Goal: Task Accomplishment & Management: Manage account settings

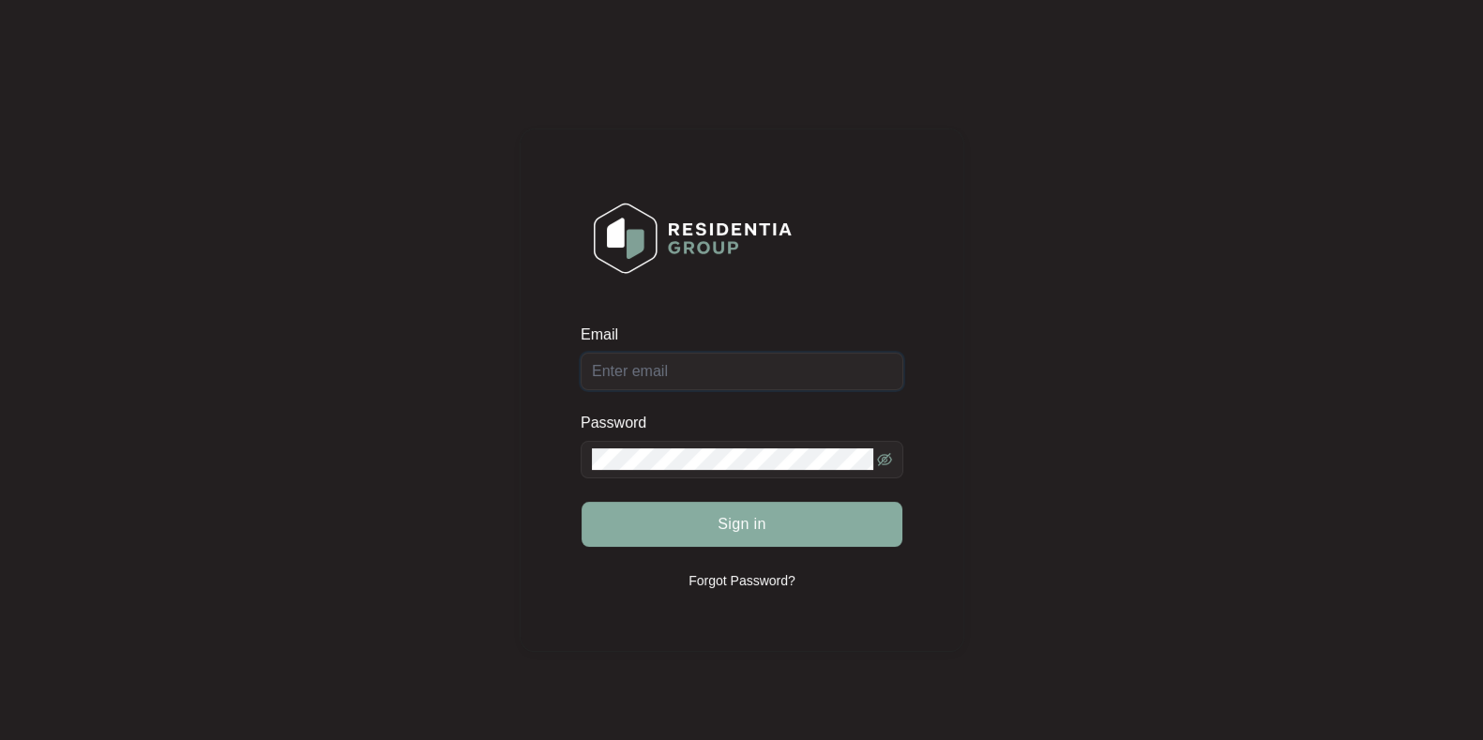
type input "[EMAIL_ADDRESS][DOMAIN_NAME]"
click at [797, 534] on button "Sign in" at bounding box center [742, 524] width 321 height 45
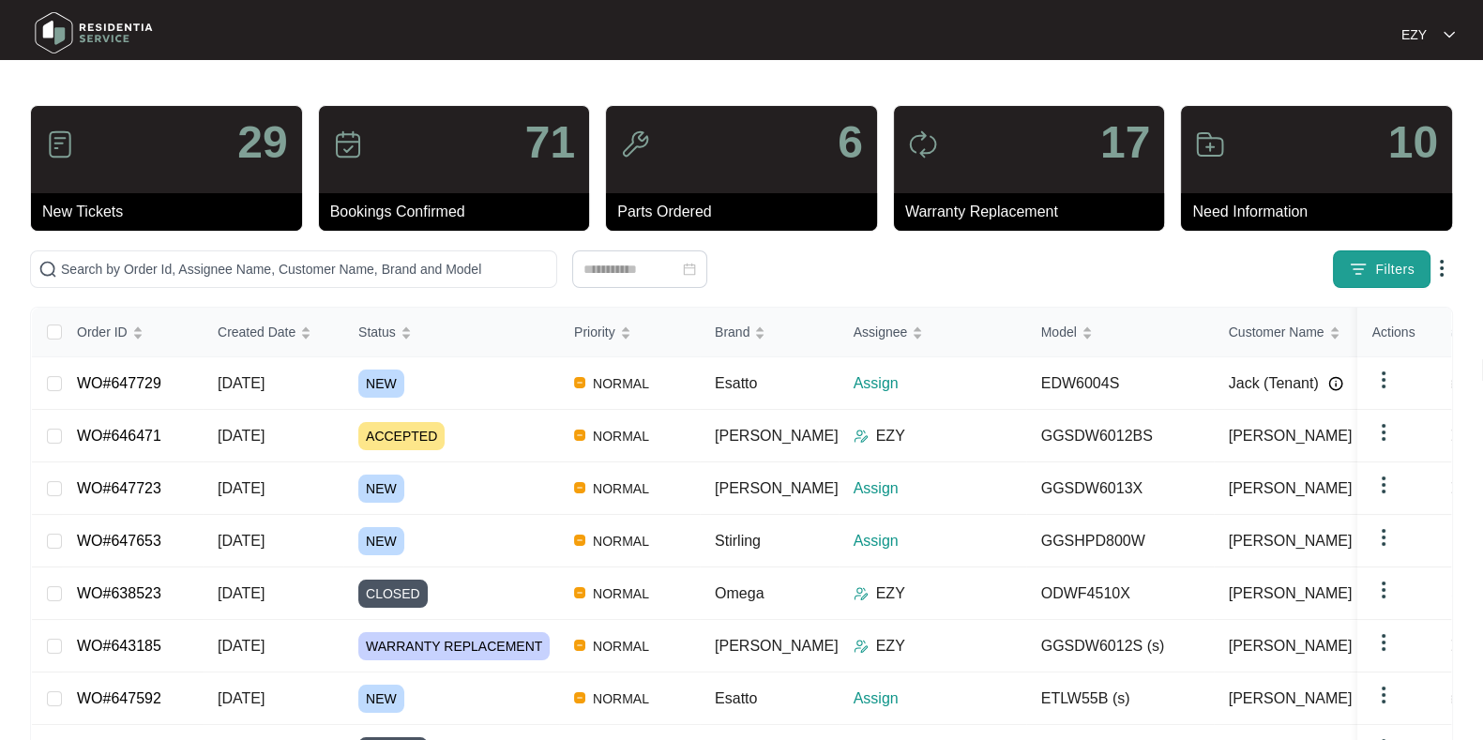
click at [1361, 260] on img "button" at bounding box center [1358, 269] width 19 height 19
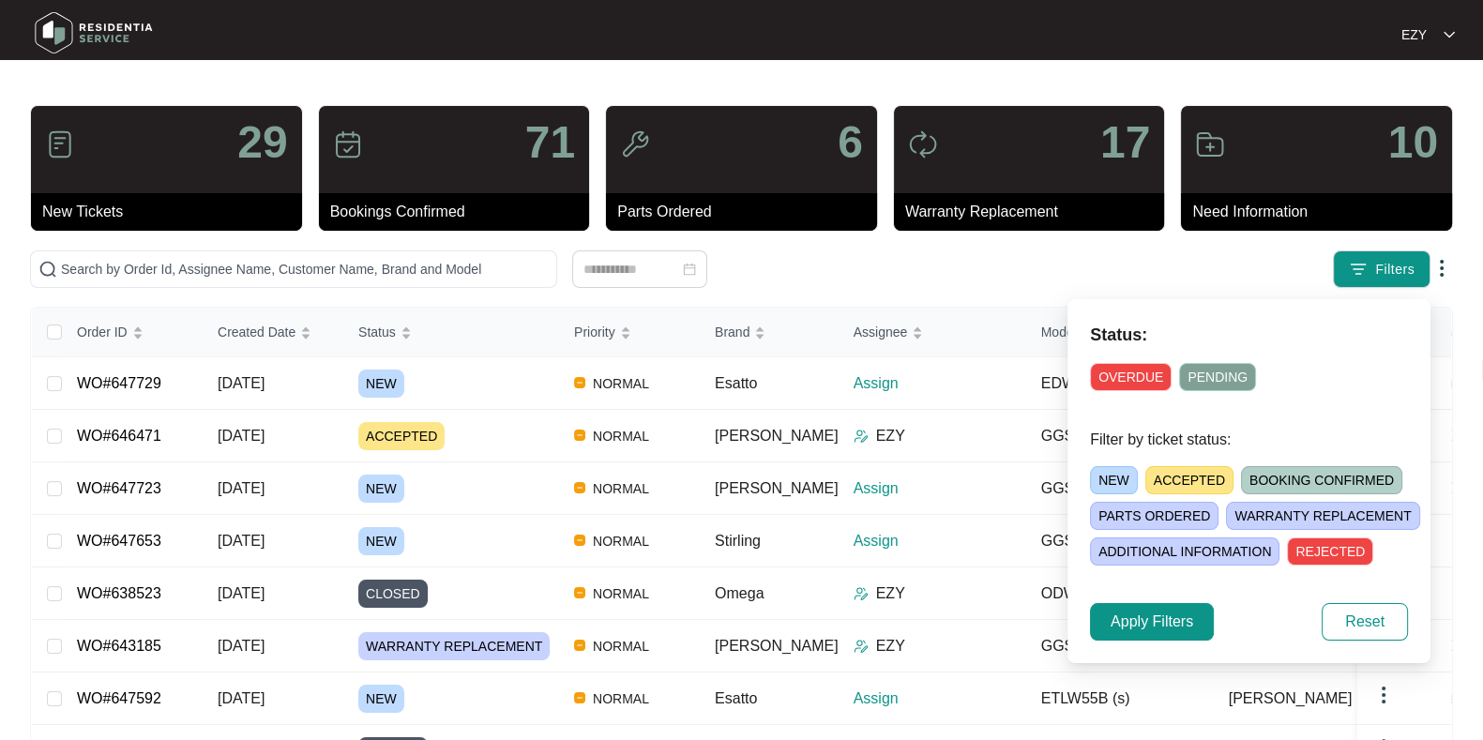
click at [1099, 476] on span "NEW" at bounding box center [1114, 480] width 48 height 28
click at [1168, 624] on span "Apply Filters" at bounding box center [1152, 622] width 83 height 23
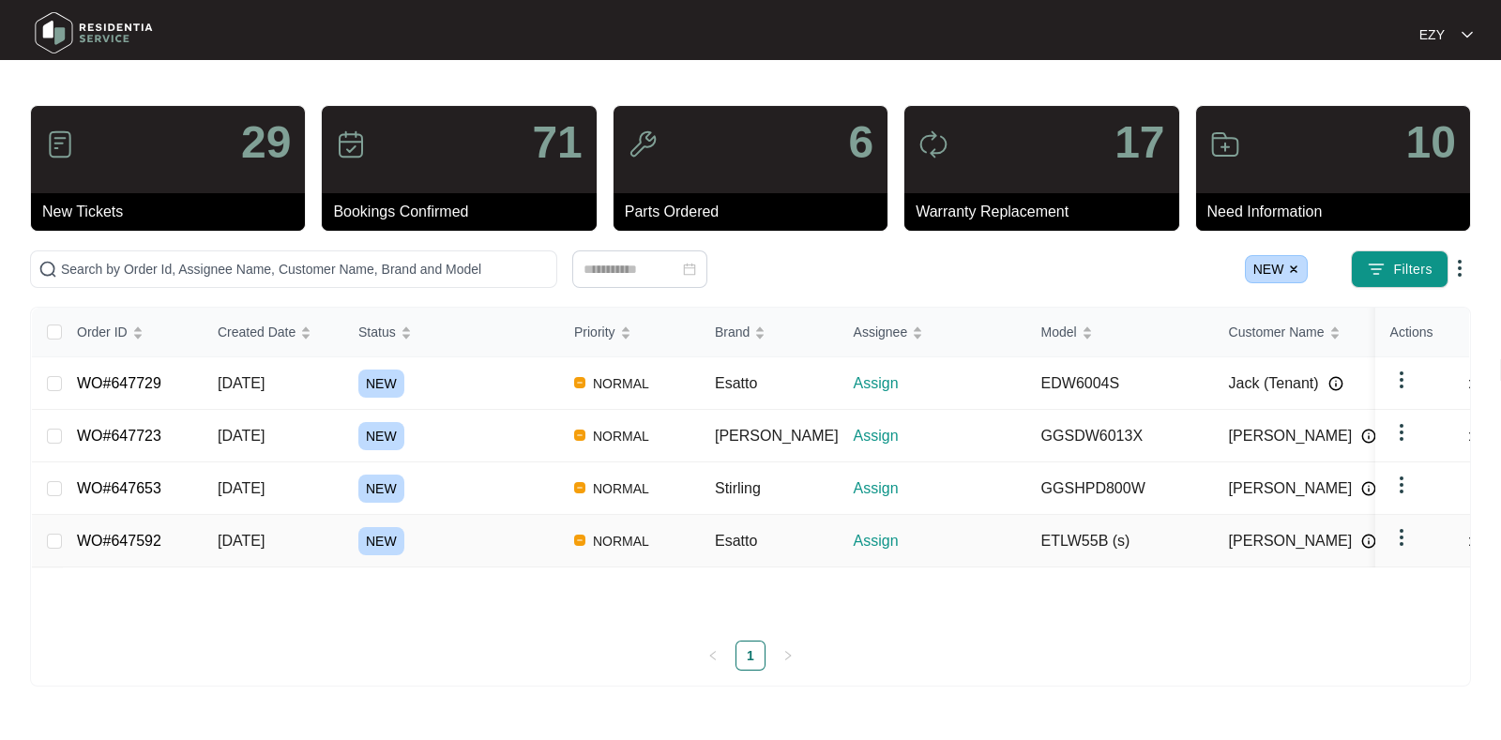
click at [502, 543] on div "NEW" at bounding box center [458, 541] width 201 height 28
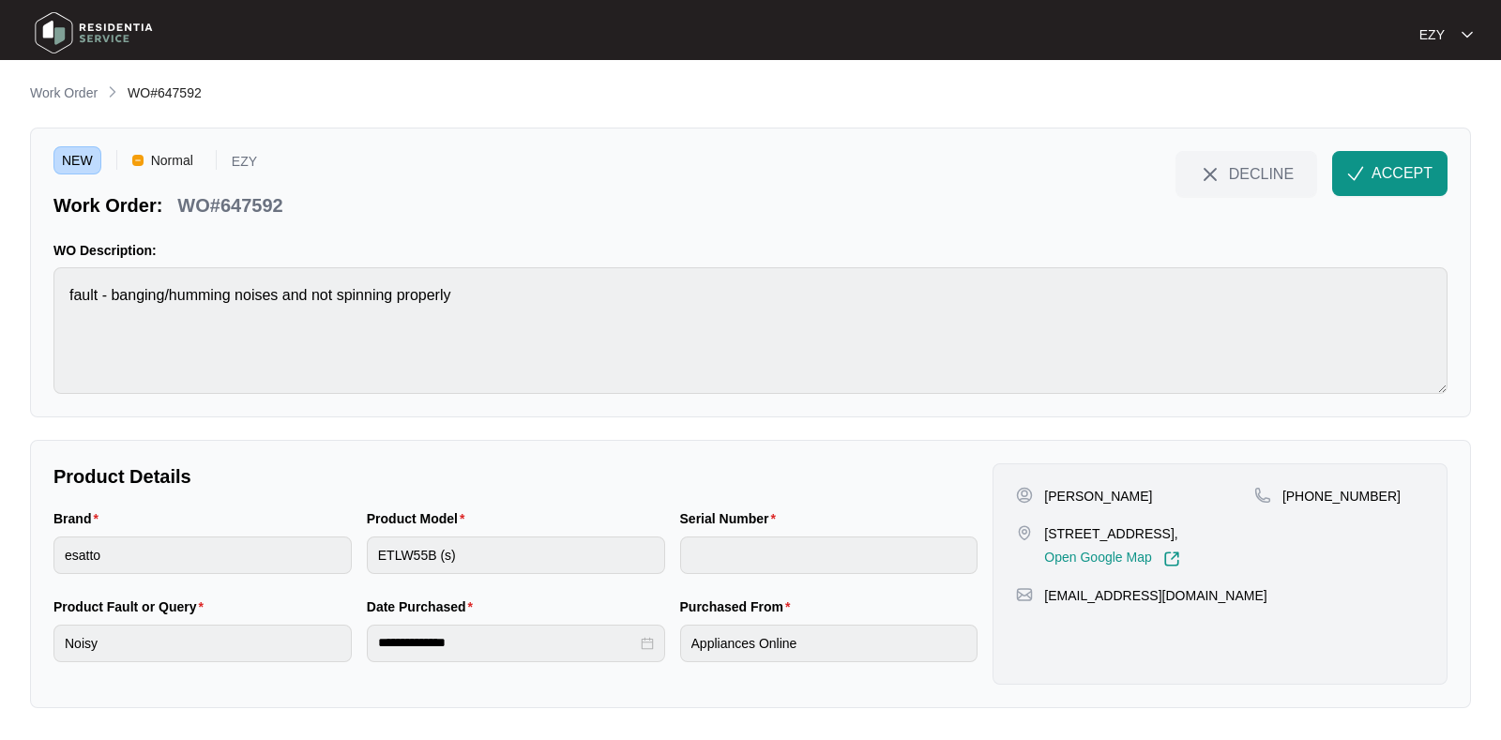
click at [226, 203] on p "WO#647592" at bounding box center [229, 205] width 105 height 26
copy div "WO#647592 DECLINE ACCEPT"
click at [1063, 499] on p "[PERSON_NAME]" at bounding box center [1098, 496] width 108 height 19
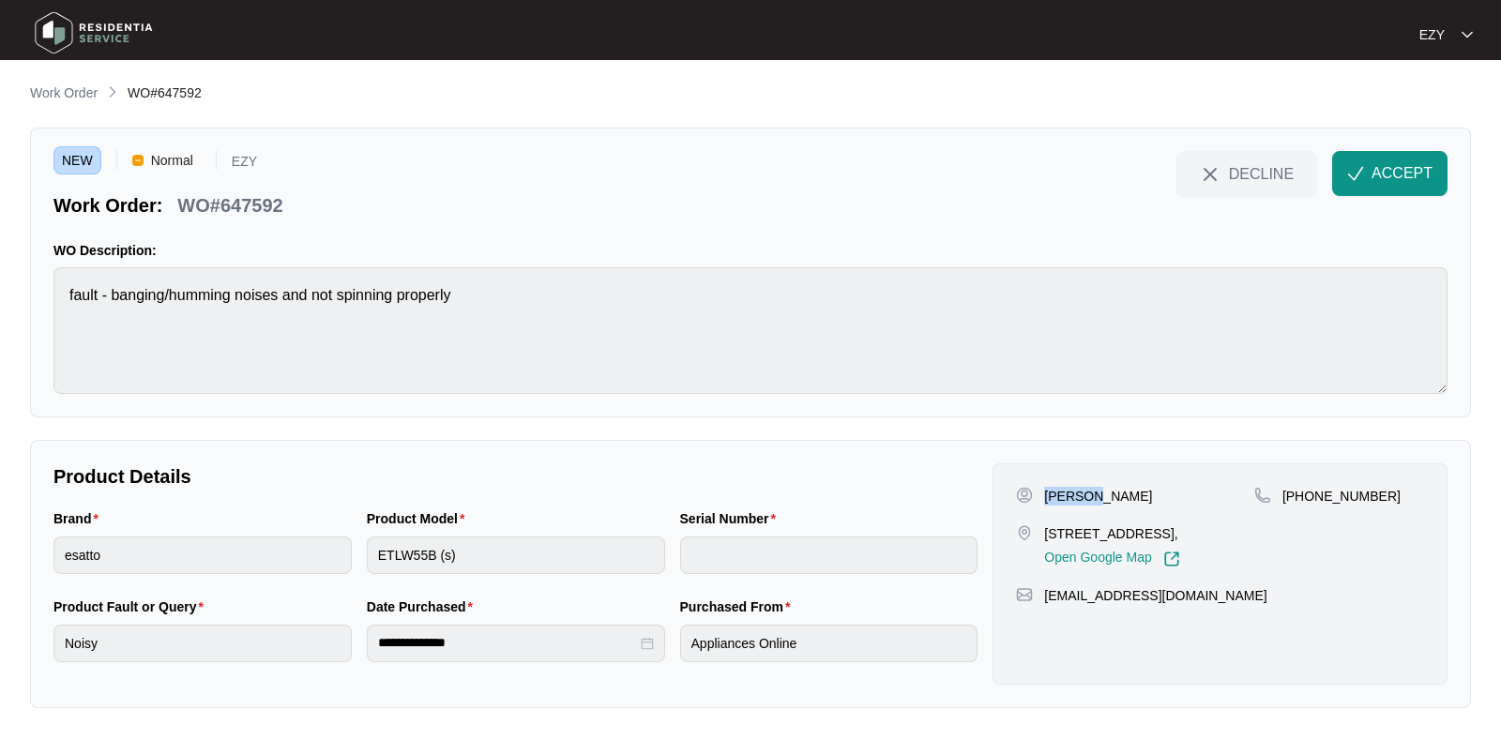
click at [1063, 499] on p "[PERSON_NAME]" at bounding box center [1098, 496] width 108 height 19
copy p "[PERSON_NAME]"
click at [1064, 541] on p "[STREET_ADDRESS]," at bounding box center [1111, 533] width 135 height 19
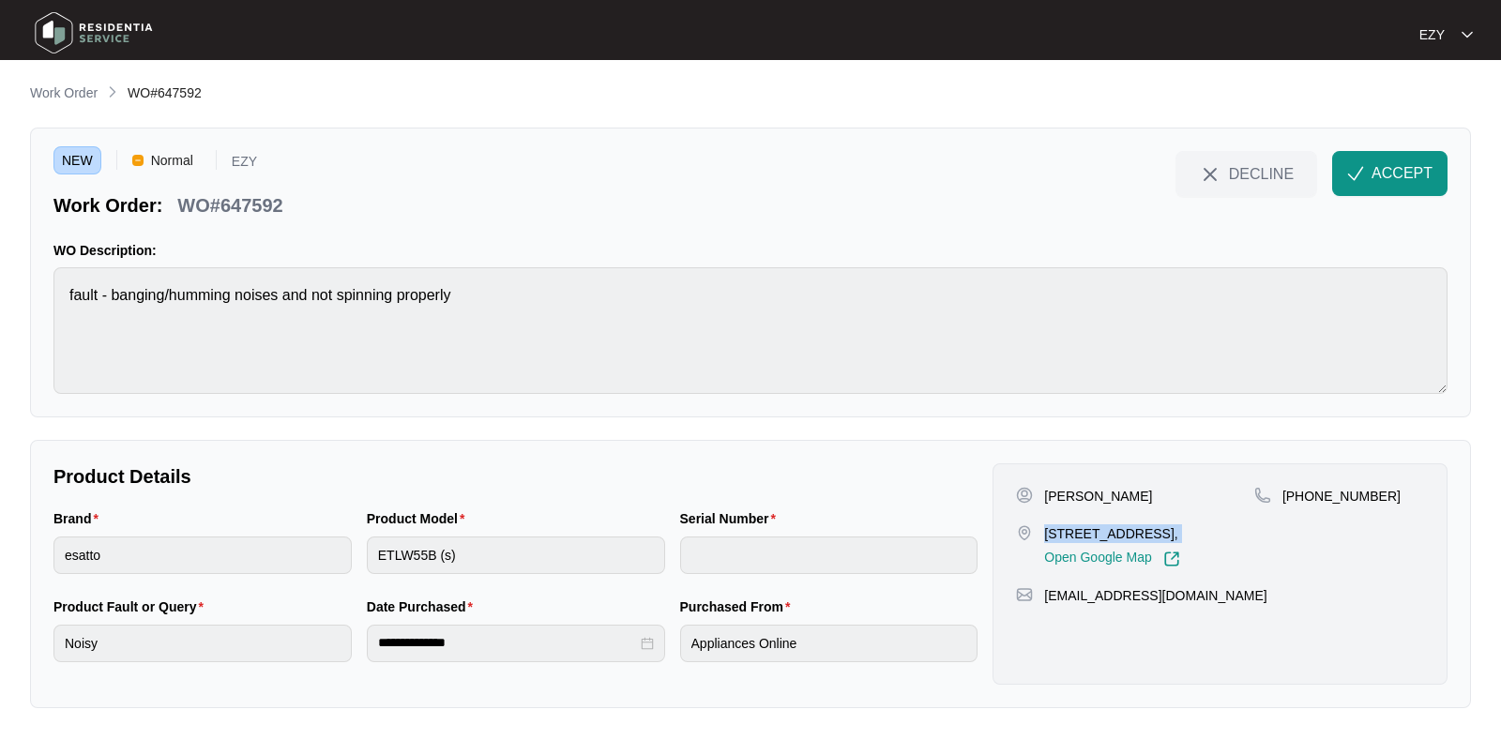
click at [1064, 541] on p "[STREET_ADDRESS]," at bounding box center [1111, 533] width 135 height 19
copy p "[STREET_ADDRESS],"
drag, startPoint x: 1403, startPoint y: 499, endPoint x: 1302, endPoint y: 507, distance: 100.7
click at [1302, 507] on div "[PHONE_NUMBER]" at bounding box center [1339, 527] width 170 height 81
copy p "433448524"
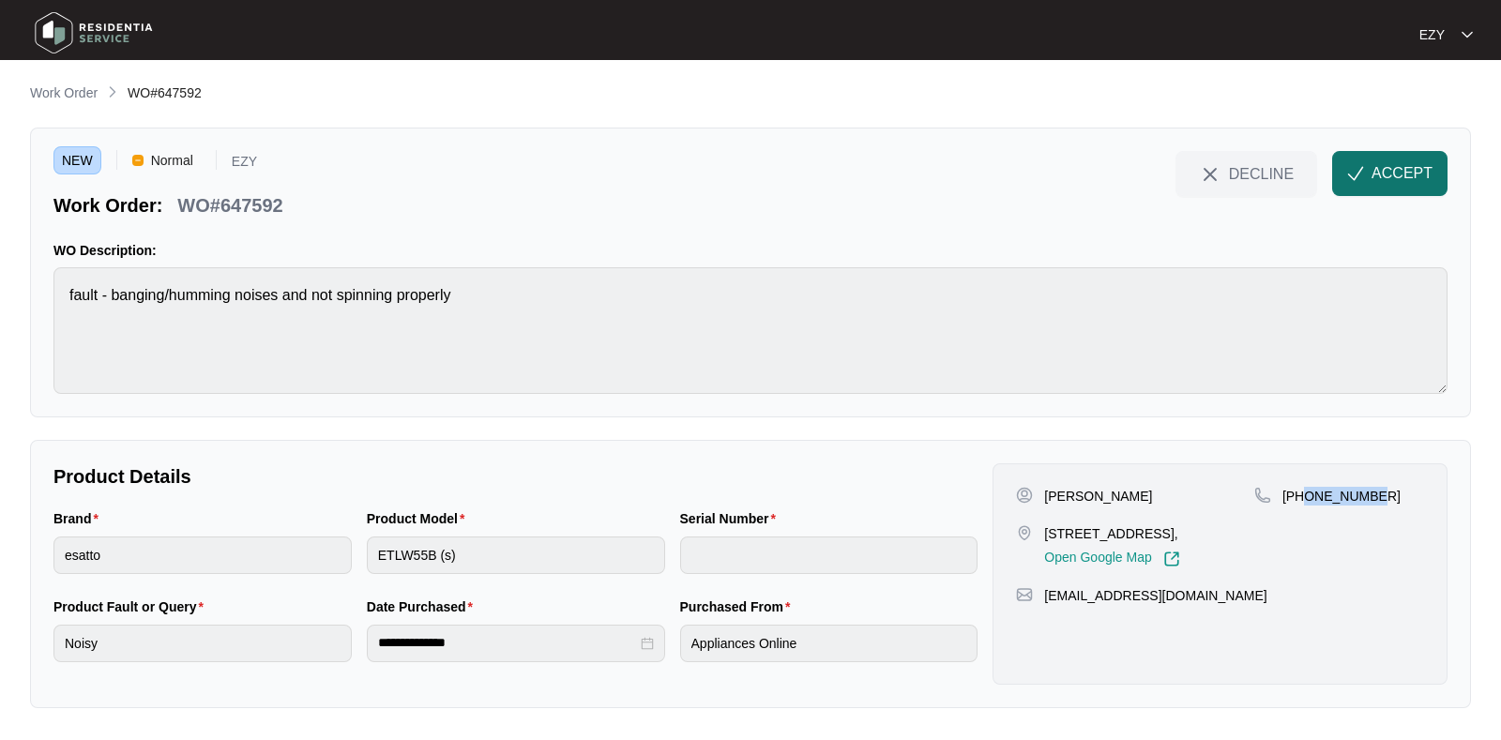
click at [1377, 181] on span "ACCEPT" at bounding box center [1402, 173] width 61 height 23
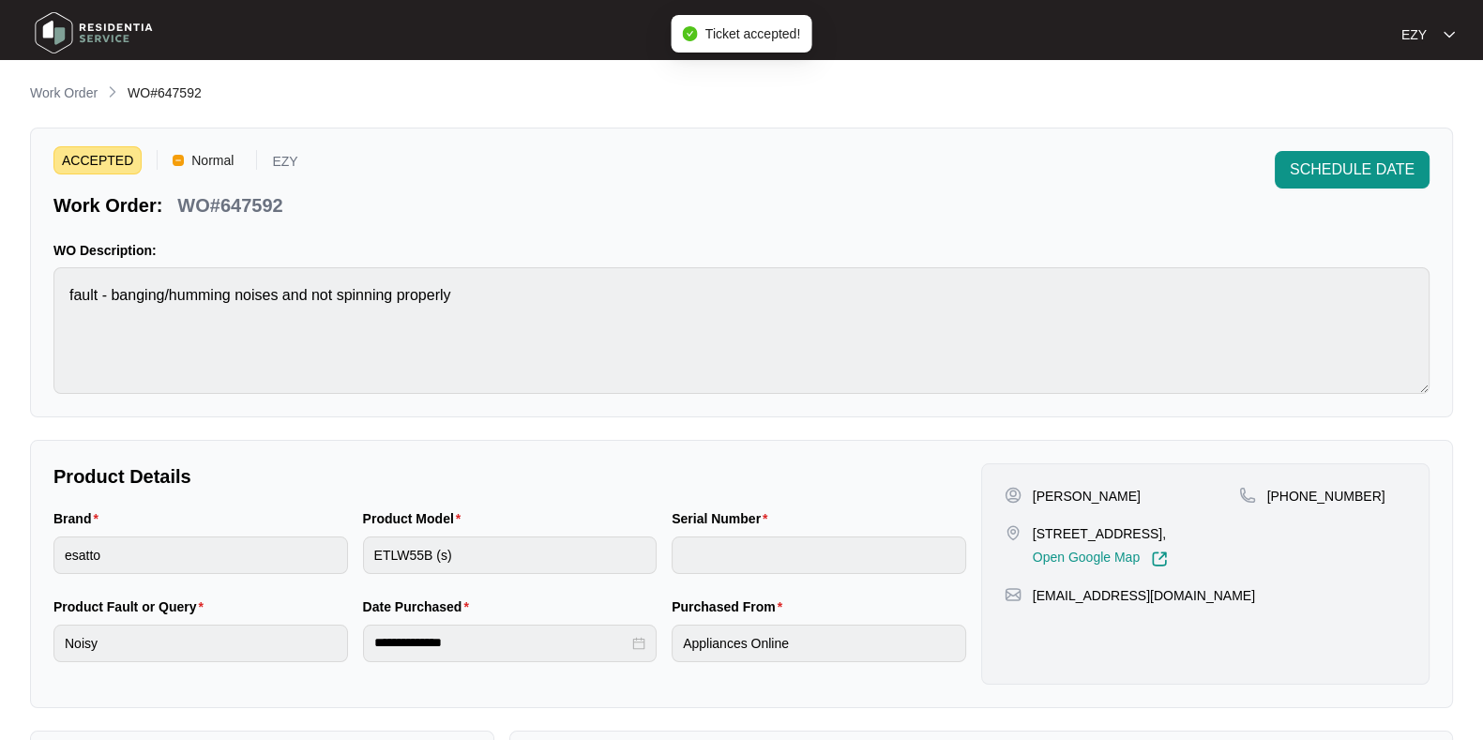
click at [1243, 150] on div "ACCEPTED Normal EZY Work Order: WO#647592 SCHEDULE DATE WO Description: fault -…" at bounding box center [741, 273] width 1423 height 290
drag, startPoint x: 1243, startPoint y: 150, endPoint x: 1236, endPoint y: 158, distance: 10.6
click at [1236, 158] on div "ACCEPTED Normal EZY Work Order: WO#647592 SCHEDULE DATE WO Description: fault -…" at bounding box center [741, 273] width 1423 height 290
click at [73, 93] on p "Work Order" at bounding box center [64, 93] width 68 height 19
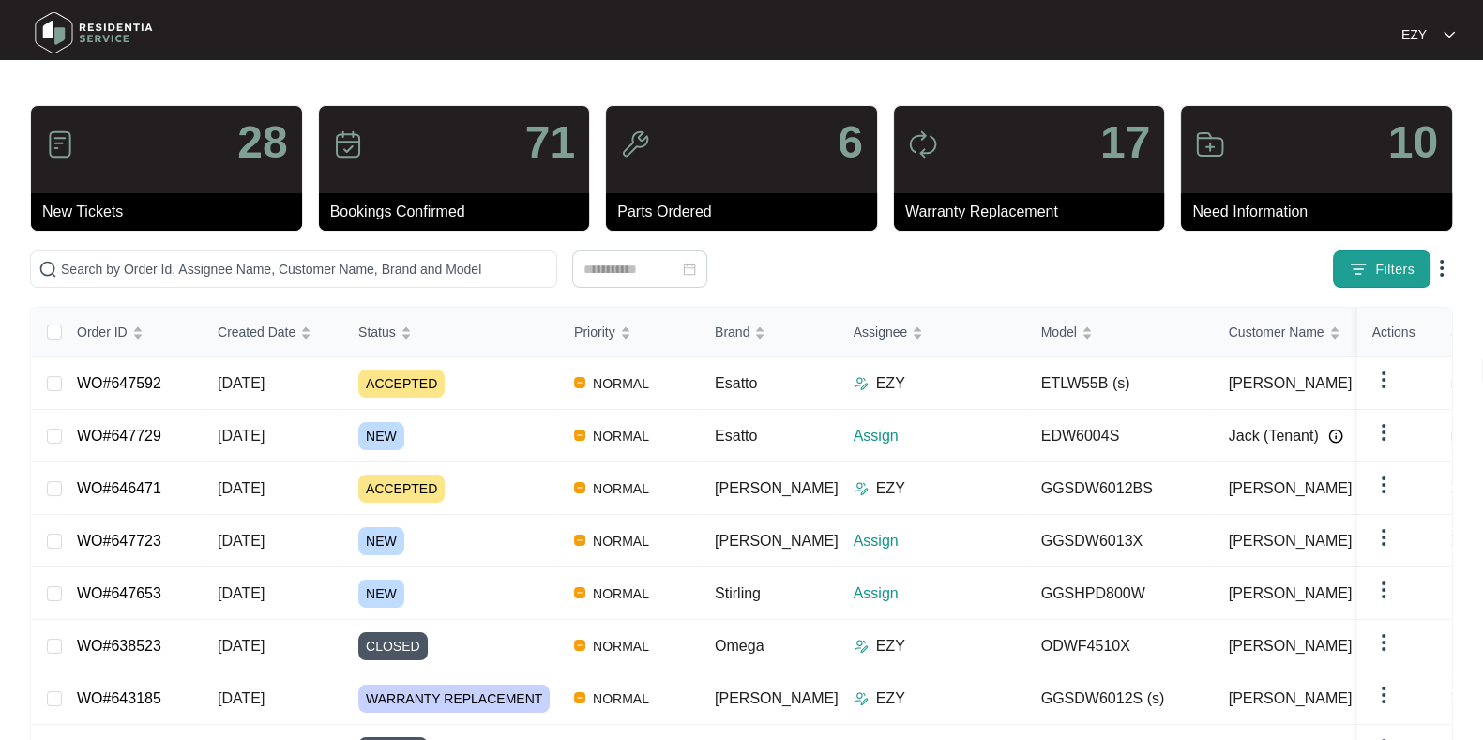
click at [1370, 265] on button "Filters" at bounding box center [1382, 270] width 98 height 38
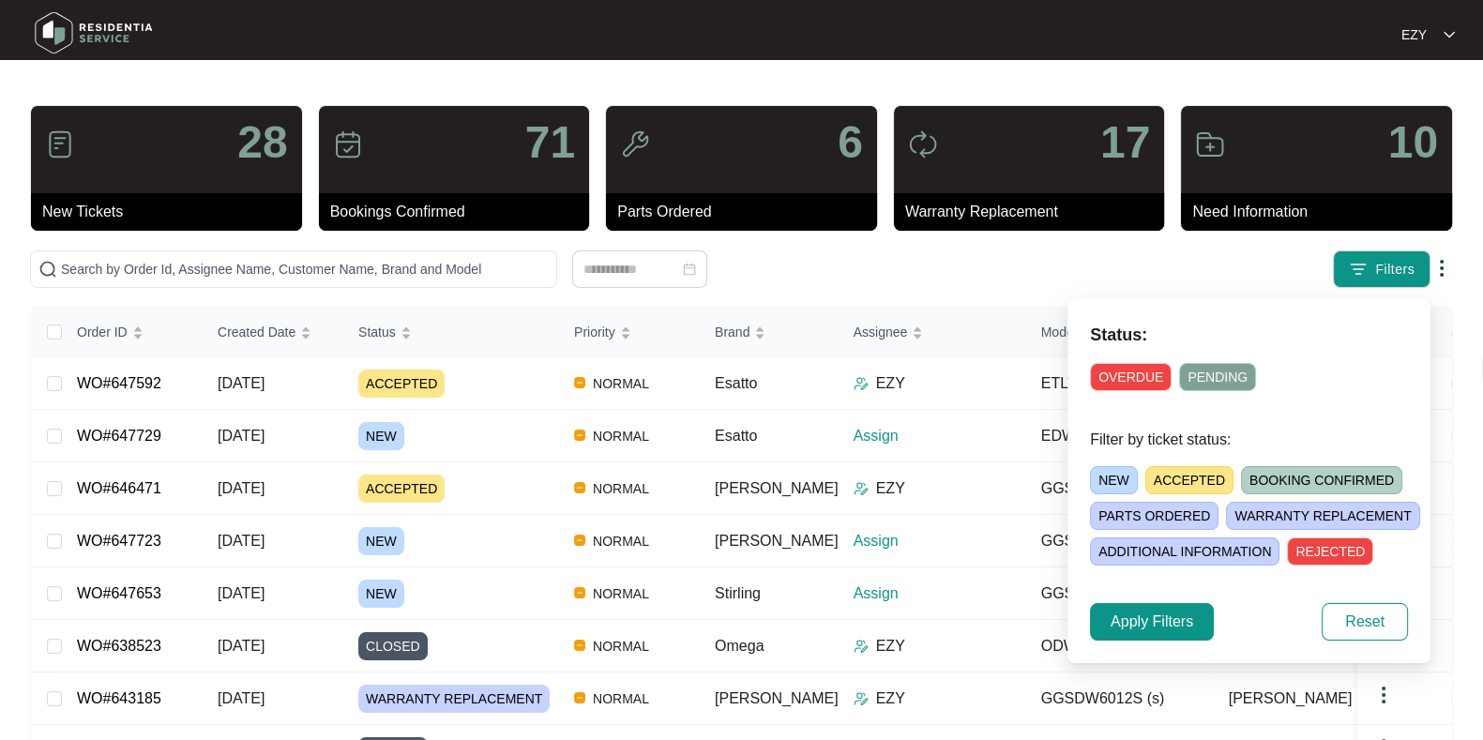
click at [1112, 463] on div "NEW ACCEPTED BOOKING CONFIRMED [PERSON_NAME] ORDERED [PERSON_NAME] REPLACEMENT …" at bounding box center [1271, 512] width 363 height 107
click at [1112, 471] on span "NEW" at bounding box center [1114, 480] width 48 height 28
click at [1162, 615] on span "Apply Filters" at bounding box center [1152, 622] width 83 height 23
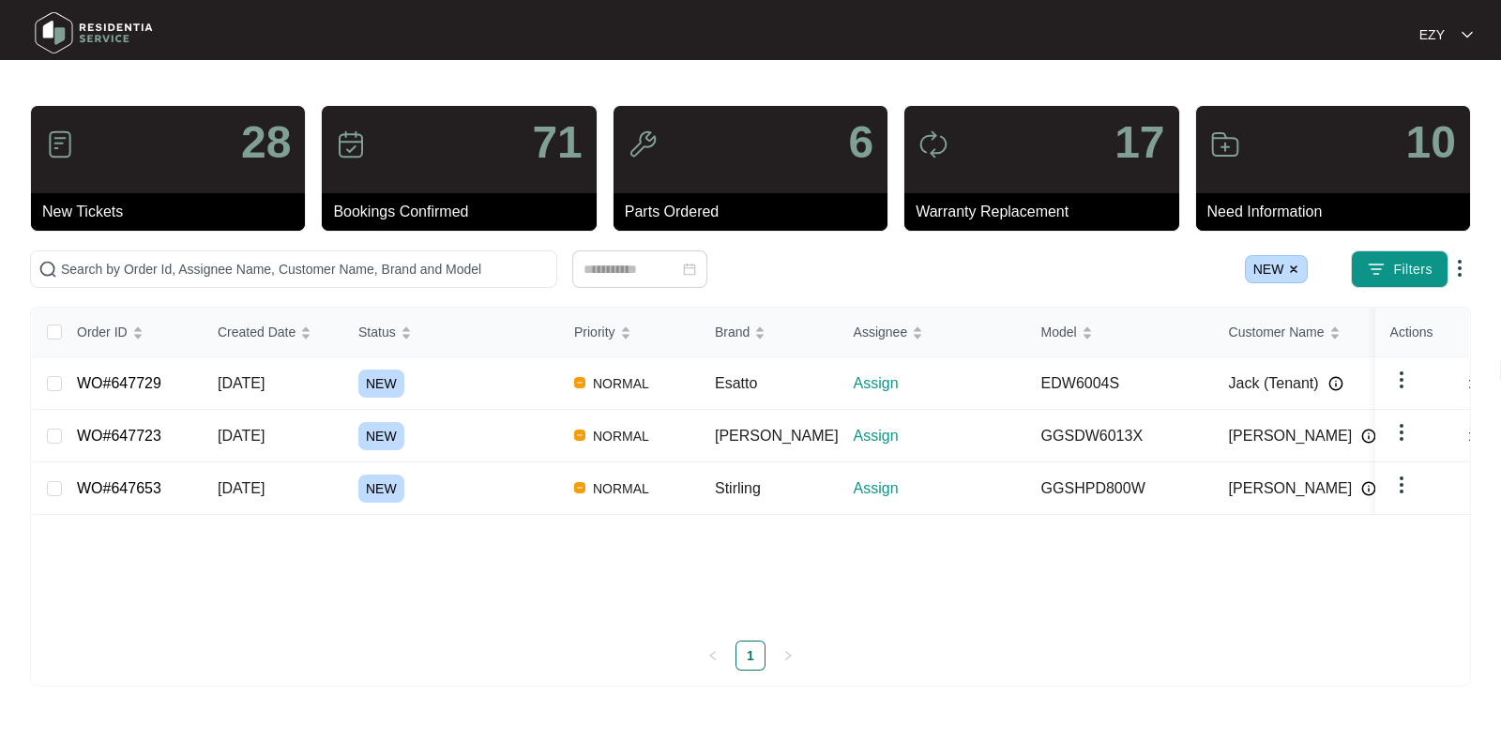
click at [475, 494] on div "NEW" at bounding box center [458, 489] width 201 height 28
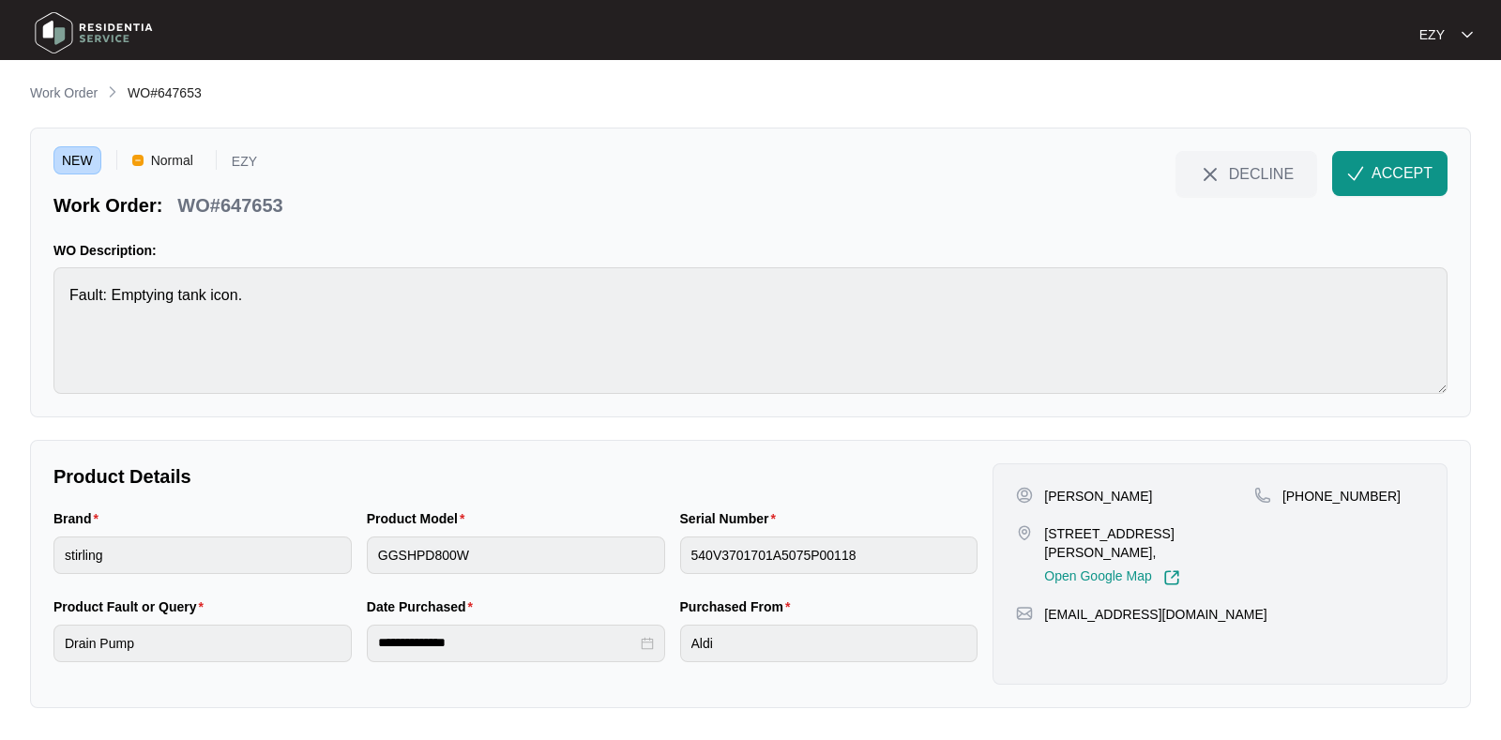
click at [225, 208] on p "WO#647653" at bounding box center [229, 205] width 105 height 26
copy div "WO#647653 DECLINE ACCEPT"
click at [1065, 500] on p "[PERSON_NAME]" at bounding box center [1098, 496] width 108 height 19
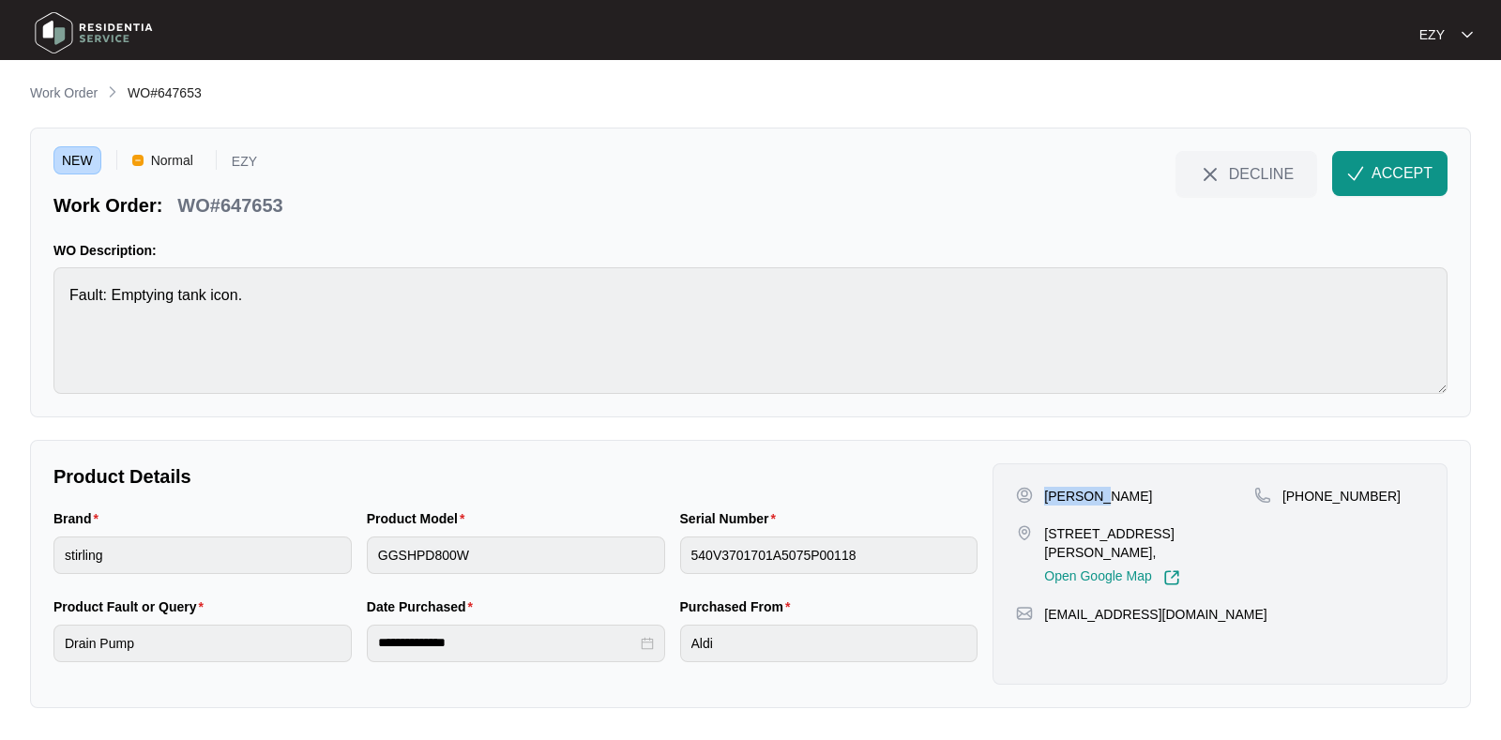
click at [1065, 500] on p "[PERSON_NAME]" at bounding box center [1098, 496] width 108 height 19
copy p "[PERSON_NAME]"
click at [1061, 538] on p "[STREET_ADDRESS][PERSON_NAME]," at bounding box center [1149, 543] width 210 height 38
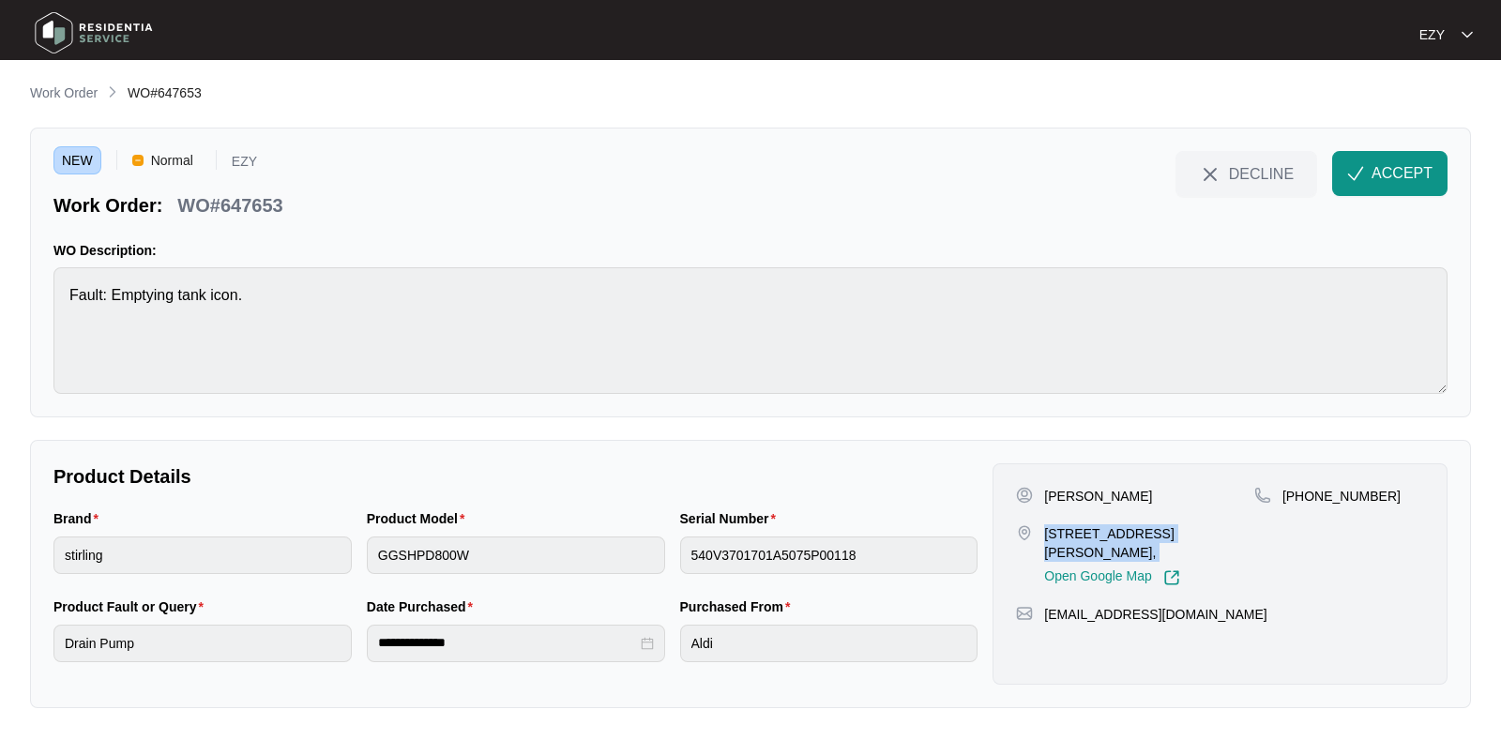
click at [1061, 538] on p "[STREET_ADDRESS][PERSON_NAME]," at bounding box center [1149, 543] width 210 height 38
copy p "[STREET_ADDRESS][PERSON_NAME],"
drag, startPoint x: 1391, startPoint y: 498, endPoint x: 1304, endPoint y: 502, distance: 87.3
click at [1304, 502] on div "[PHONE_NUMBER]" at bounding box center [1339, 496] width 170 height 19
copy p "478174119"
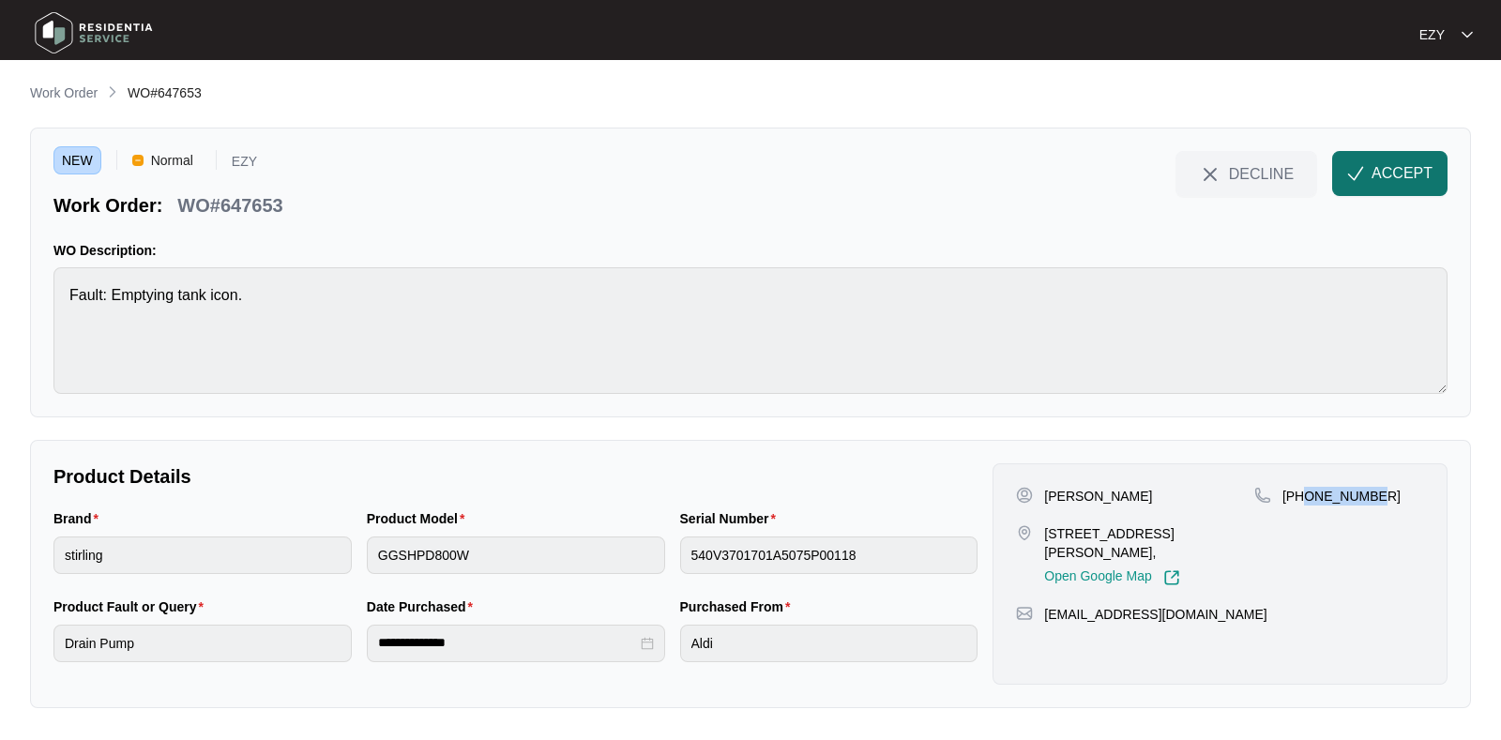
click at [1393, 166] on span "ACCEPT" at bounding box center [1402, 173] width 61 height 23
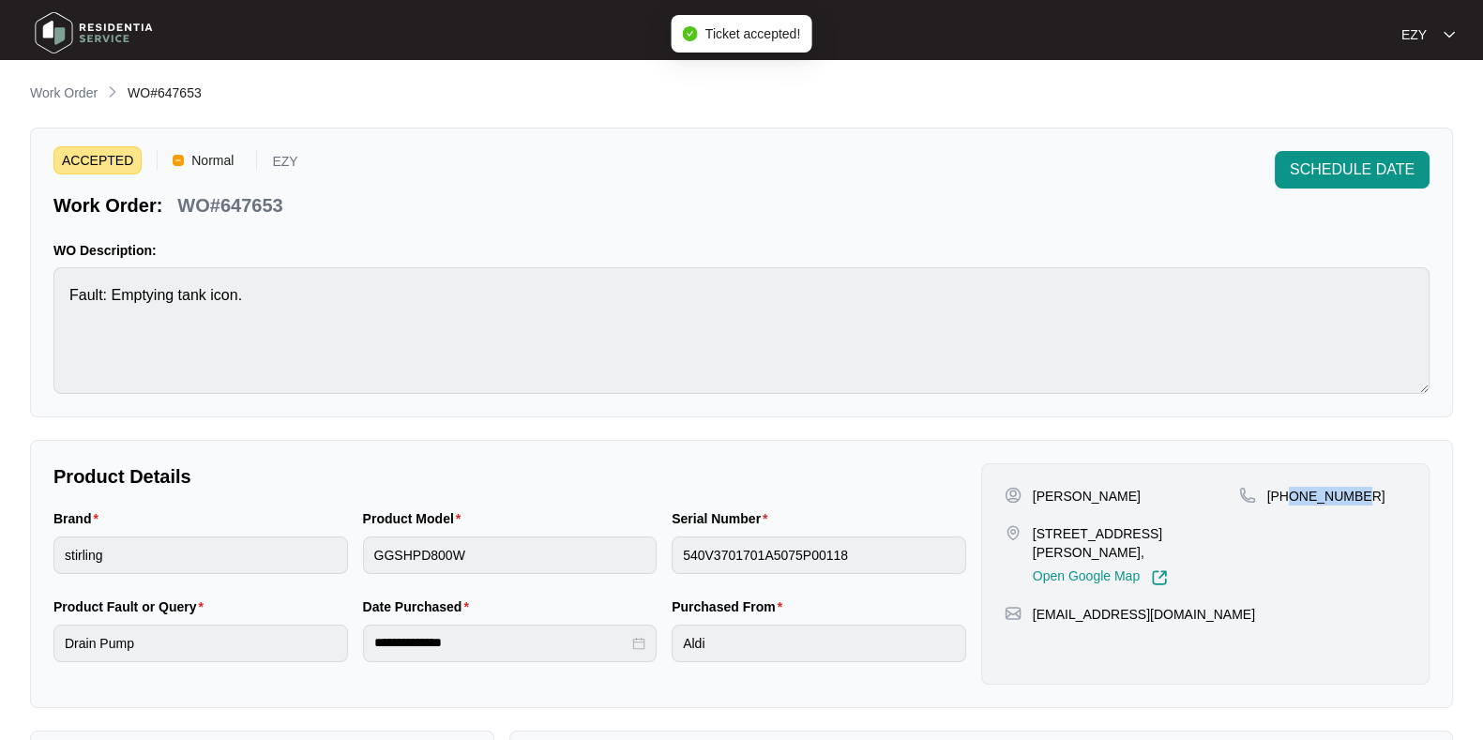
scroll to position [502, 0]
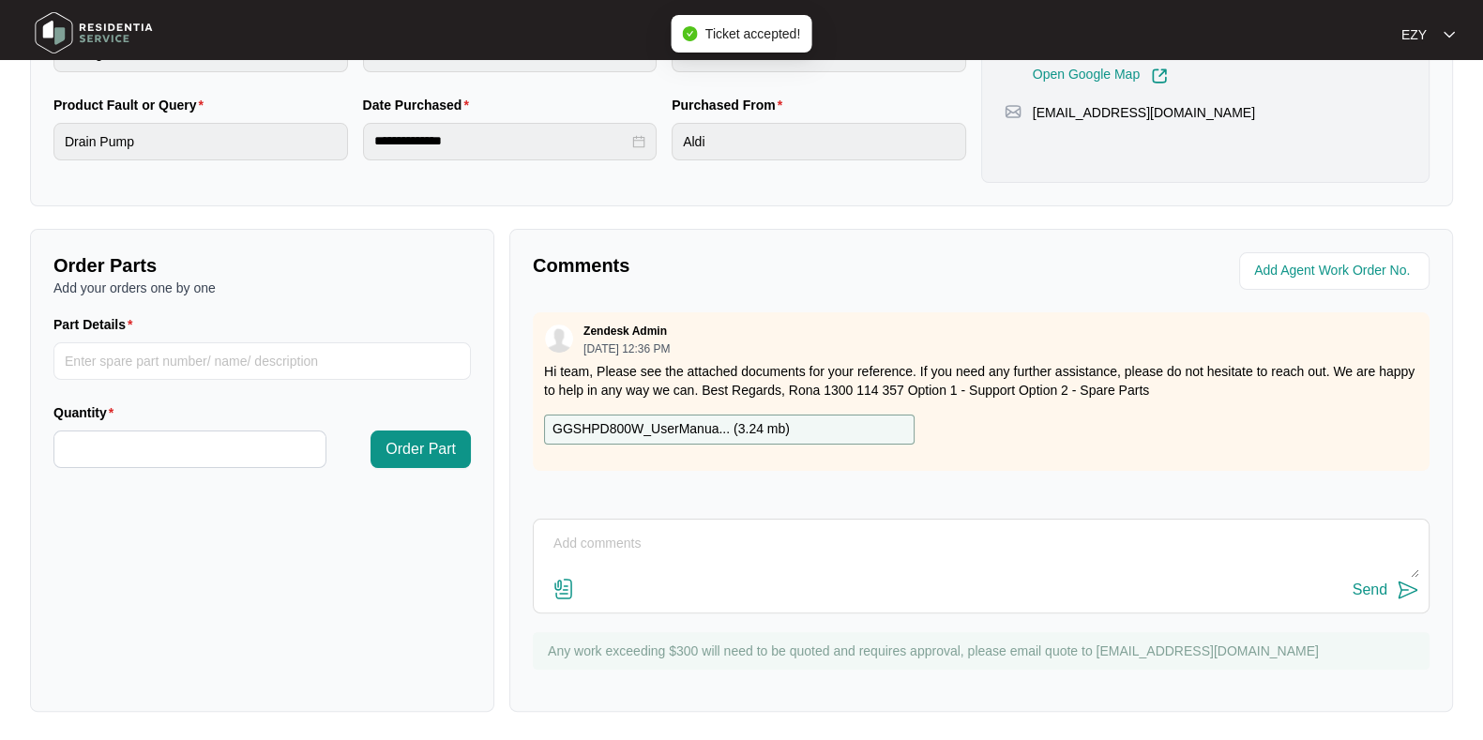
click at [826, 421] on div "GGSHPD800W_UserManua... ( 3.24 mb )" at bounding box center [729, 430] width 371 height 30
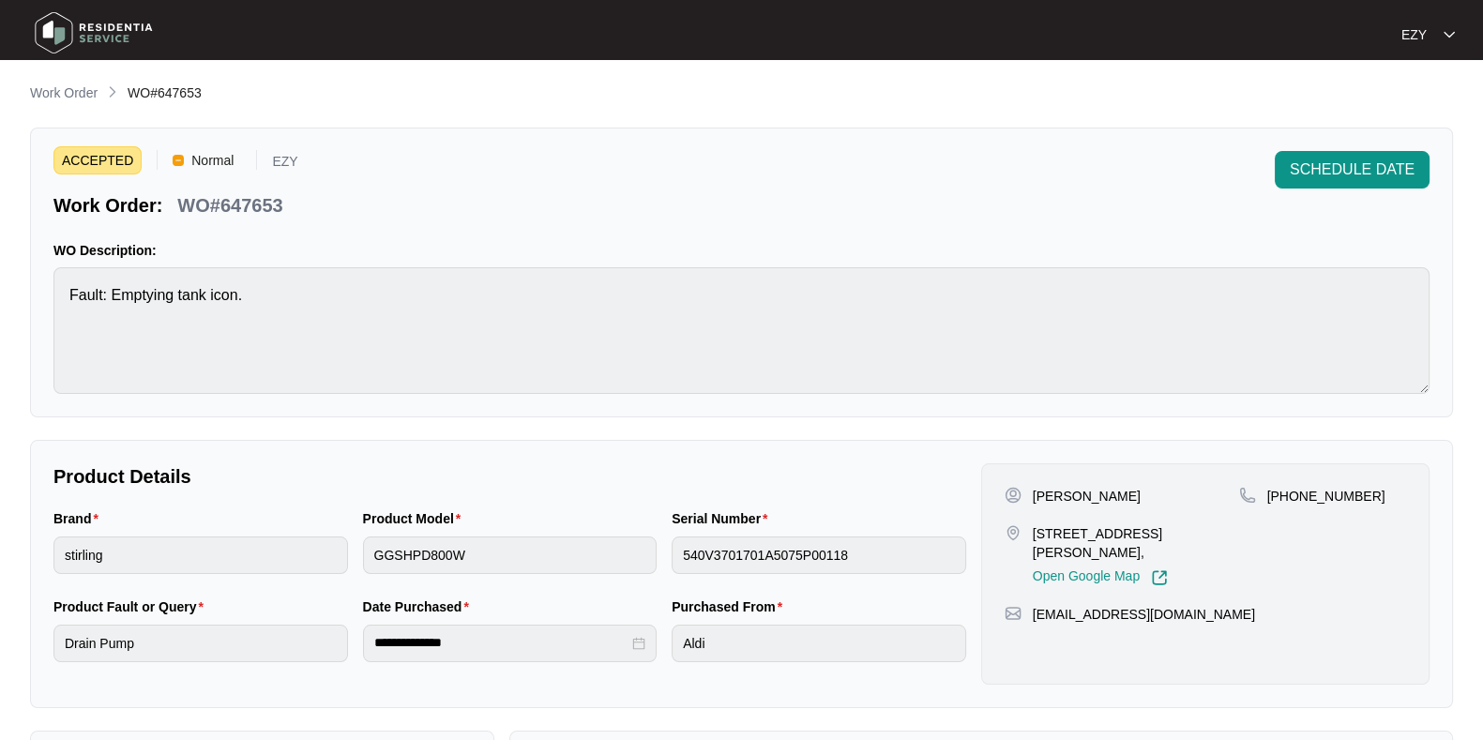
click at [81, 85] on span "Work Order" at bounding box center [64, 92] width 68 height 15
click at [93, 96] on p "Work Order" at bounding box center [64, 93] width 68 height 19
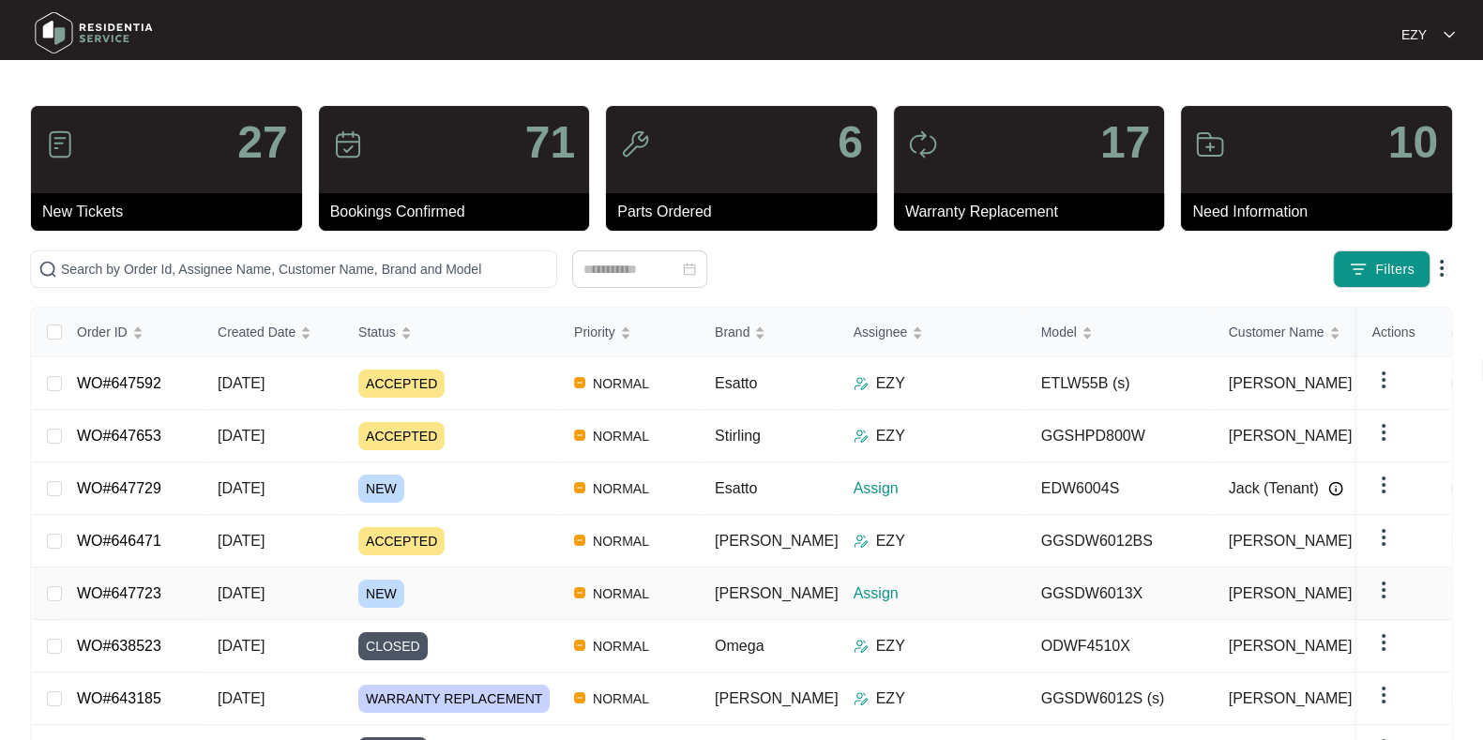
click at [474, 584] on div "NEW" at bounding box center [458, 594] width 201 height 28
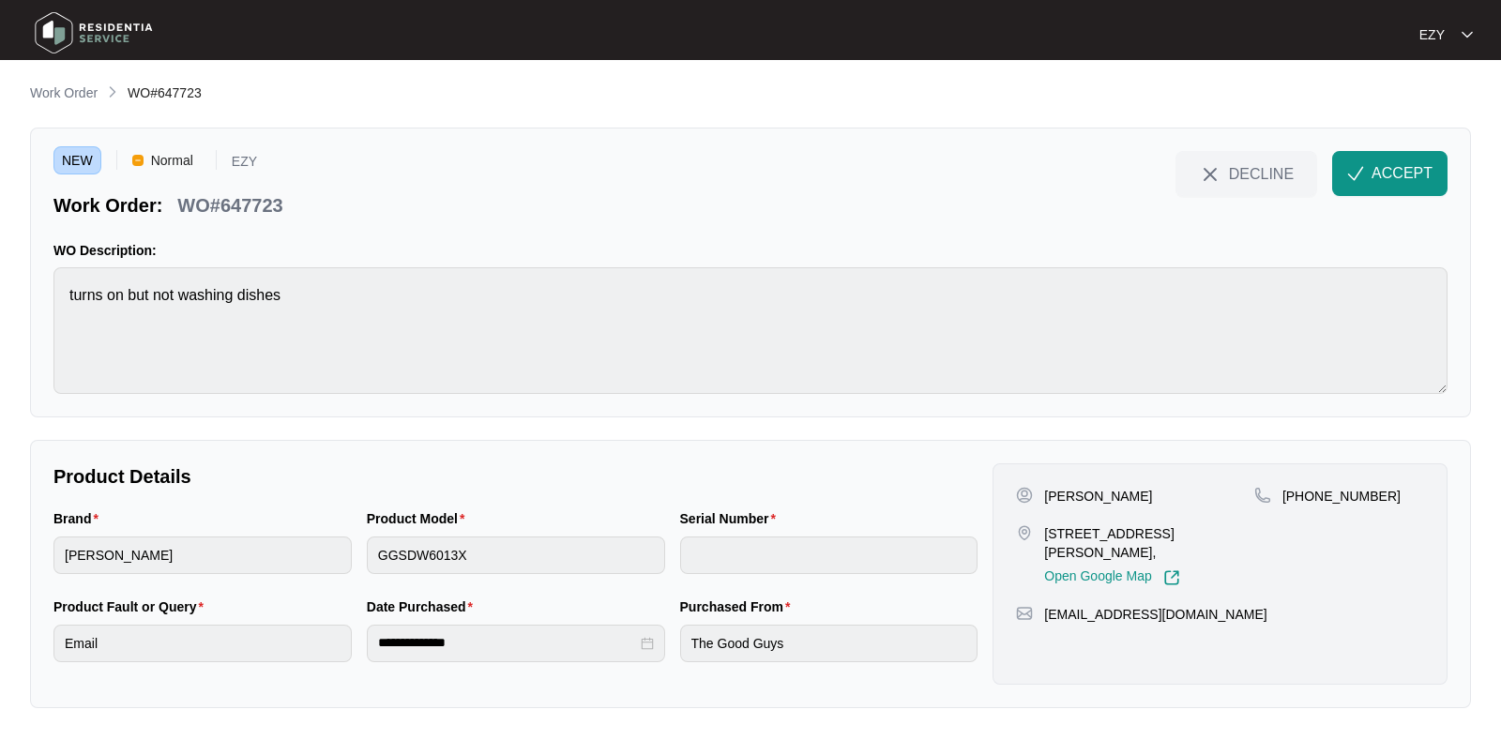
click at [244, 206] on p "WO#647723" at bounding box center [229, 205] width 105 height 26
copy div "WO#647723 DECLINE ACCEPT"
click at [572, 574] on div "Product Model GGSDW6013X" at bounding box center [515, 553] width 313 height 88
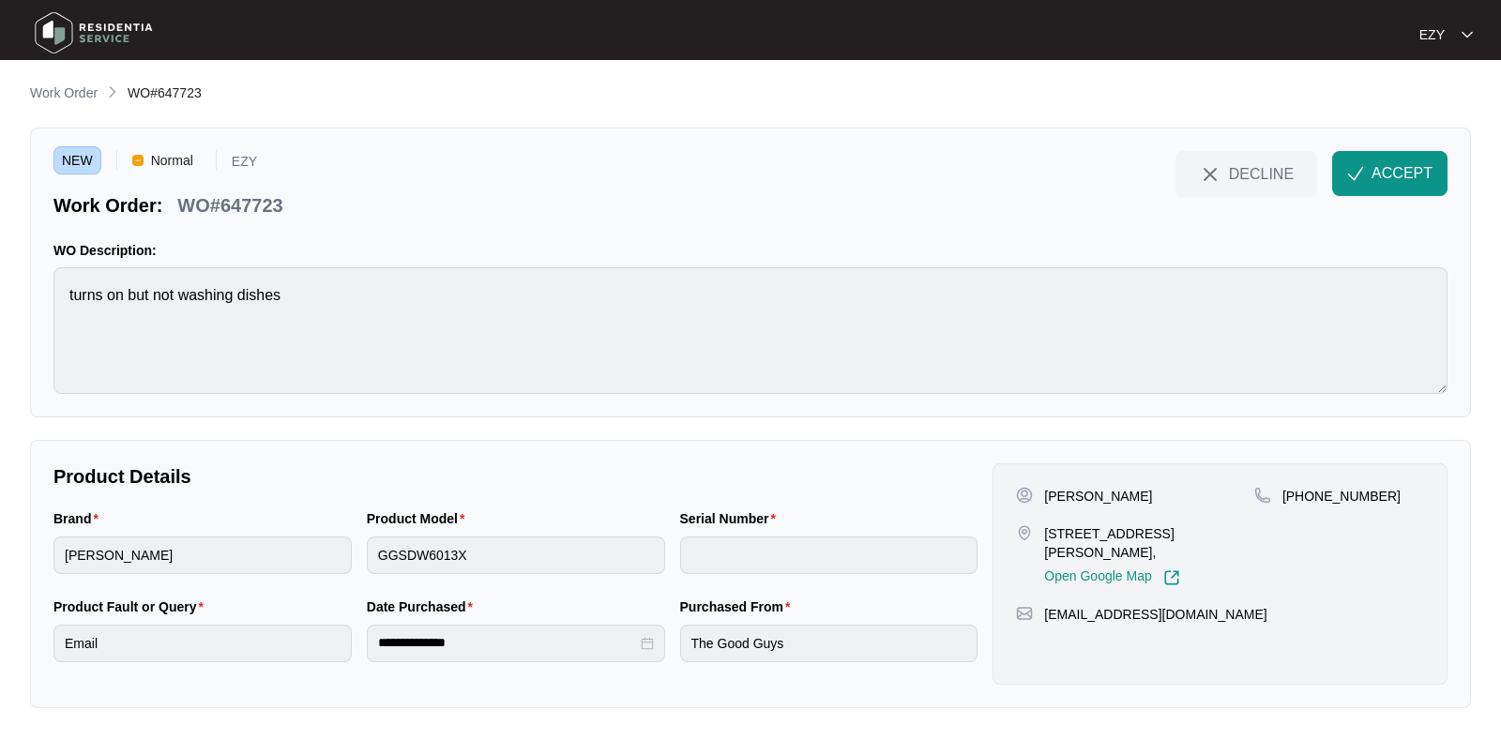
click at [572, 574] on div "Product Model GGSDW6013X" at bounding box center [515, 553] width 313 height 88
click at [1059, 489] on p "[PERSON_NAME]" at bounding box center [1098, 496] width 108 height 19
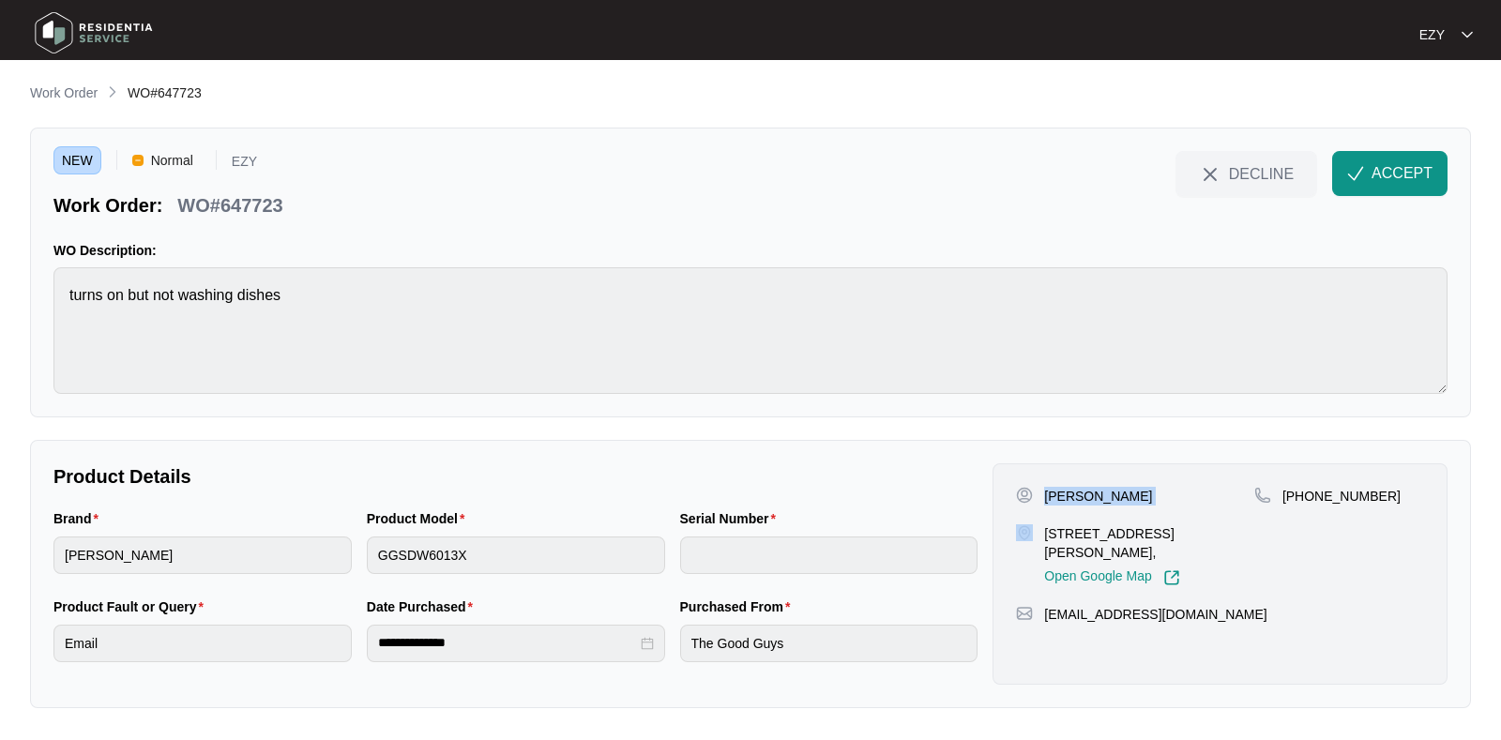
click at [1059, 489] on p "[PERSON_NAME]" at bounding box center [1098, 496] width 108 height 19
copy p "[PERSON_NAME]"
click at [1096, 525] on p "[STREET_ADDRESS][PERSON_NAME]," at bounding box center [1149, 543] width 210 height 38
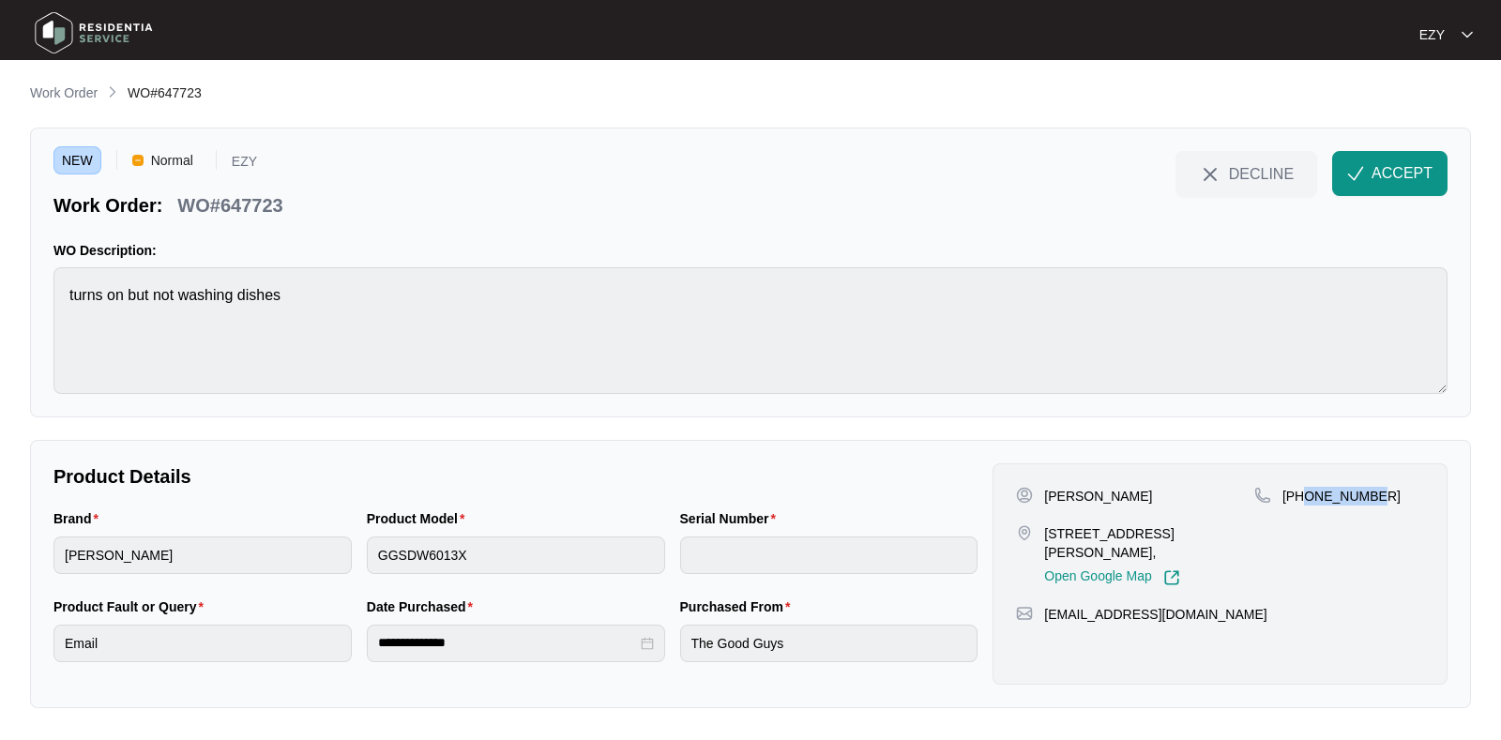
drag, startPoint x: 1385, startPoint y: 495, endPoint x: 1304, endPoint y: 504, distance: 81.1
click at [1304, 504] on div "[PHONE_NUMBER]" at bounding box center [1339, 536] width 170 height 99
click at [1375, 164] on span "ACCEPT" at bounding box center [1402, 173] width 61 height 23
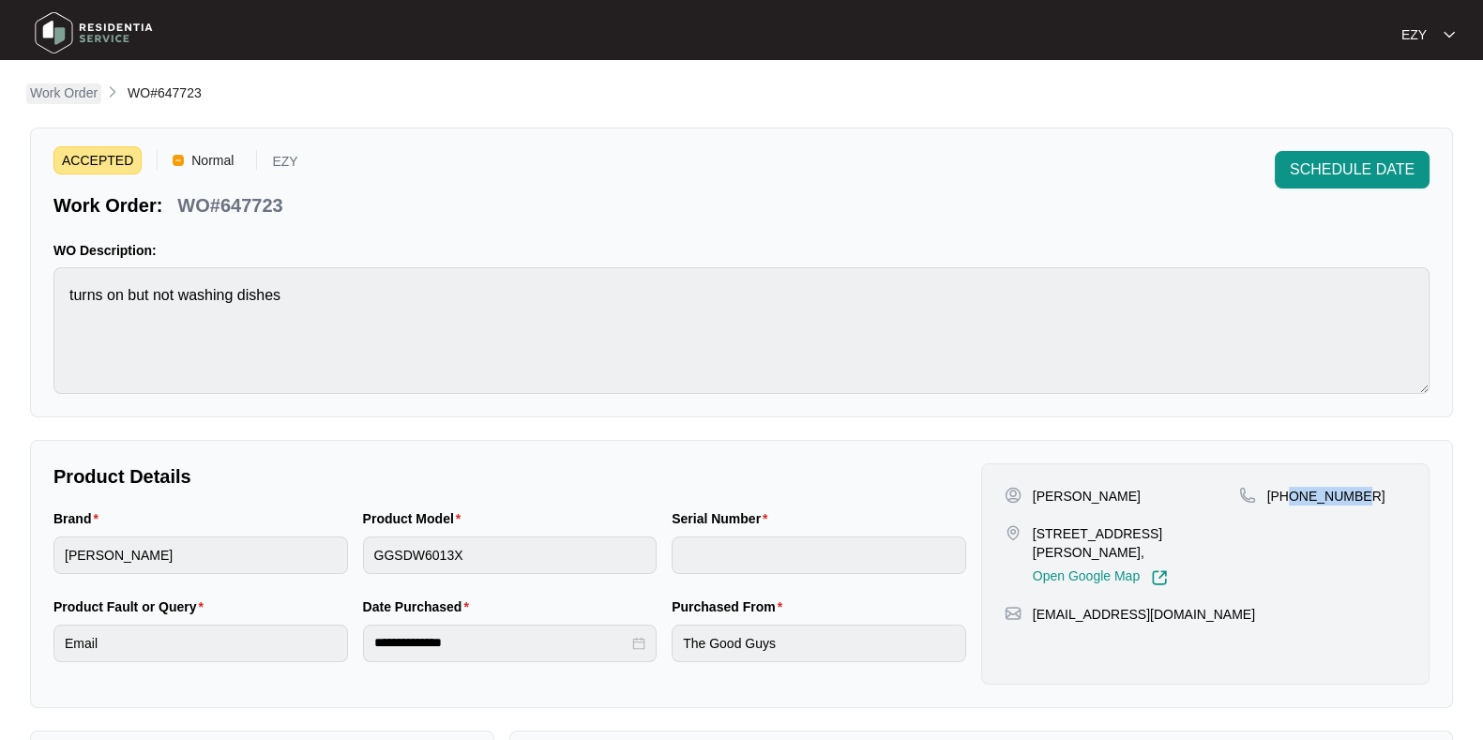
click at [77, 87] on p "Work Order" at bounding box center [64, 93] width 68 height 19
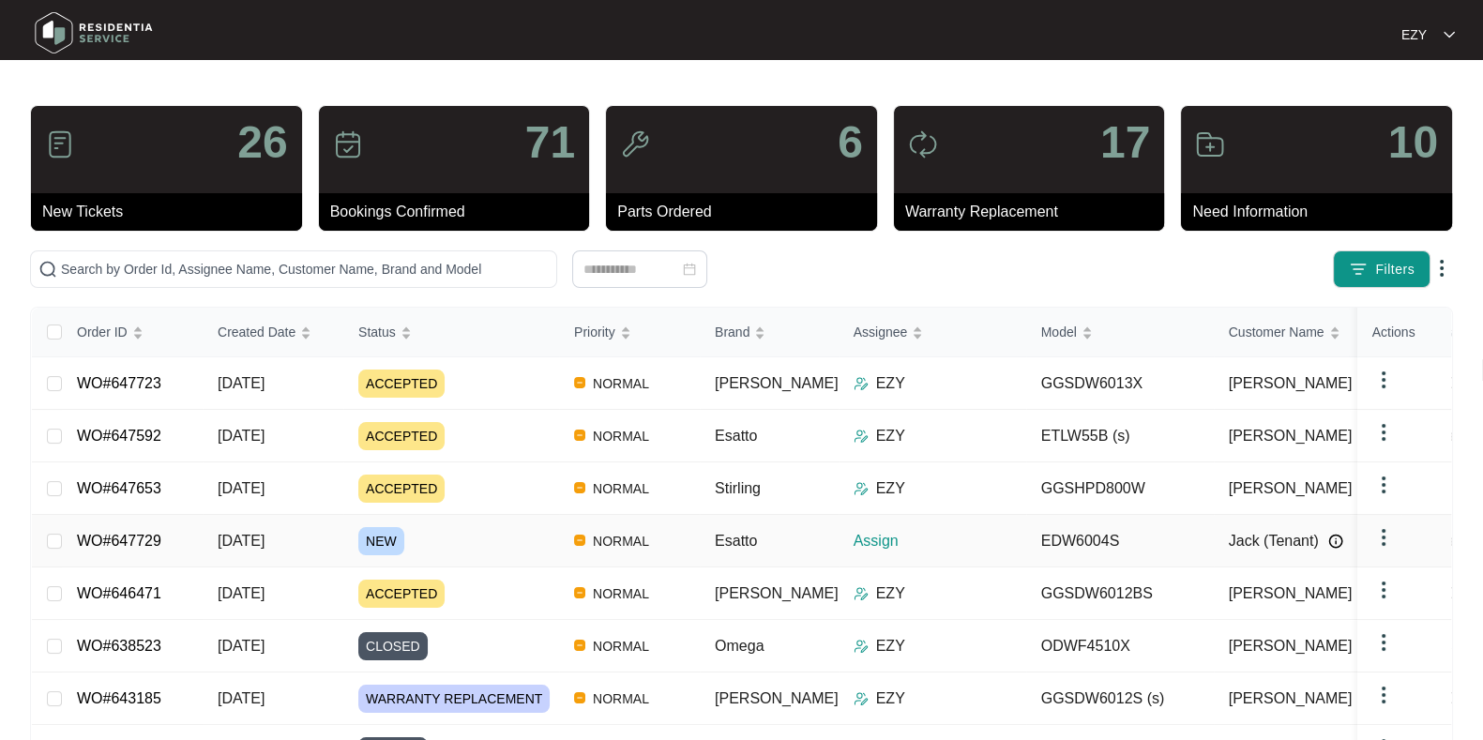
click at [458, 540] on div "NEW" at bounding box center [458, 541] width 201 height 28
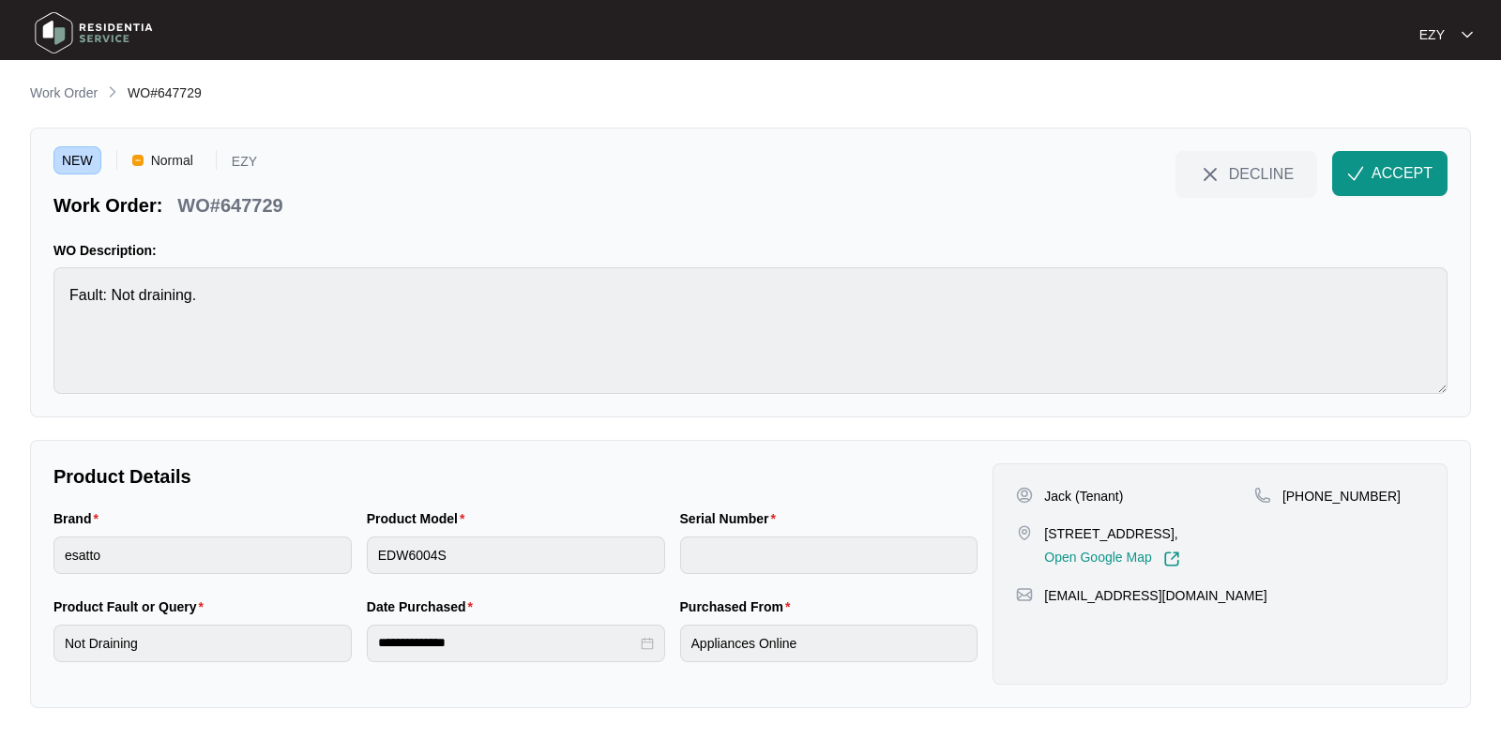
click at [224, 218] on p "WO#647729" at bounding box center [229, 205] width 105 height 26
click at [1065, 487] on p "Jack (Tenant)" at bounding box center [1083, 496] width 79 height 19
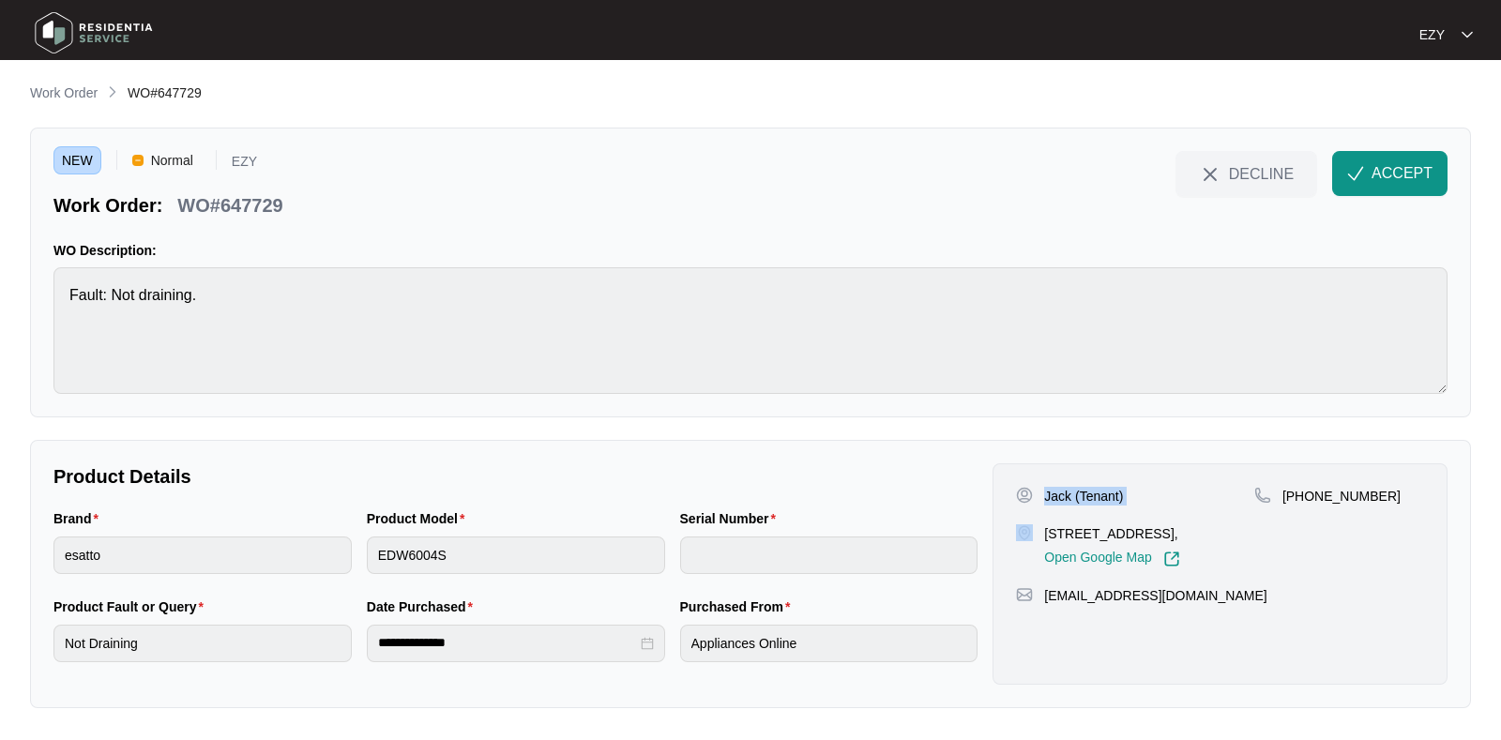
click at [1065, 487] on p "Jack (Tenant)" at bounding box center [1083, 496] width 79 height 19
click at [1093, 535] on p "[STREET_ADDRESS]," at bounding box center [1111, 533] width 135 height 19
drag, startPoint x: 1435, startPoint y: 533, endPoint x: 1304, endPoint y: 510, distance: 133.3
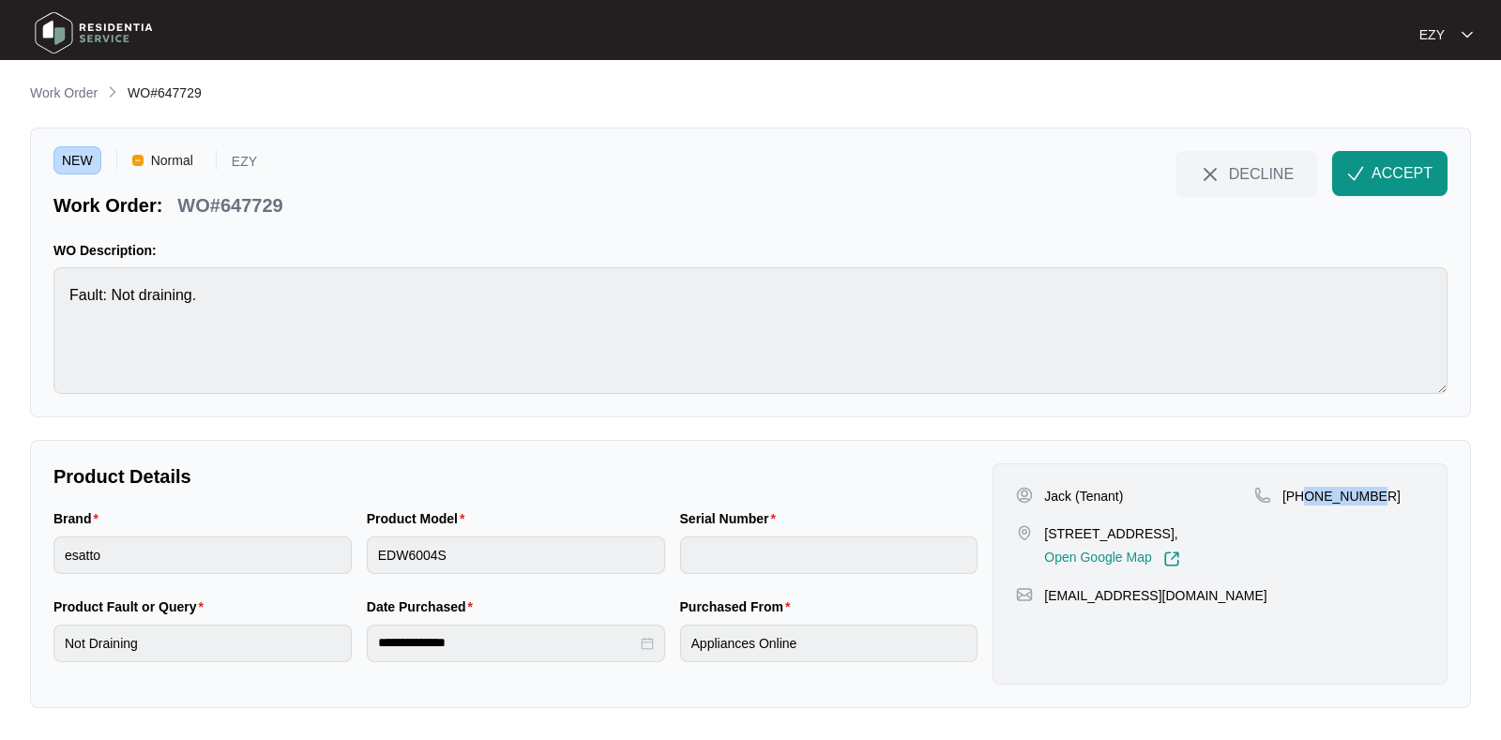
click at [1304, 510] on div "[PERSON_NAME] (Tenant) [STREET_ADDRESS], Open Google Map [PHONE_NUMBER] [EMAIL_…" at bounding box center [1220, 573] width 455 height 221
click at [1412, 172] on span "ACCEPT" at bounding box center [1402, 173] width 61 height 23
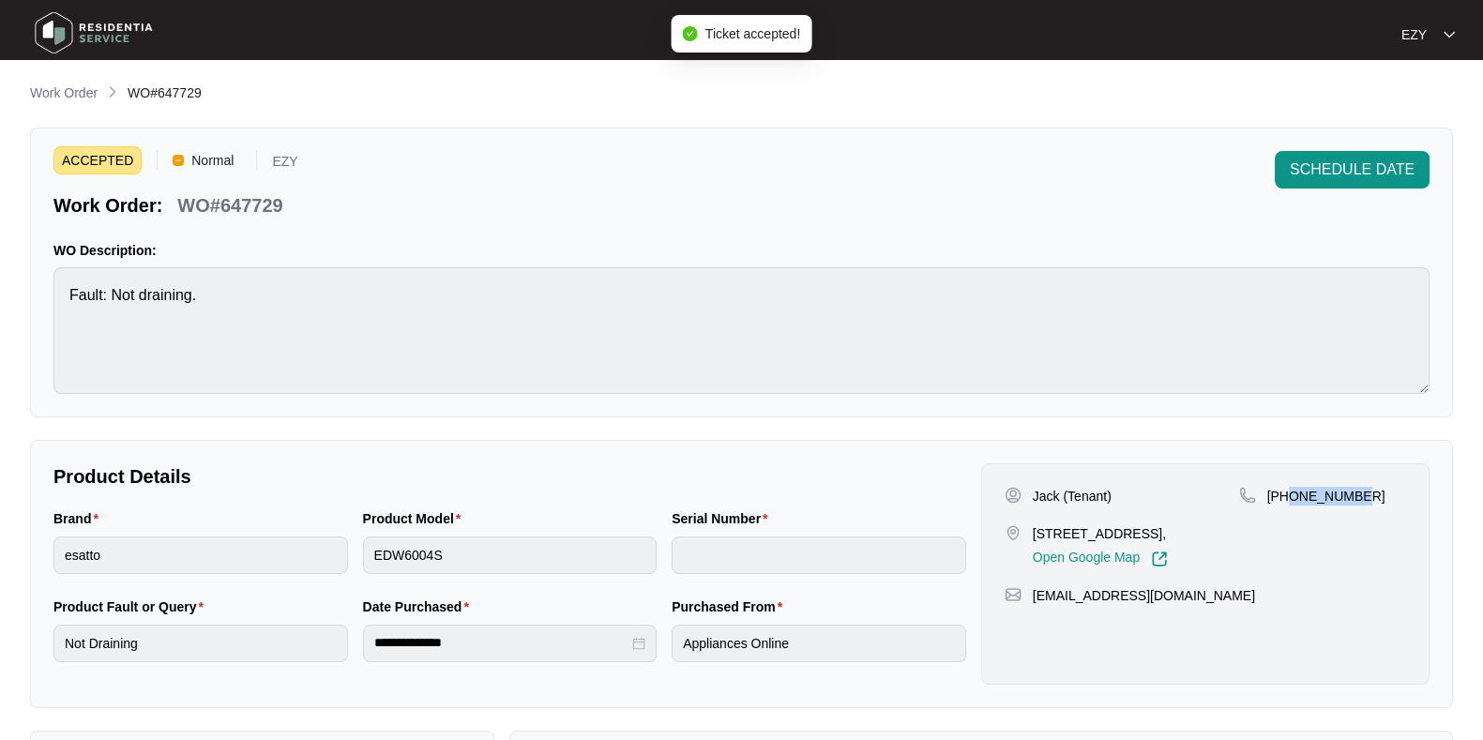
scroll to position [502, 0]
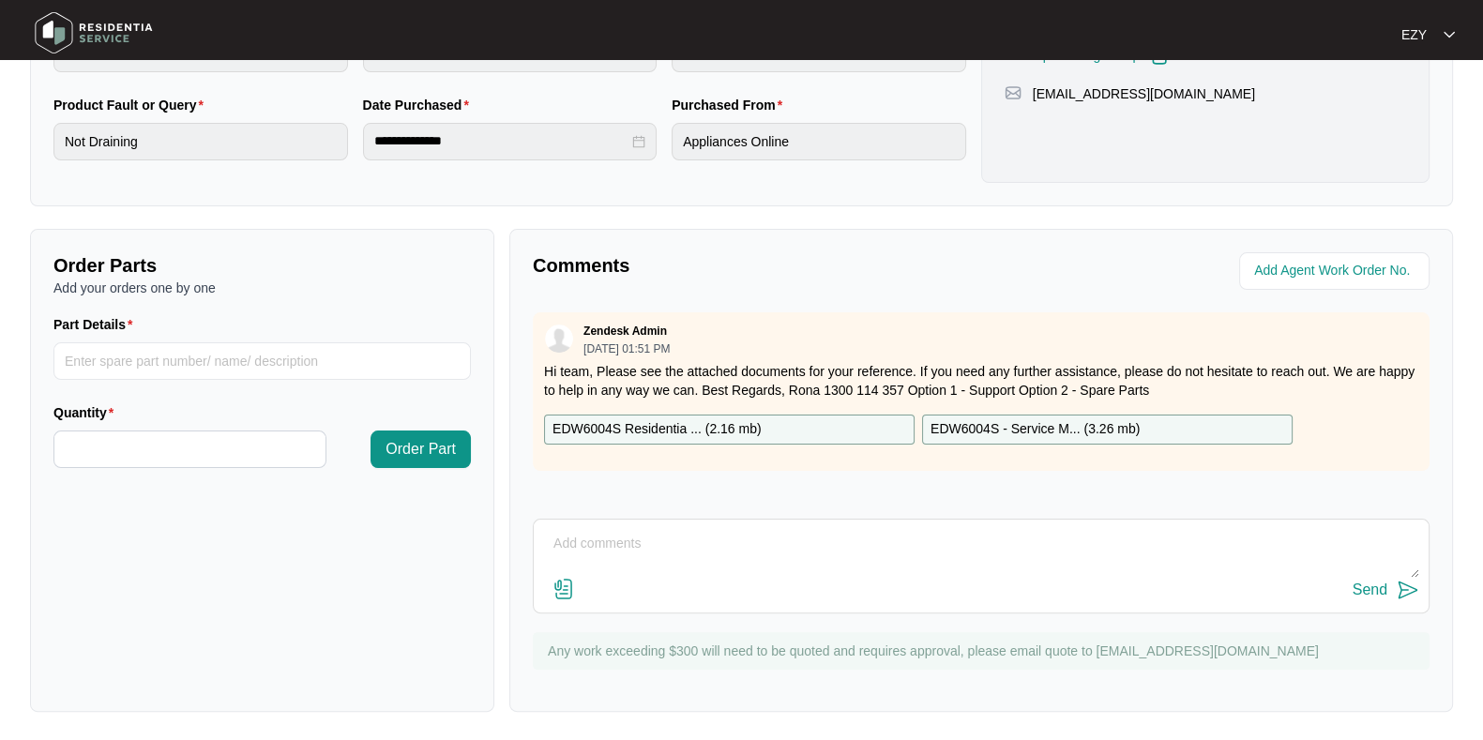
click at [842, 421] on div "EDW6004S Residentia ... ( 2.16 mb )" at bounding box center [729, 430] width 371 height 30
click at [983, 419] on p "EDW6004S - Service M... ( 3.26 mb )" at bounding box center [1035, 429] width 209 height 21
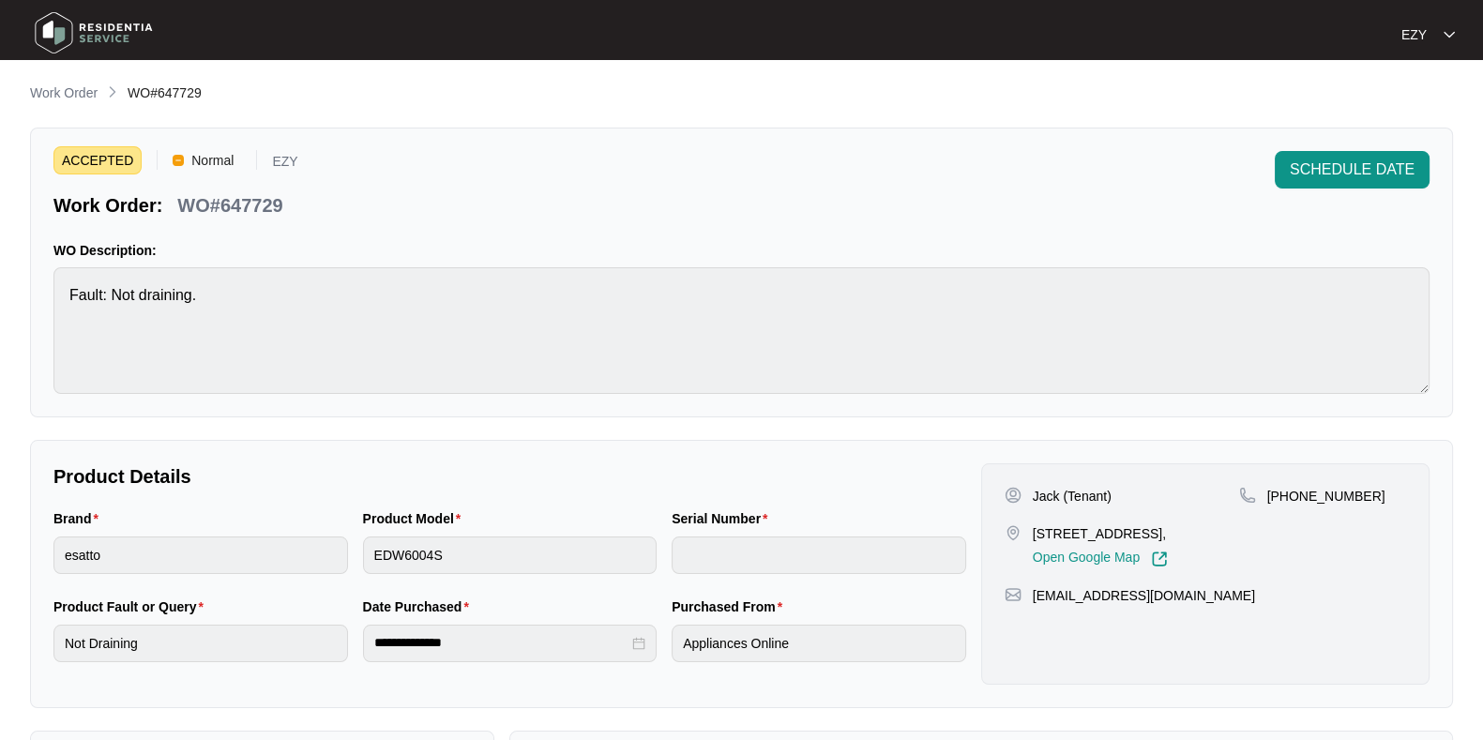
click at [68, 85] on span "Work Order" at bounding box center [64, 92] width 68 height 15
drag, startPoint x: 70, startPoint y: 94, endPoint x: 211, endPoint y: 55, distance: 145.9
click at [70, 94] on p "Work Order" at bounding box center [64, 93] width 68 height 19
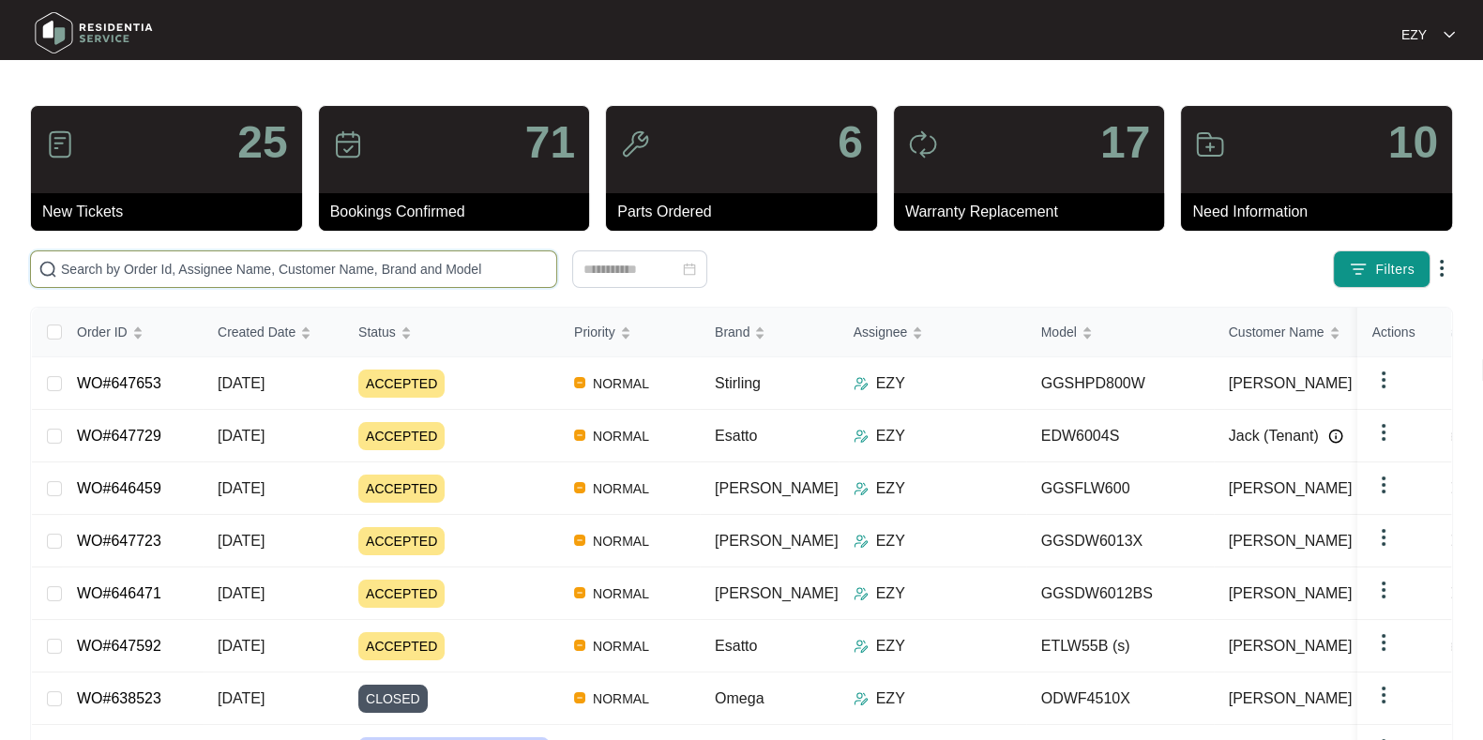
click at [437, 272] on input "text" at bounding box center [305, 269] width 488 height 21
paste input "646459"
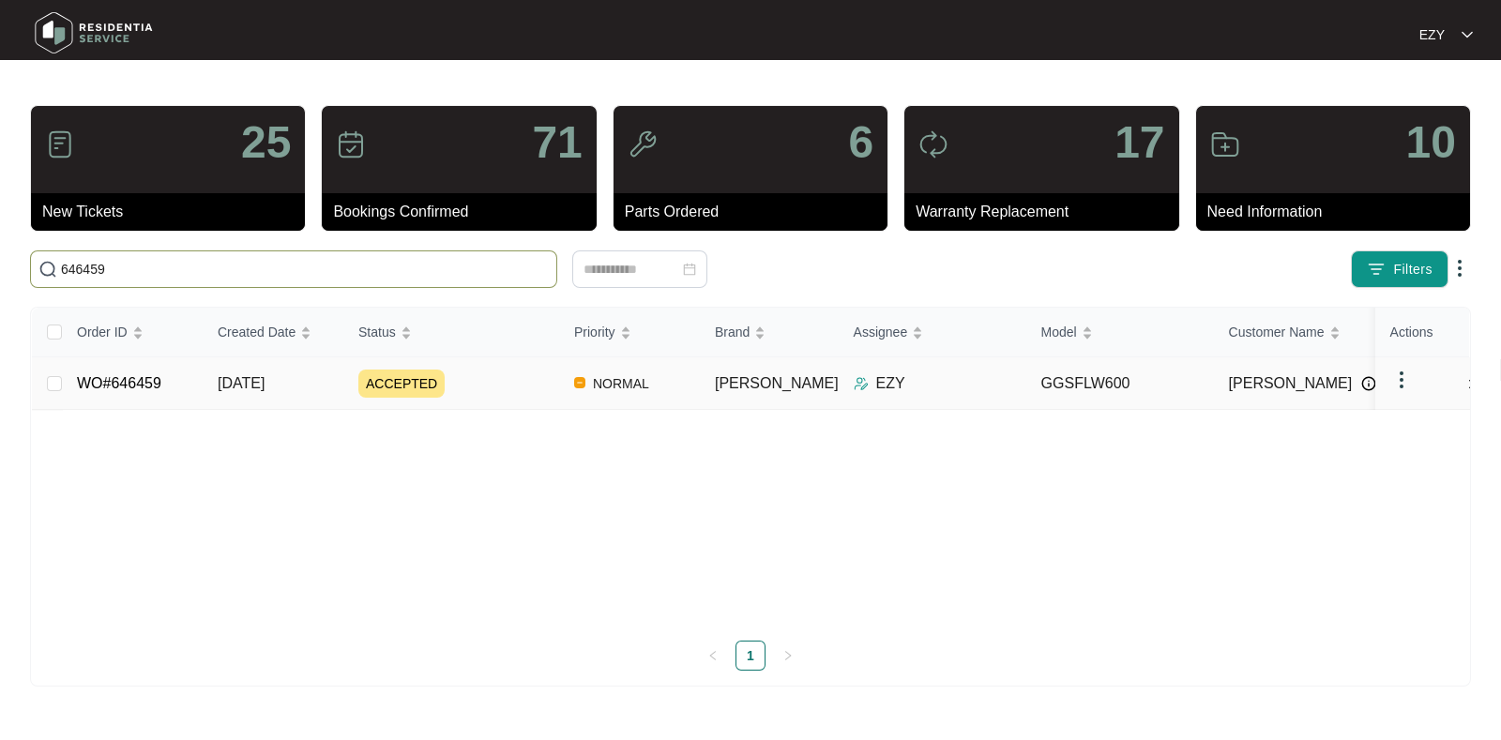
type input "646459"
click at [503, 383] on div "ACCEPTED" at bounding box center [458, 384] width 201 height 28
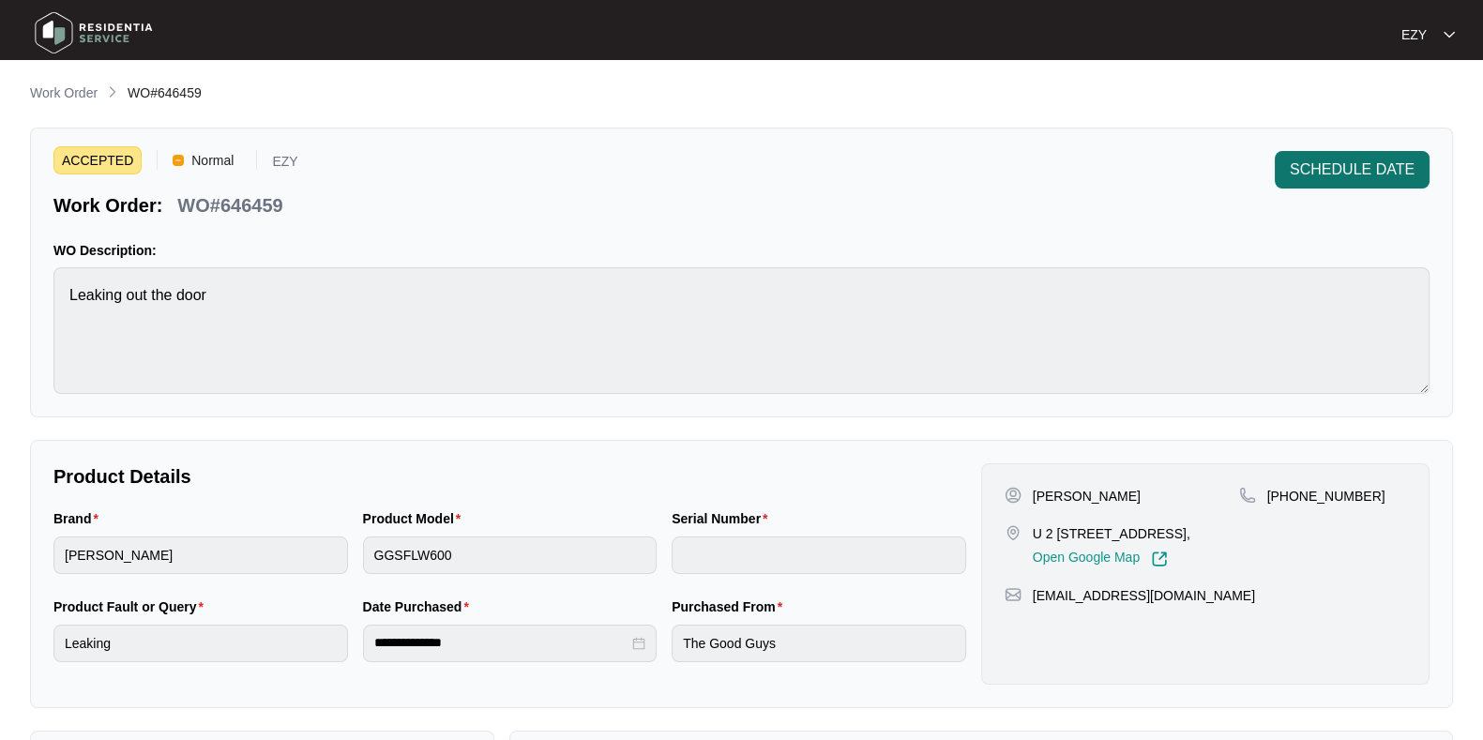
click at [1344, 175] on span "SCHEDULE DATE" at bounding box center [1352, 170] width 125 height 23
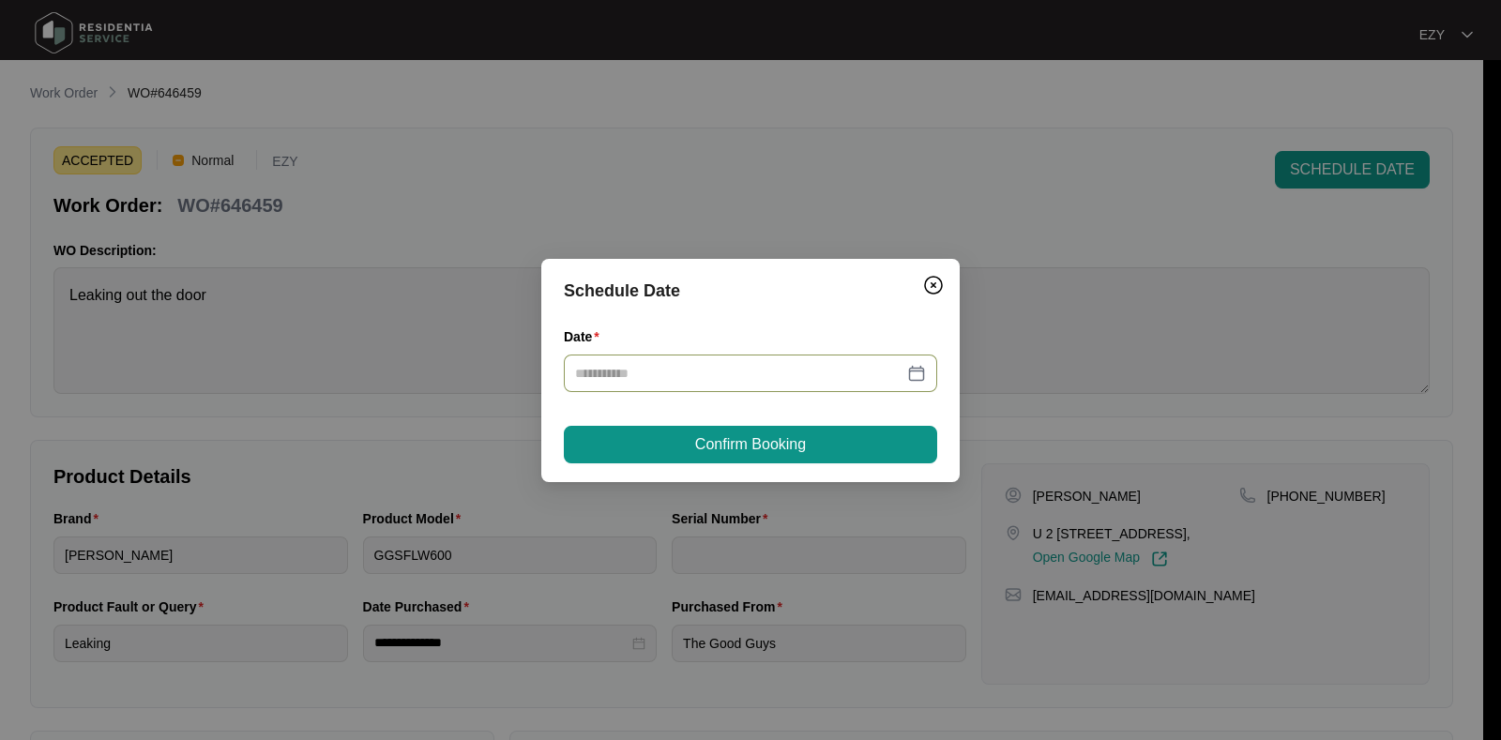
click at [689, 383] on div at bounding box center [750, 374] width 373 height 38
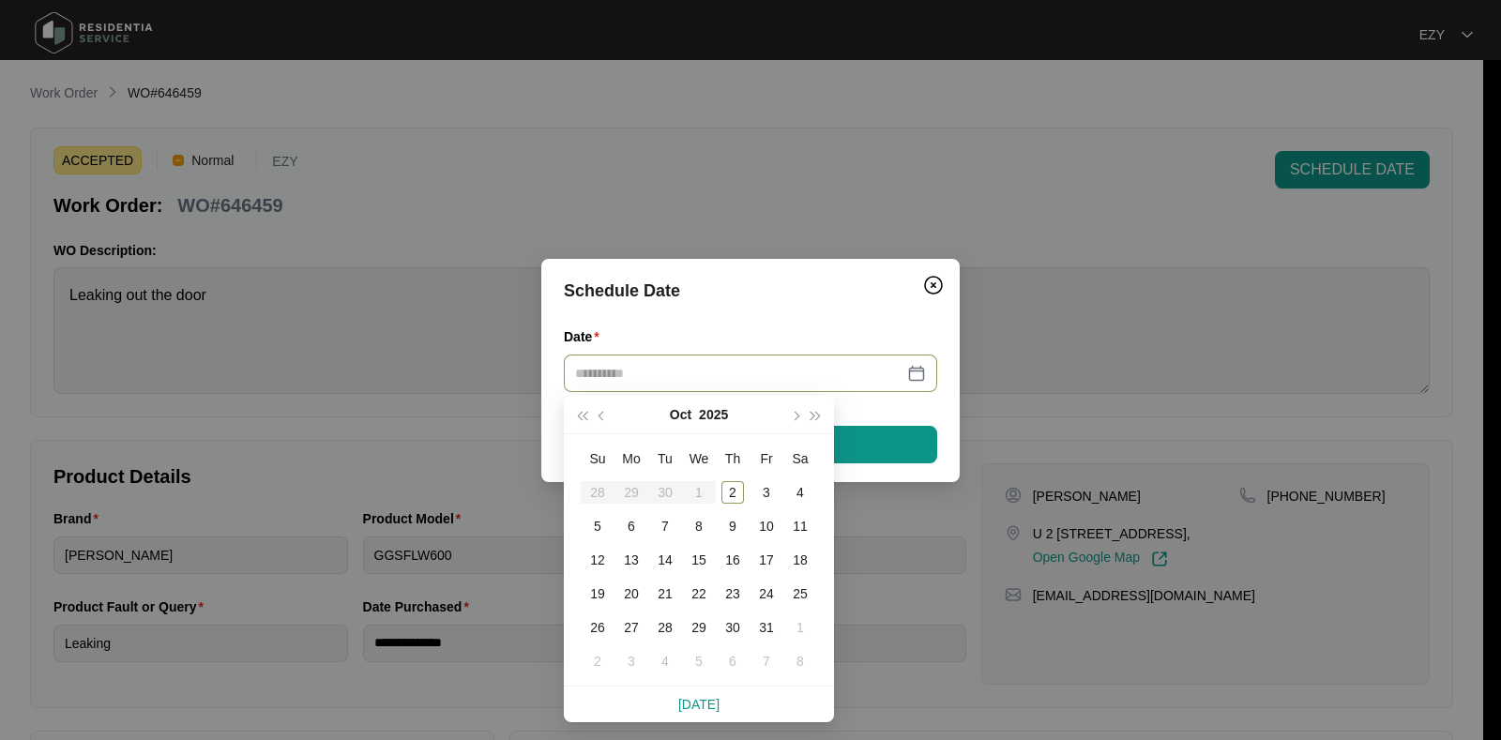
type input "**********"
click at [629, 523] on div "6" at bounding box center [631, 526] width 23 height 23
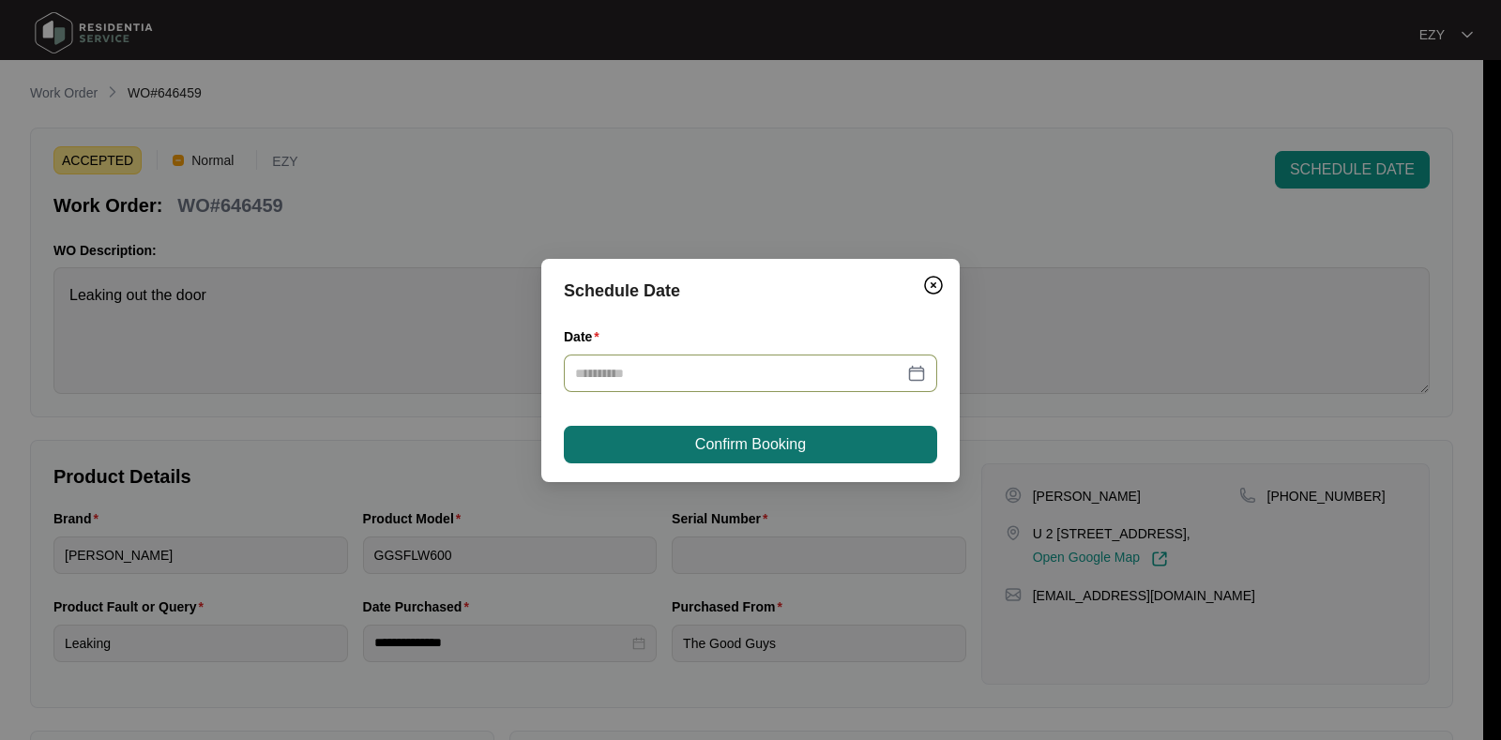
type input "**********"
click at [737, 433] on span "Confirm Booking" at bounding box center [750, 444] width 111 height 23
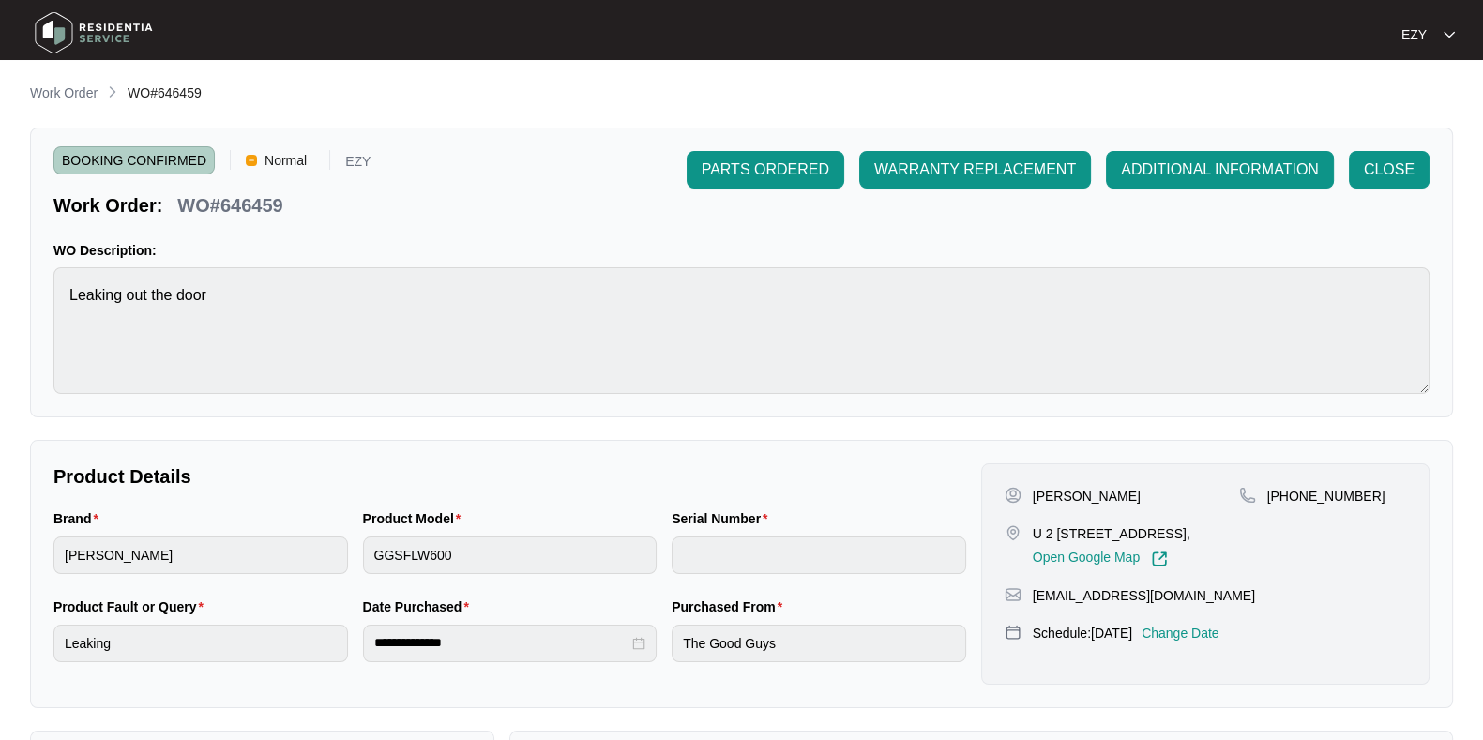
click at [75, 105] on div "**********" at bounding box center [741, 649] width 1423 height 1132
click at [79, 97] on p "Work Order" at bounding box center [64, 93] width 68 height 19
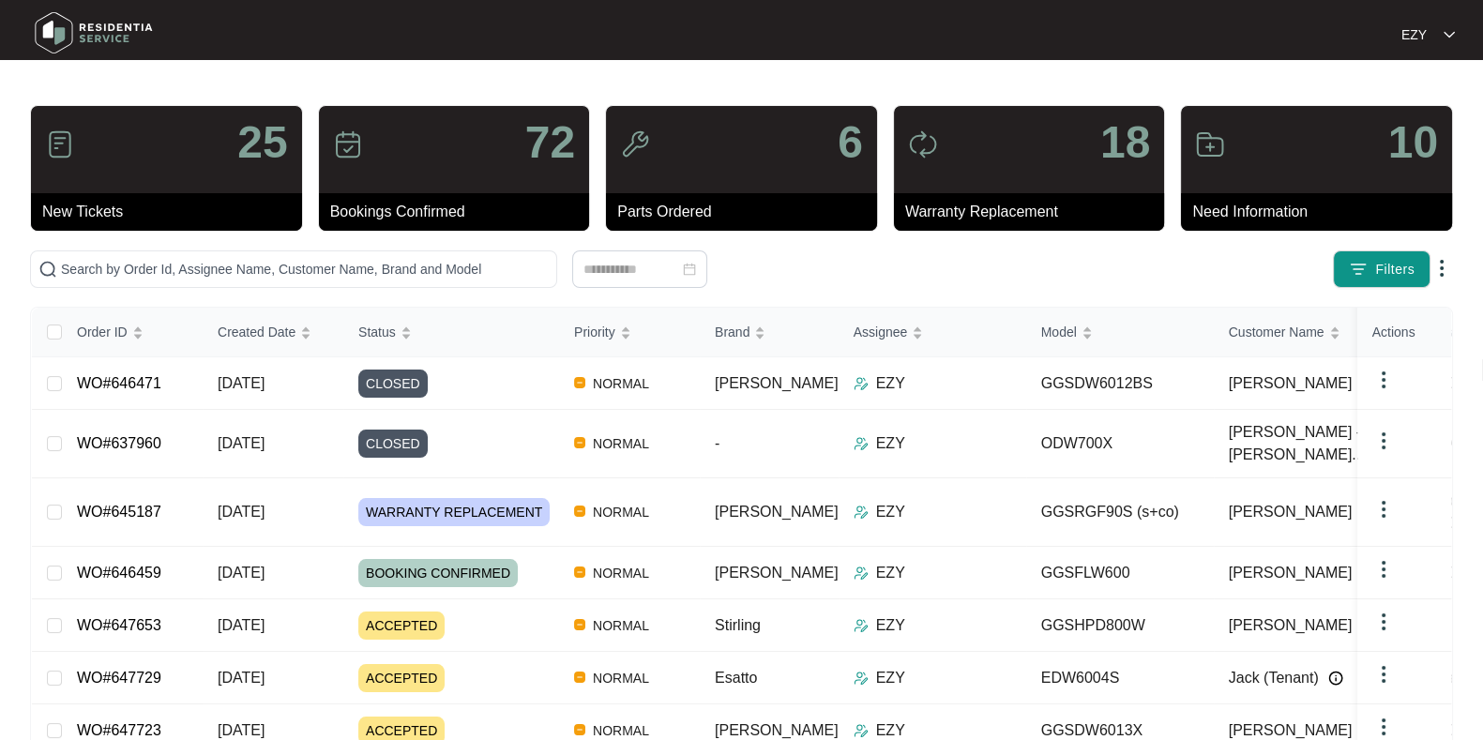
click at [296, 243] on div "25 New Tickets 72 Bookings Confirmed 6 Parts Ordered 18 Warranty Replacement 10…" at bounding box center [741, 540] width 1423 height 871
click at [305, 265] on input "text" at bounding box center [305, 269] width 488 height 21
paste input "644512"
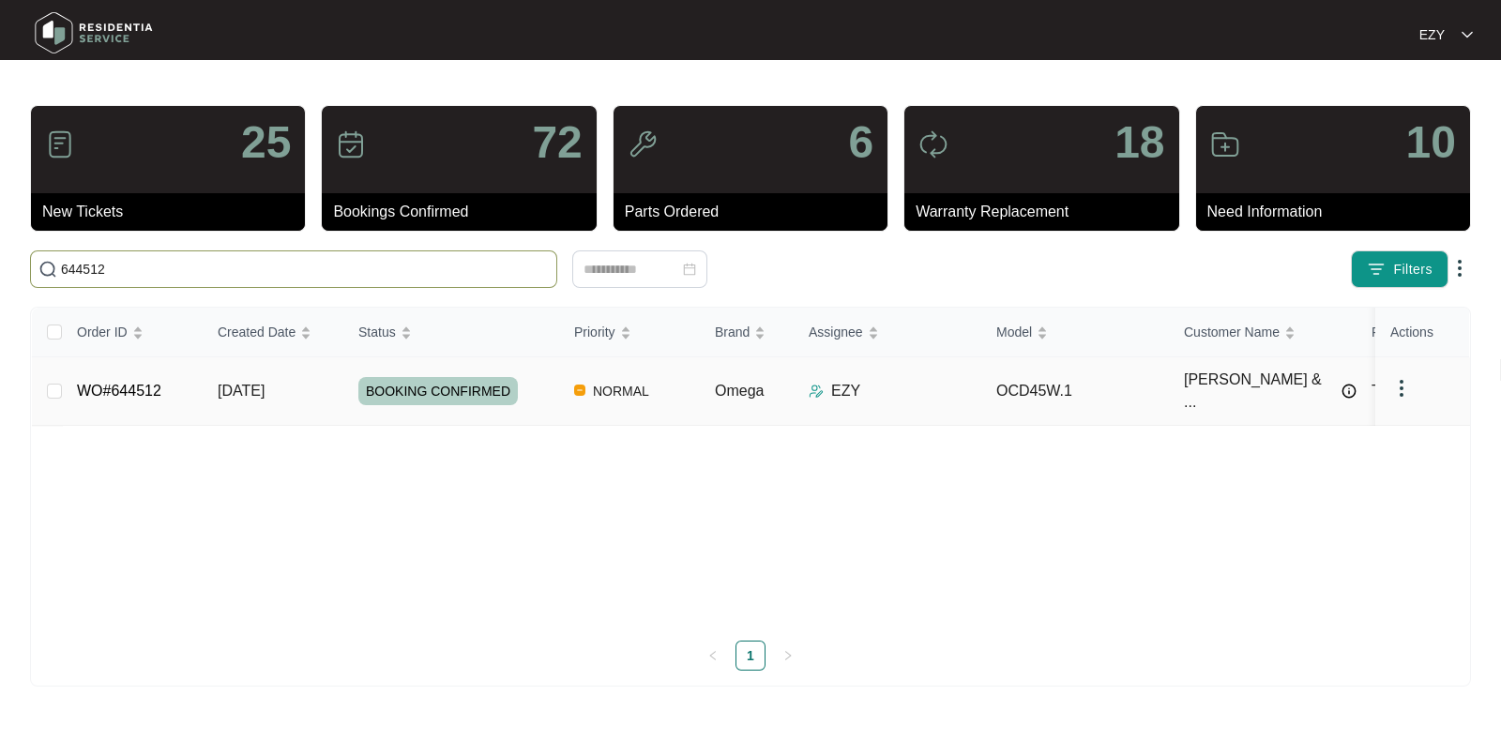
type input "644512"
click at [315, 391] on td "[DATE]" at bounding box center [273, 391] width 141 height 68
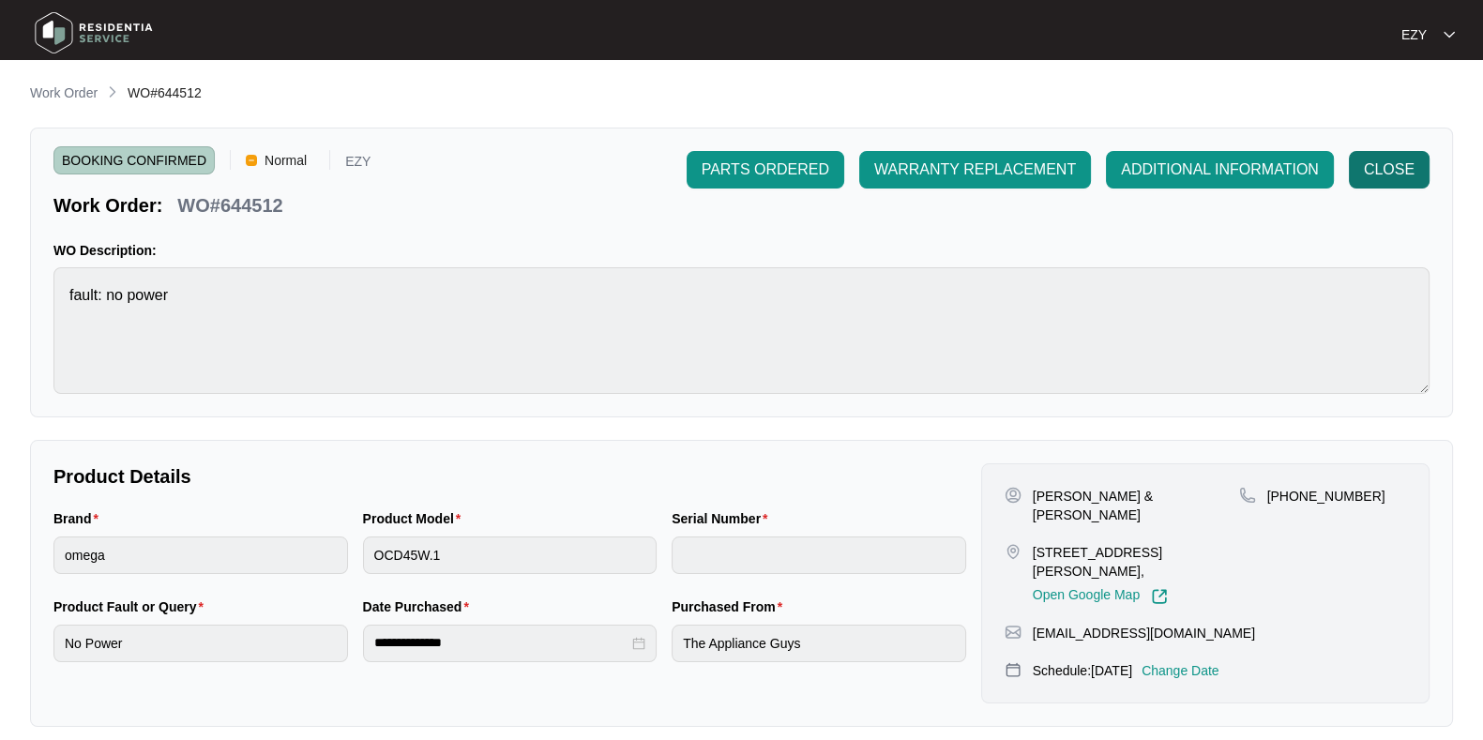
click at [1414, 171] on span "CLOSE" at bounding box center [1389, 170] width 51 height 23
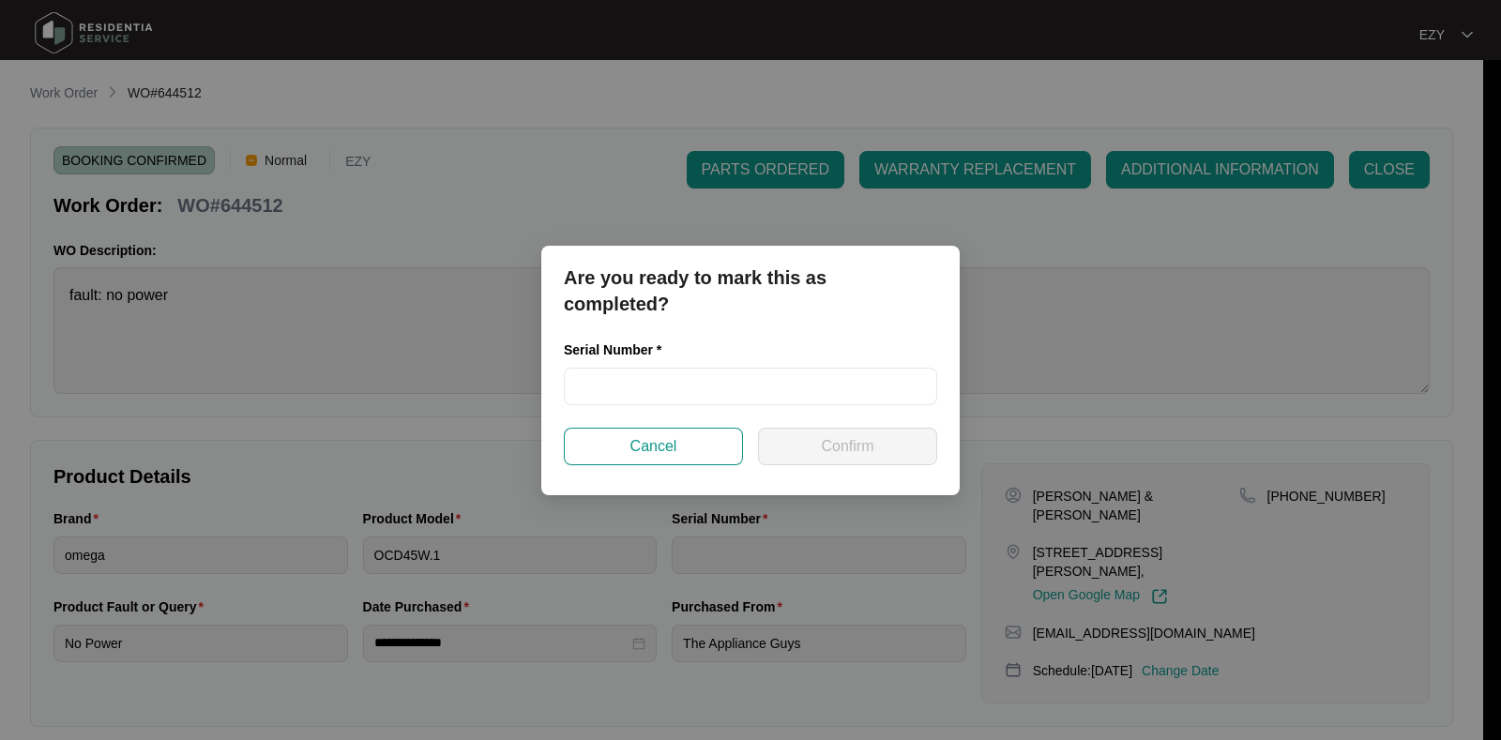
click at [729, 407] on div "Serial Number *" at bounding box center [750, 384] width 388 height 88
click at [722, 400] on input "text" at bounding box center [750, 387] width 373 height 38
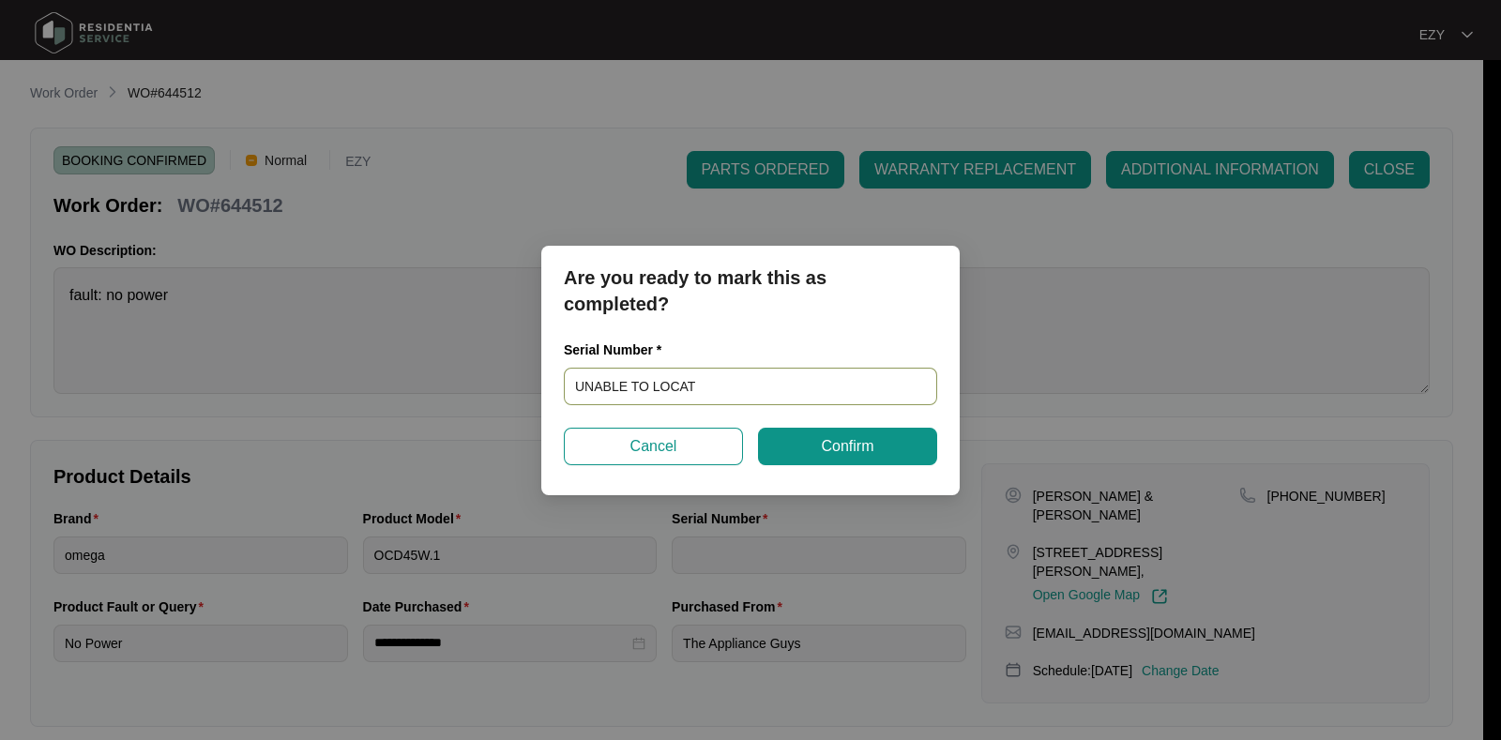
type input "UNABLE TO LOCATE"
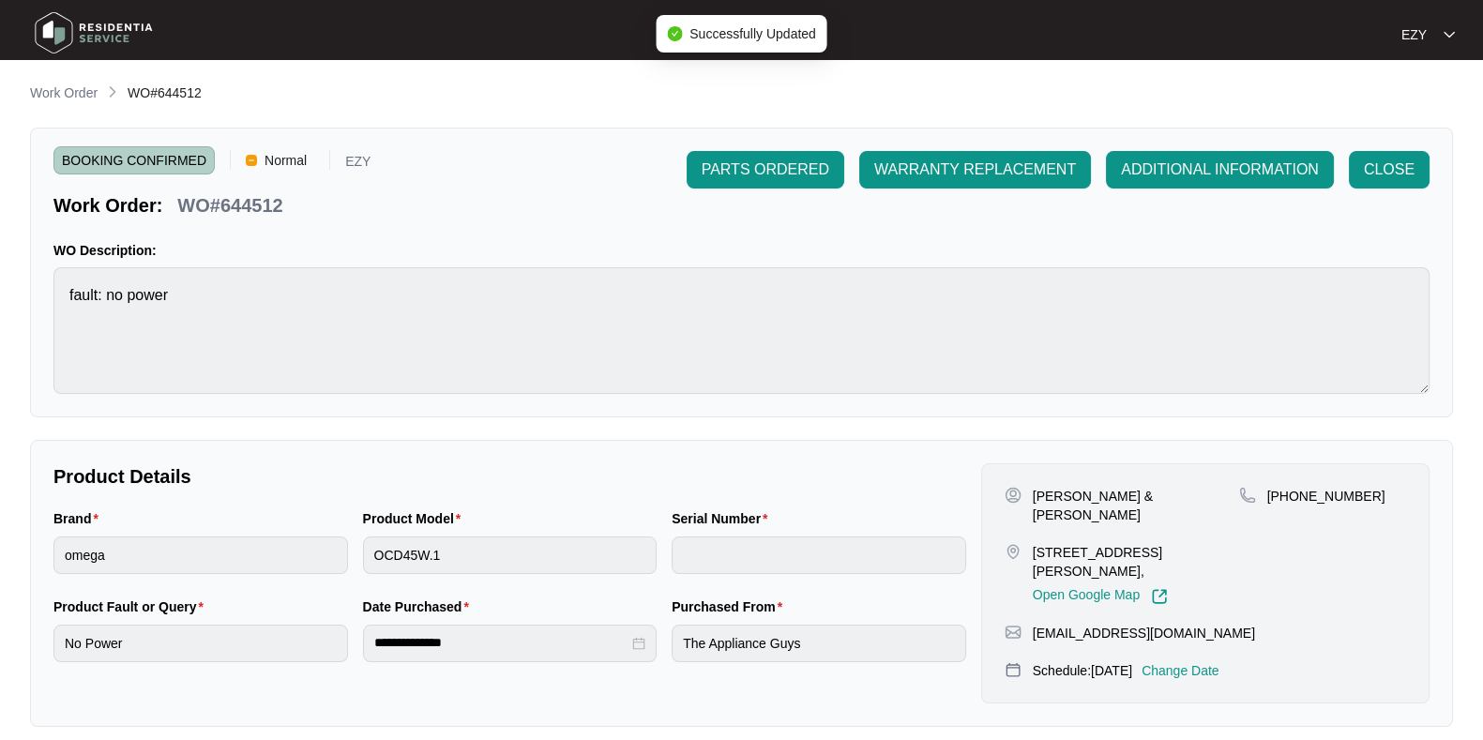
type input "UNABLE TO LOCATE"
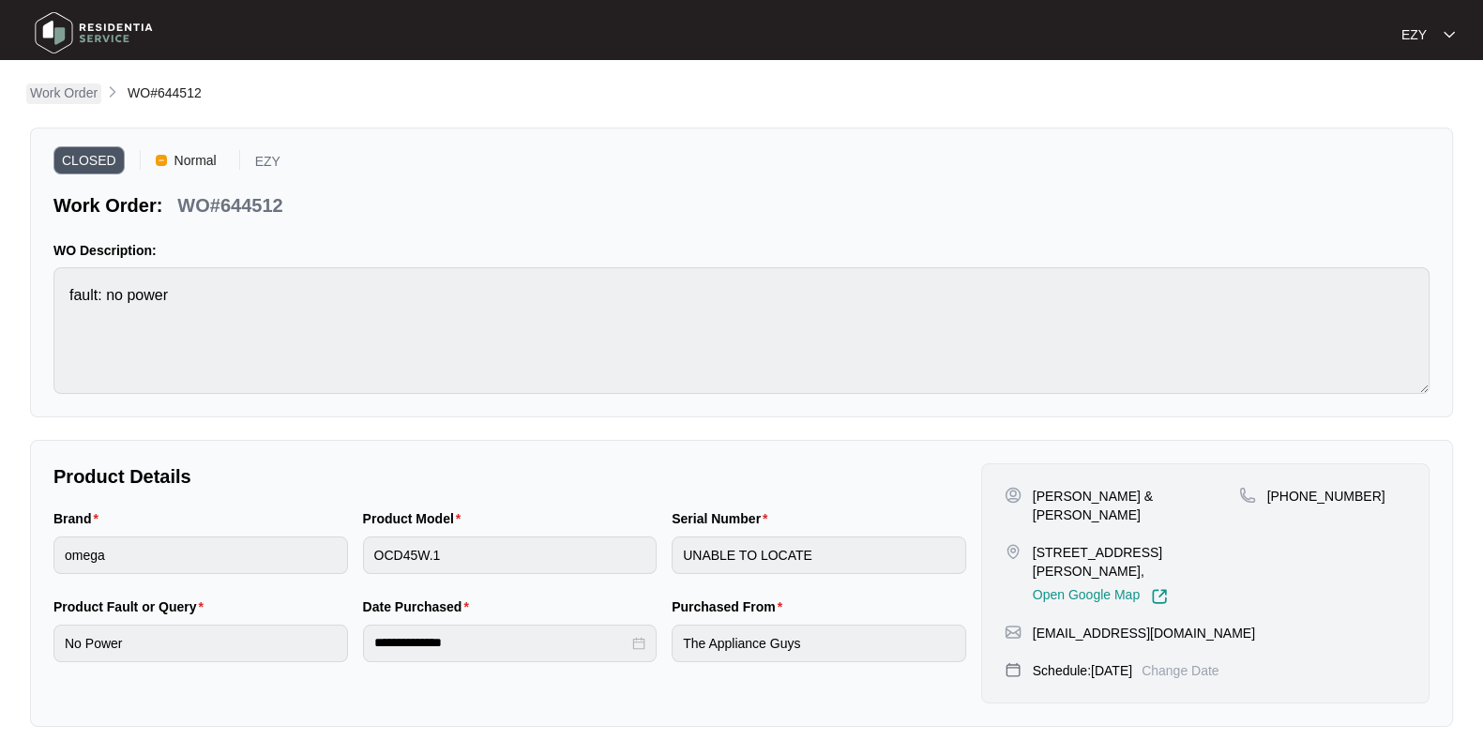
click at [83, 96] on p "Work Order" at bounding box center [64, 93] width 68 height 19
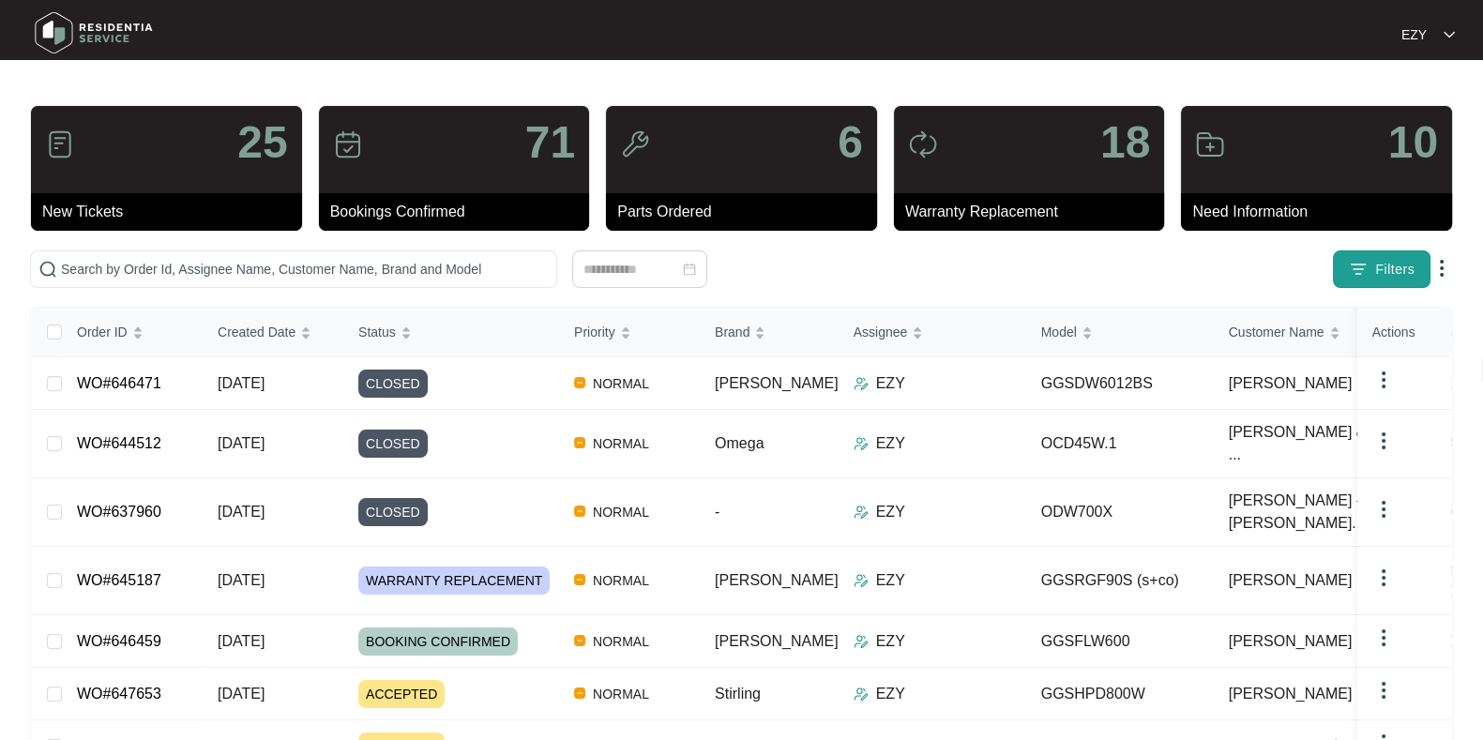
click at [1377, 282] on button "Filters" at bounding box center [1382, 270] width 98 height 38
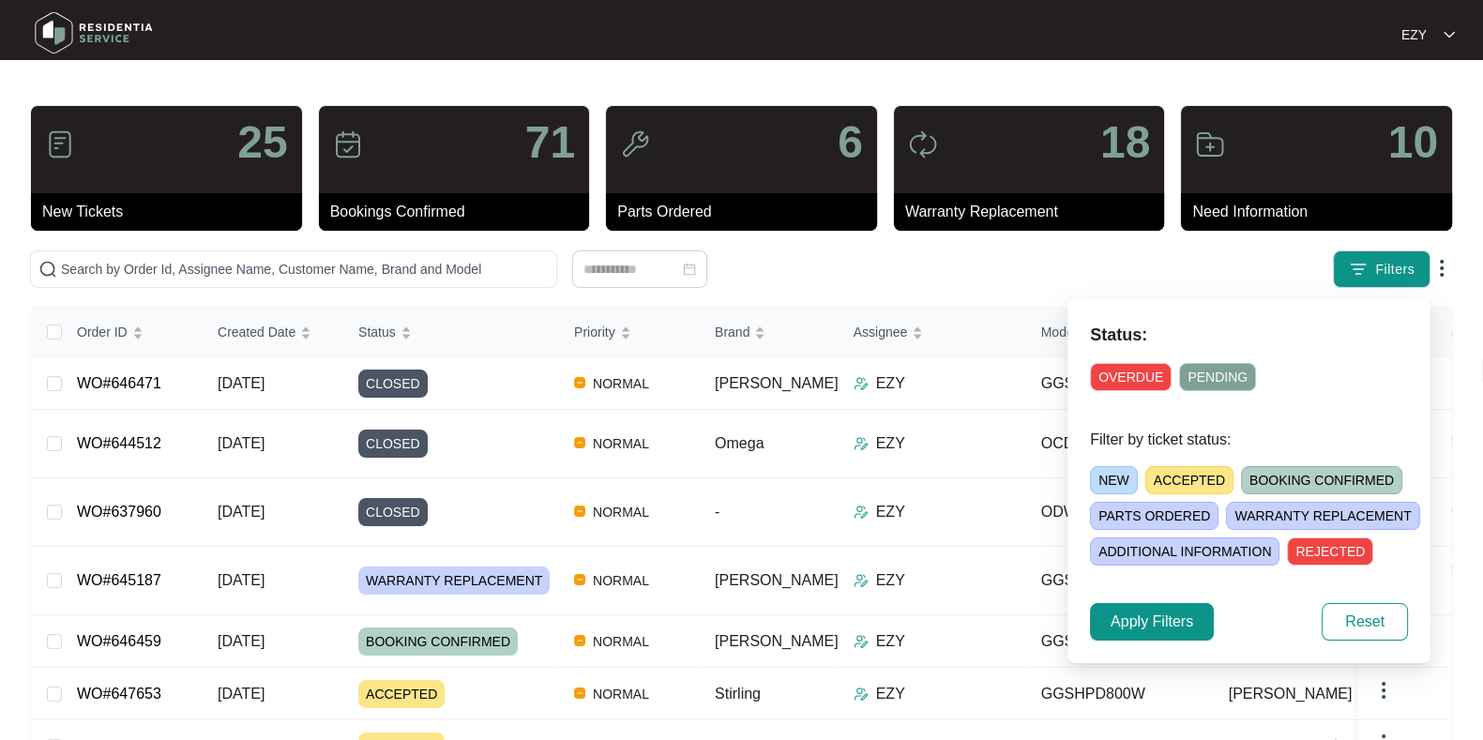
click at [1190, 478] on span "ACCEPTED" at bounding box center [1190, 480] width 88 height 28
click at [1110, 606] on button "Apply Filters" at bounding box center [1152, 622] width 124 height 38
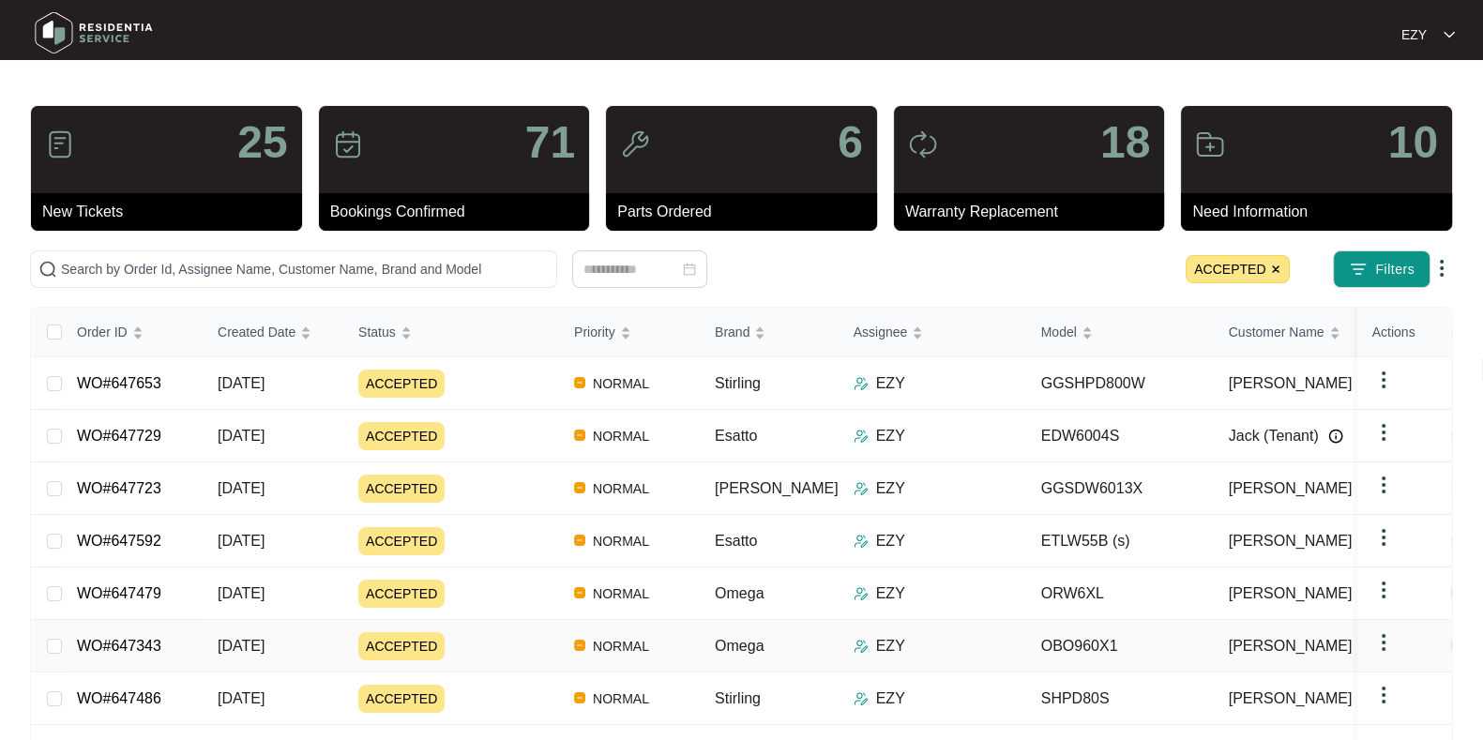
scroll to position [239, 0]
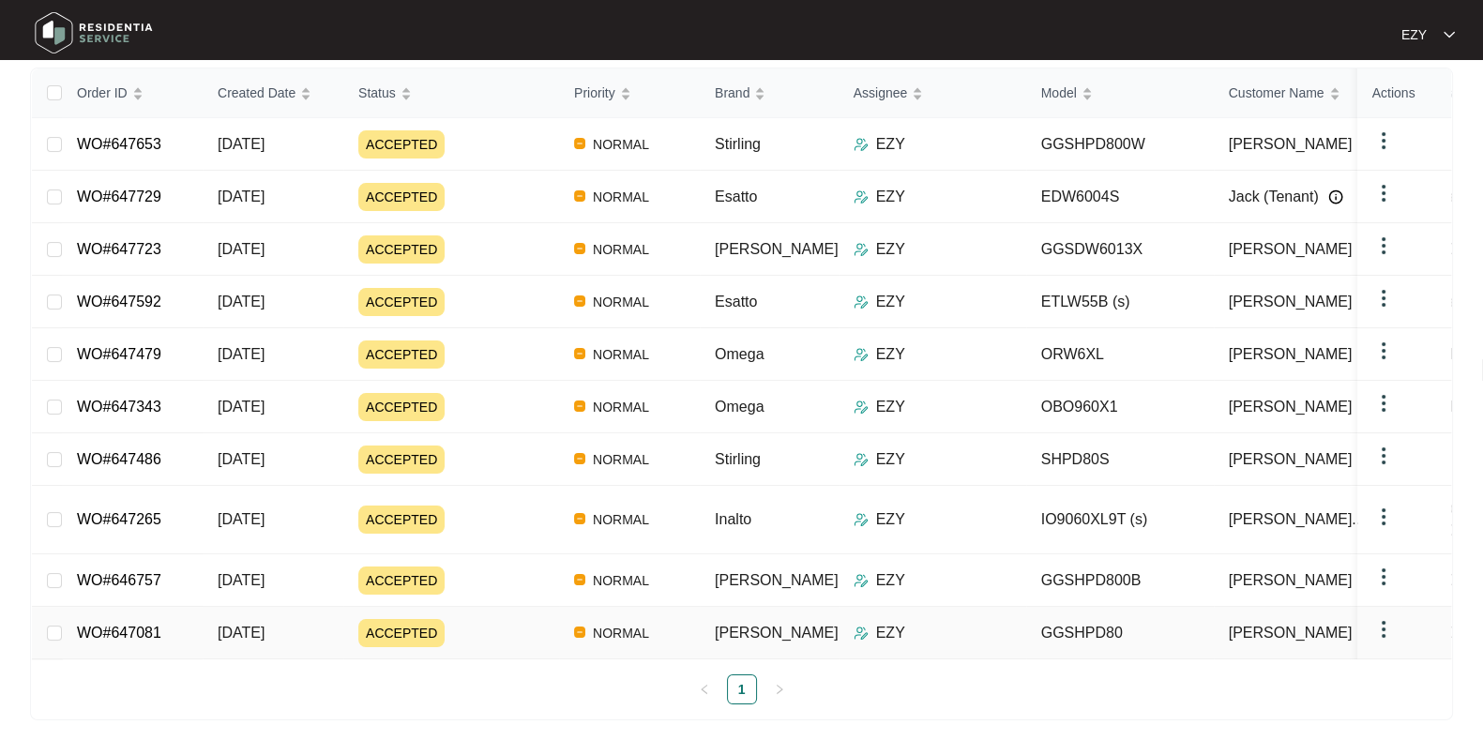
click at [469, 619] on div "ACCEPTED" at bounding box center [458, 633] width 201 height 28
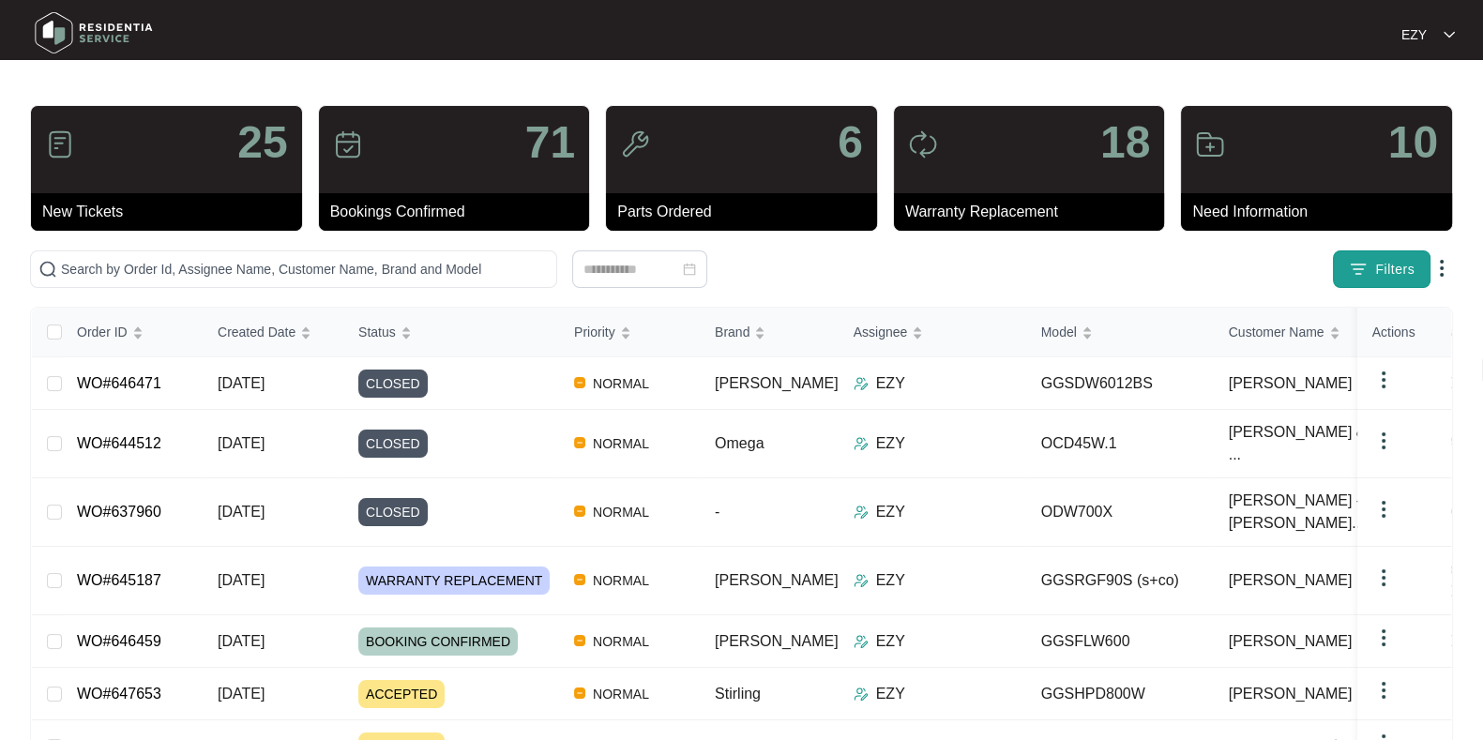
click at [1380, 260] on span "Filters" at bounding box center [1394, 270] width 39 height 20
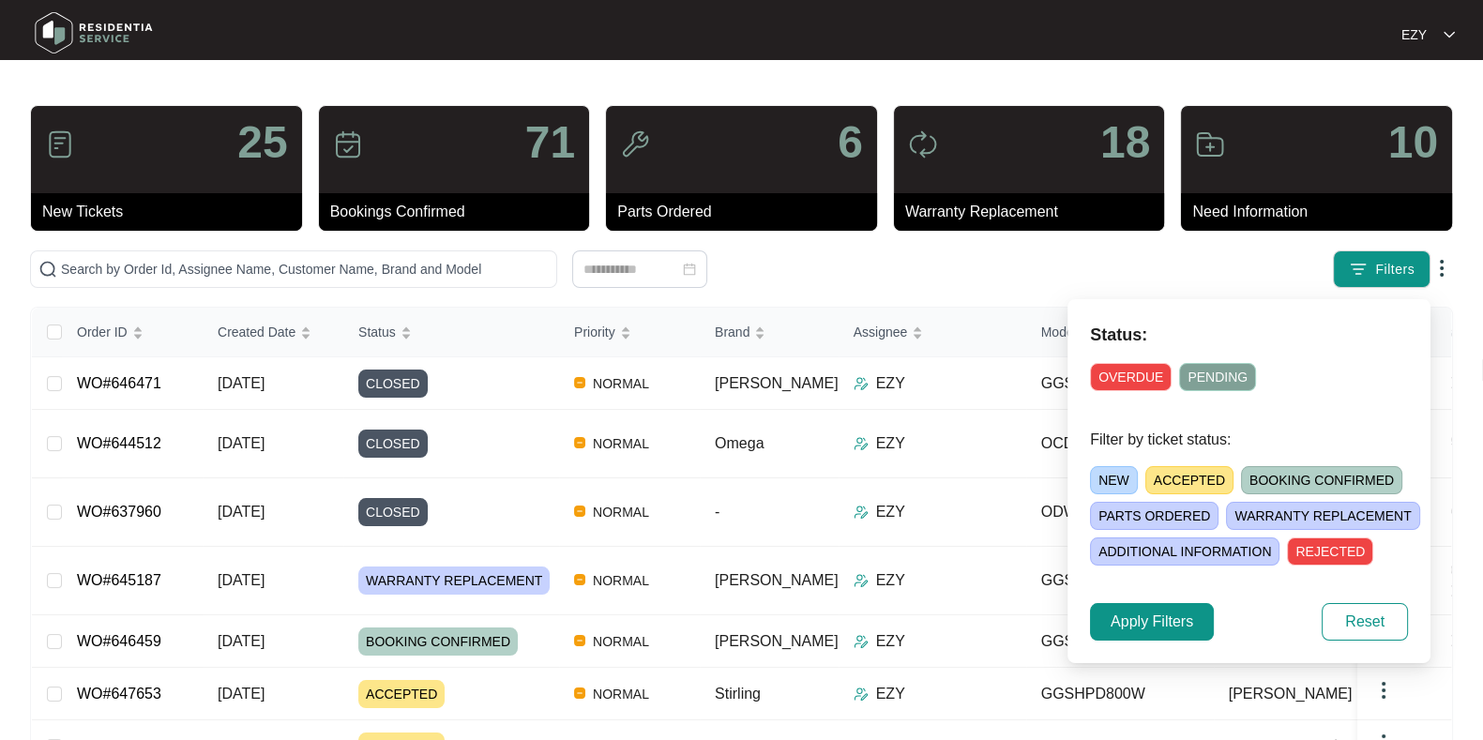
click at [1190, 479] on span "ACCEPTED" at bounding box center [1190, 480] width 88 height 28
click at [1162, 630] on span "Apply Filters" at bounding box center [1152, 622] width 83 height 23
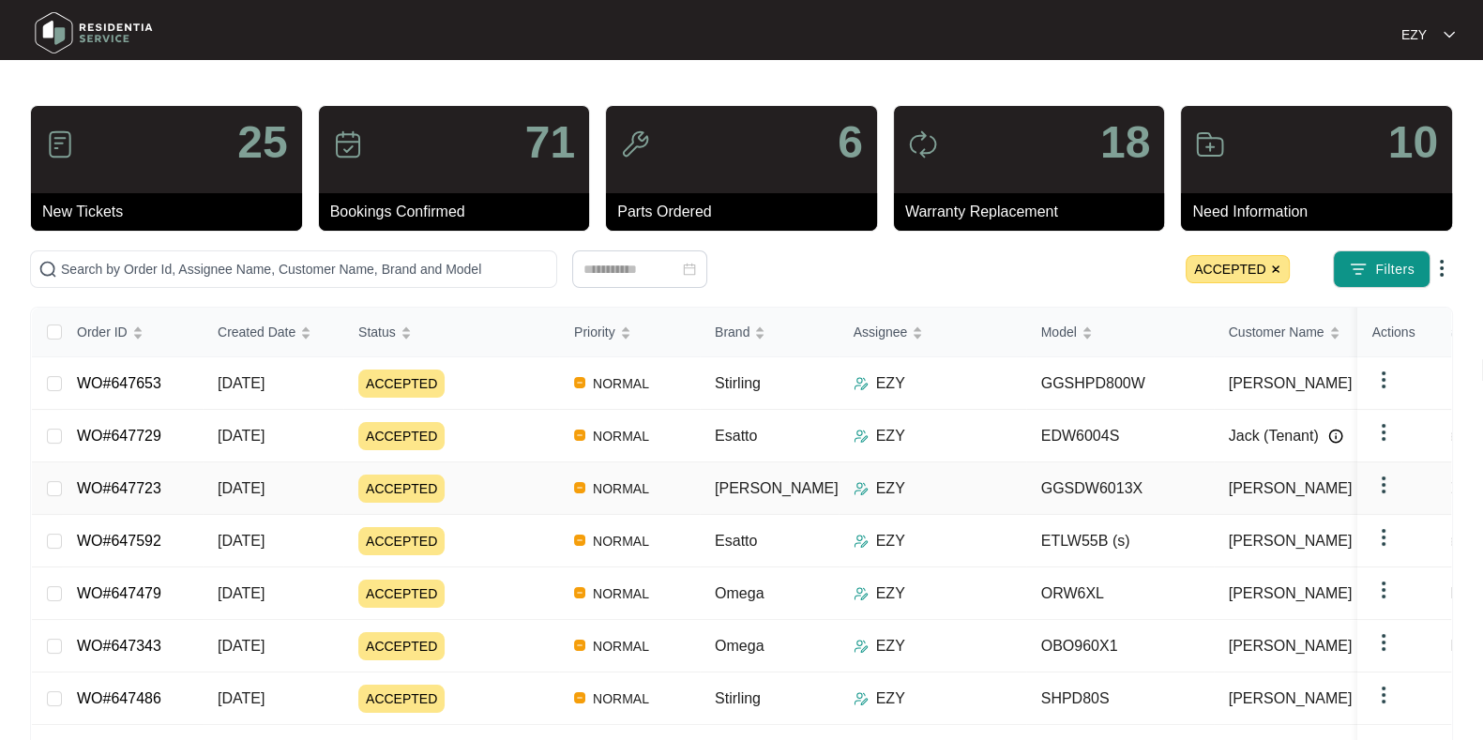
scroll to position [239, 0]
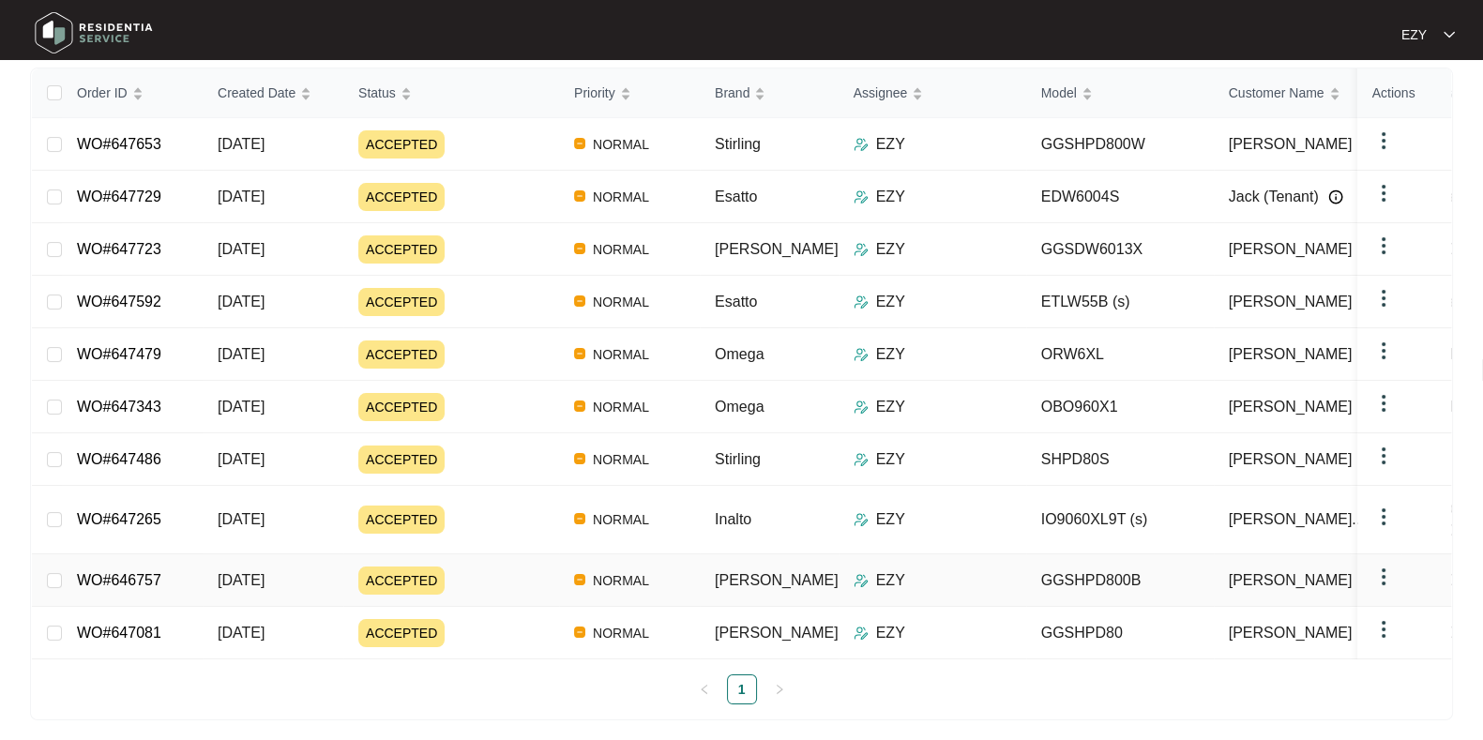
click at [493, 567] on div "ACCEPTED" at bounding box center [458, 581] width 201 height 28
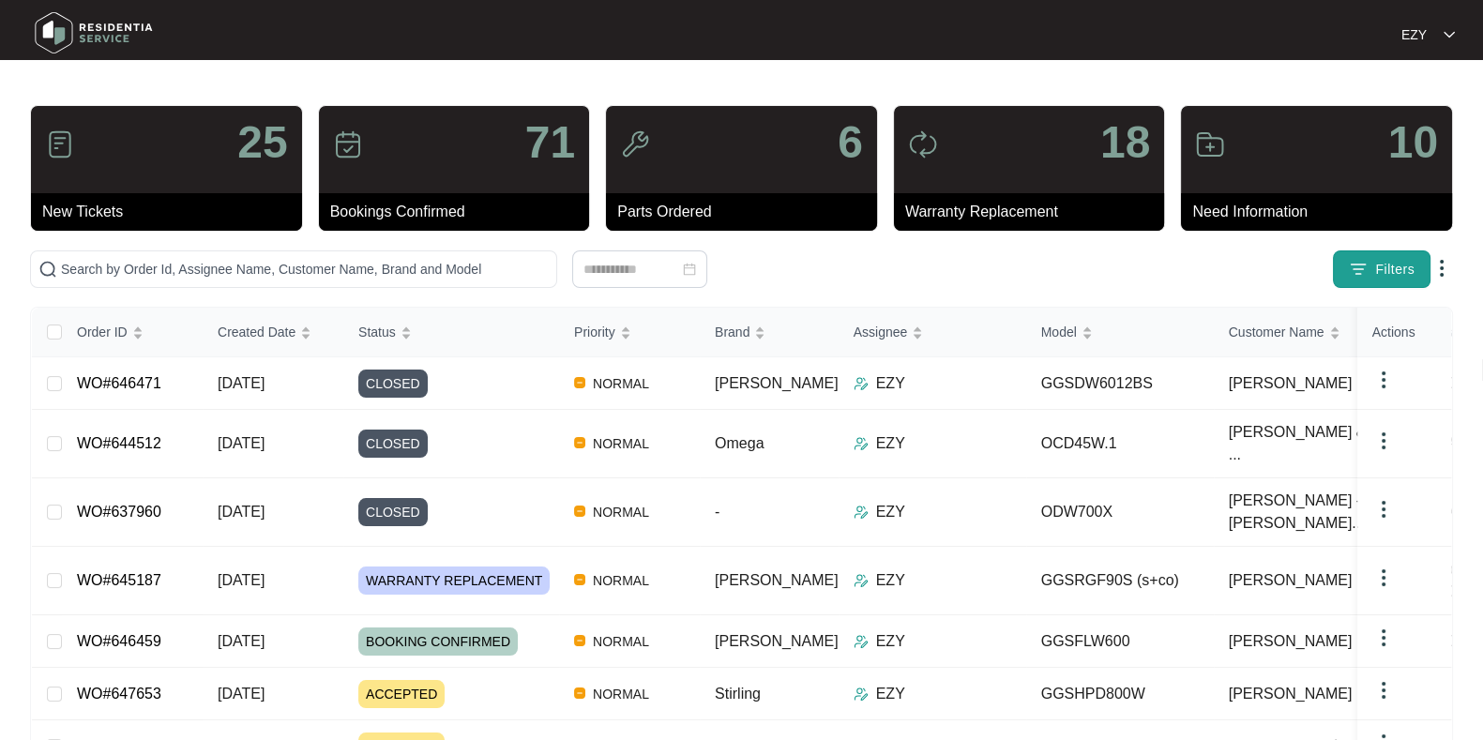
click at [1382, 269] on span "Filters" at bounding box center [1394, 270] width 39 height 20
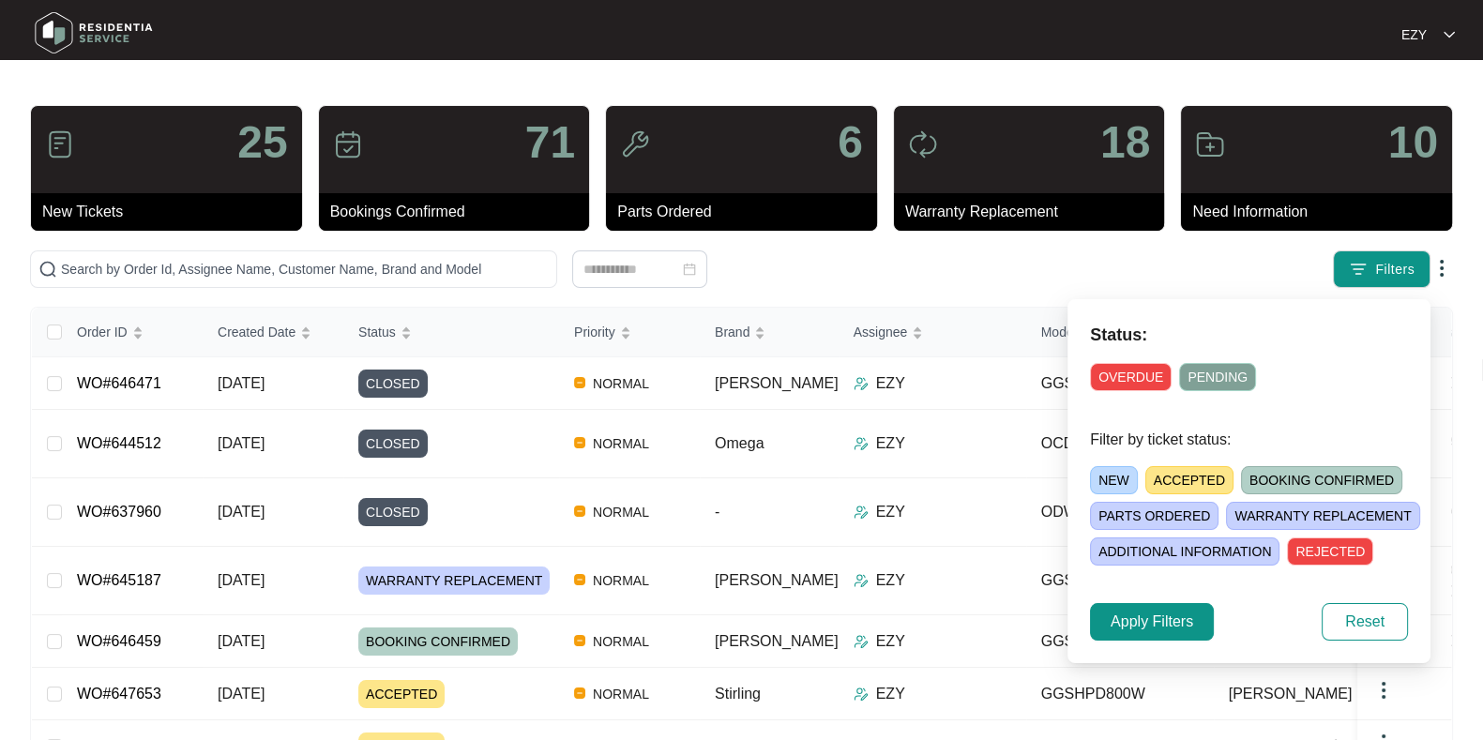
click at [1182, 486] on span "ACCEPTED" at bounding box center [1190, 480] width 88 height 28
click at [1172, 617] on span "Apply Filters" at bounding box center [1152, 622] width 83 height 23
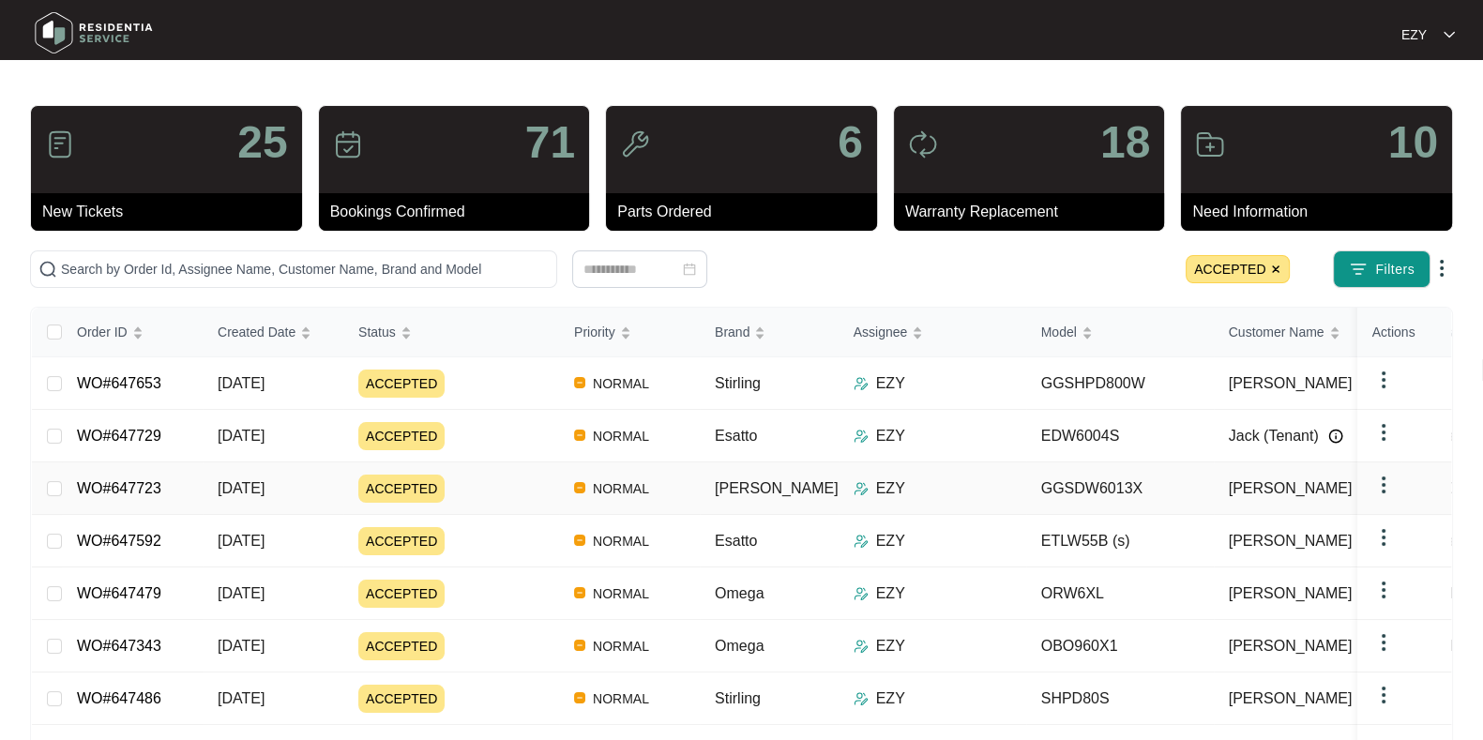
scroll to position [239, 0]
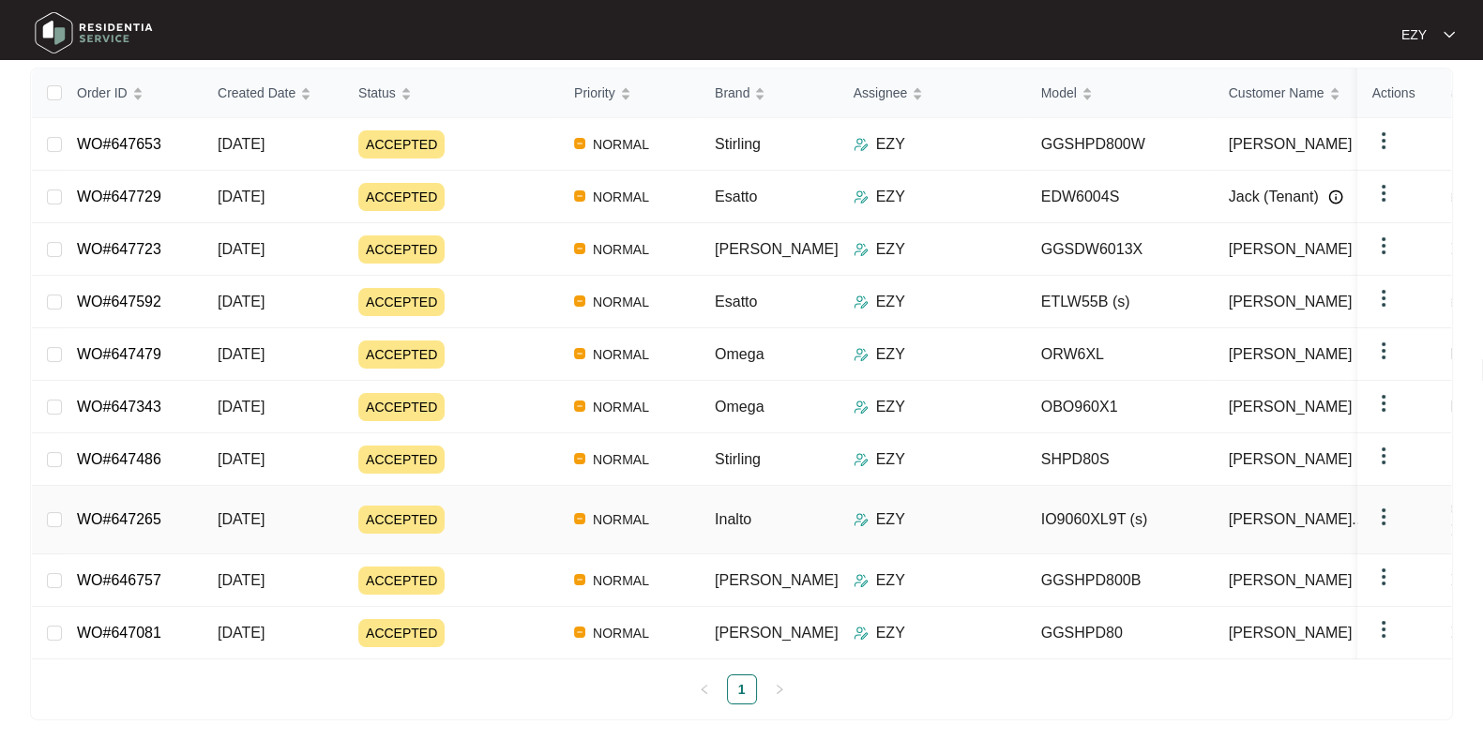
click at [470, 516] on td "ACCEPTED" at bounding box center [451, 520] width 216 height 68
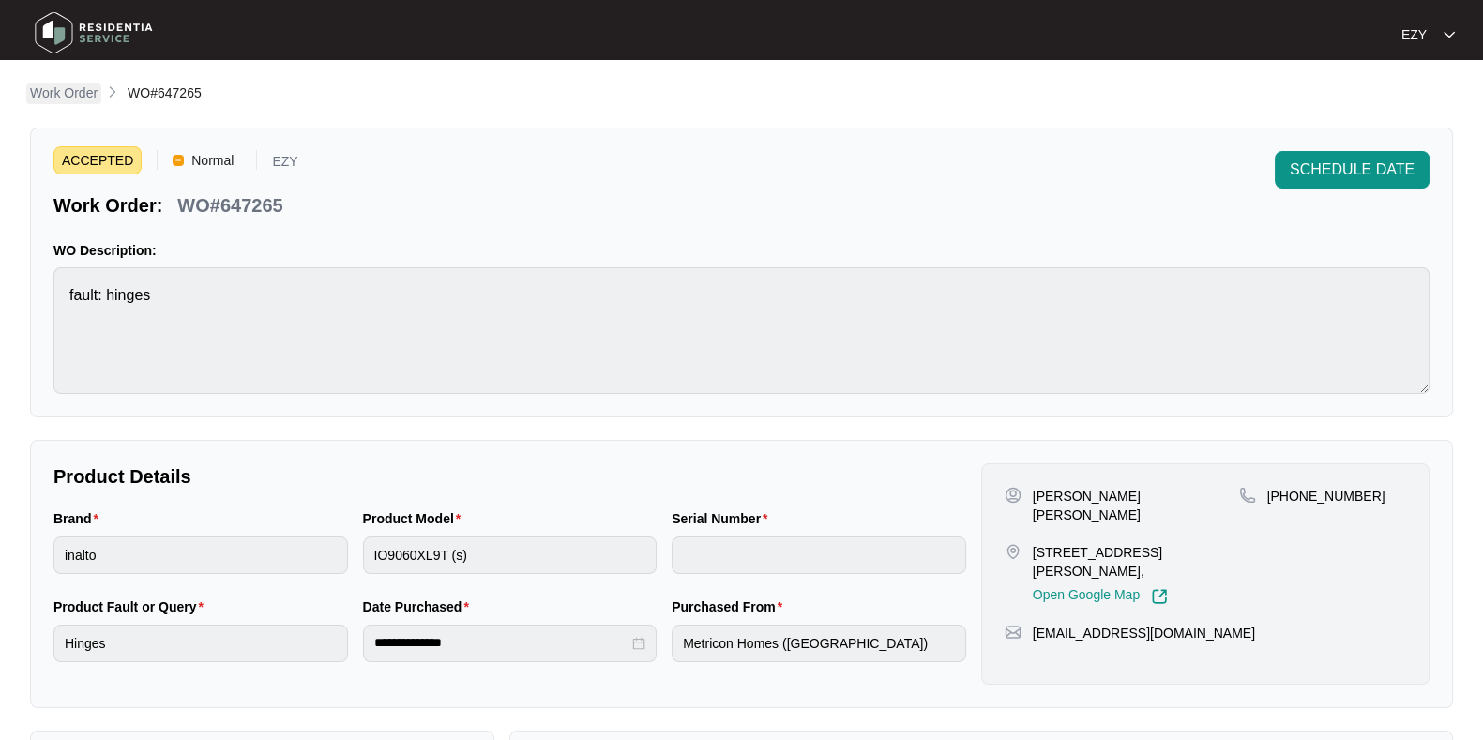
click at [40, 88] on p "Work Order" at bounding box center [64, 93] width 68 height 19
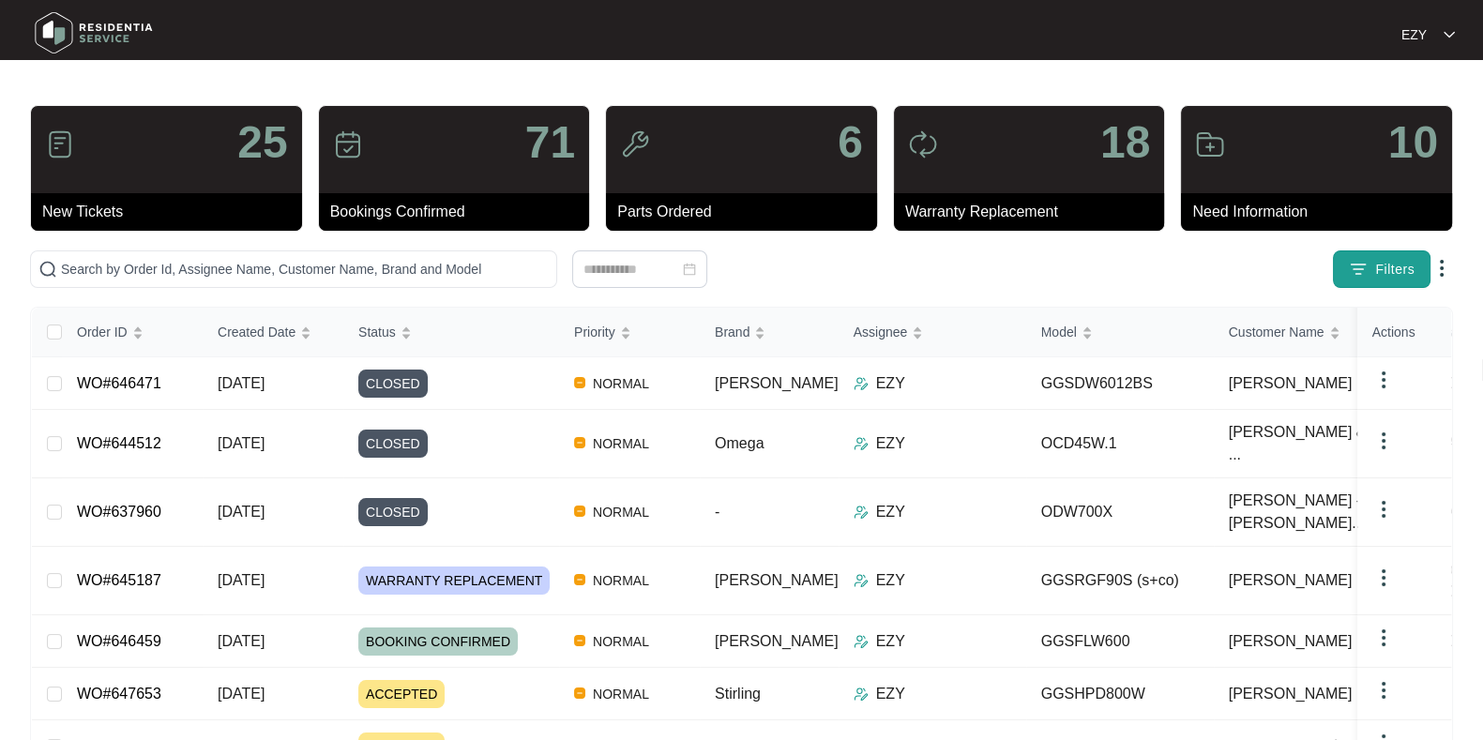
click at [1384, 262] on span "Filters" at bounding box center [1394, 270] width 39 height 20
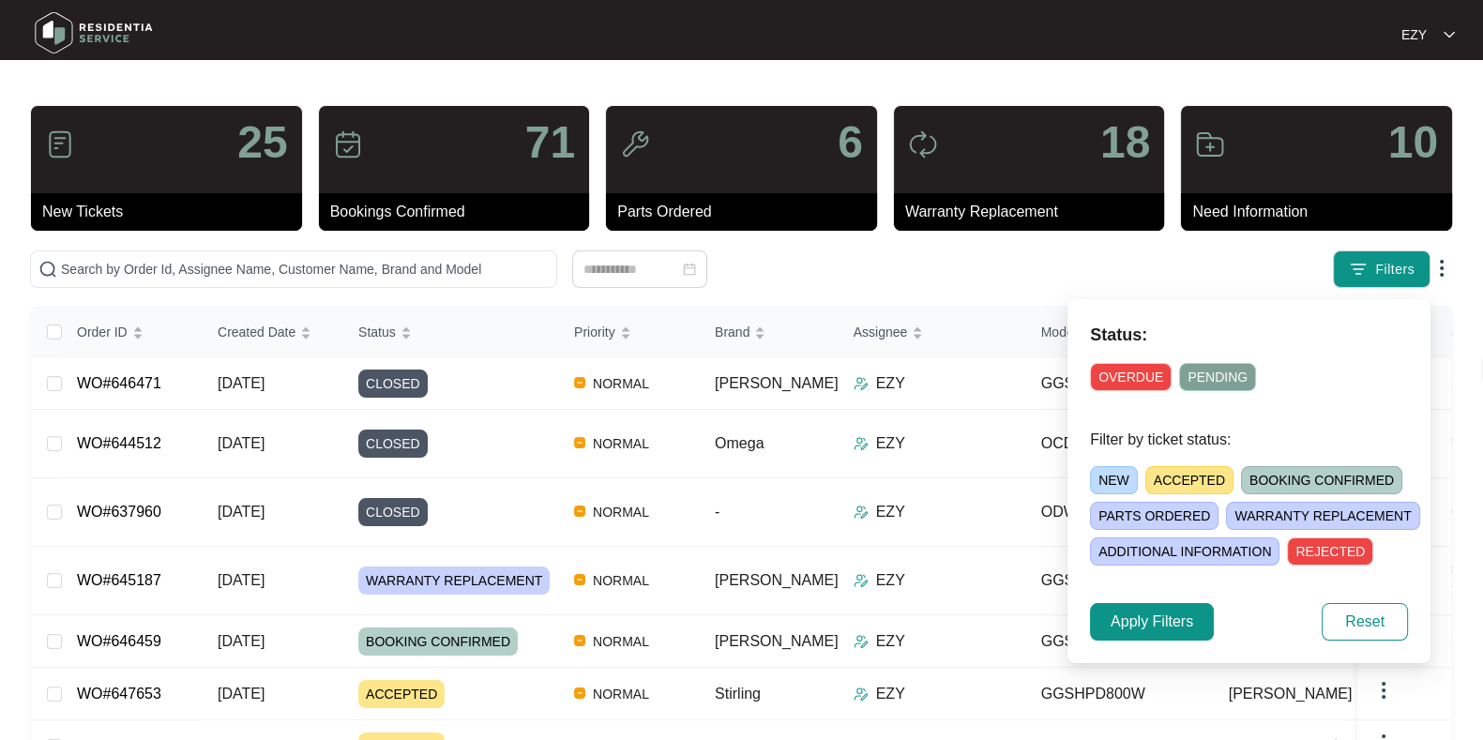
click at [1181, 477] on span "ACCEPTED" at bounding box center [1190, 480] width 88 height 28
click at [1159, 618] on span "Apply Filters" at bounding box center [1152, 622] width 83 height 23
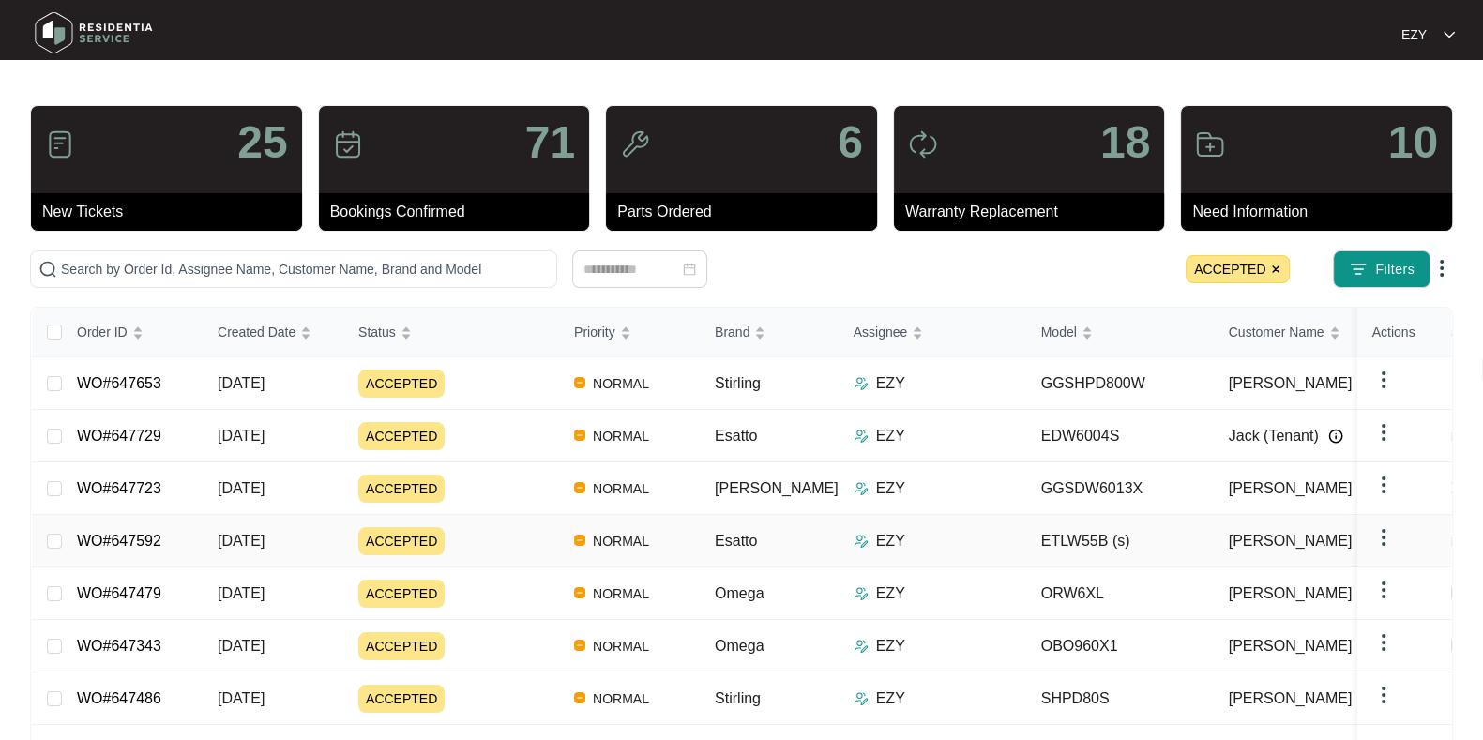
scroll to position [239, 0]
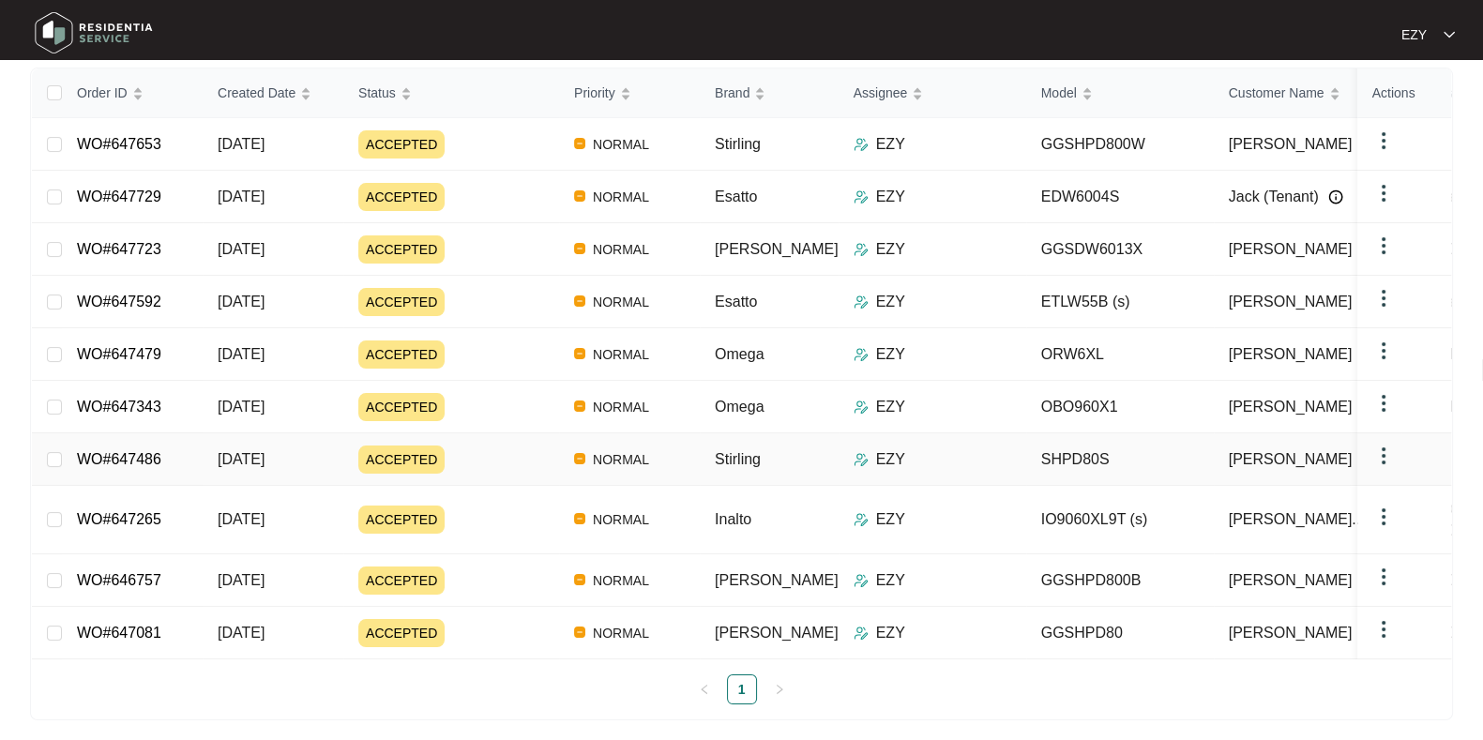
click at [472, 447] on div "ACCEPTED" at bounding box center [458, 460] width 201 height 28
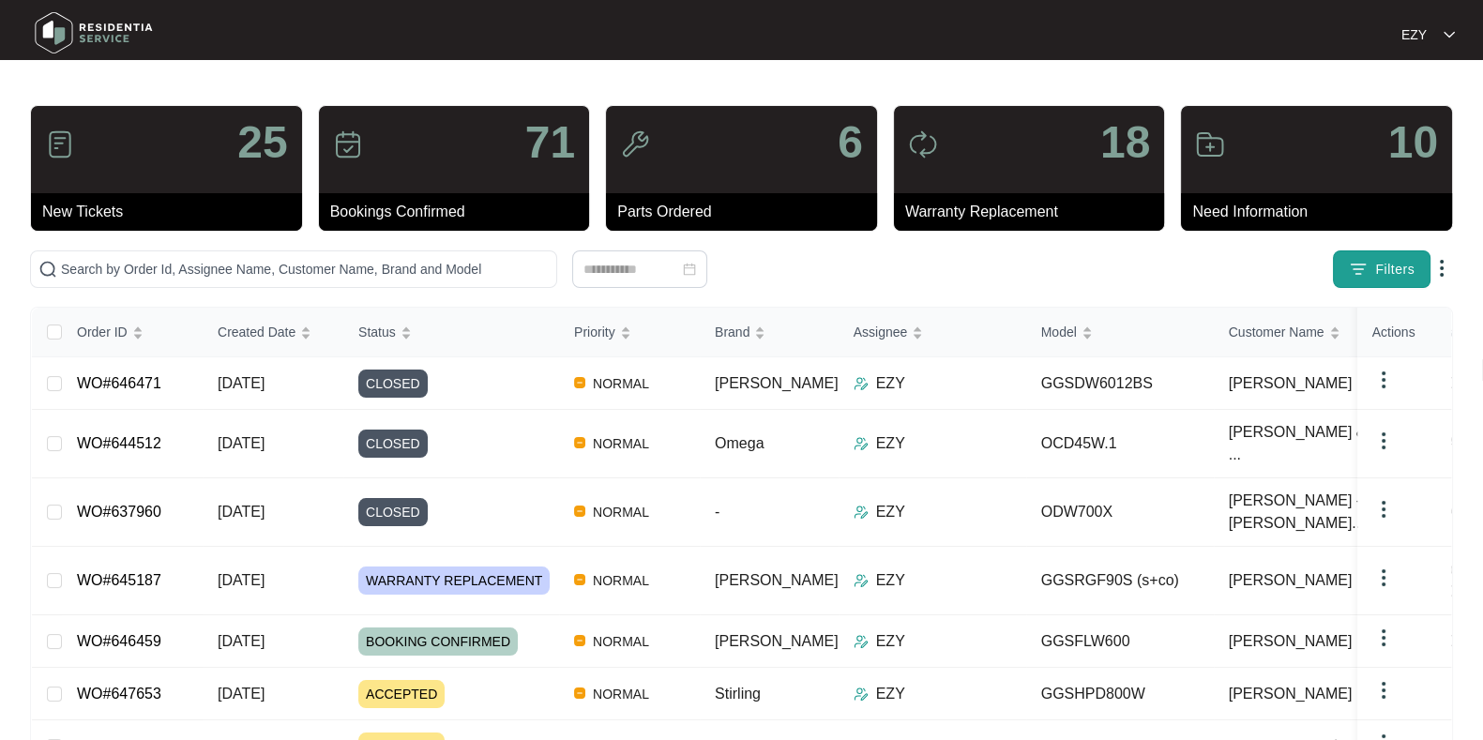
click at [1377, 274] on span "Filters" at bounding box center [1394, 270] width 39 height 20
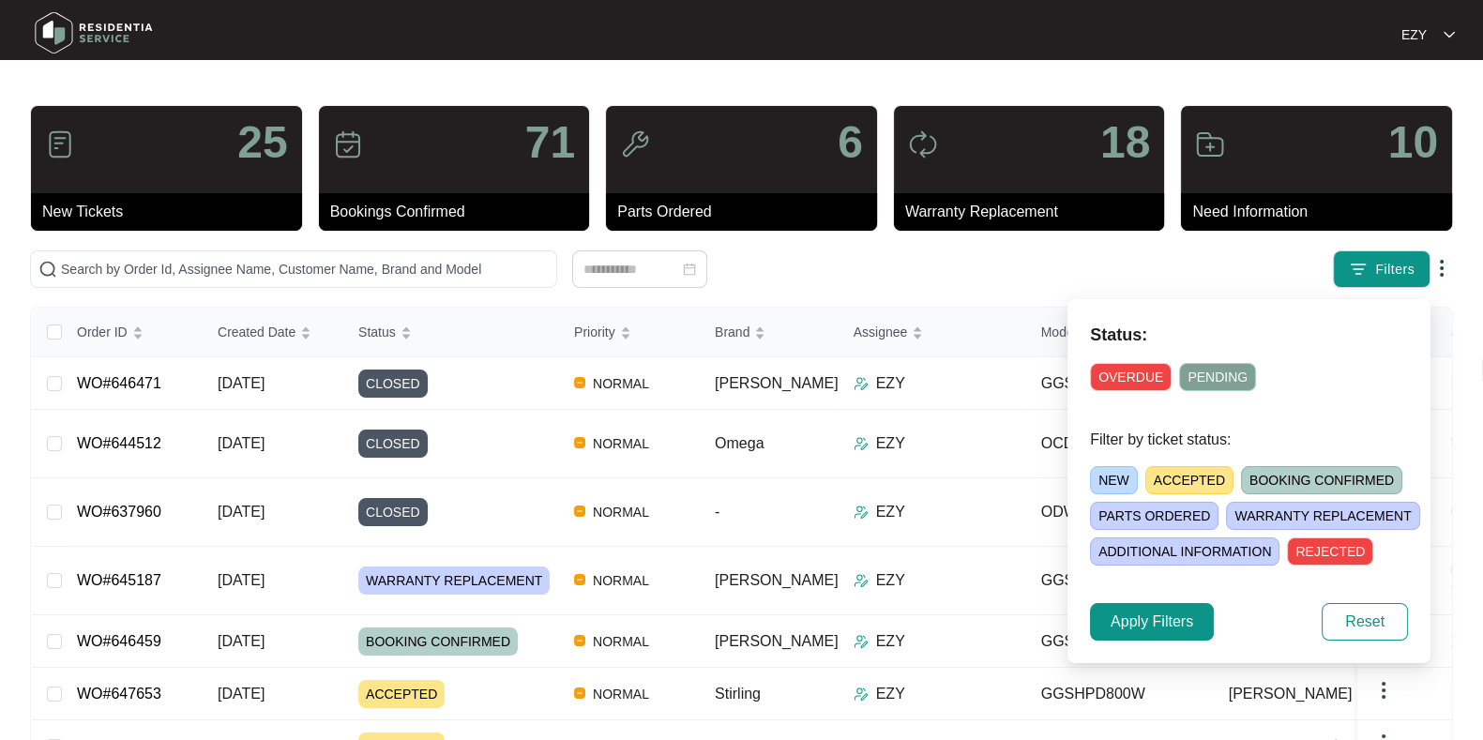
click at [1200, 471] on span "ACCEPTED" at bounding box center [1190, 480] width 88 height 28
click at [1151, 637] on button "Apply Filters" at bounding box center [1152, 622] width 124 height 38
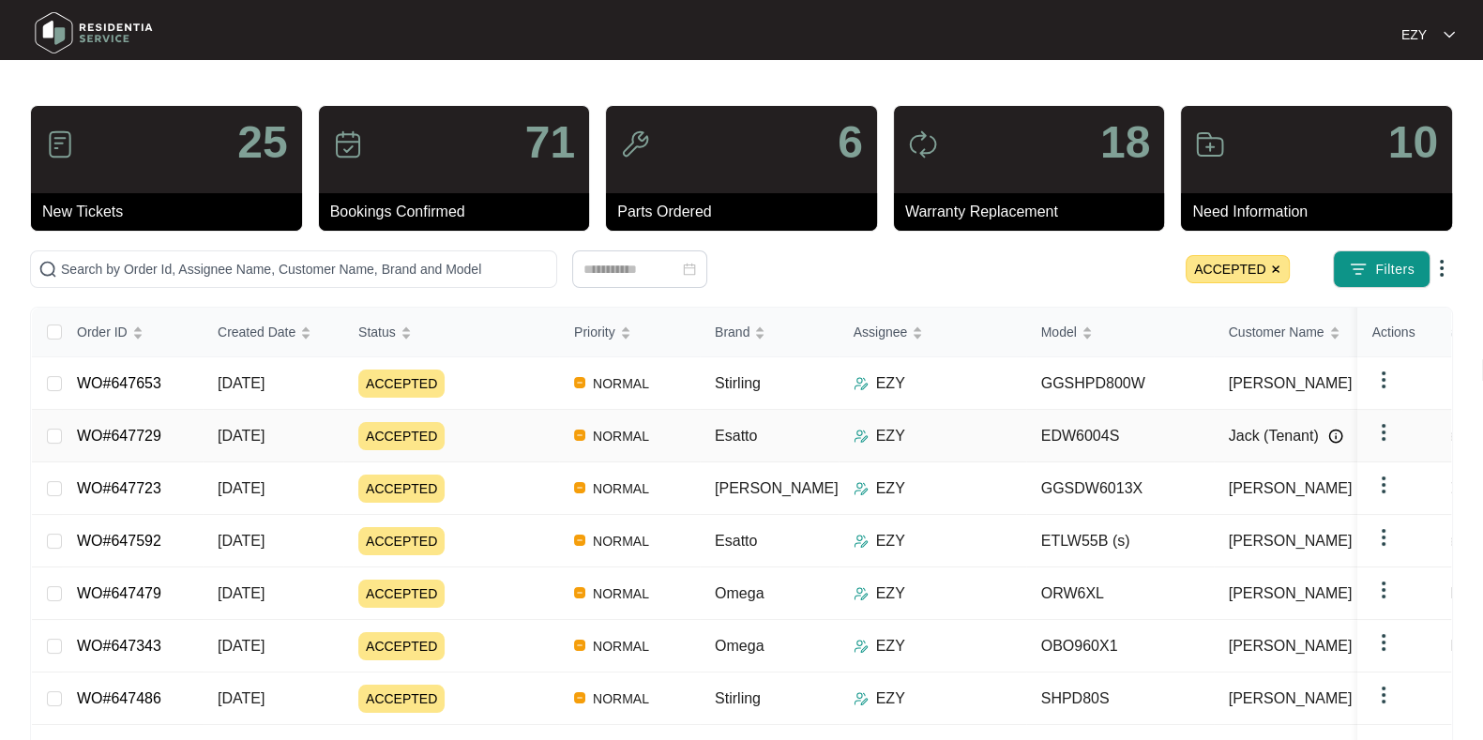
scroll to position [239, 0]
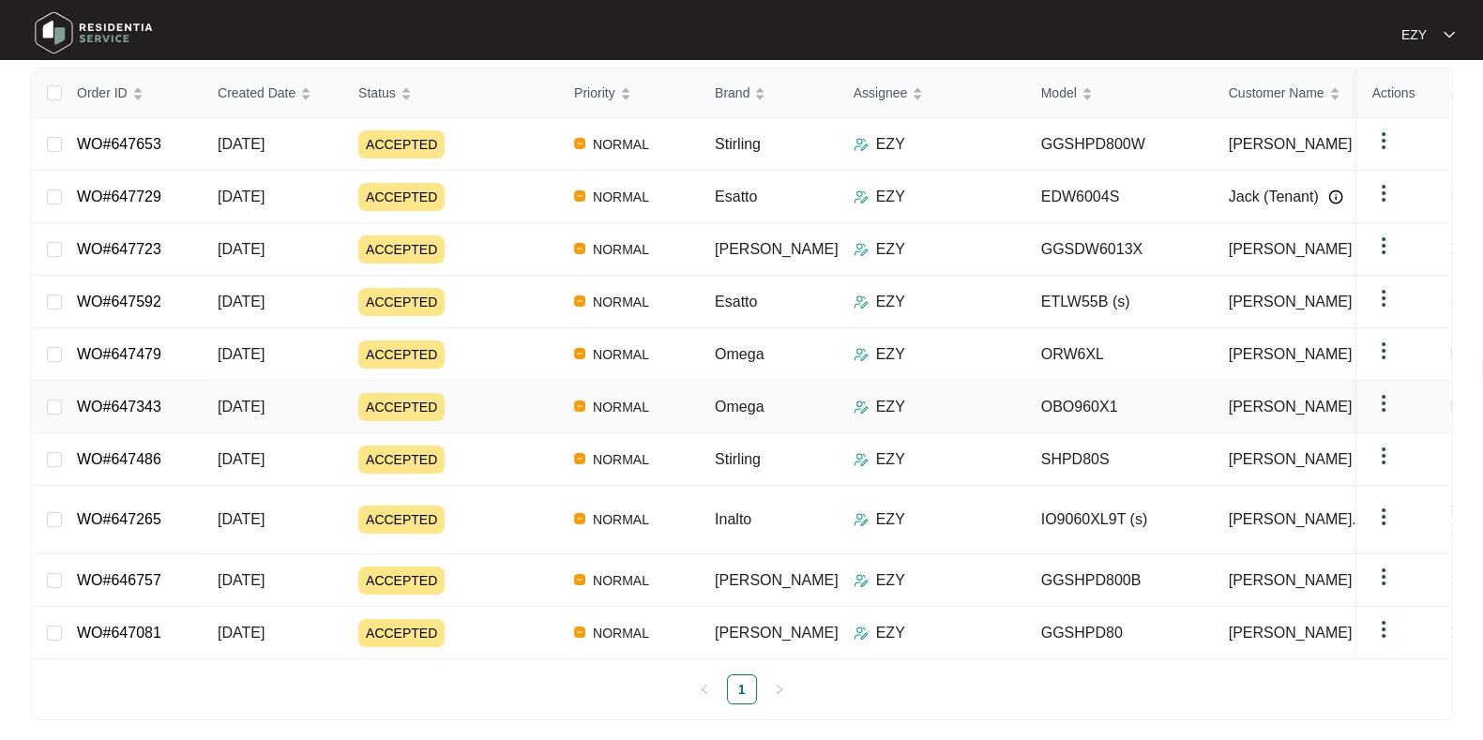
click at [478, 393] on div "ACCEPTED" at bounding box center [458, 407] width 201 height 28
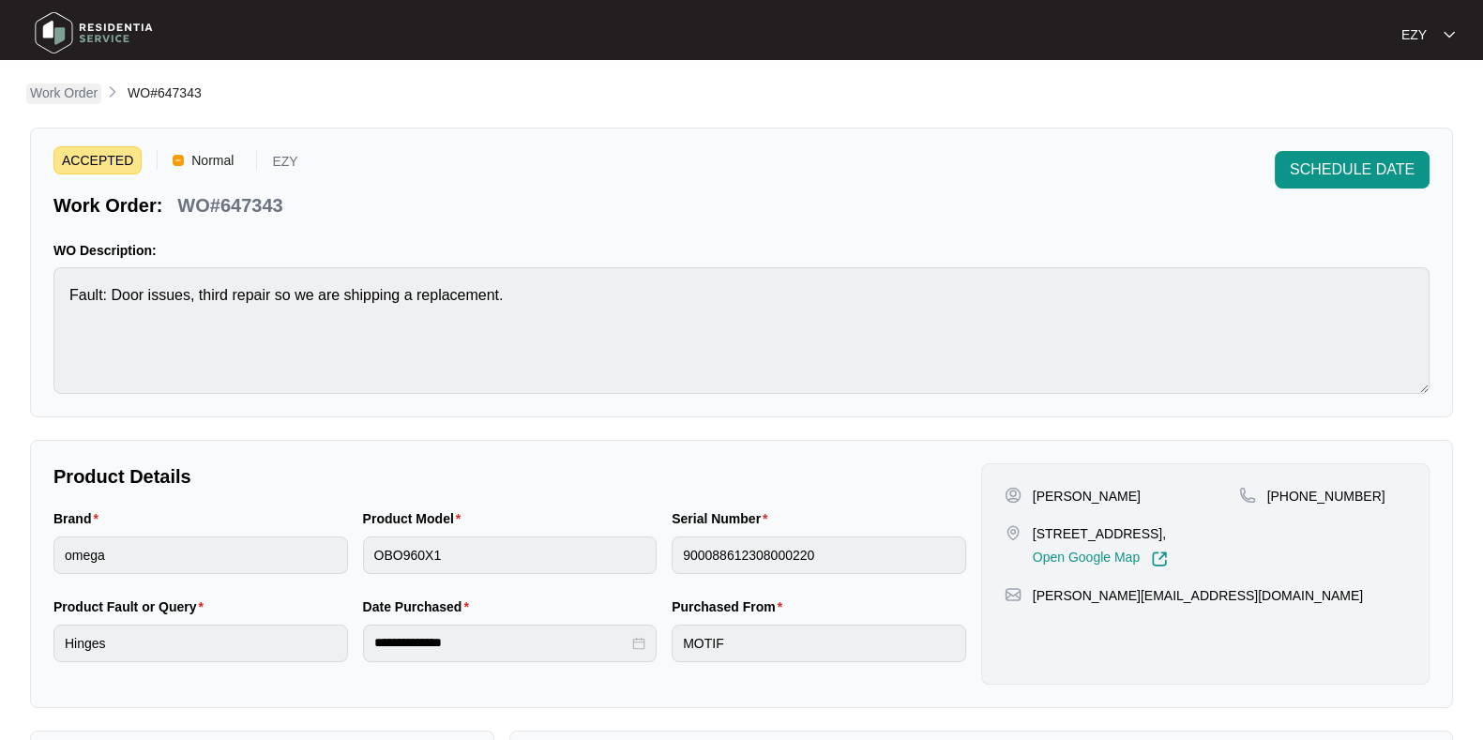
click at [70, 90] on p "Work Order" at bounding box center [64, 93] width 68 height 19
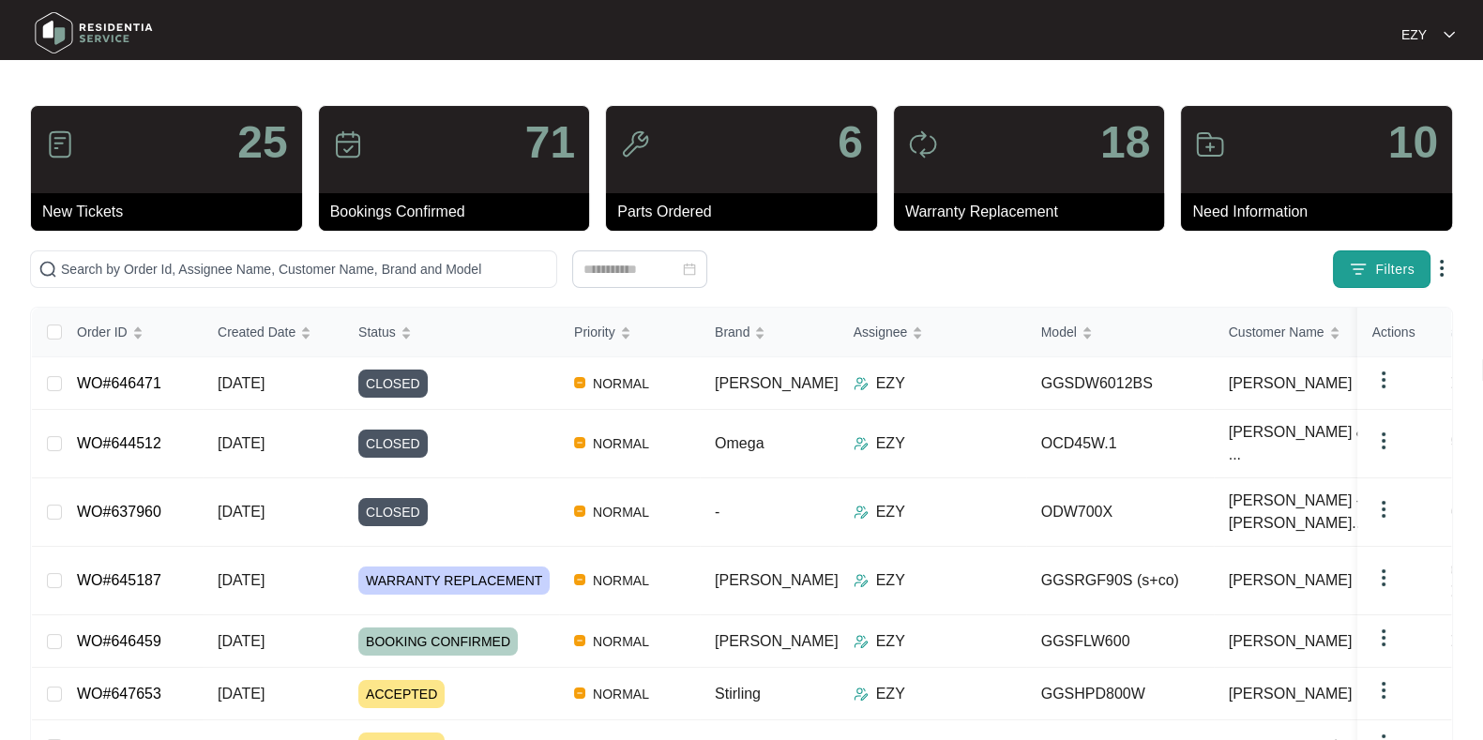
click at [1411, 266] on span "Filters" at bounding box center [1394, 270] width 39 height 20
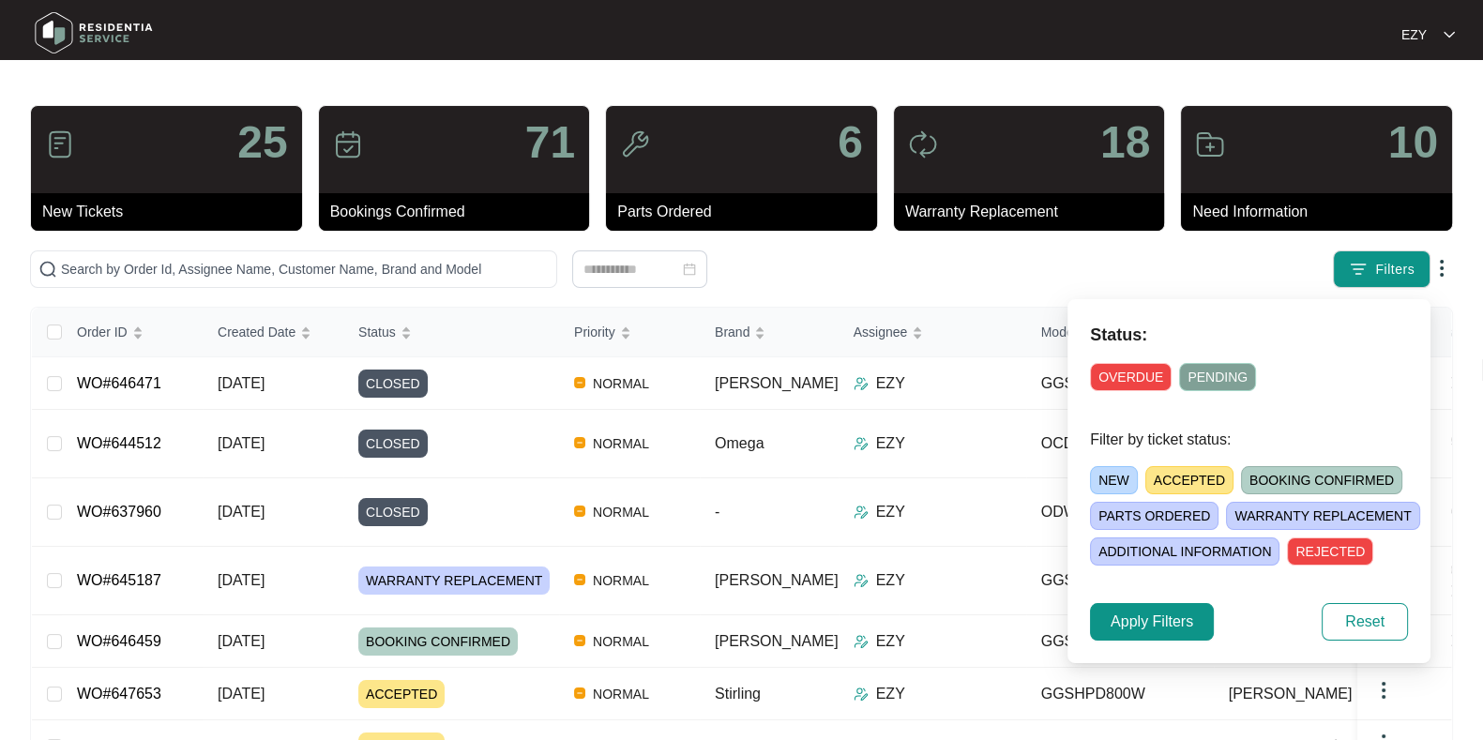
click at [1168, 478] on span "ACCEPTED" at bounding box center [1190, 480] width 88 height 28
click at [1144, 629] on span "Apply Filters" at bounding box center [1152, 622] width 83 height 23
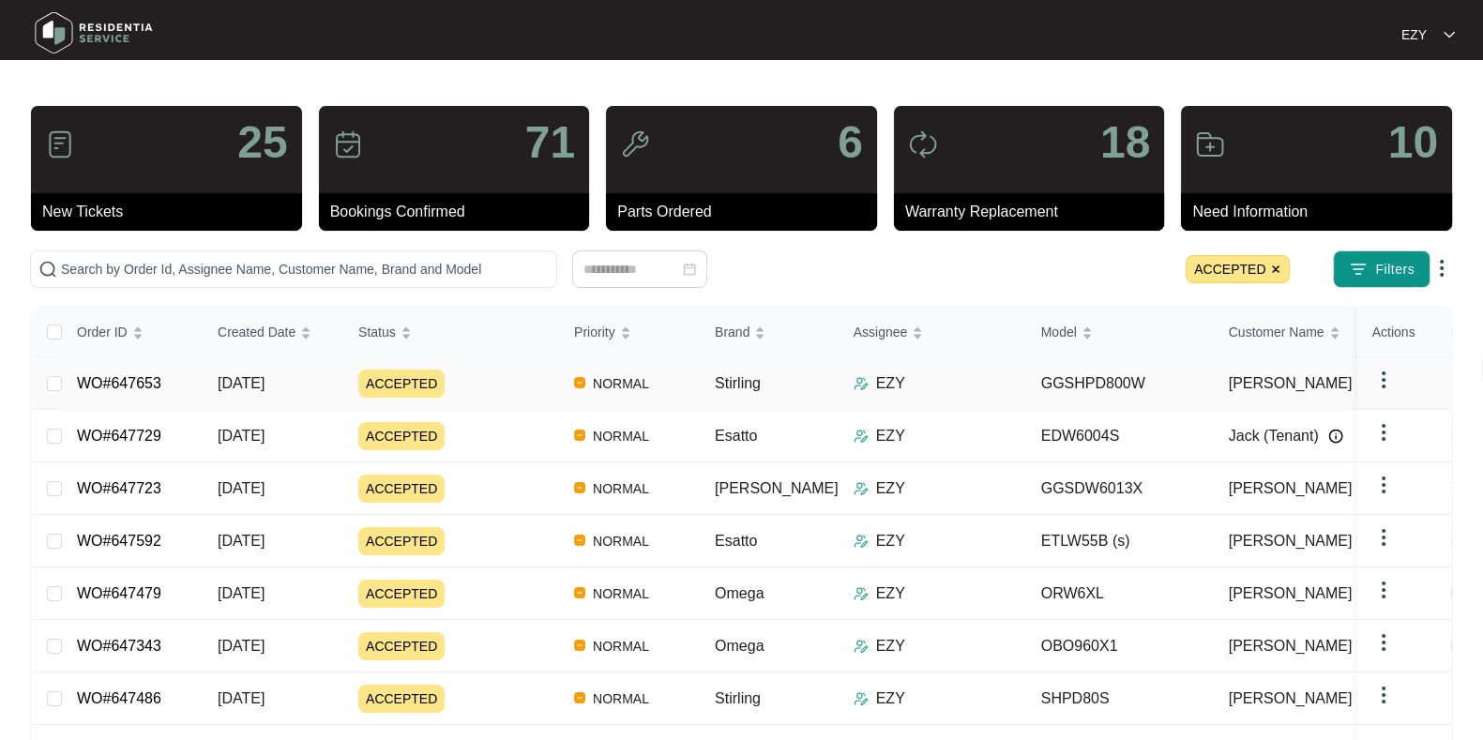
click at [499, 371] on div "ACCEPTED" at bounding box center [458, 384] width 201 height 28
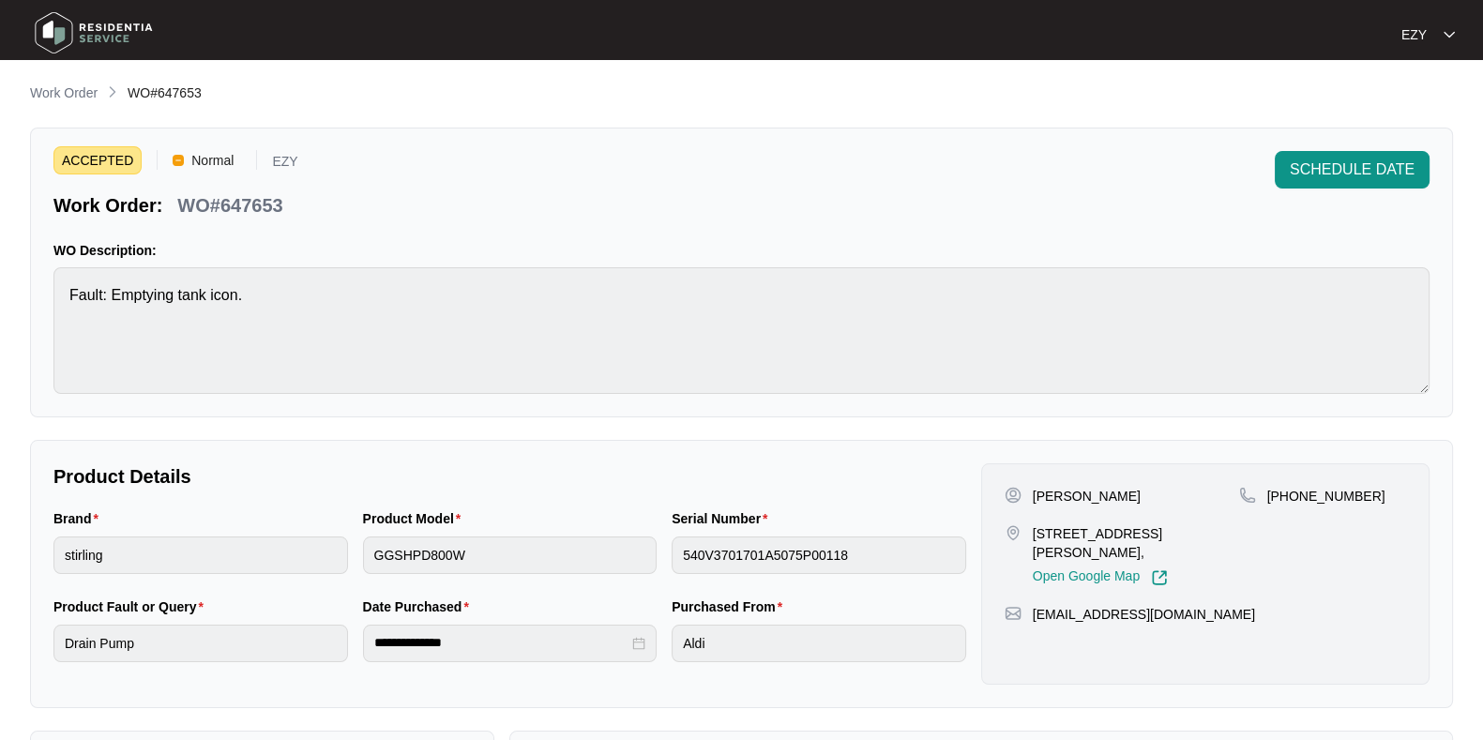
click at [253, 214] on p "WO#647653" at bounding box center [229, 205] width 105 height 26
click at [1296, 172] on span "SCHEDULE DATE" at bounding box center [1352, 170] width 125 height 23
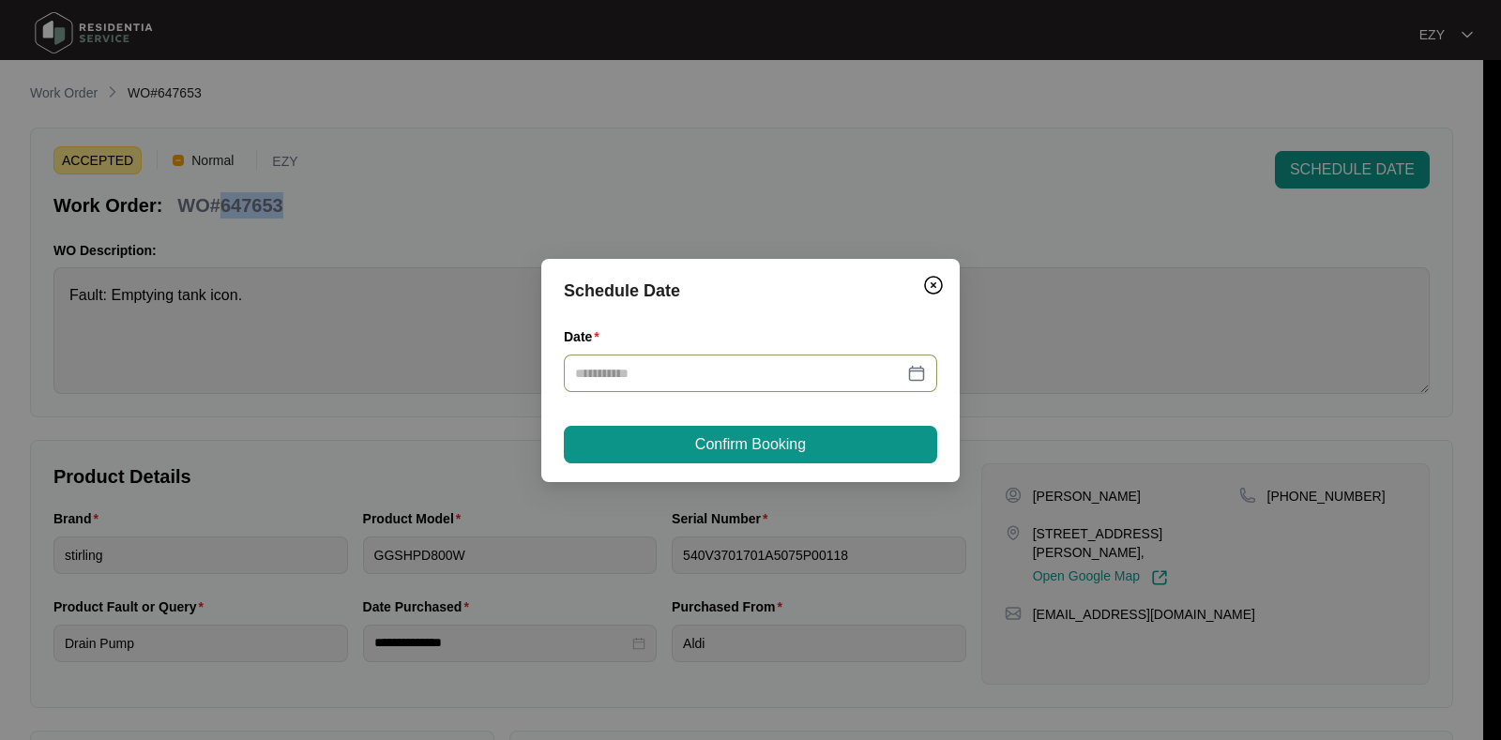
click at [790, 383] on div at bounding box center [750, 374] width 373 height 38
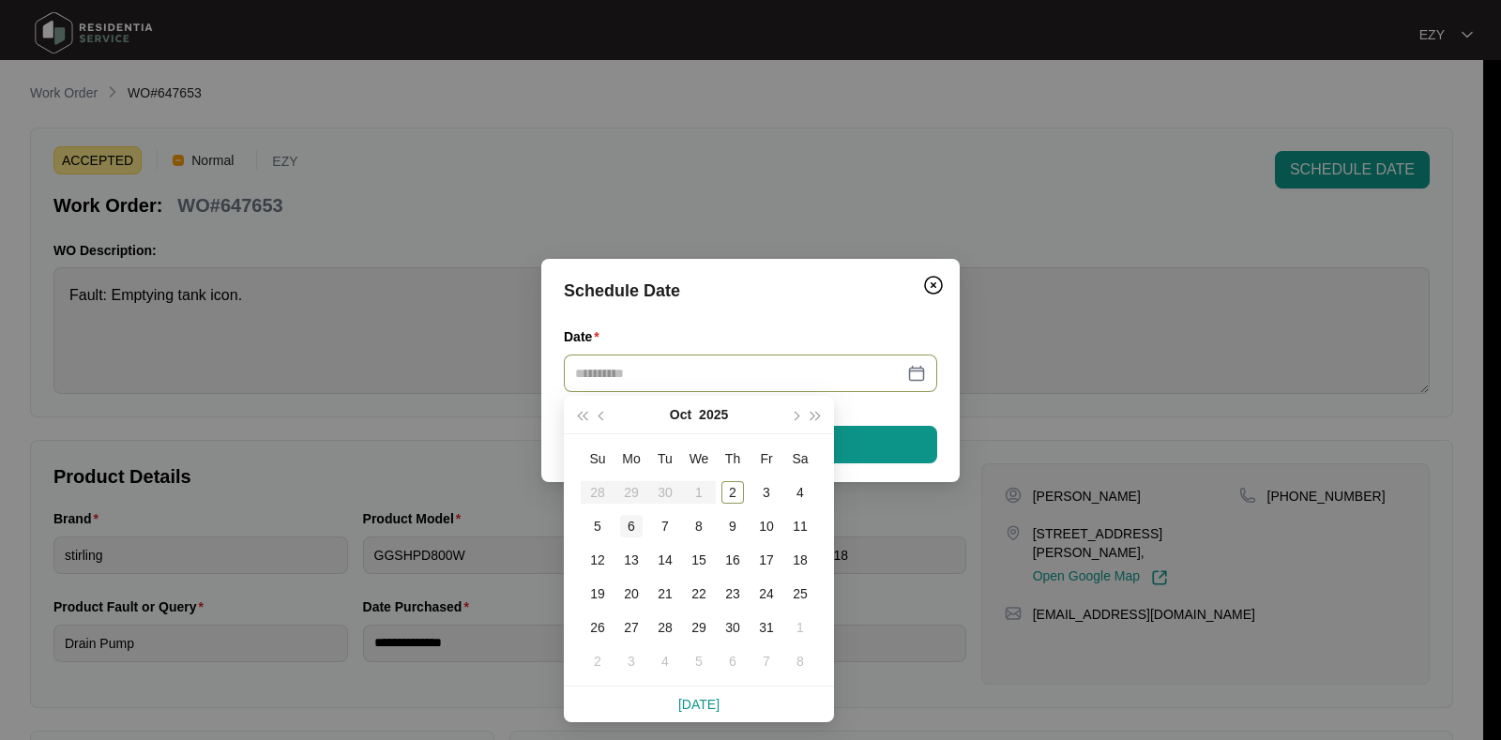
click at [629, 529] on div "6" at bounding box center [631, 526] width 23 height 23
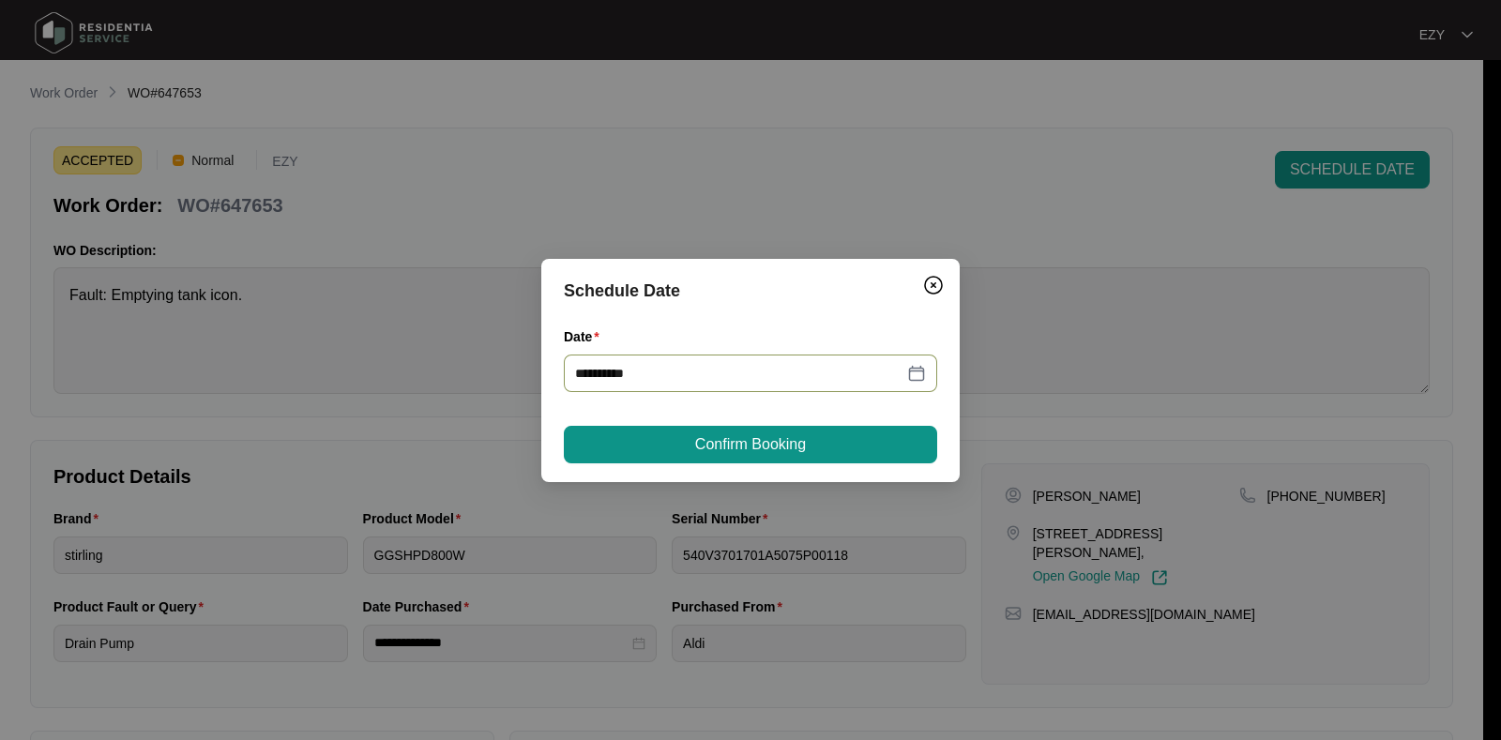
type input "**********"
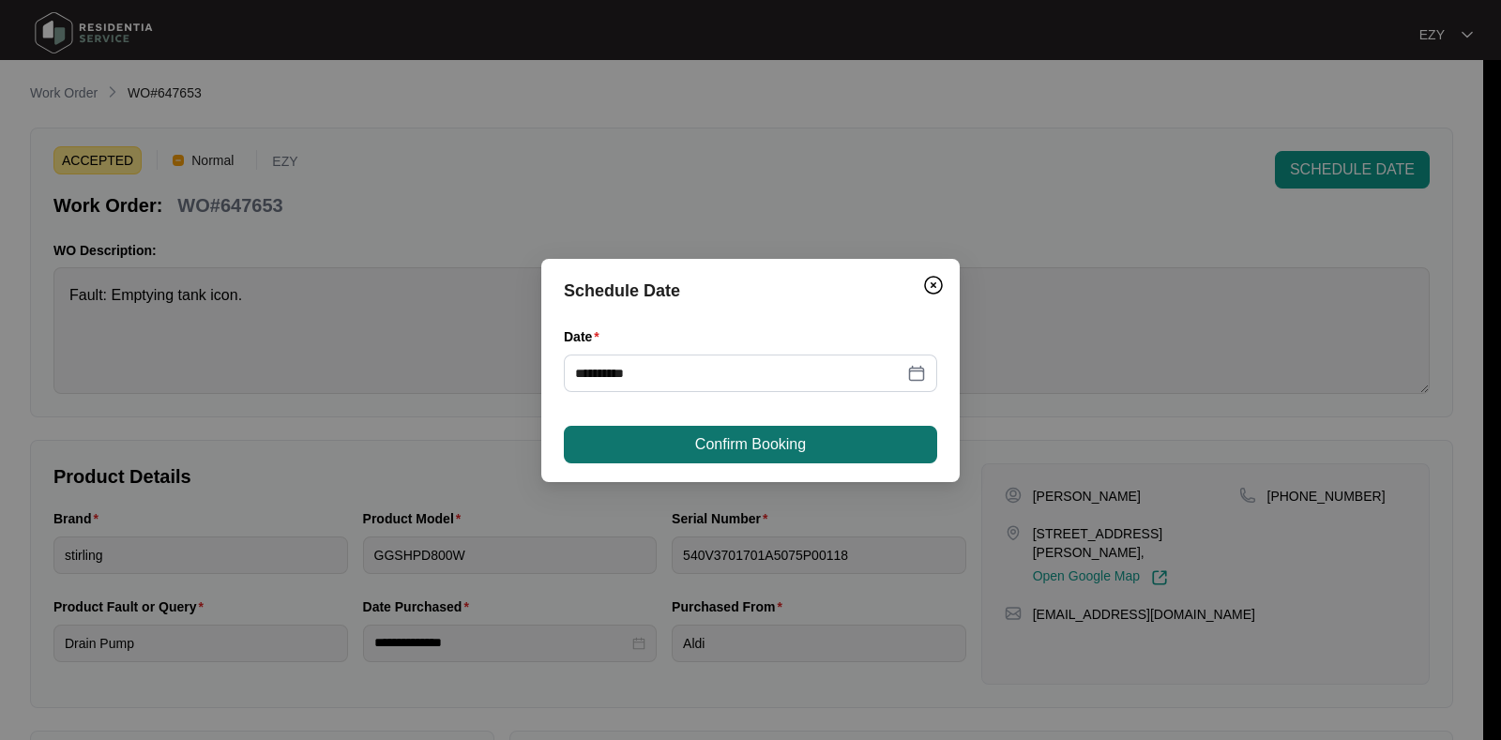
click at [717, 453] on span "Confirm Booking" at bounding box center [750, 444] width 111 height 23
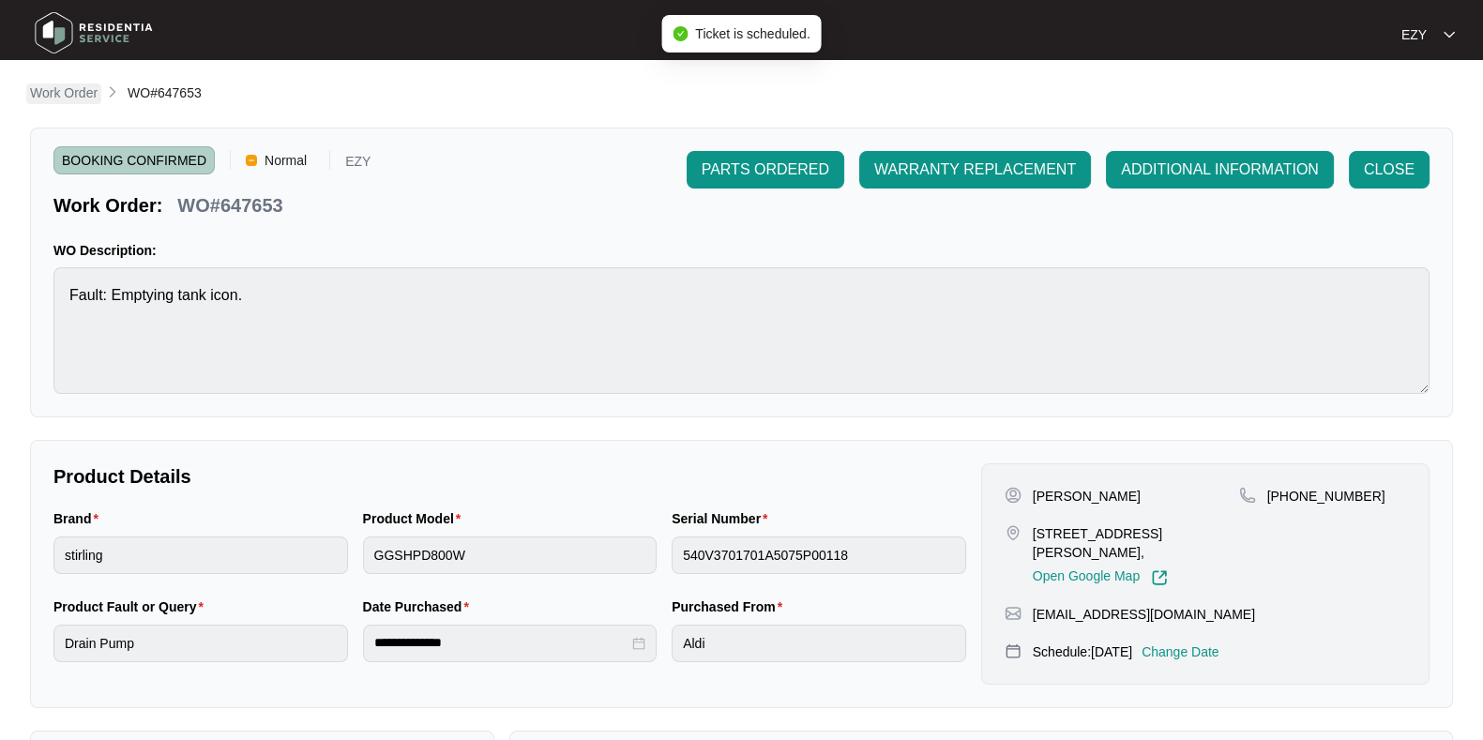
click at [38, 91] on p "Work Order" at bounding box center [64, 93] width 68 height 19
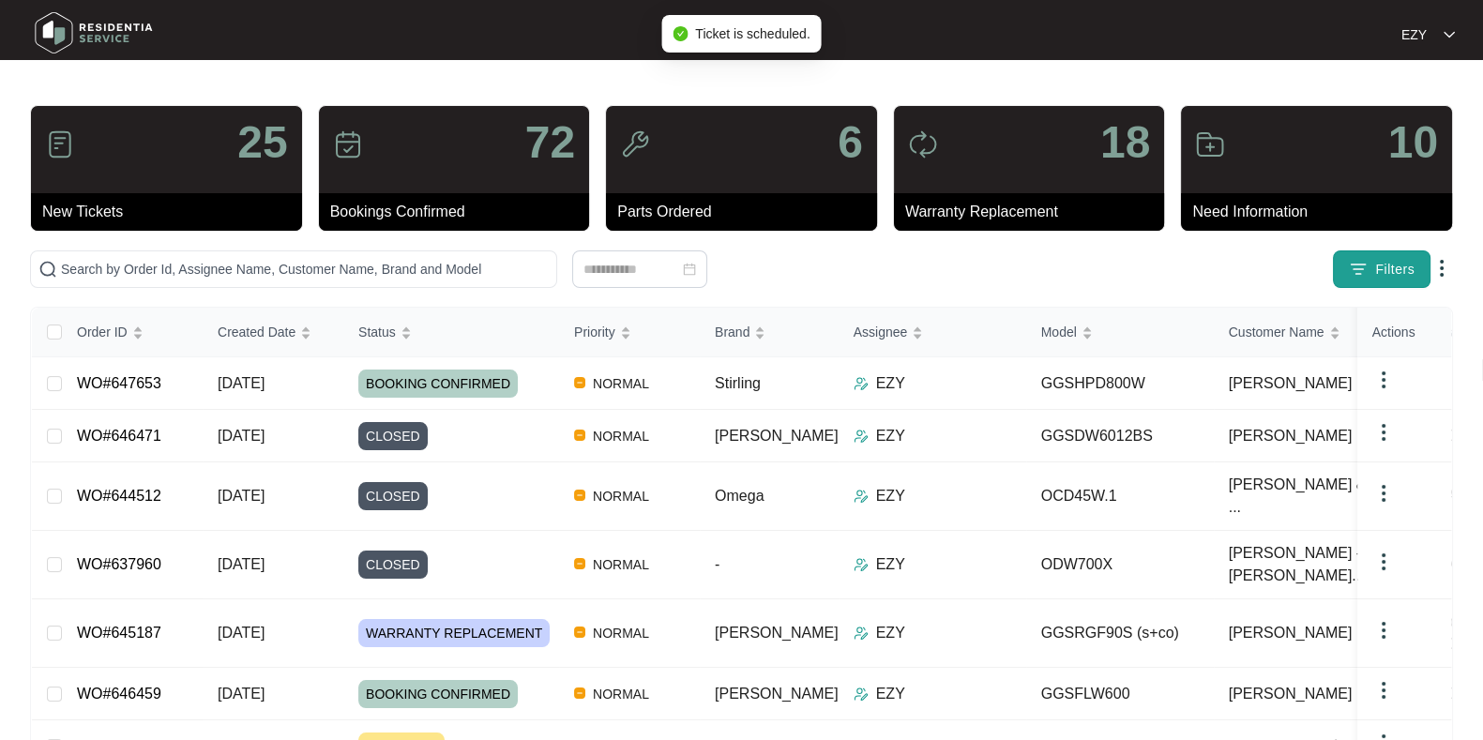
click at [1395, 272] on span "Filters" at bounding box center [1394, 270] width 39 height 20
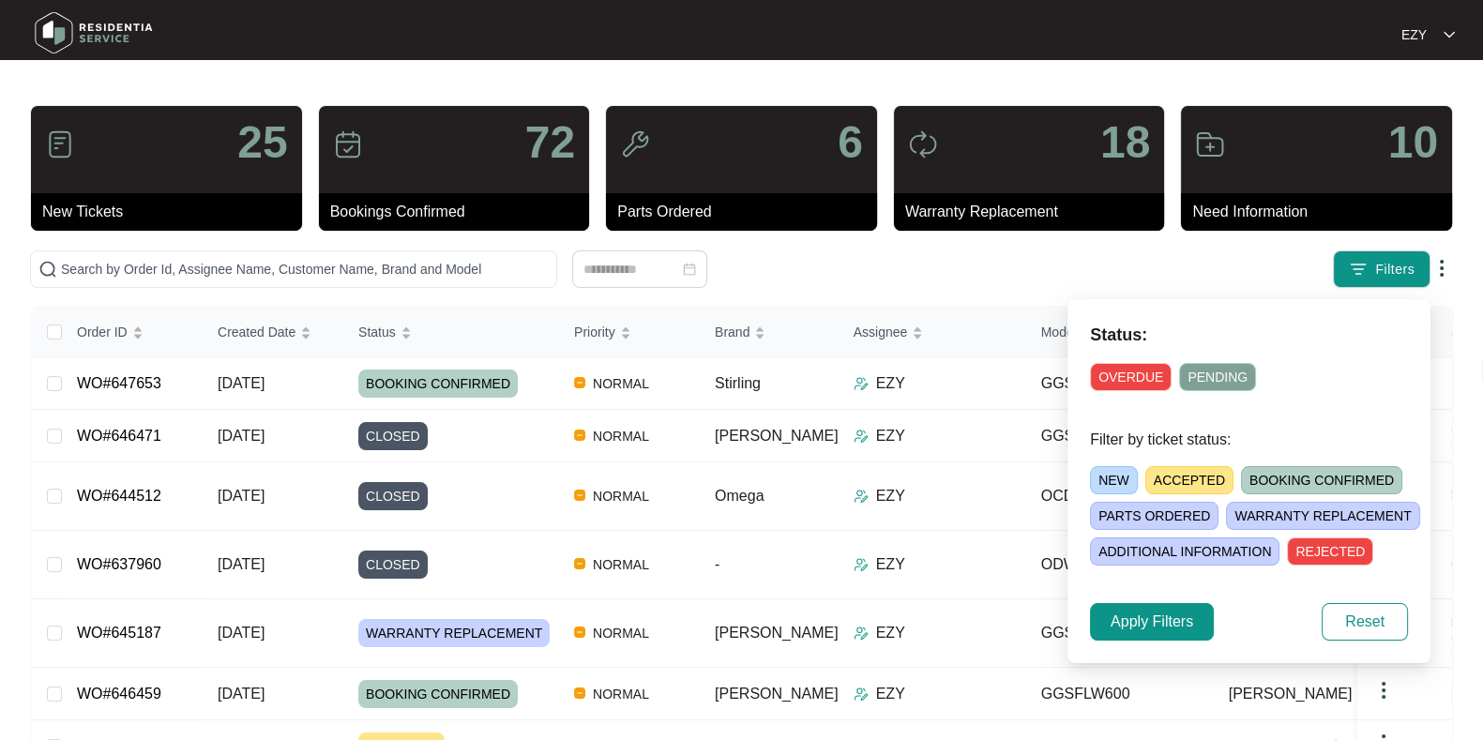
click at [1198, 475] on span "ACCEPTED" at bounding box center [1190, 480] width 88 height 28
click at [1131, 612] on span "Apply Filters" at bounding box center [1152, 622] width 83 height 23
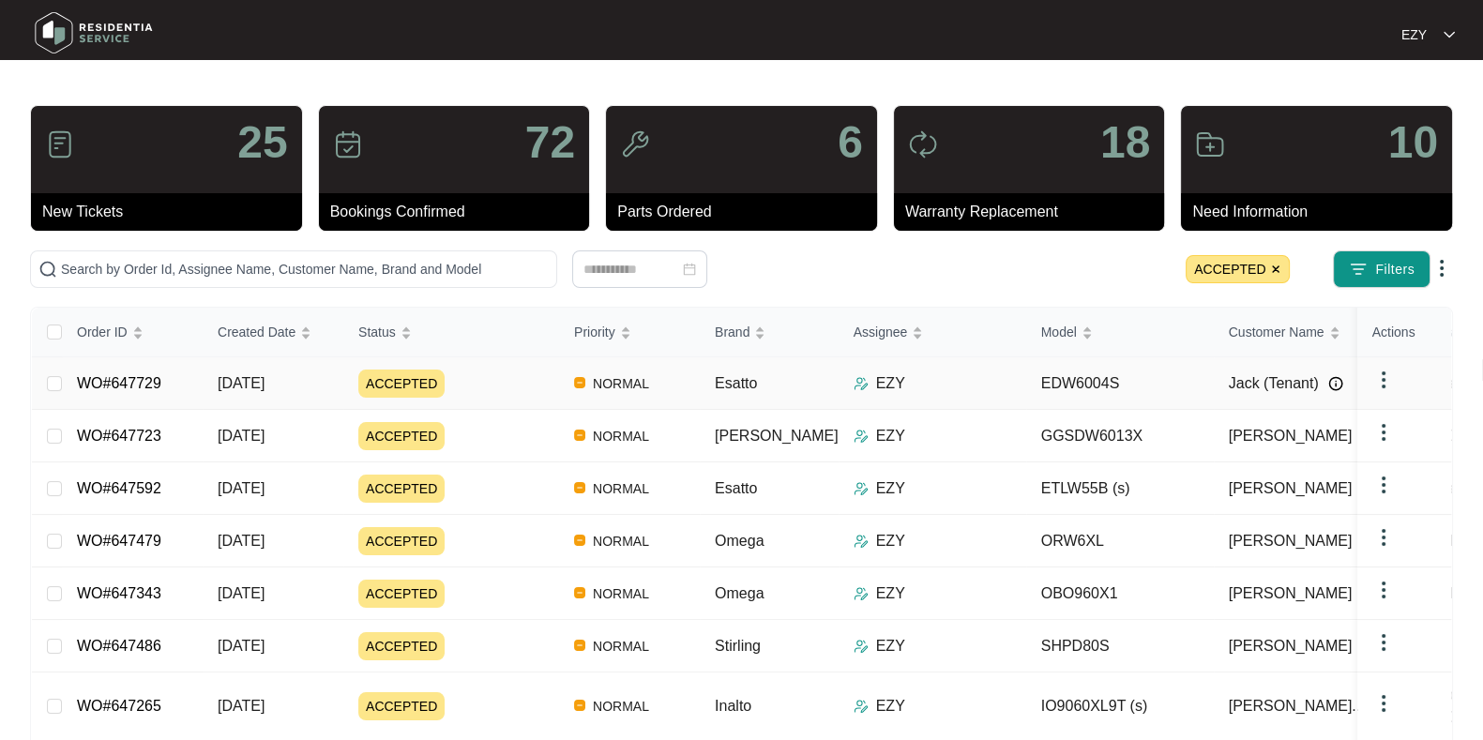
click at [478, 370] on div "ACCEPTED" at bounding box center [458, 384] width 201 height 28
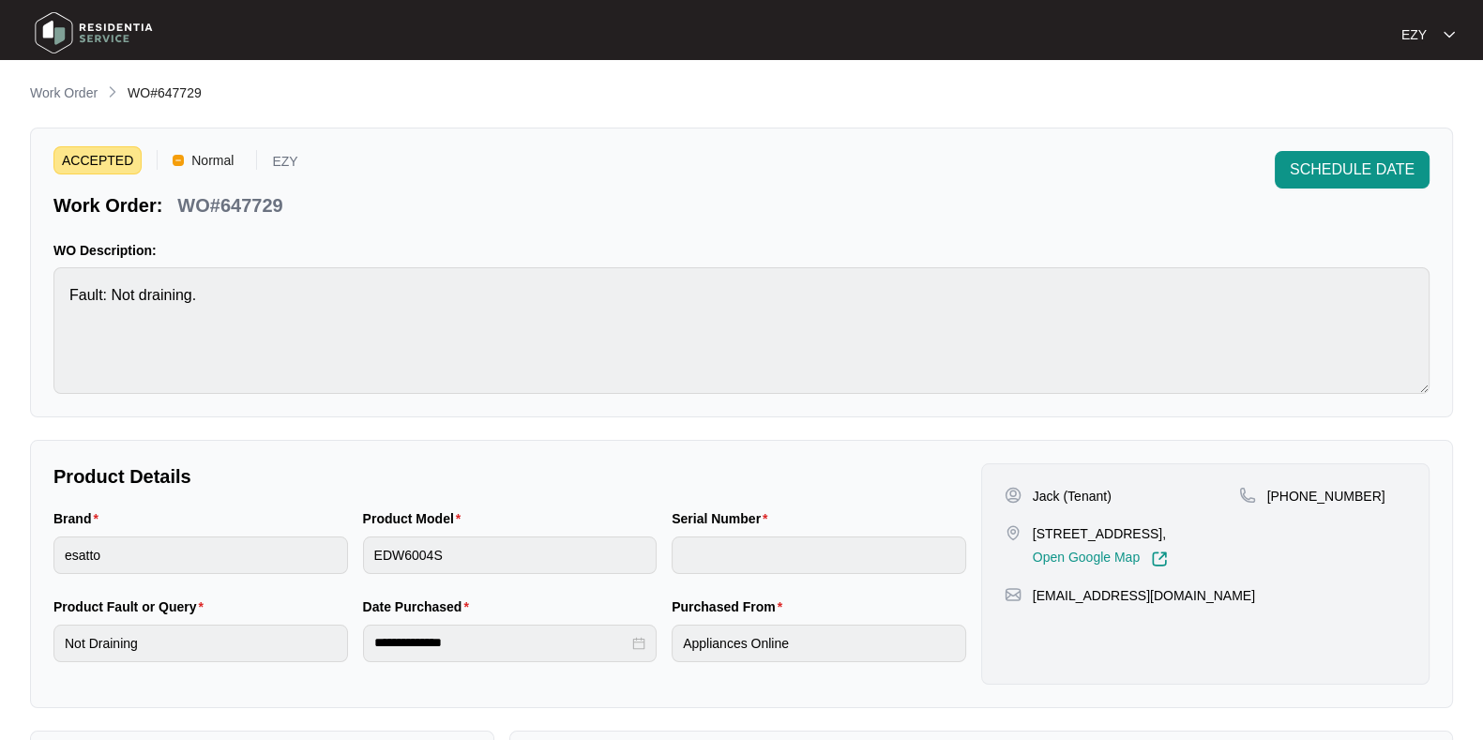
click at [255, 208] on p "WO#647729" at bounding box center [229, 205] width 105 height 26
click at [1342, 168] on span "SCHEDULE DATE" at bounding box center [1352, 170] width 125 height 23
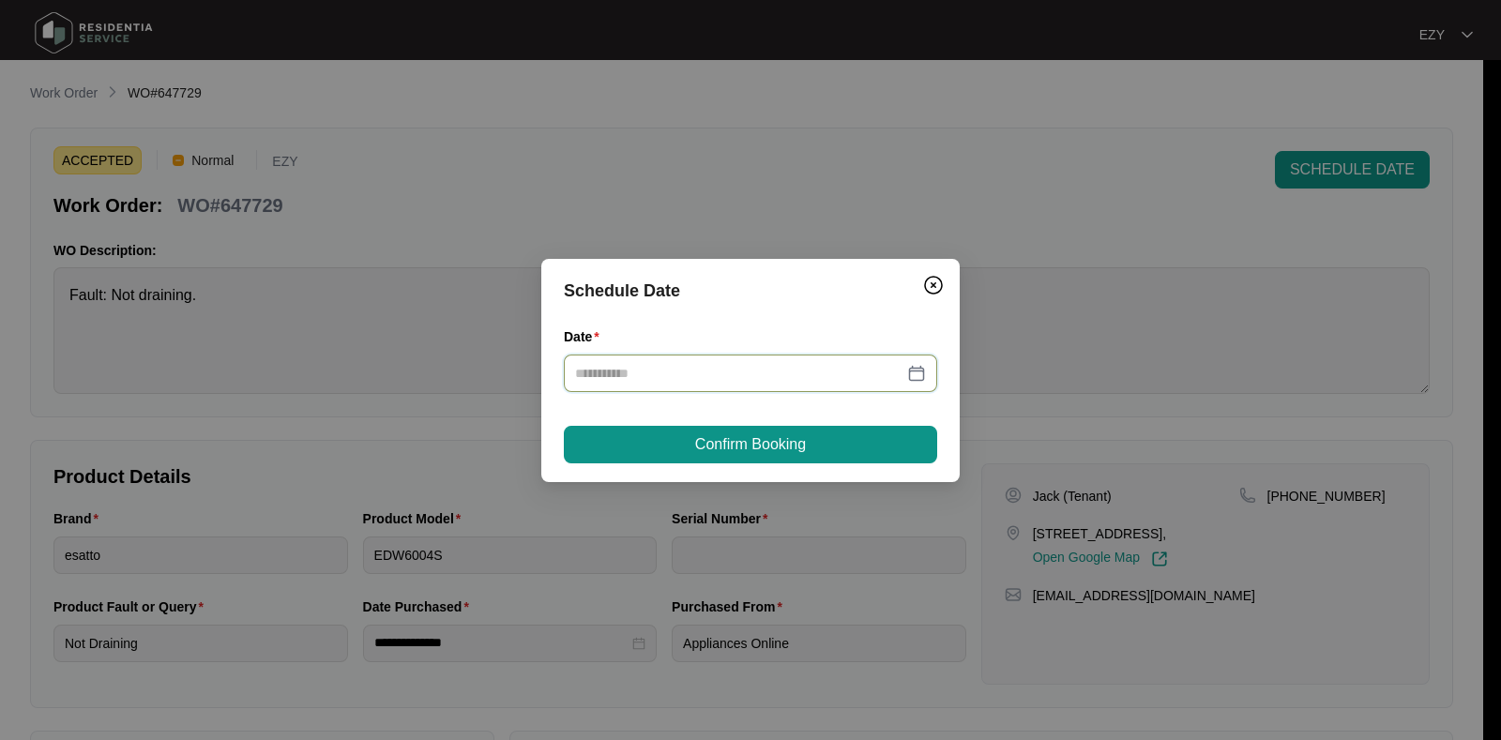
click at [741, 378] on input "Date" at bounding box center [739, 373] width 328 height 21
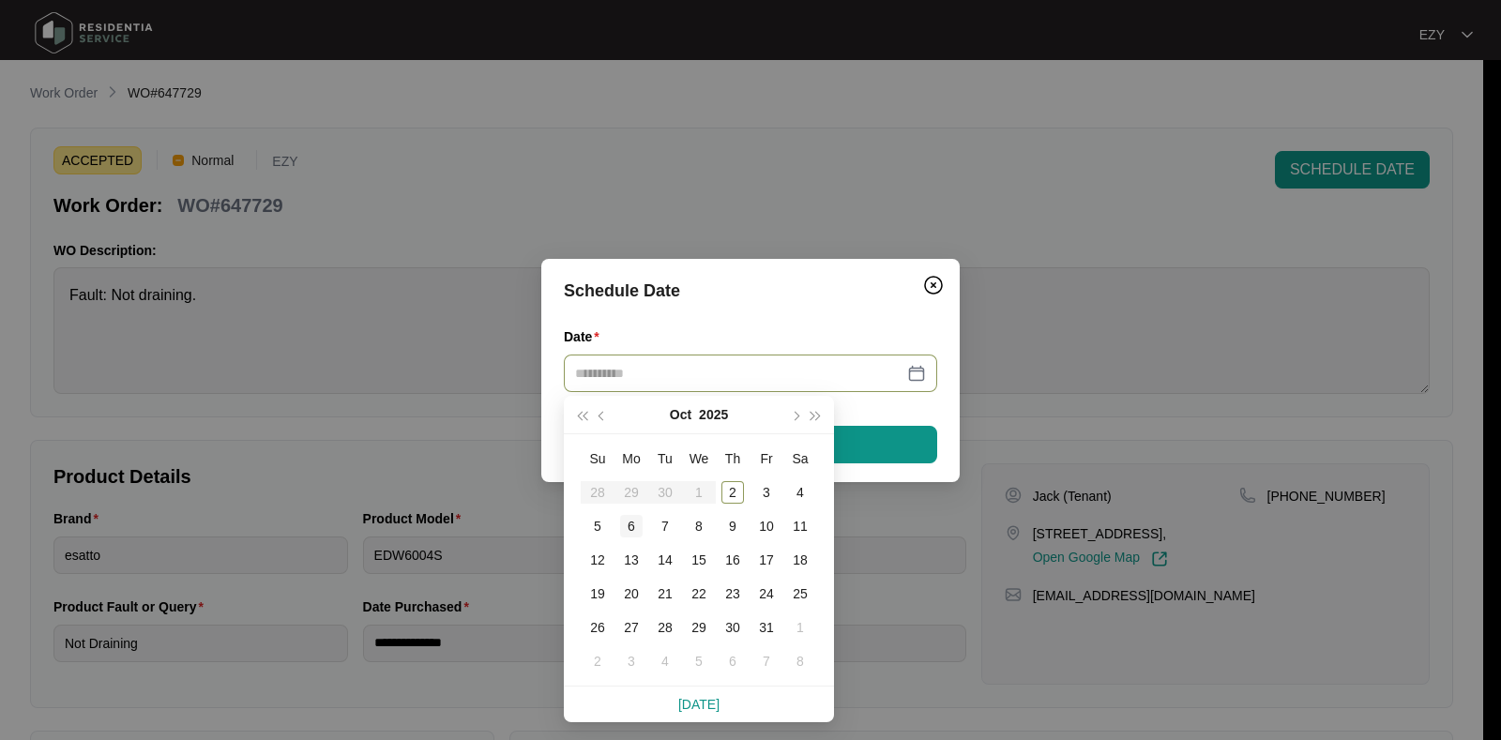
click at [629, 527] on div "6" at bounding box center [631, 526] width 23 height 23
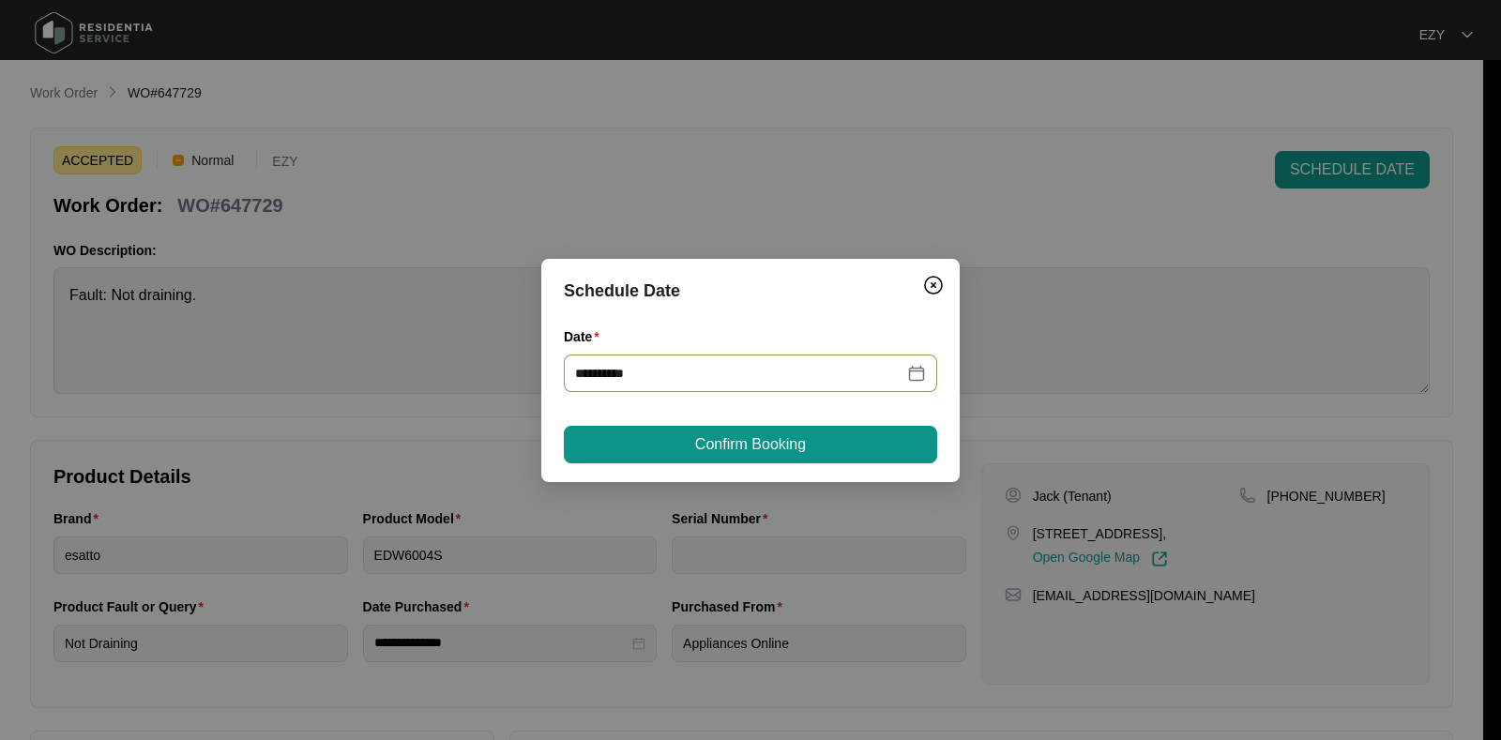
type input "**********"
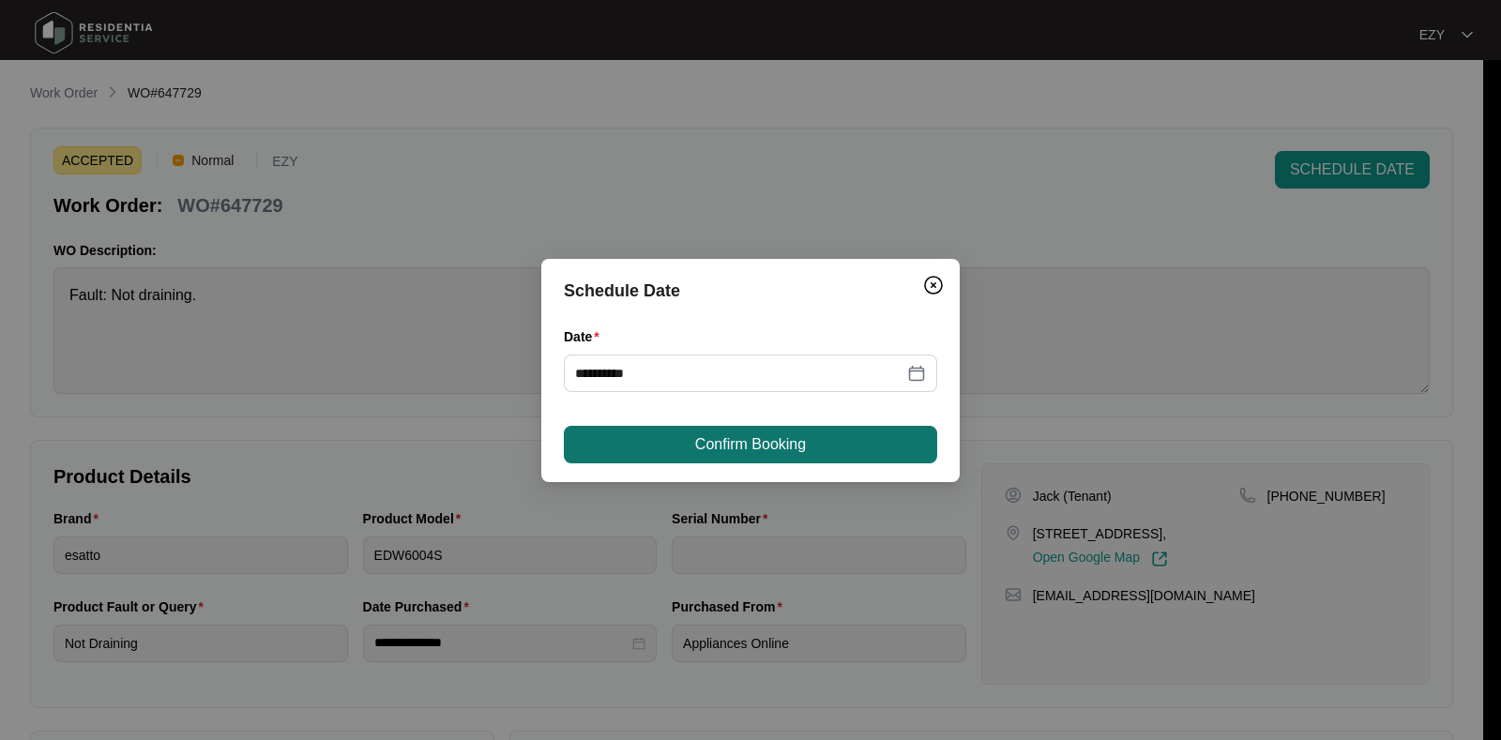
click at [742, 442] on span "Confirm Booking" at bounding box center [750, 444] width 111 height 23
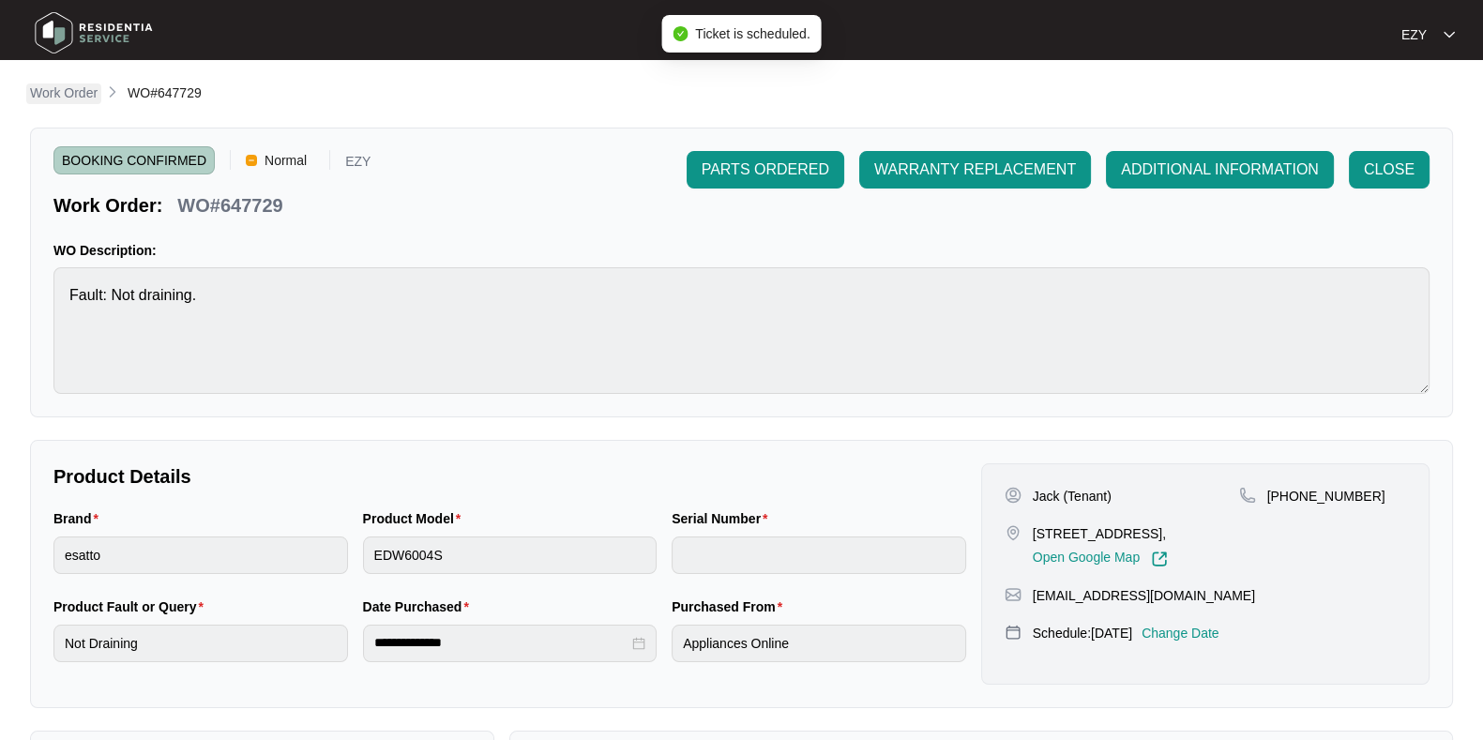
click at [51, 94] on p "Work Order" at bounding box center [64, 93] width 68 height 19
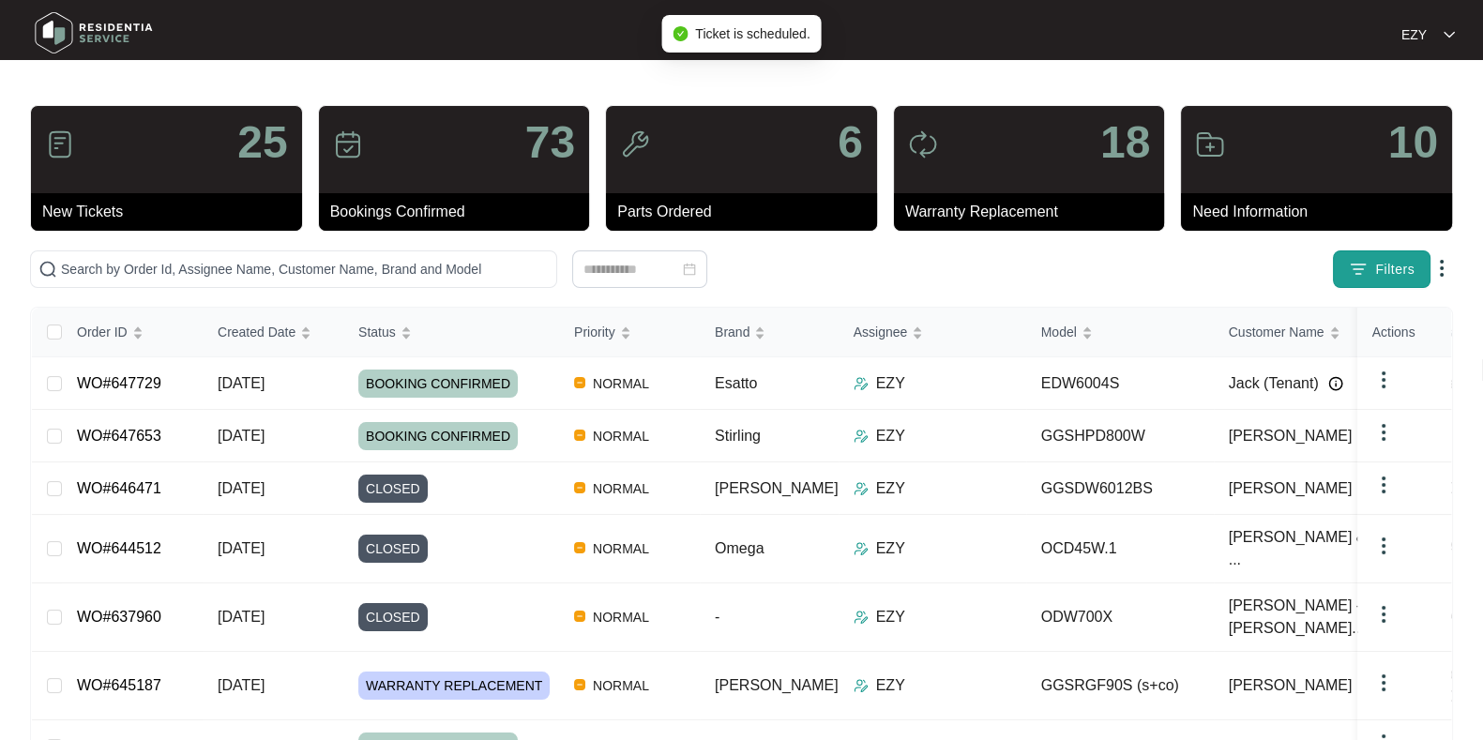
click at [1374, 262] on button "Filters" at bounding box center [1382, 270] width 98 height 38
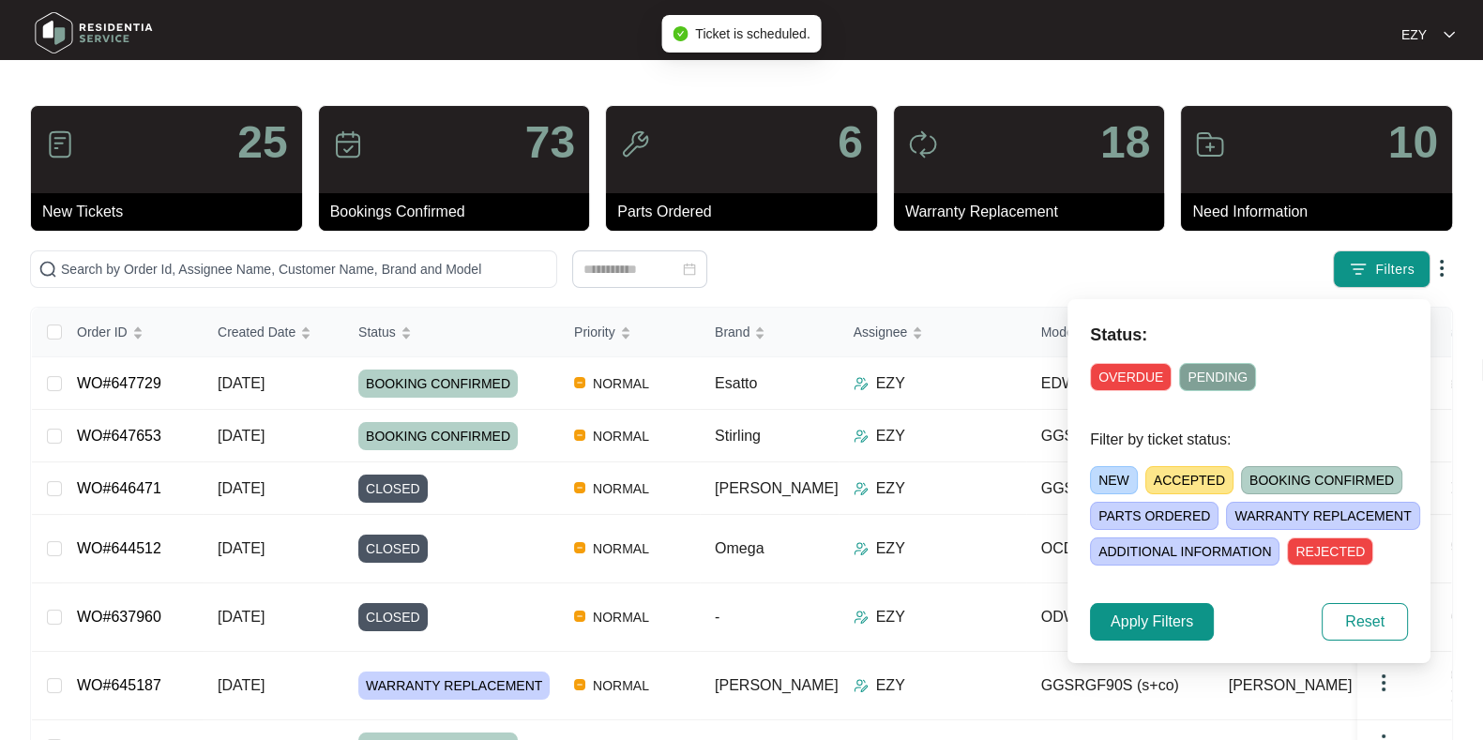
click at [1192, 478] on span "ACCEPTED" at bounding box center [1190, 480] width 88 height 28
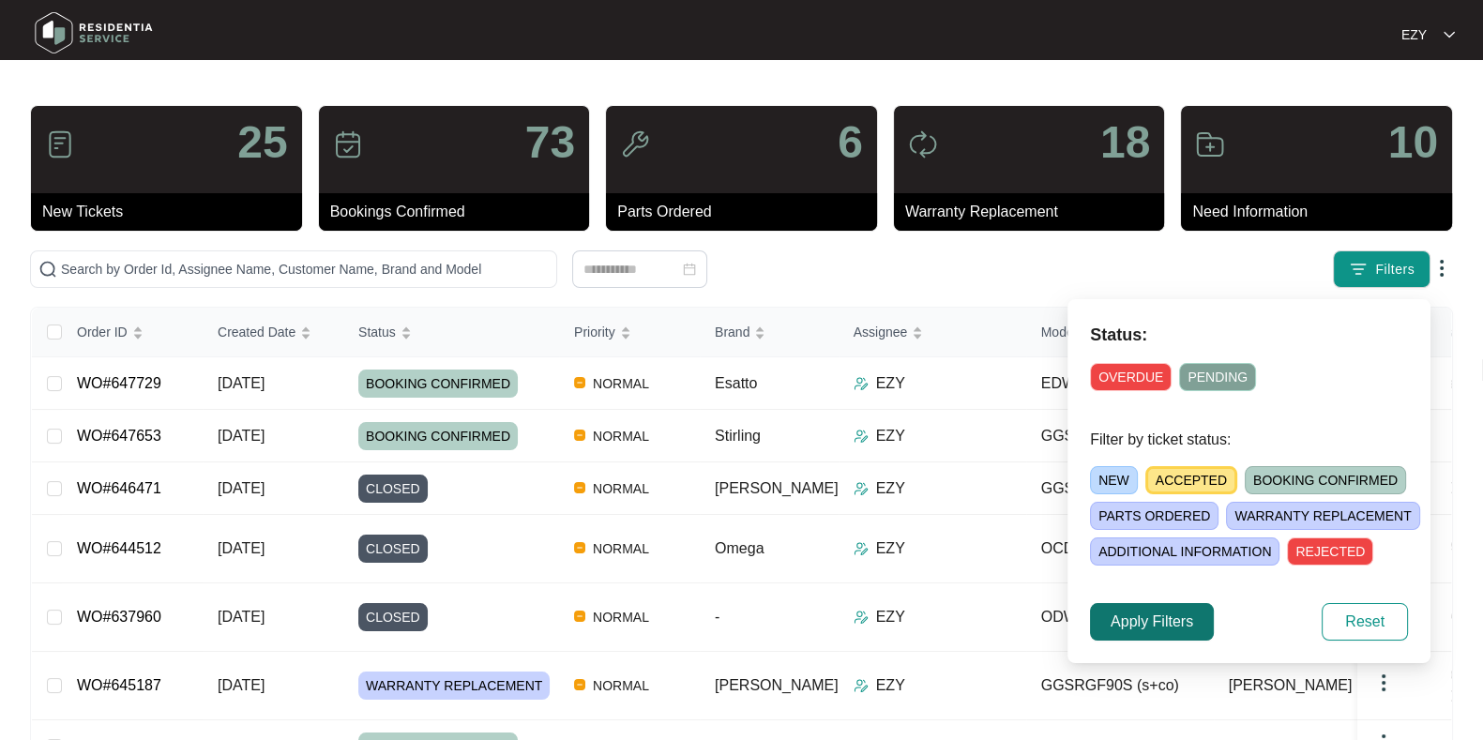
click at [1161, 635] on button "Apply Filters" at bounding box center [1152, 622] width 124 height 38
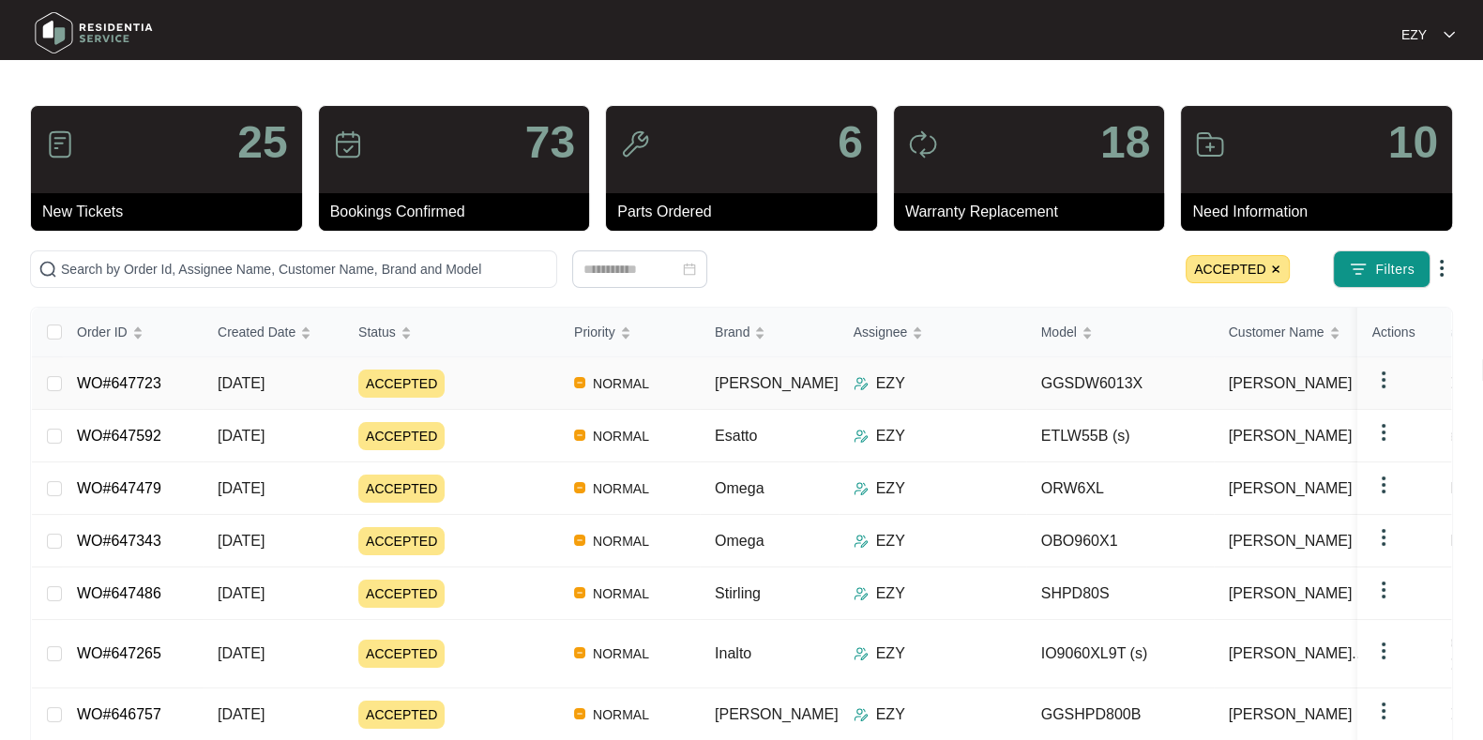
click at [468, 396] on td "ACCEPTED" at bounding box center [451, 383] width 216 height 53
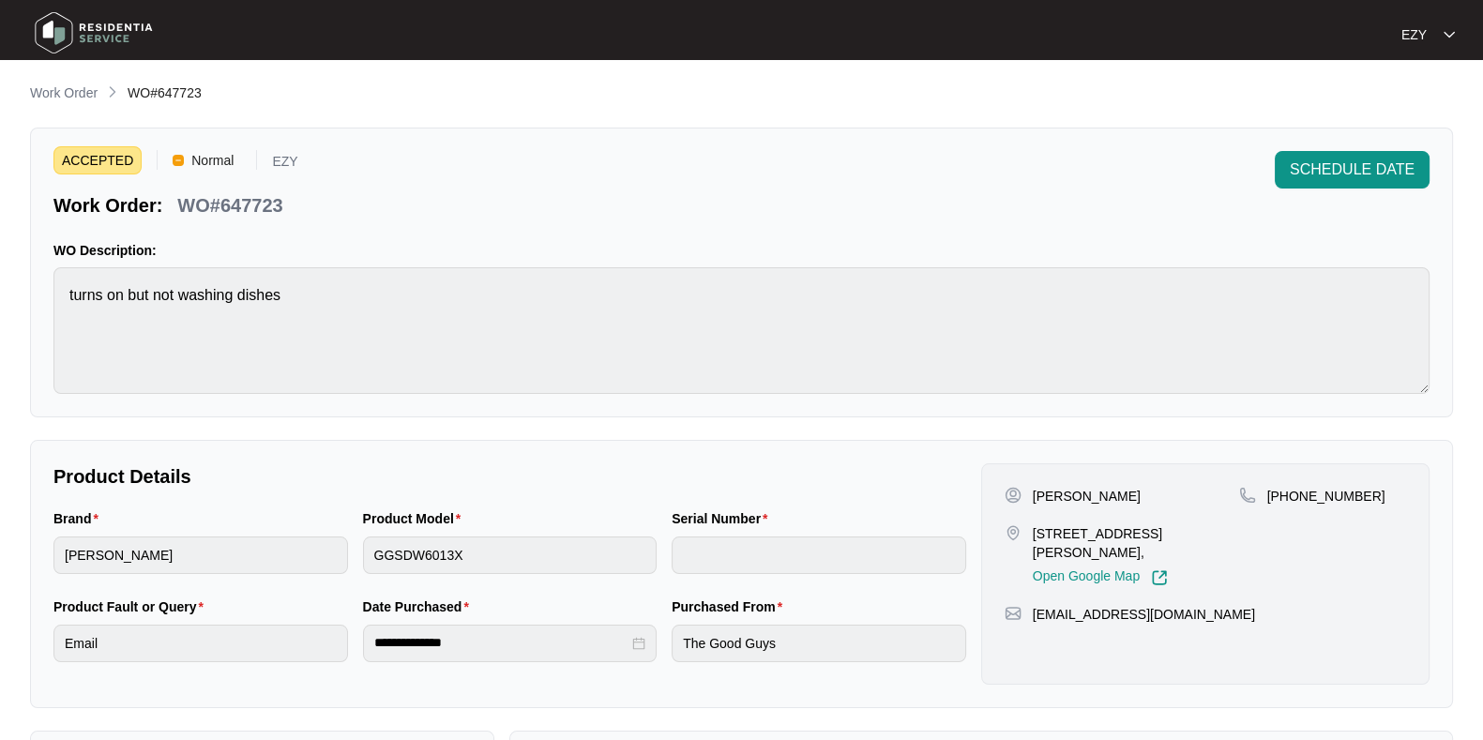
click at [237, 203] on p "WO#647723" at bounding box center [229, 205] width 105 height 26
click at [1377, 156] on button "SCHEDULE DATE" at bounding box center [1352, 170] width 155 height 38
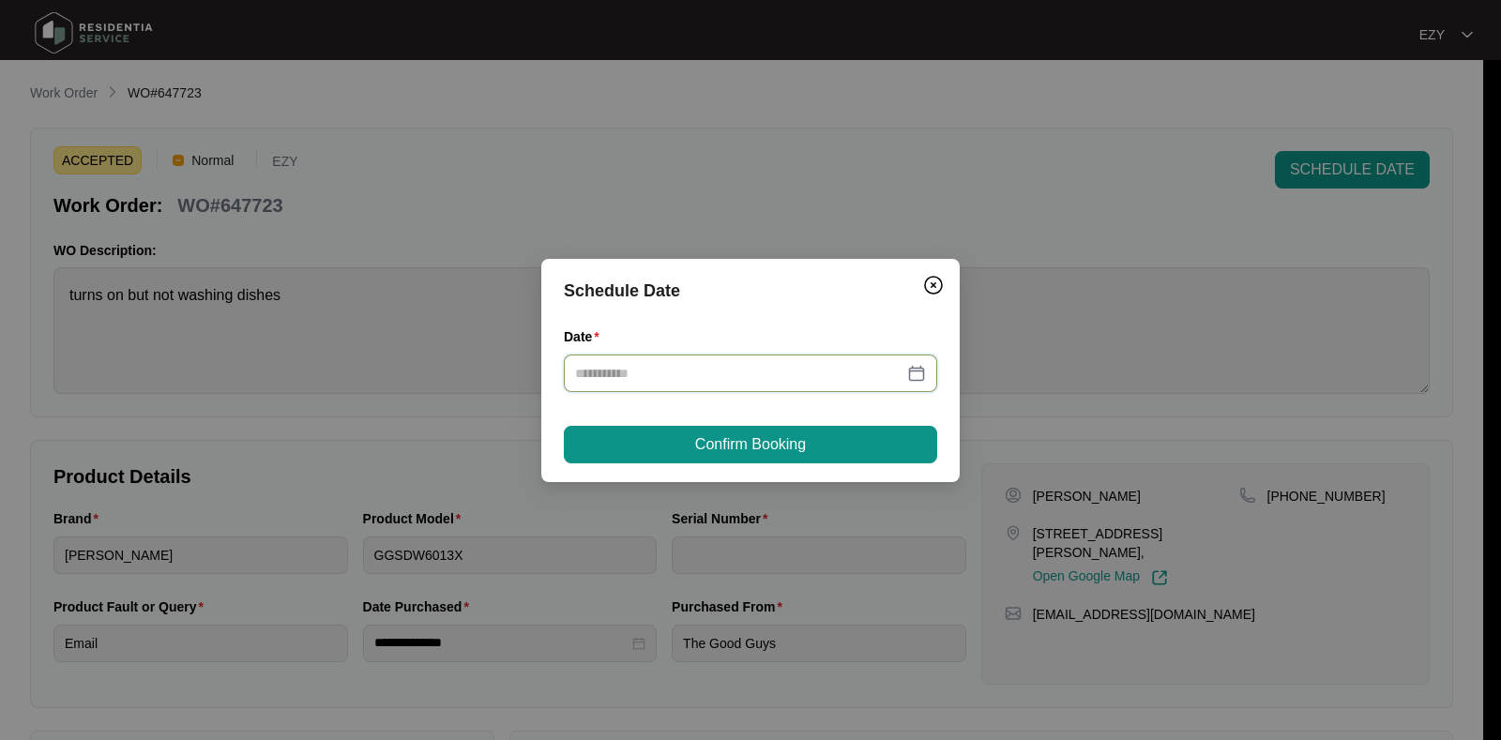
click at [780, 375] on input "Date" at bounding box center [739, 373] width 328 height 21
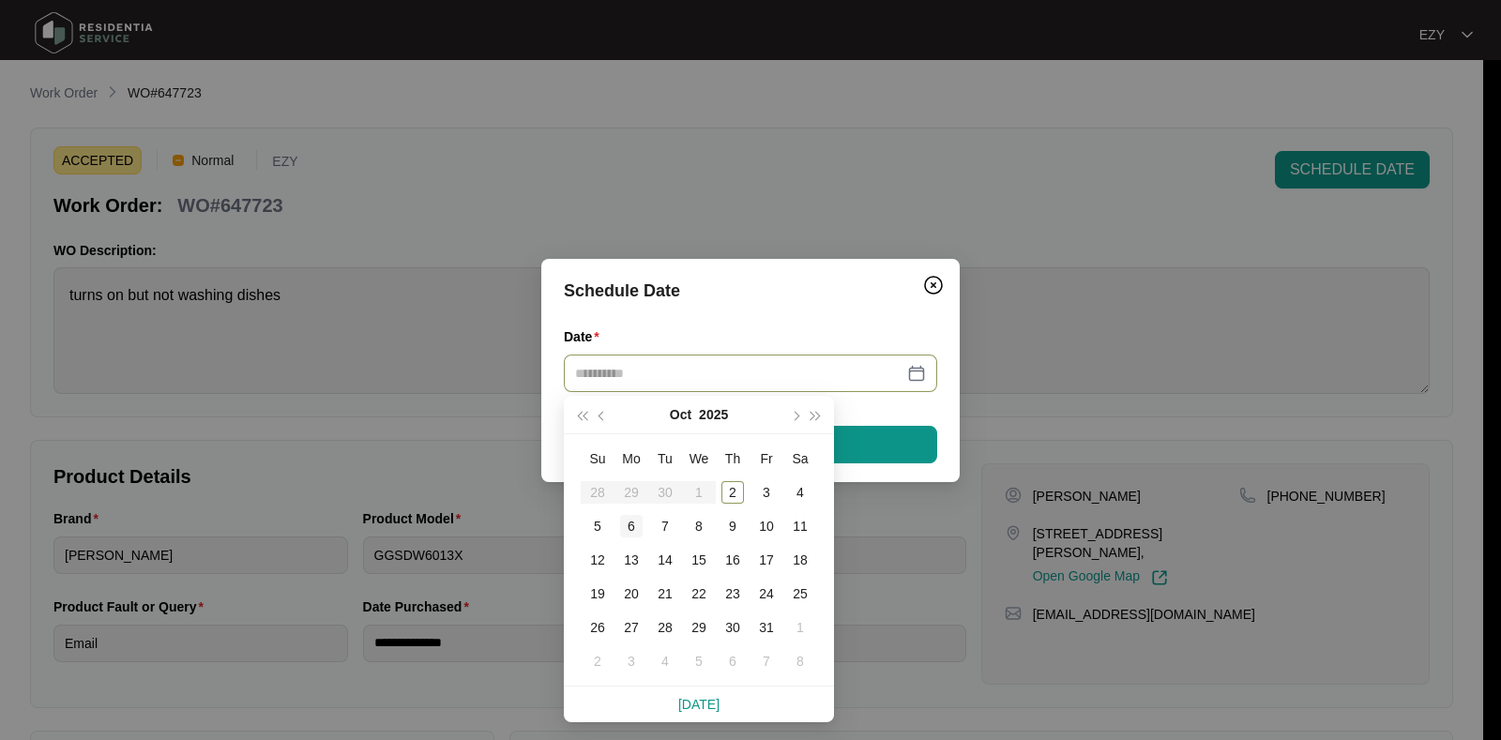
click at [631, 524] on div "6" at bounding box center [631, 526] width 23 height 23
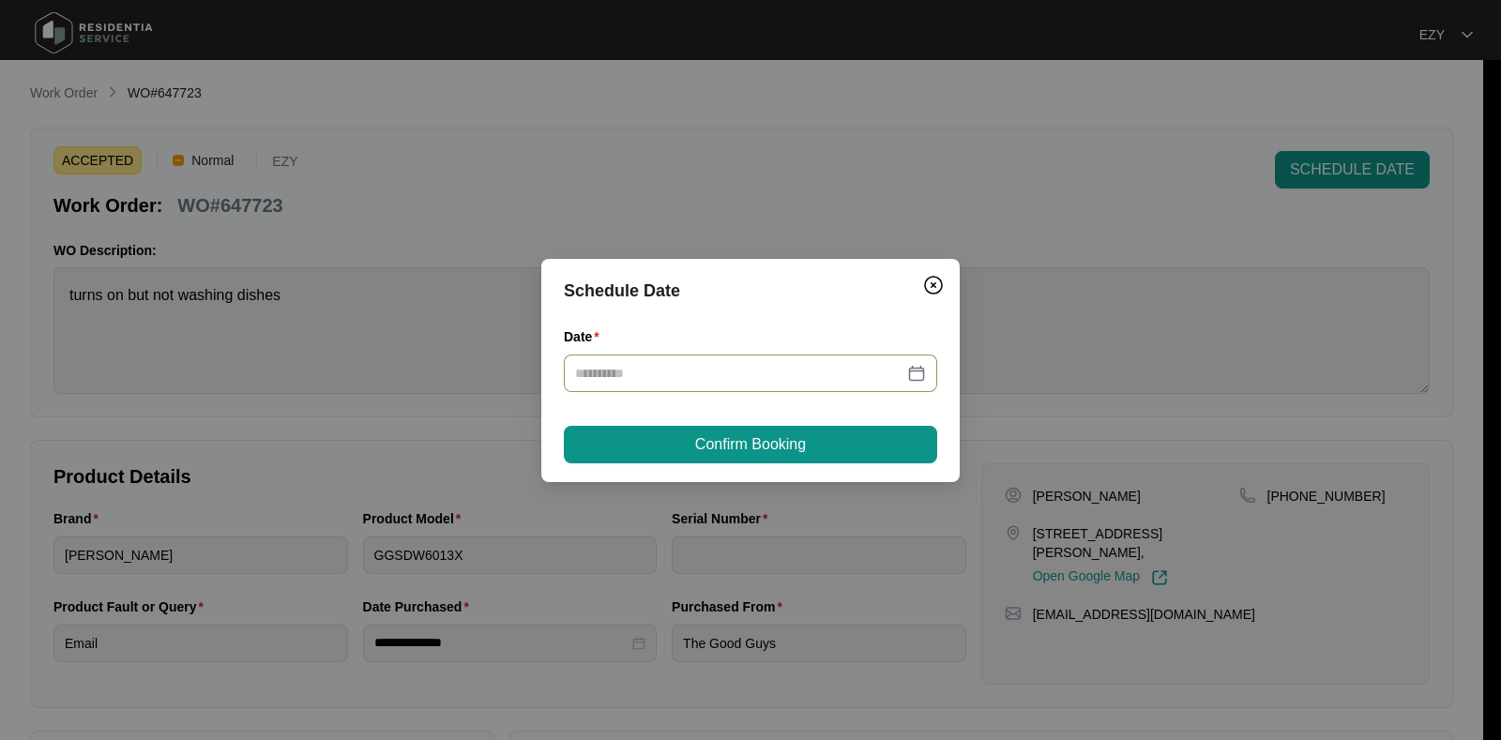
type input "**********"
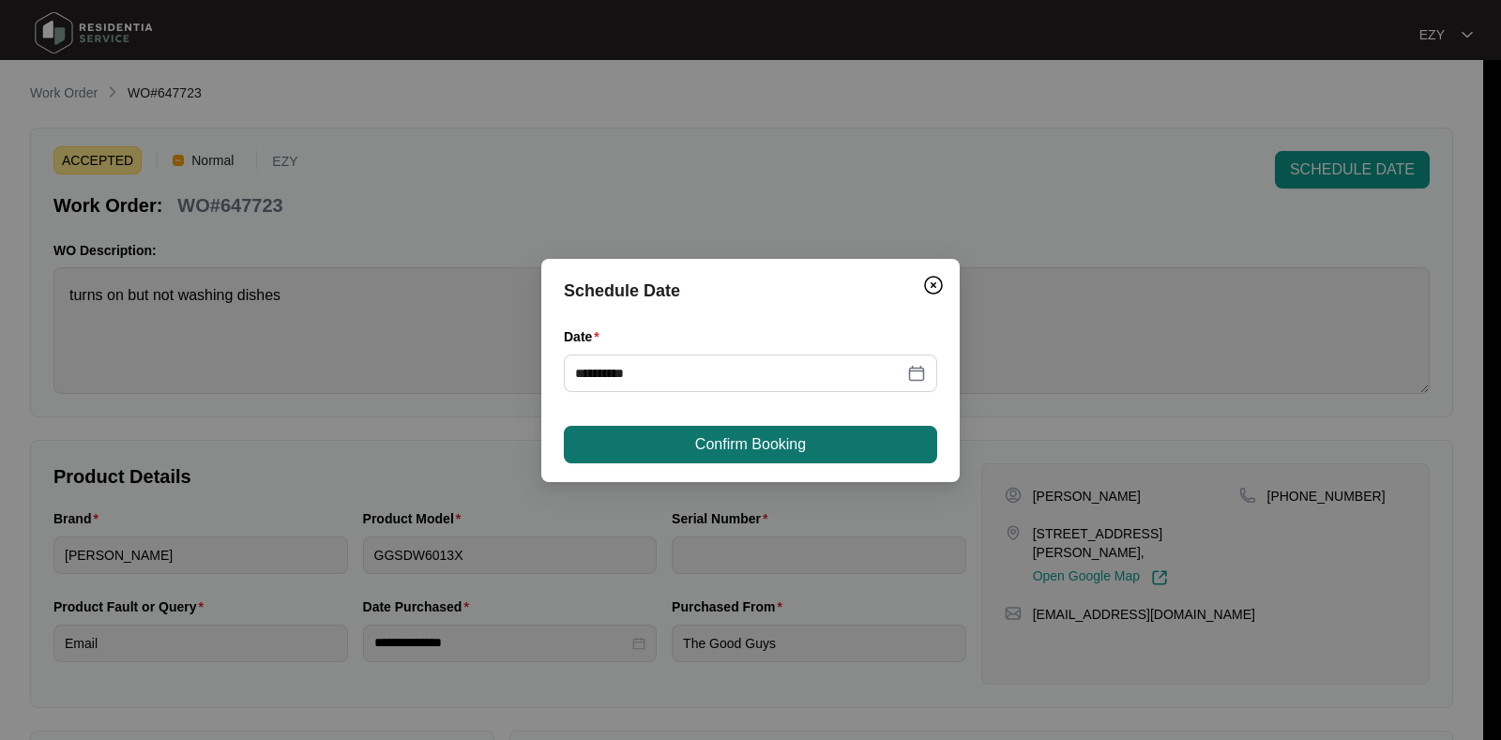
click at [737, 450] on span "Confirm Booking" at bounding box center [750, 444] width 111 height 23
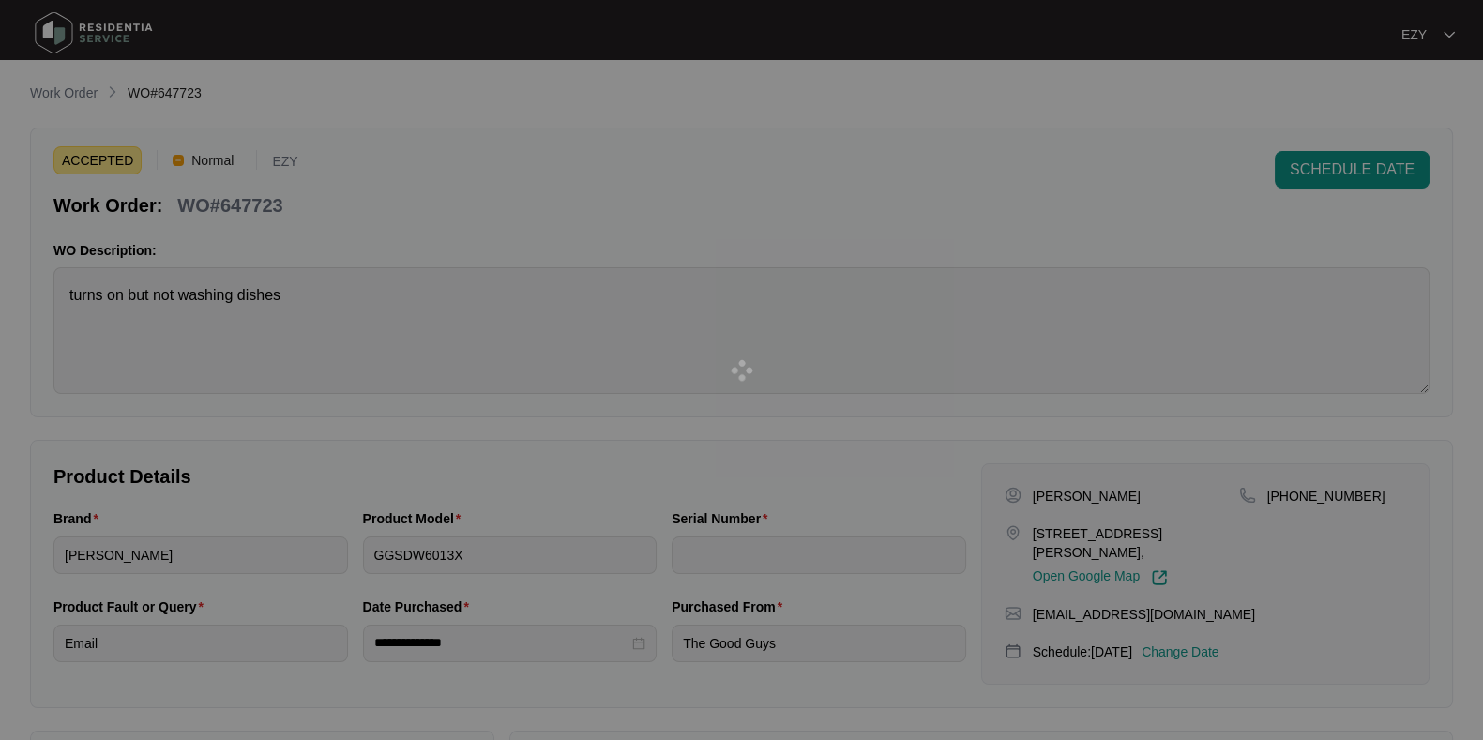
drag, startPoint x: 737, startPoint y: 450, endPoint x: 179, endPoint y: 290, distance: 579.9
click at [179, 290] on div at bounding box center [741, 370] width 1483 height 740
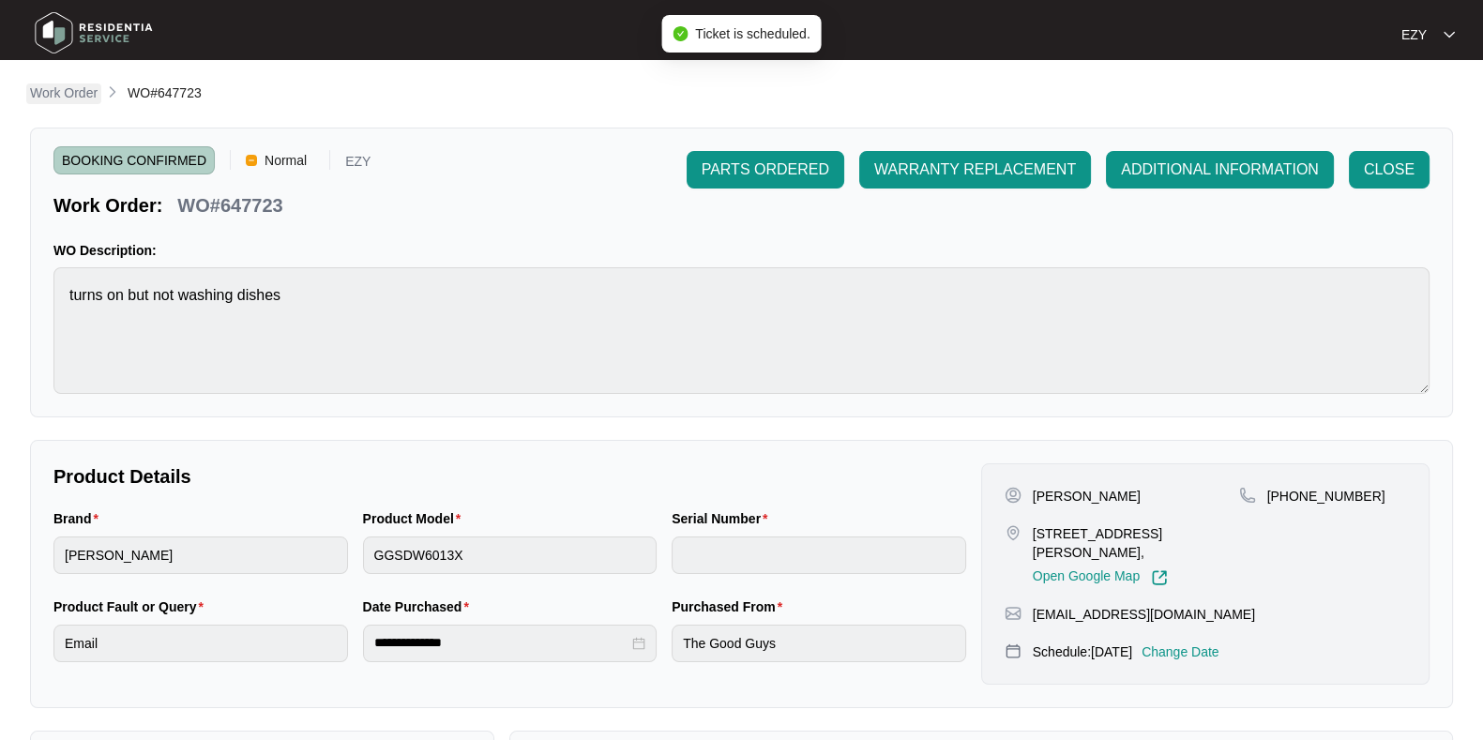
click at [73, 90] on p "Work Order" at bounding box center [64, 93] width 68 height 19
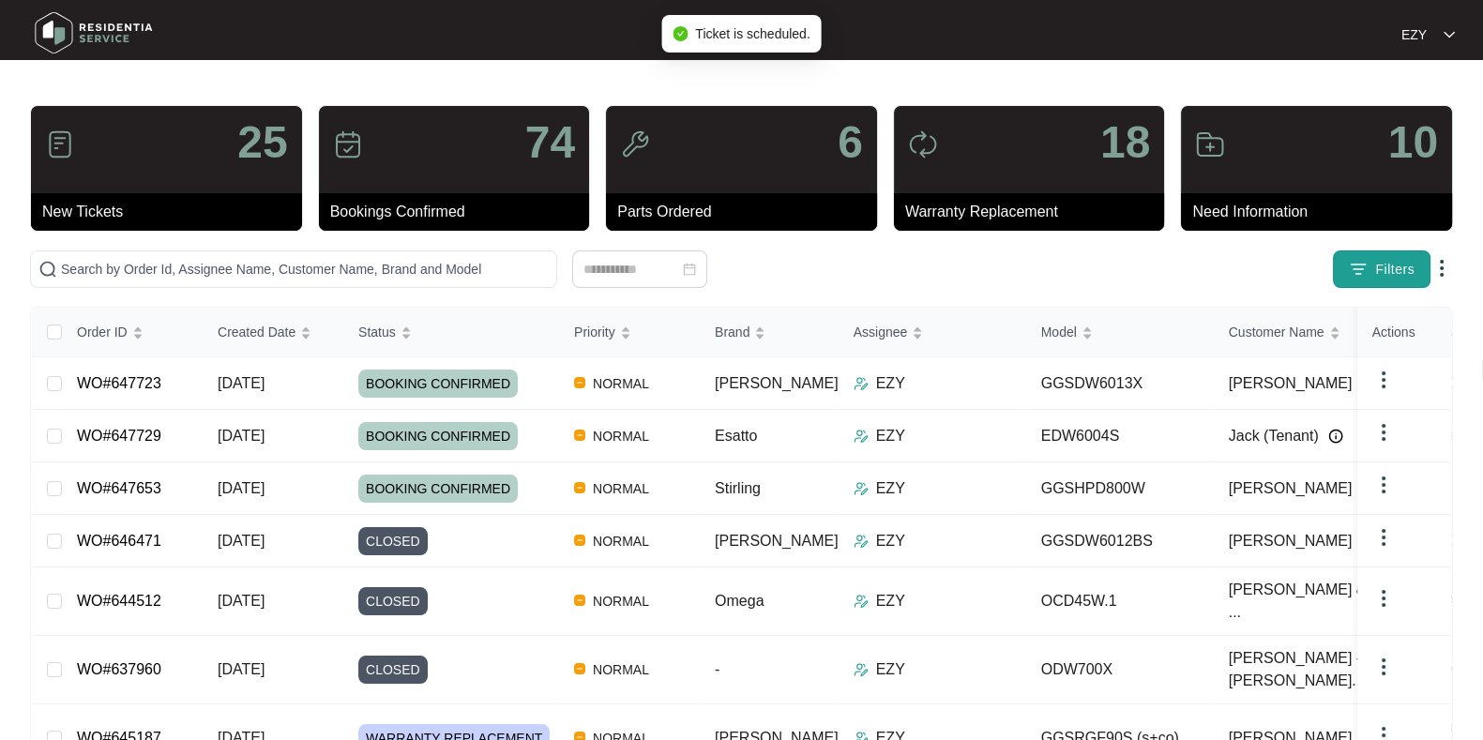
click at [1377, 271] on span "Filters" at bounding box center [1394, 270] width 39 height 20
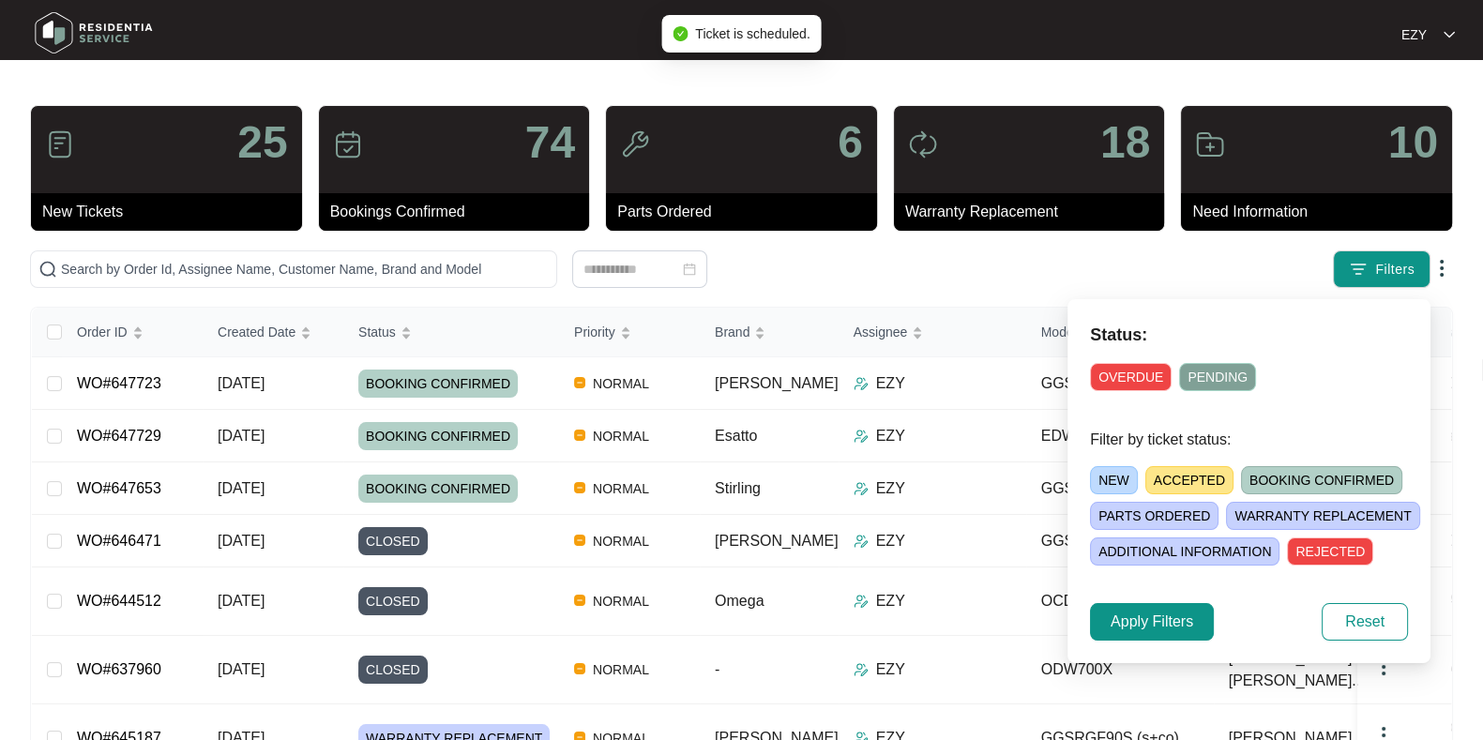
click at [1190, 482] on span "ACCEPTED" at bounding box center [1190, 480] width 88 height 28
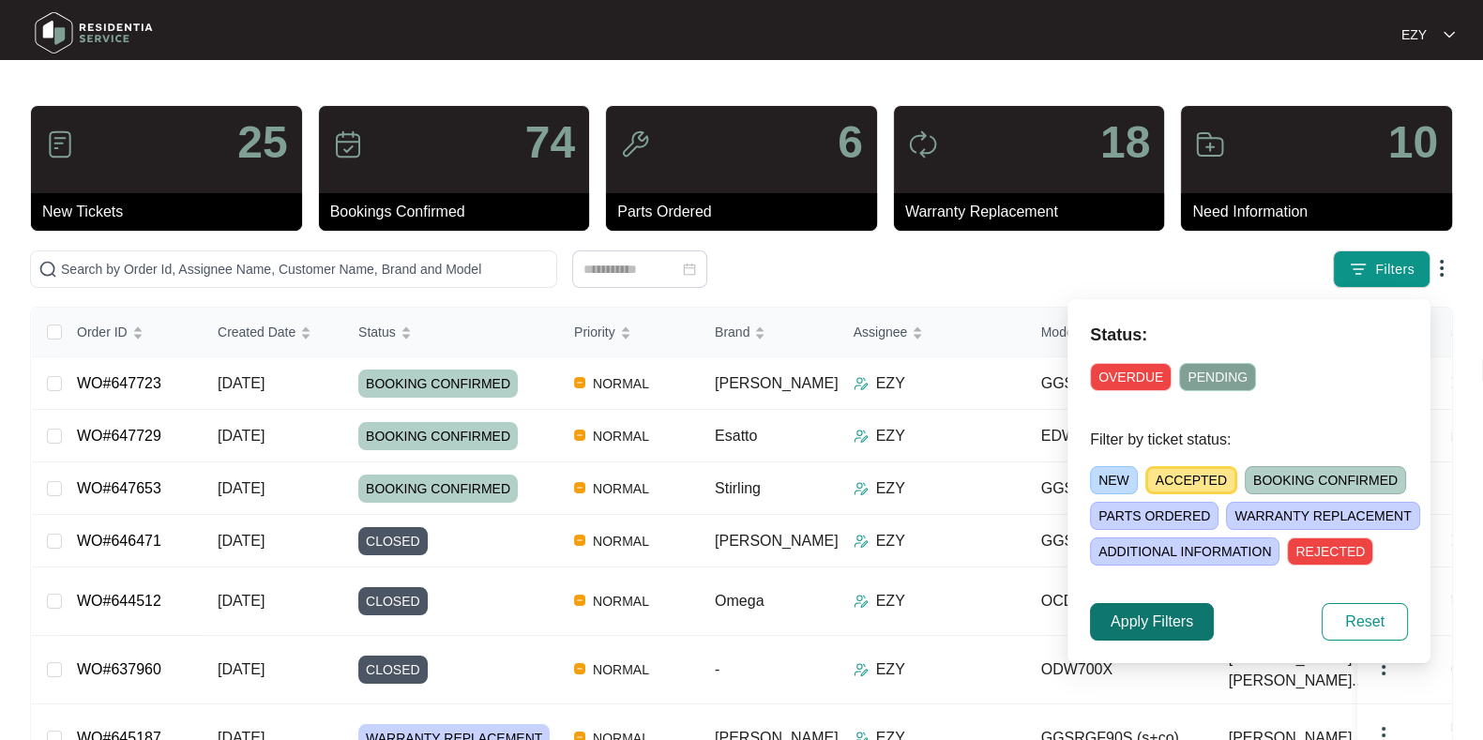
click at [1164, 630] on span "Apply Filters" at bounding box center [1152, 622] width 83 height 23
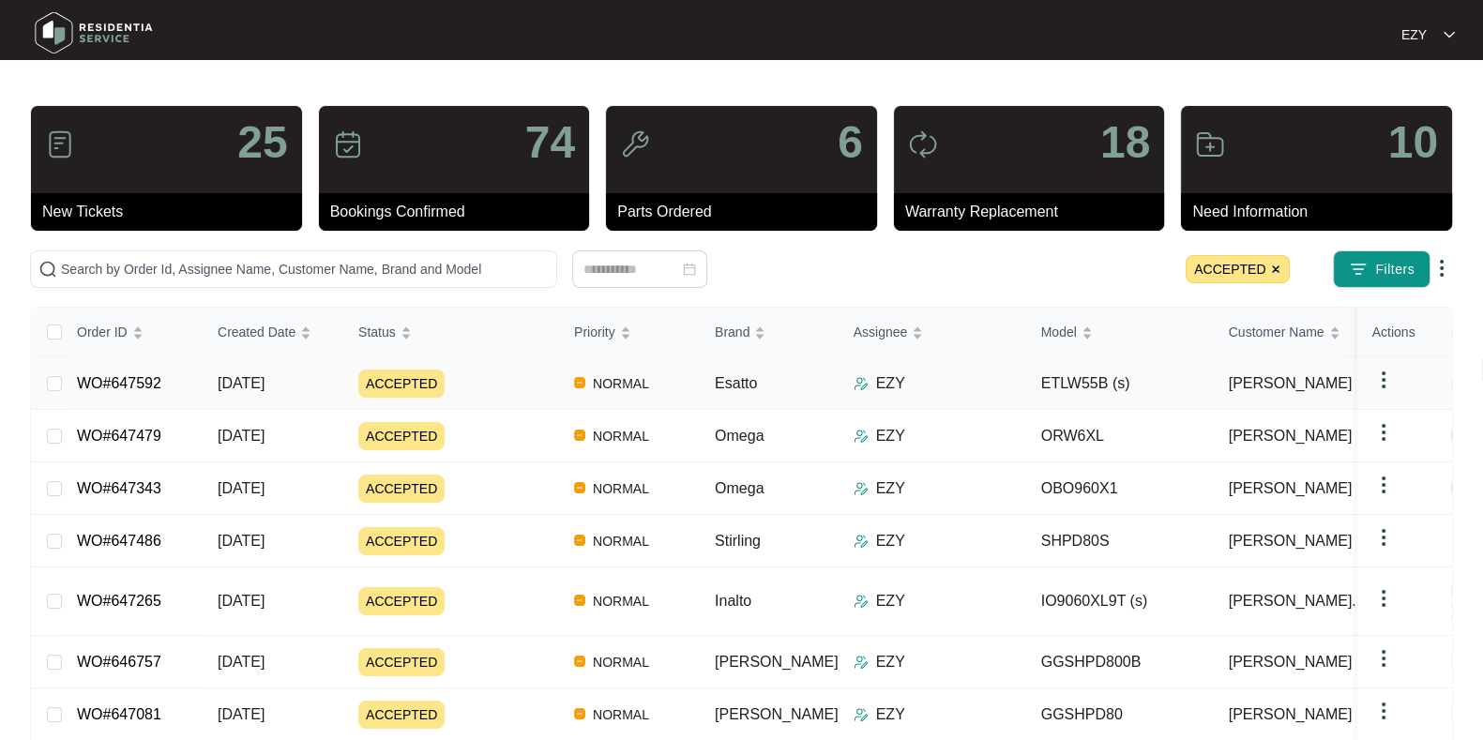
click at [498, 403] on td "ACCEPTED" at bounding box center [451, 383] width 216 height 53
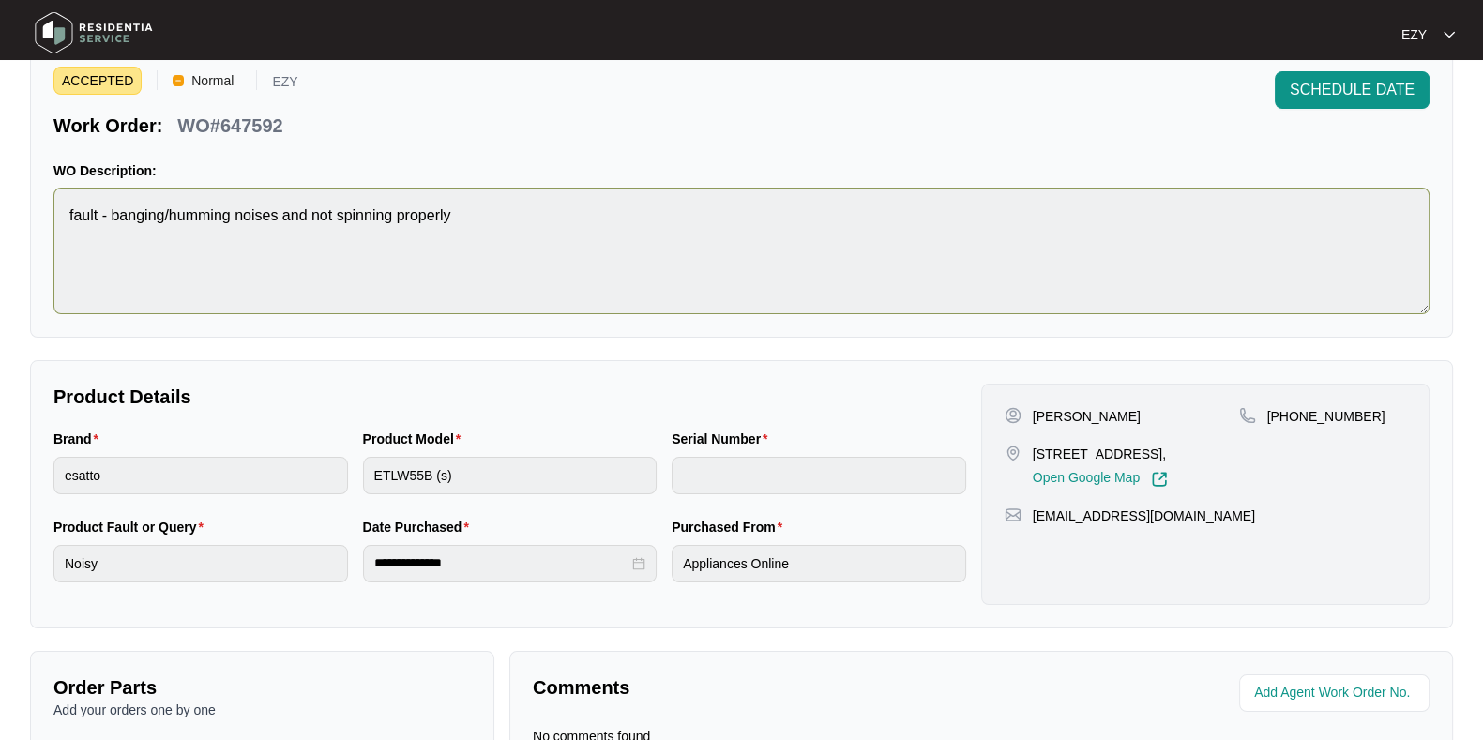
scroll to position [74, 0]
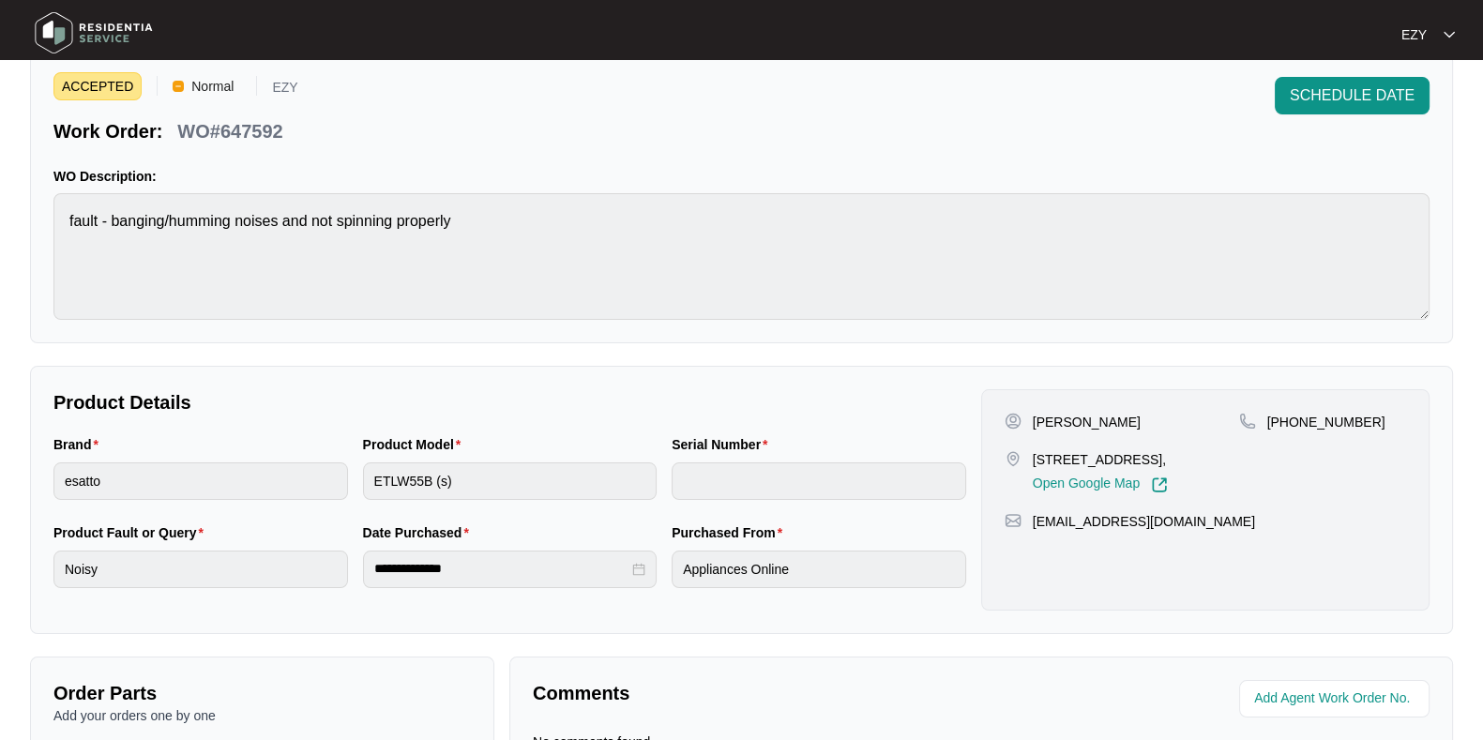
click at [261, 141] on p "WO#647592" at bounding box center [229, 131] width 105 height 26
click at [1399, 90] on span "SCHEDULE DATE" at bounding box center [1352, 95] width 125 height 23
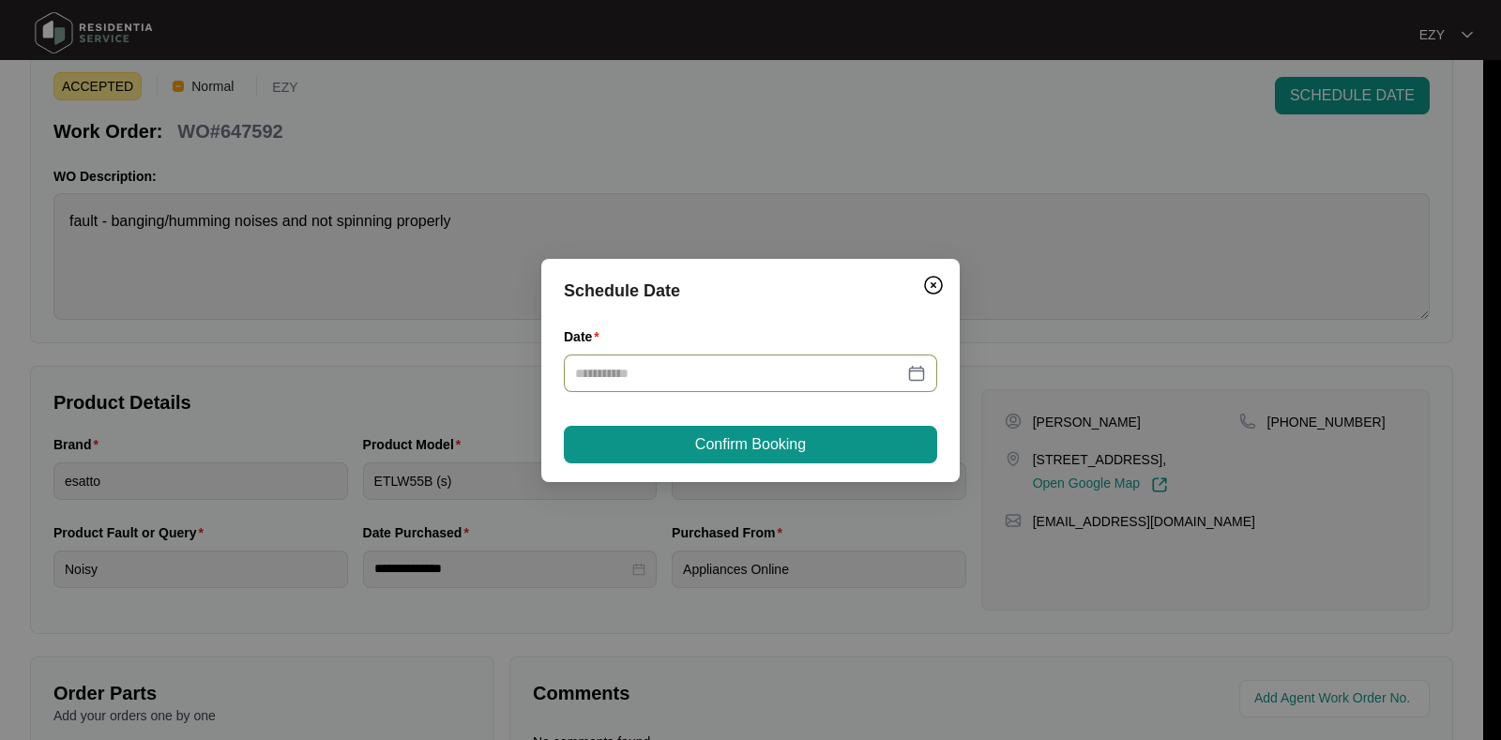
click at [860, 365] on input "Date" at bounding box center [739, 373] width 328 height 21
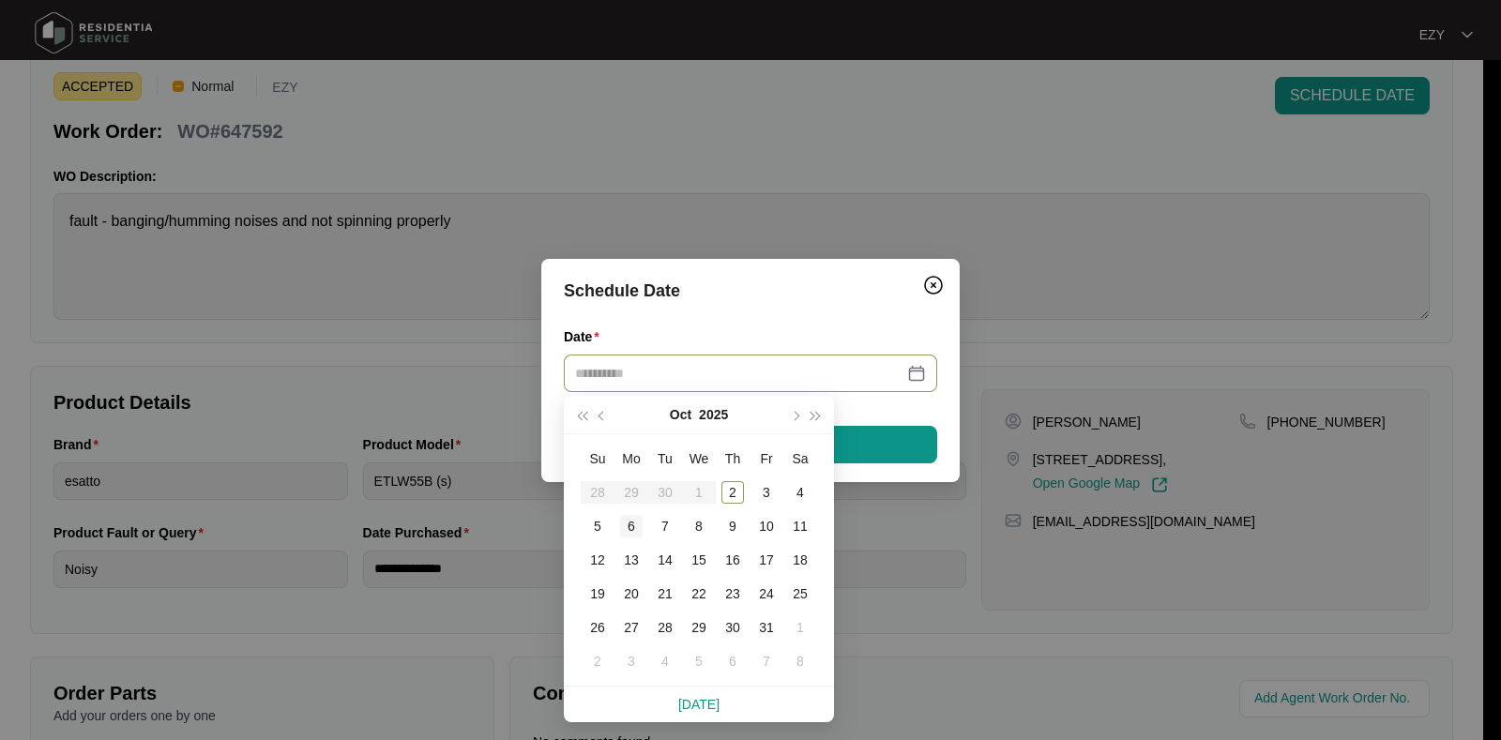
type input "**********"
click at [628, 529] on div "6" at bounding box center [631, 526] width 23 height 23
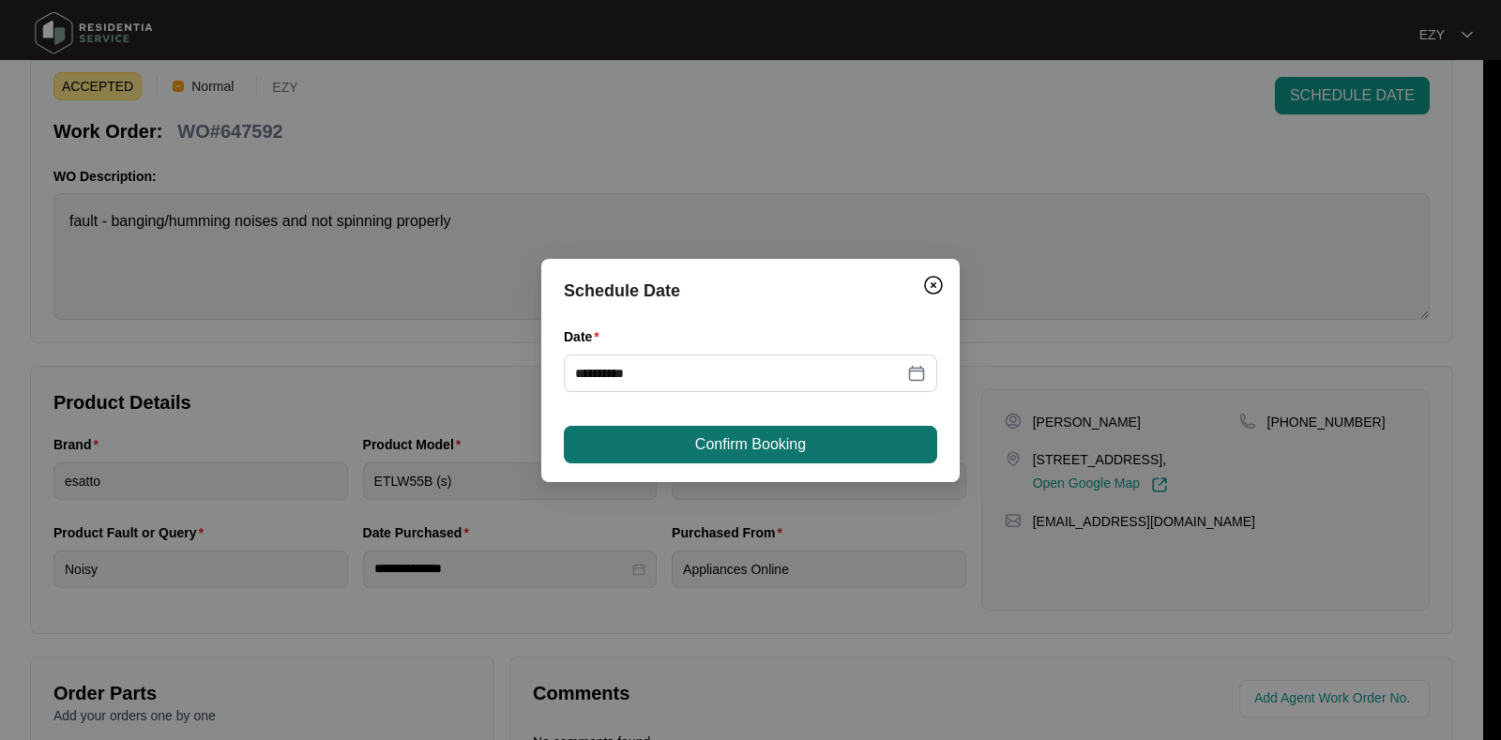
click at [759, 443] on span "Confirm Booking" at bounding box center [750, 444] width 111 height 23
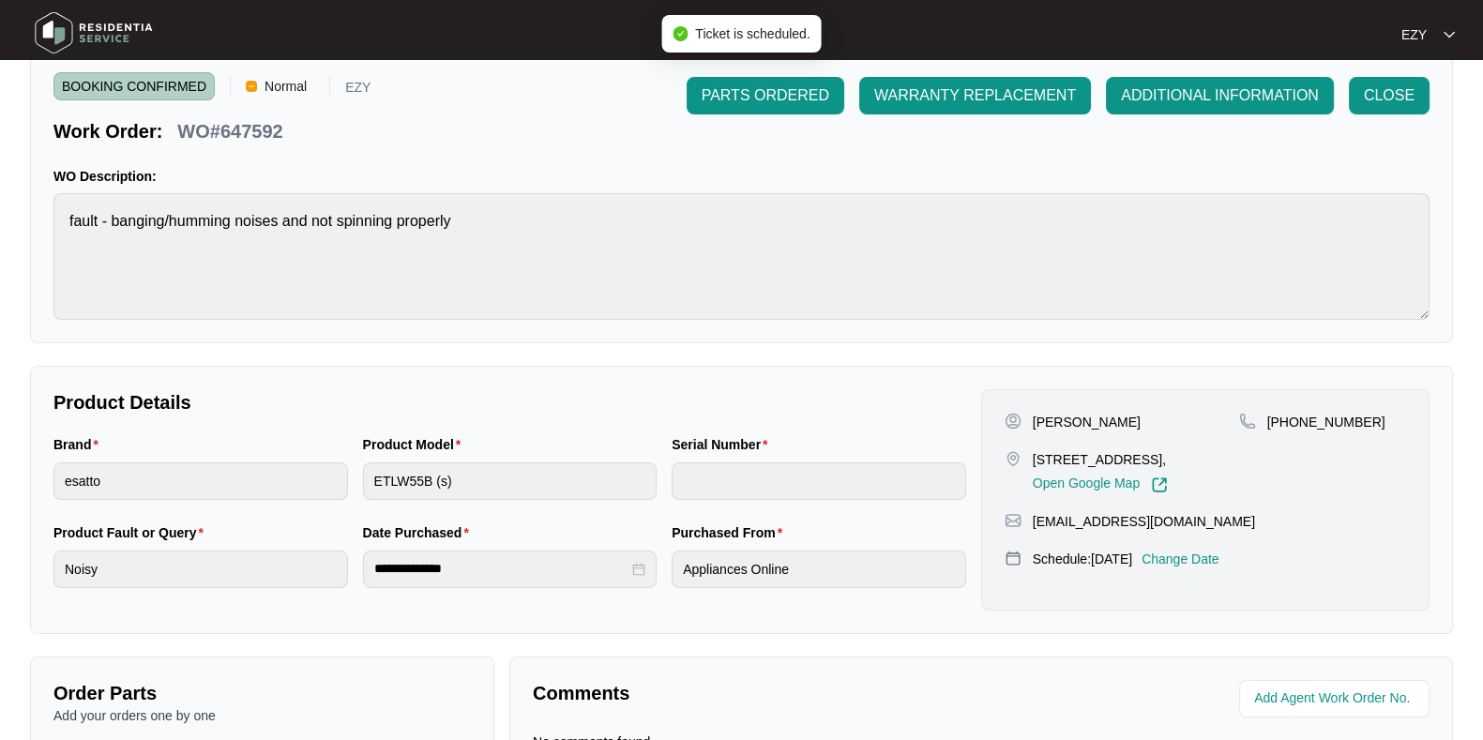
scroll to position [0, 0]
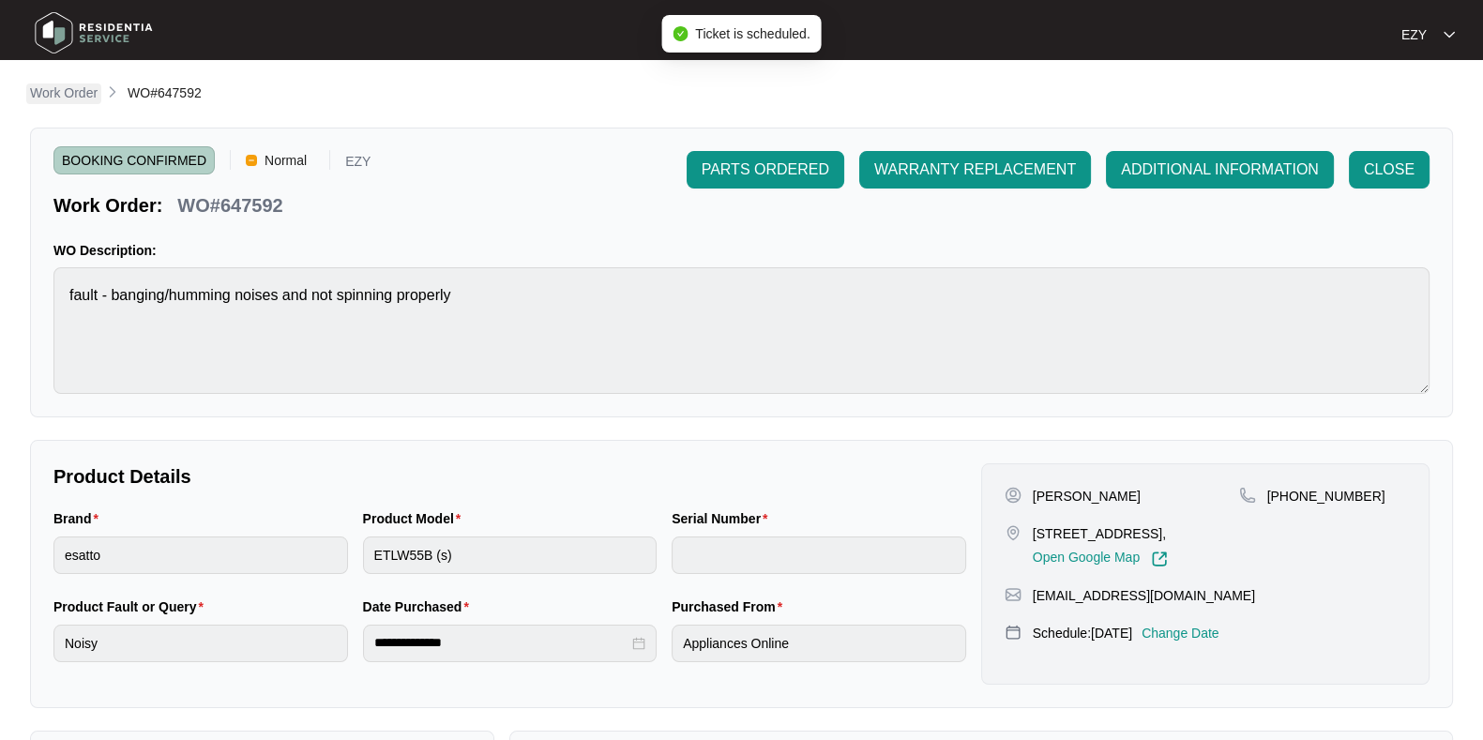
click at [68, 91] on p "Work Order" at bounding box center [64, 93] width 68 height 19
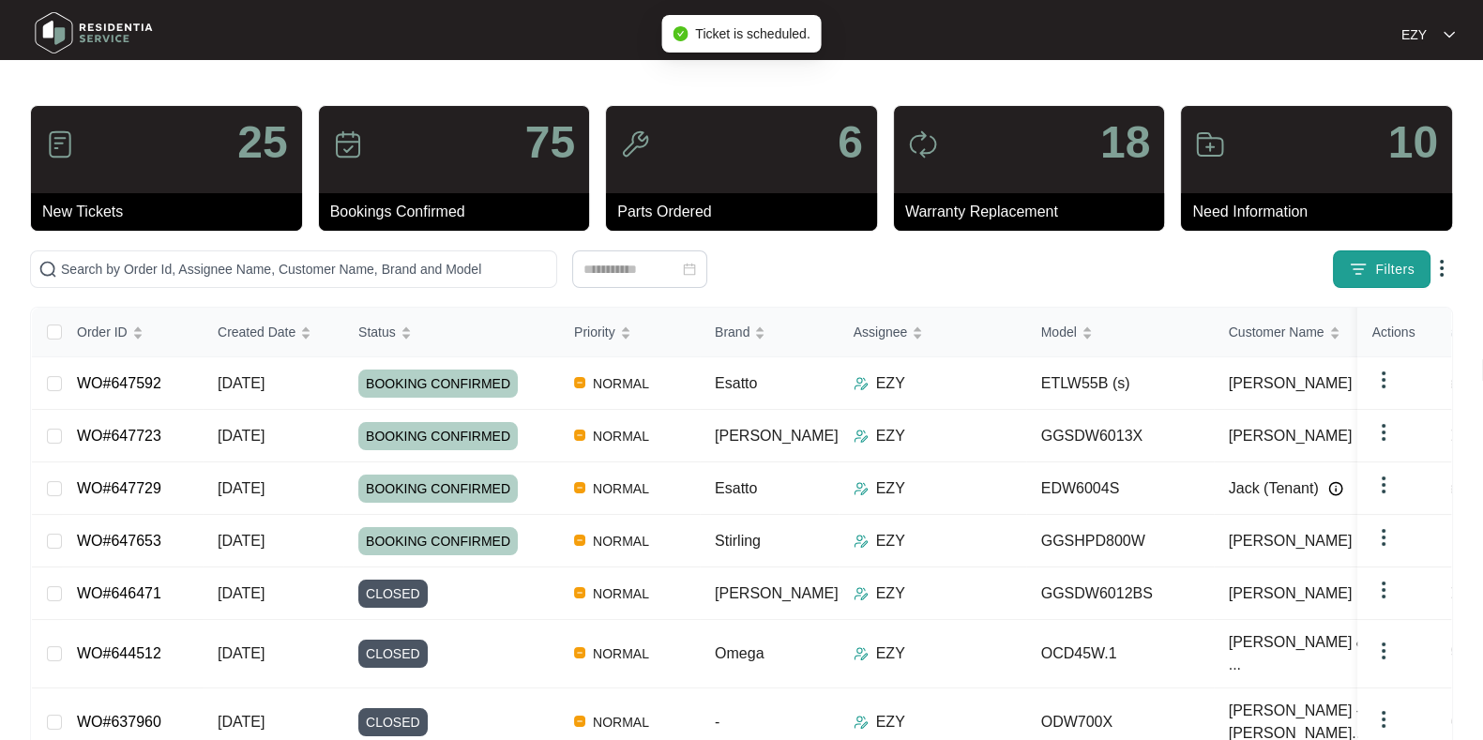
click at [1374, 283] on button "Filters" at bounding box center [1382, 270] width 98 height 38
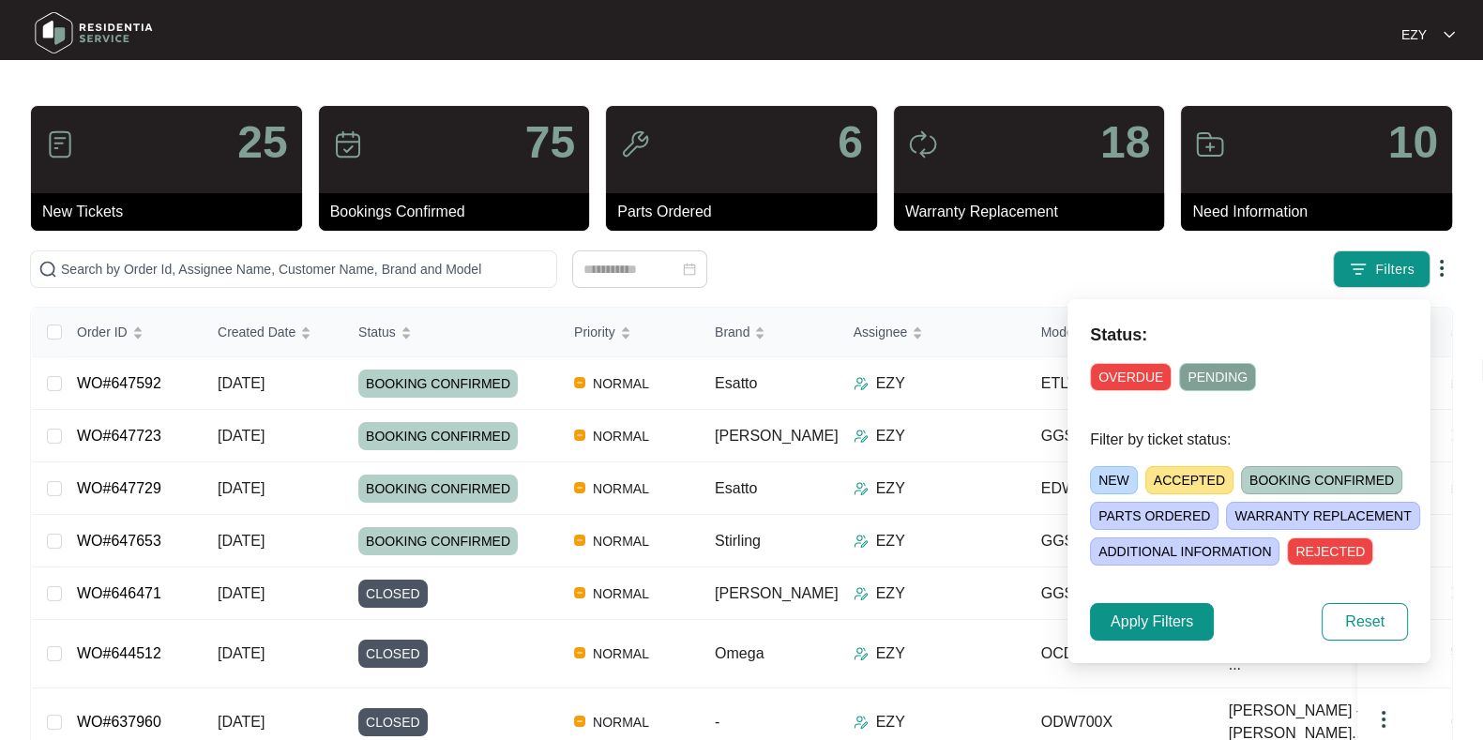
click at [1192, 478] on span "ACCEPTED" at bounding box center [1190, 480] width 88 height 28
click at [1185, 598] on div "Status: OVERDUE PENDING Filter by ticket status: NEW ACCEPTED BOOKING CONFIRMED…" at bounding box center [1249, 481] width 363 height 364
click at [1192, 613] on span "Apply Filters" at bounding box center [1152, 622] width 83 height 23
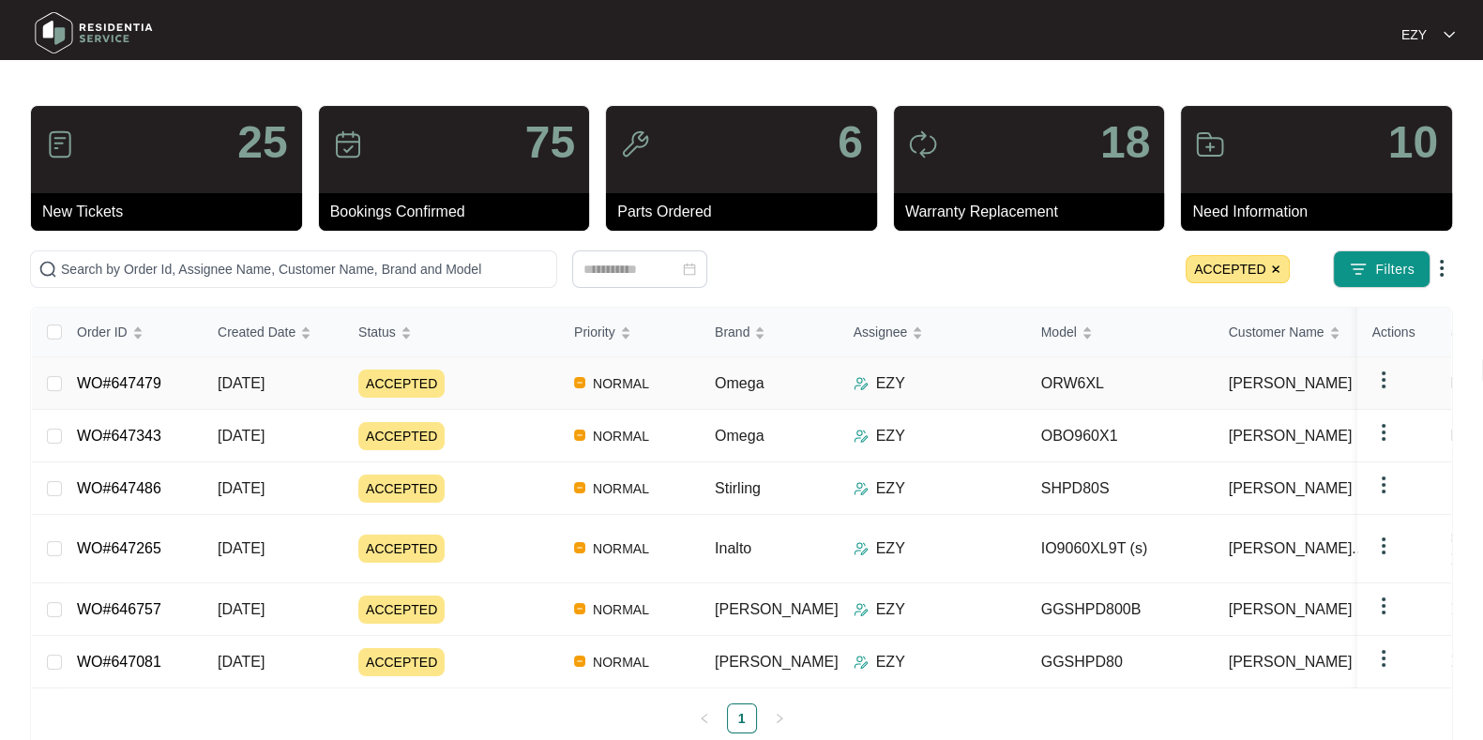
click at [514, 382] on div "ACCEPTED" at bounding box center [458, 384] width 201 height 28
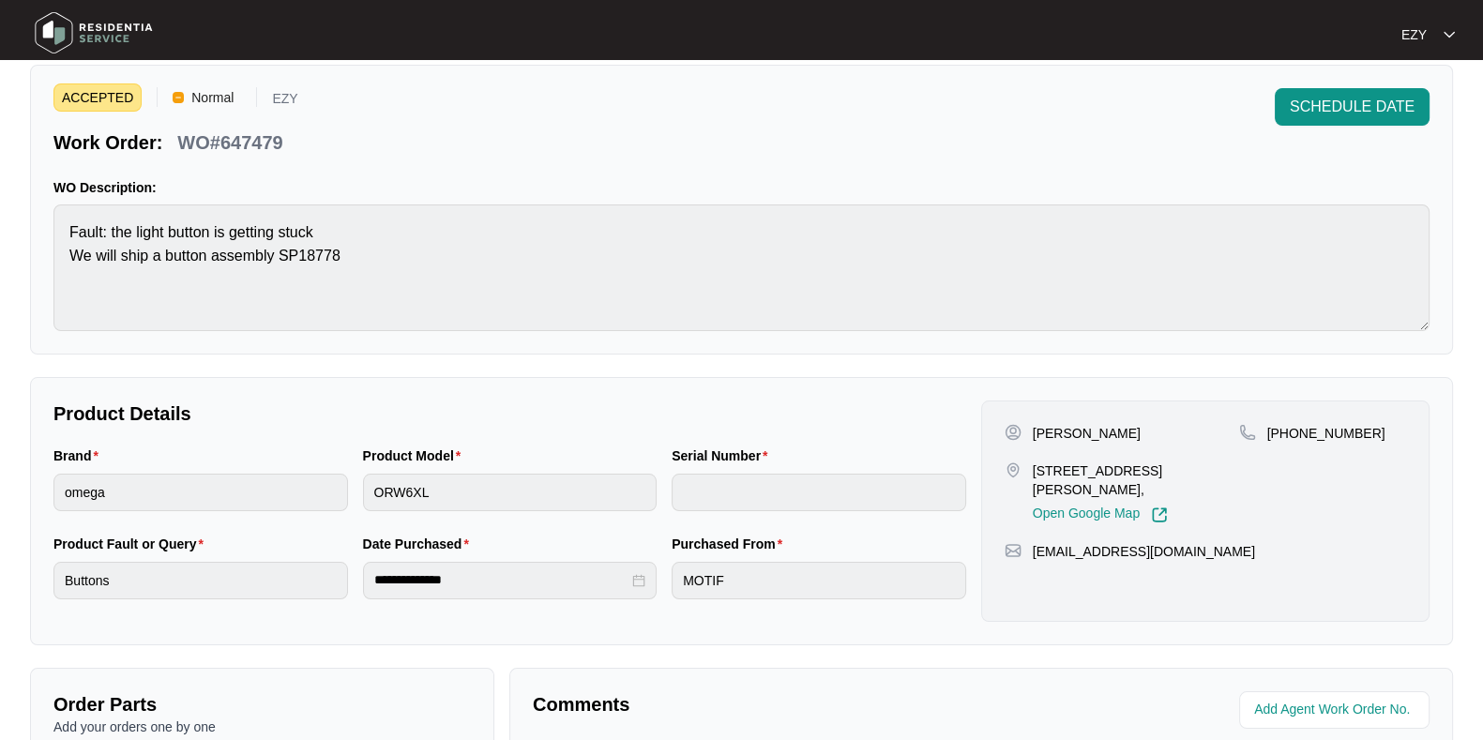
scroll to position [61, 0]
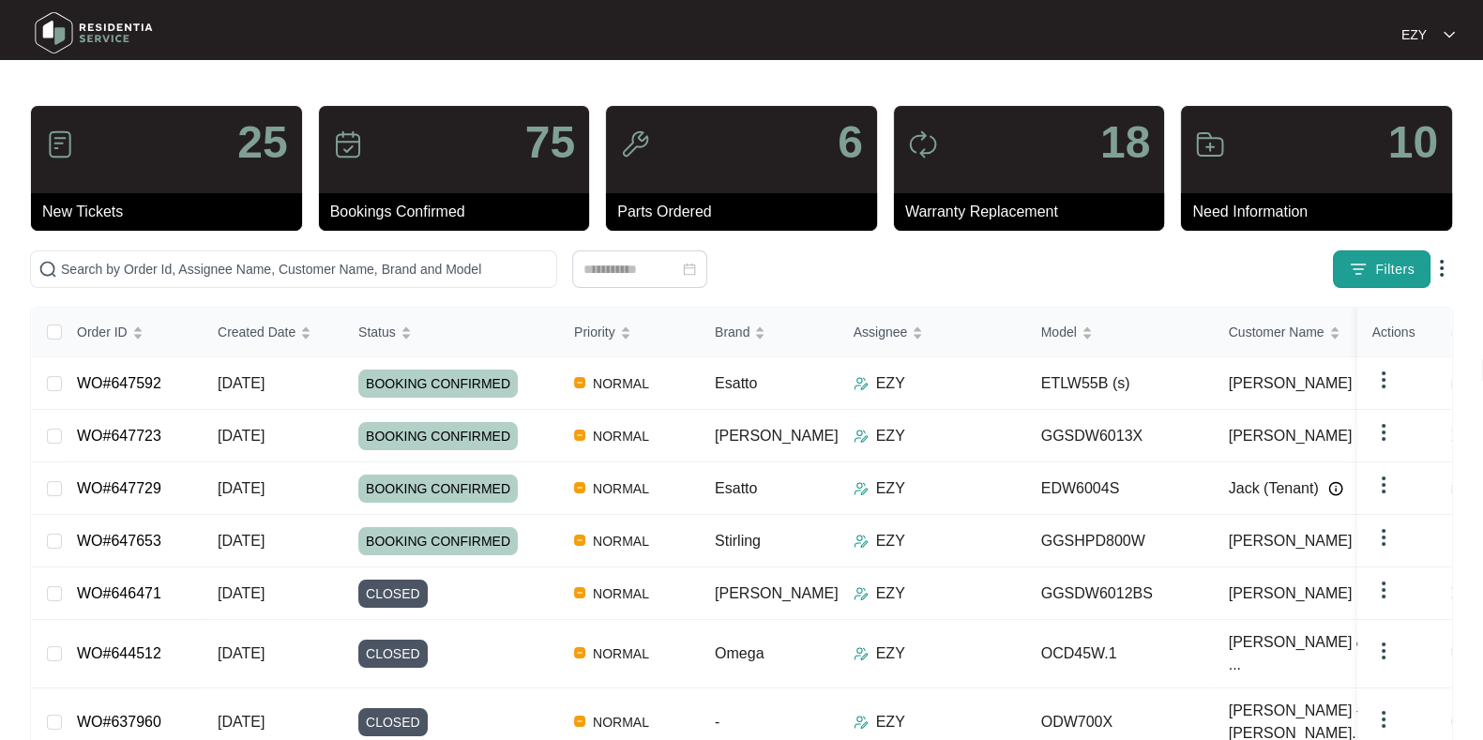
click at [1407, 276] on span "Filters" at bounding box center [1394, 270] width 39 height 20
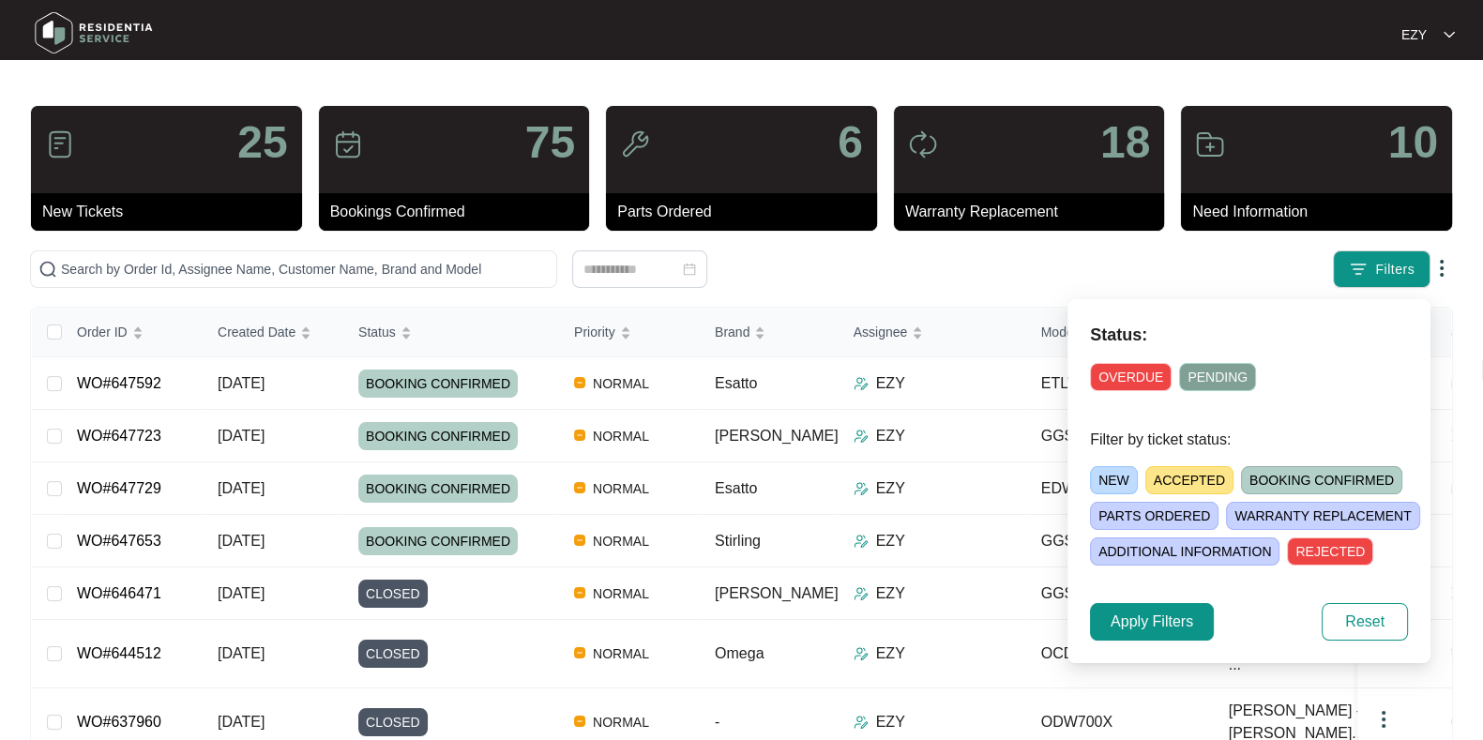
click at [1183, 481] on span "ACCEPTED" at bounding box center [1190, 480] width 88 height 28
click at [1164, 612] on span "Apply Filters" at bounding box center [1152, 622] width 83 height 23
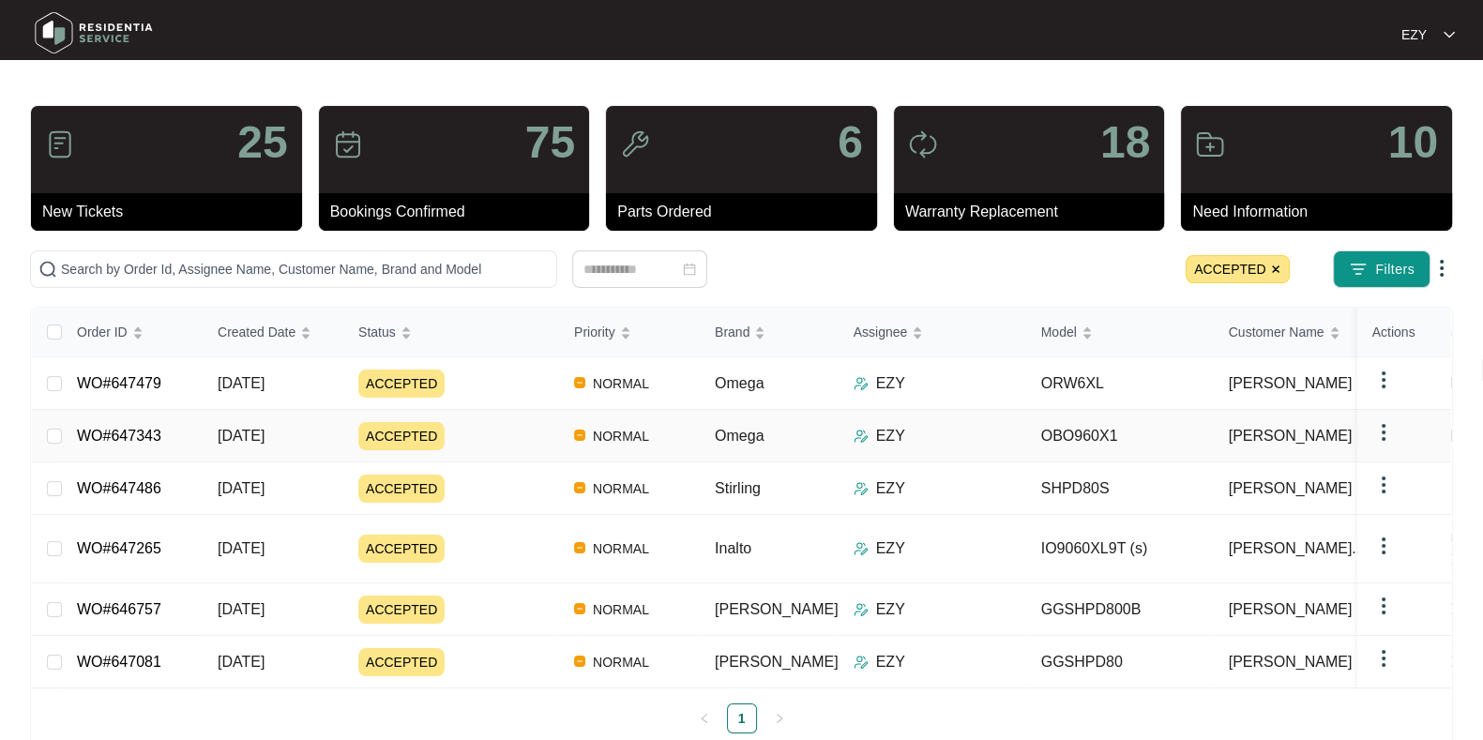
click at [466, 442] on div "ACCEPTED" at bounding box center [458, 436] width 201 height 28
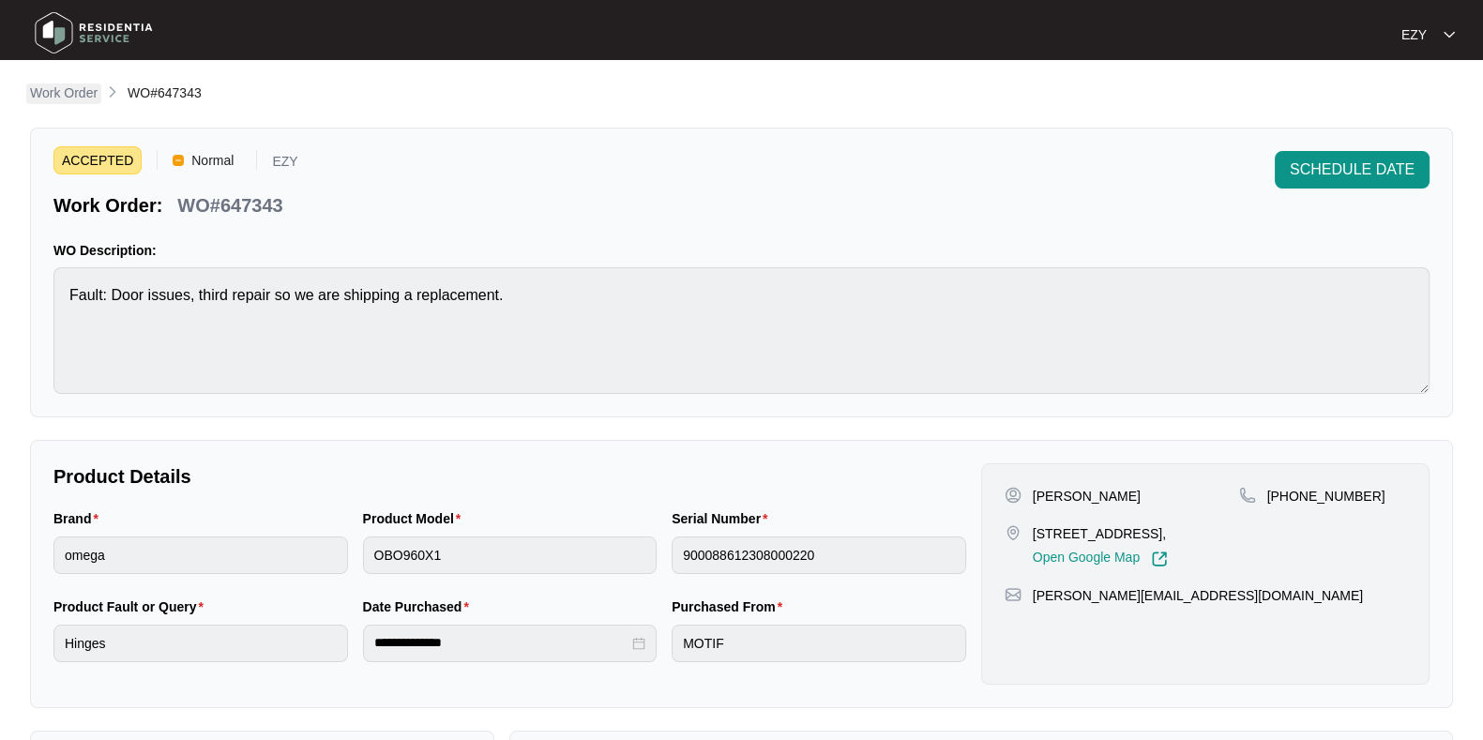
click at [70, 94] on p "Work Order" at bounding box center [64, 93] width 68 height 19
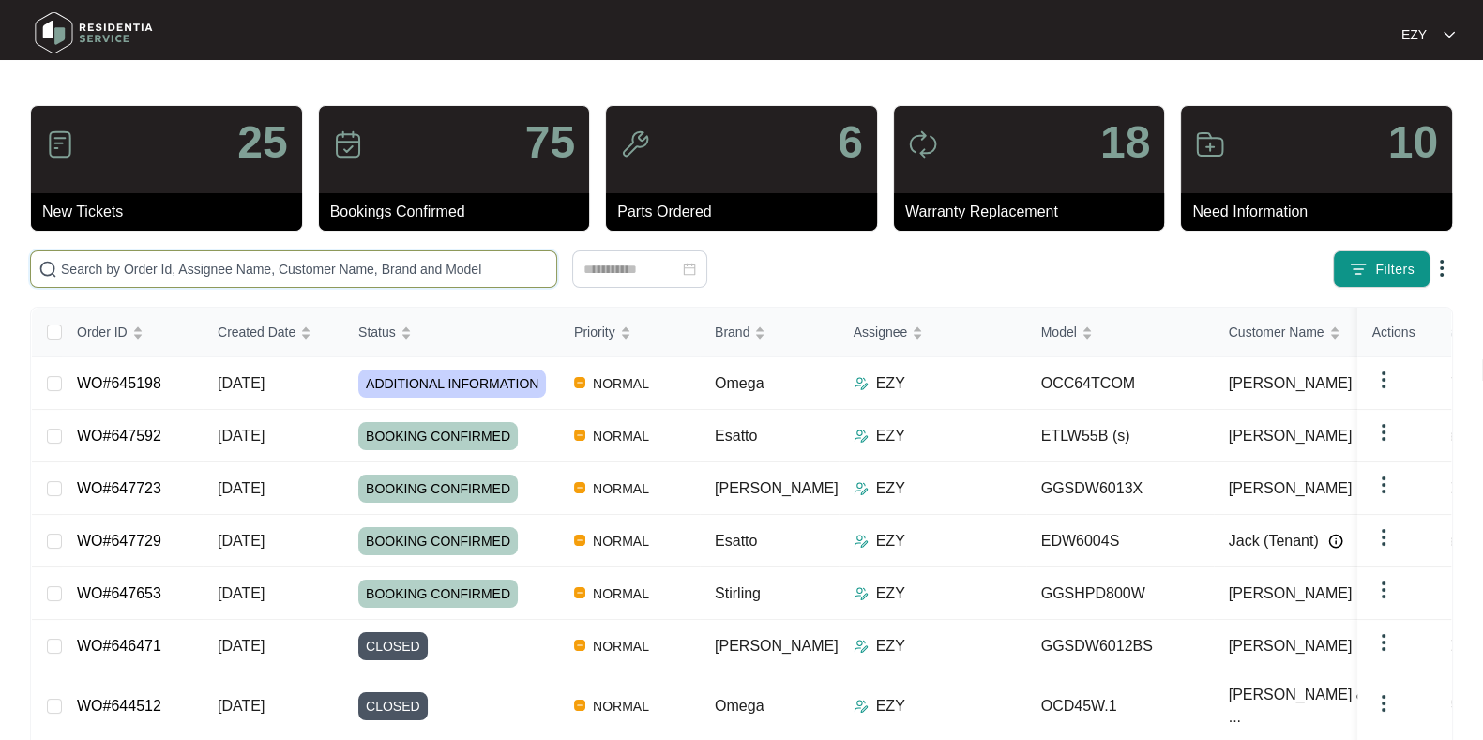
click at [271, 270] on input "text" at bounding box center [305, 269] width 488 height 21
paste input "646471"
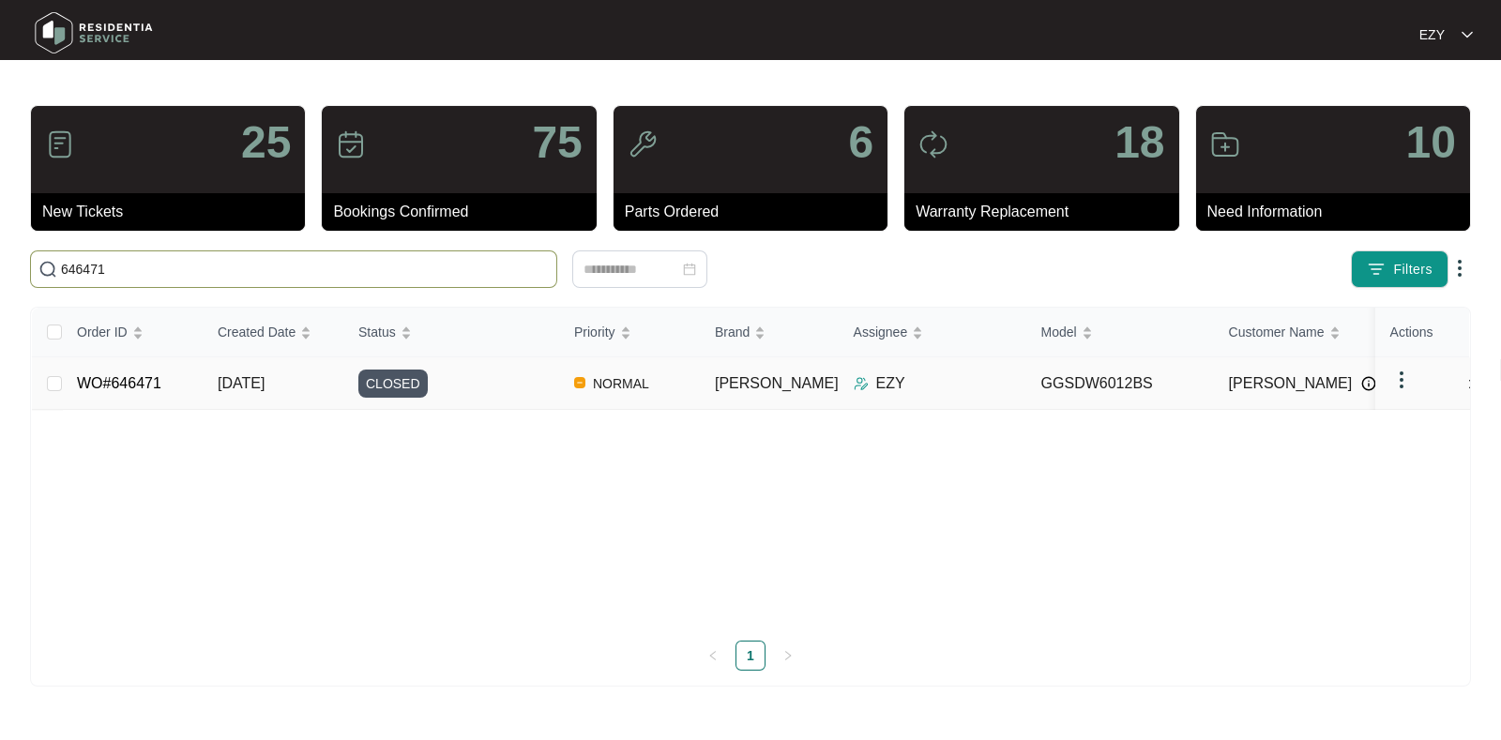
type input "646471"
click at [195, 387] on td "WO#646471" at bounding box center [132, 383] width 141 height 53
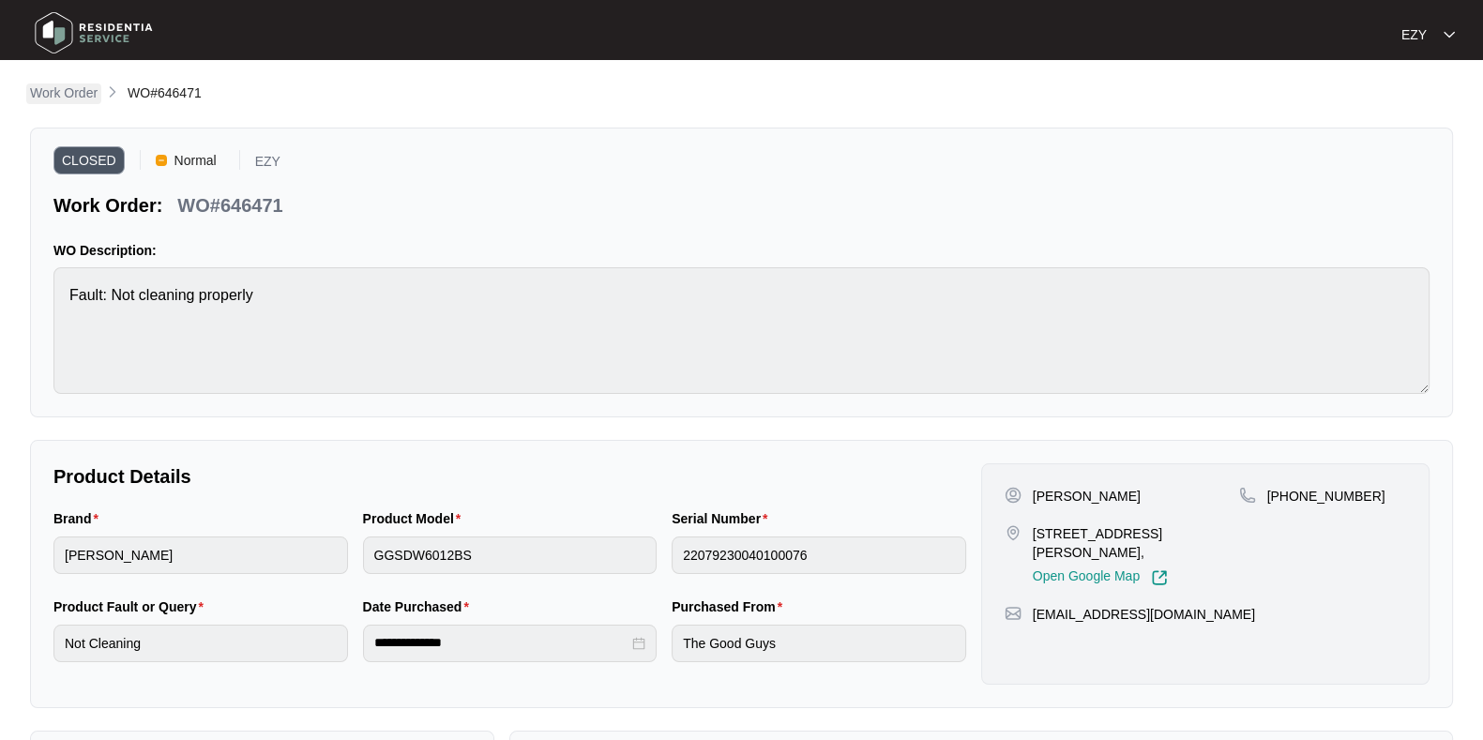
click at [65, 85] on p "Work Order" at bounding box center [64, 93] width 68 height 19
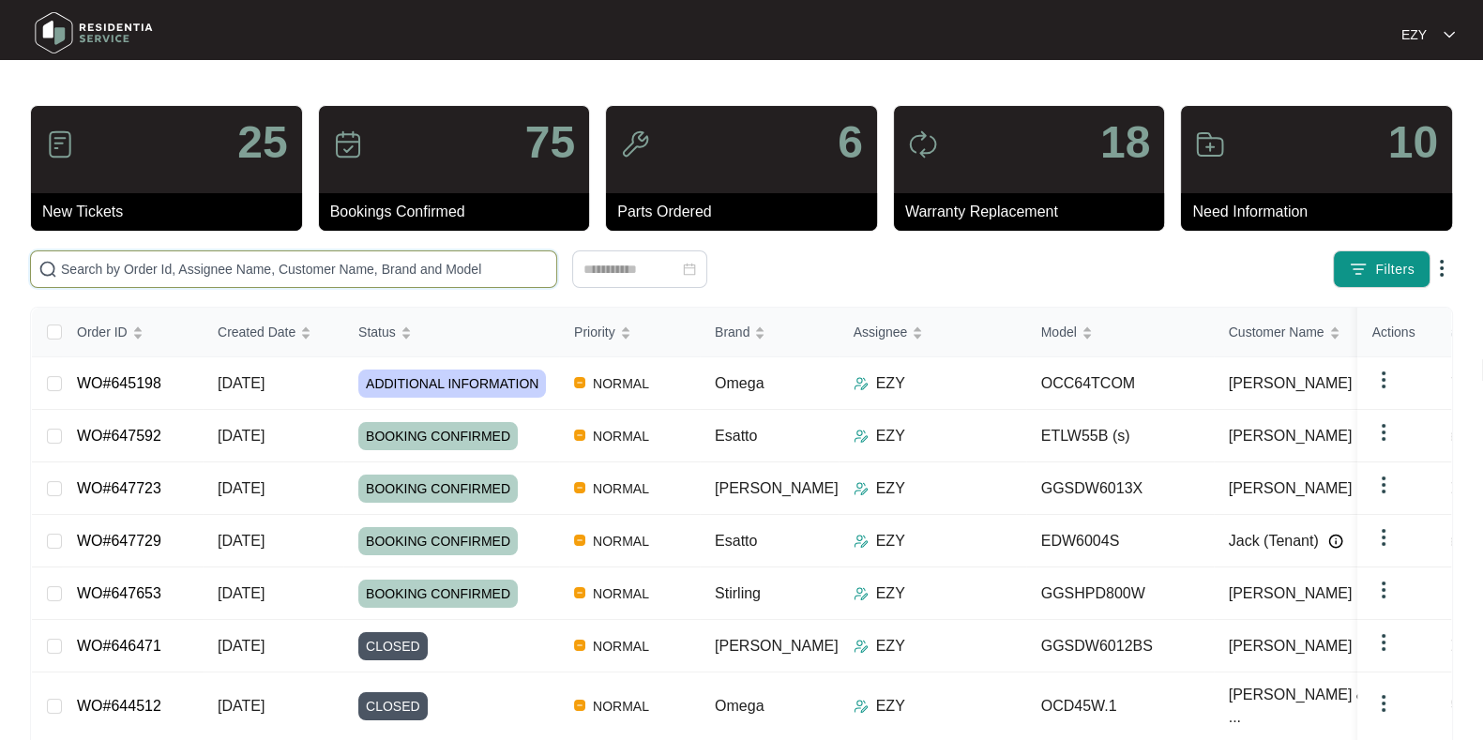
click at [468, 266] on input "text" at bounding box center [305, 269] width 488 height 21
paste input "647098"
type input "647098"
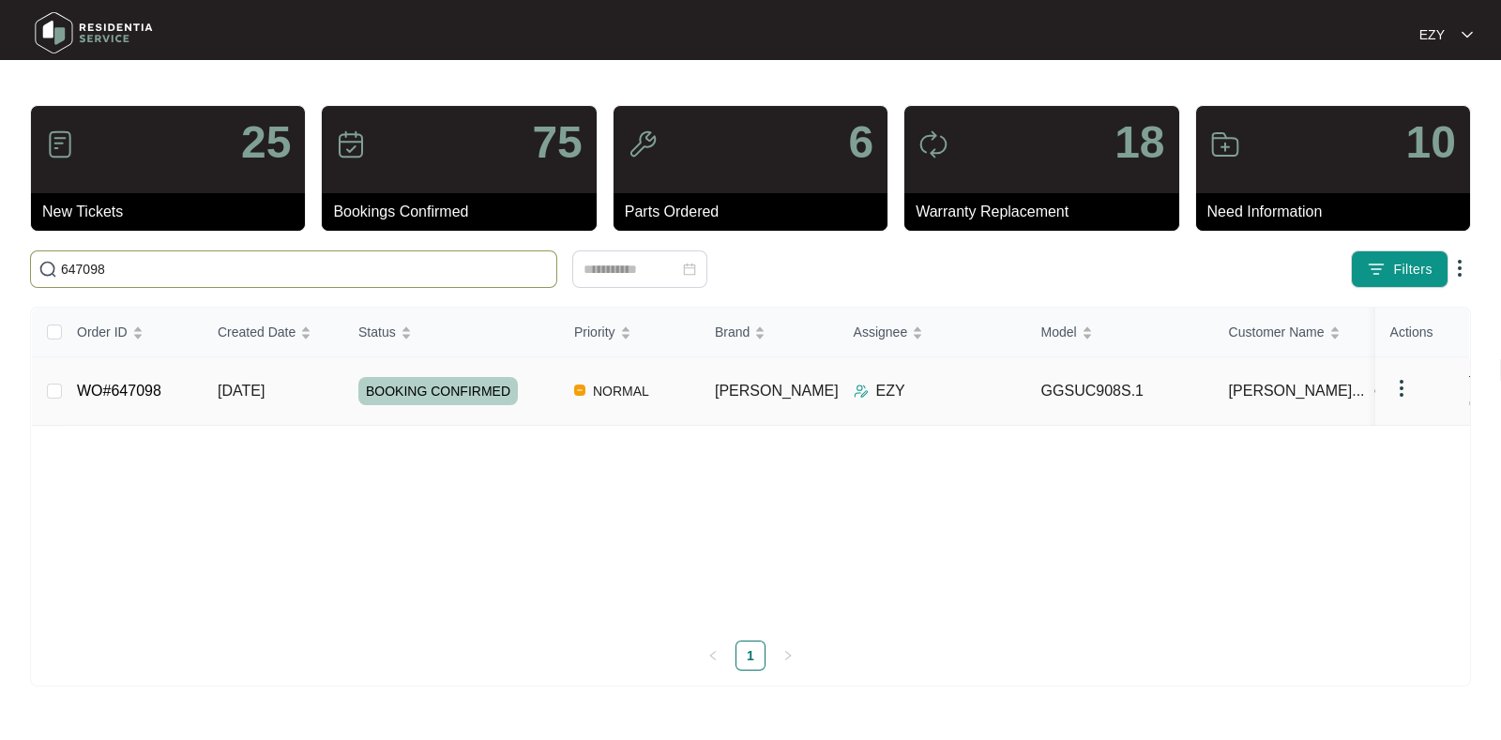
click at [190, 385] on td "WO#647098" at bounding box center [132, 391] width 141 height 68
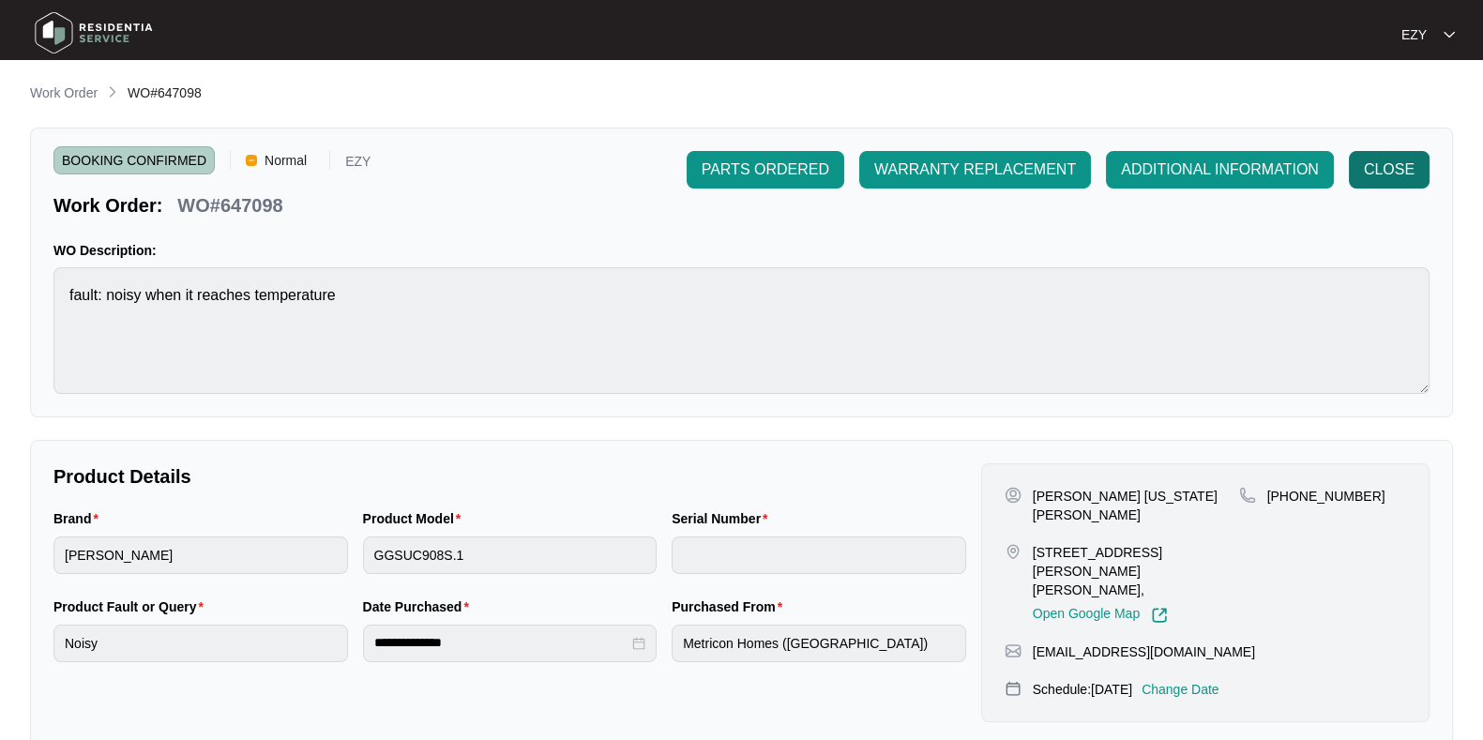
click at [1385, 170] on span "CLOSE" at bounding box center [1389, 170] width 51 height 23
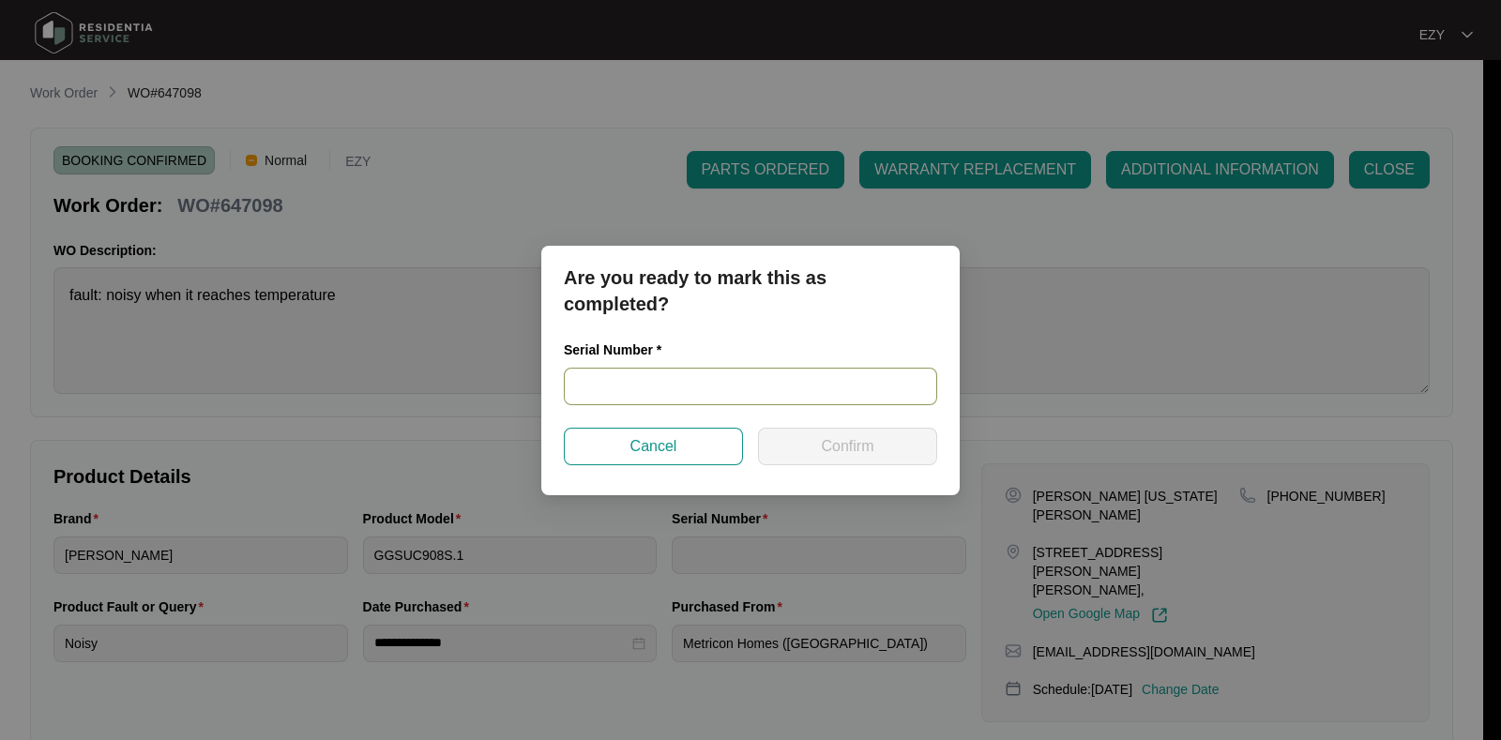
click at [724, 373] on input "text" at bounding box center [750, 387] width 373 height 38
paste input "2025050236"
type input "2025050236"
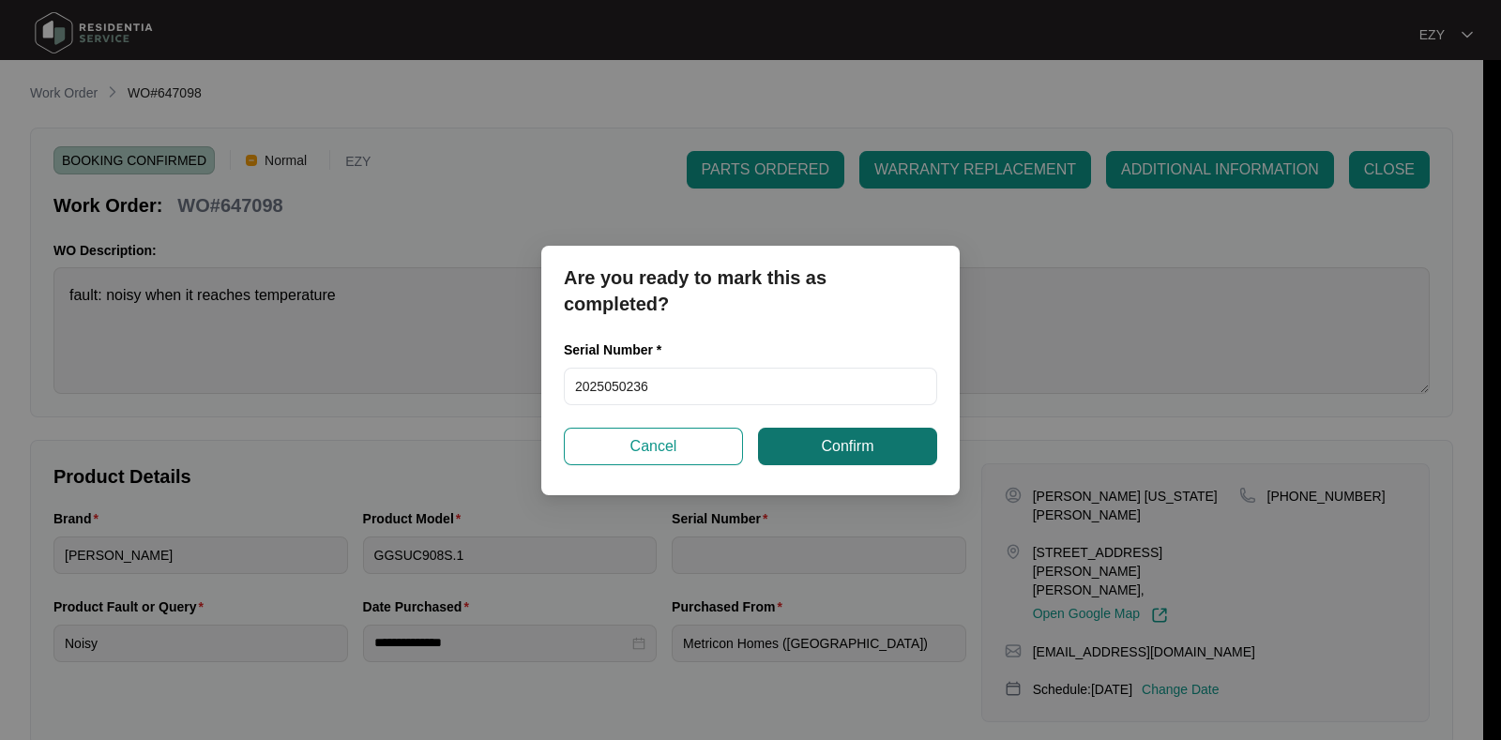
click at [827, 456] on span "Confirm" at bounding box center [847, 446] width 53 height 23
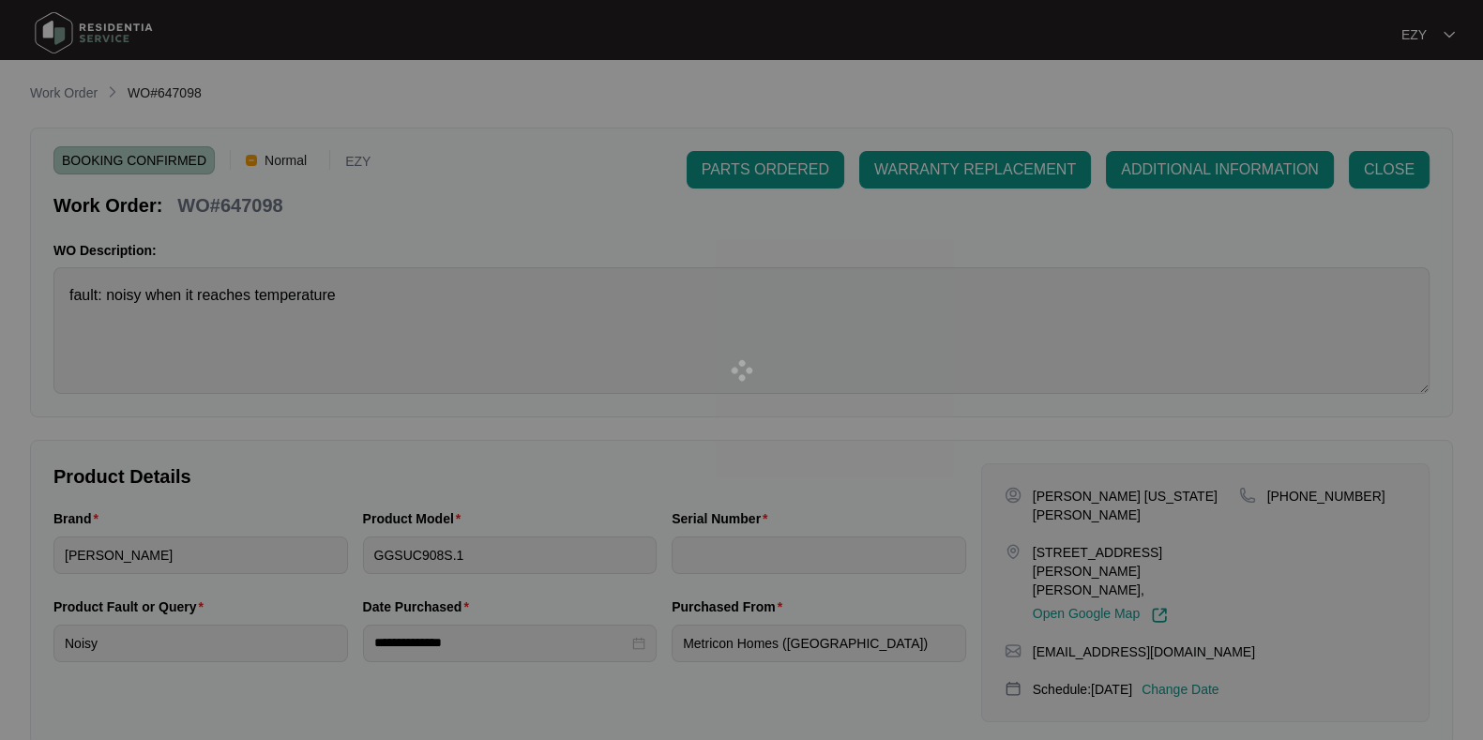
type input "2025050236"
